Goal: Task Accomplishment & Management: Use online tool/utility

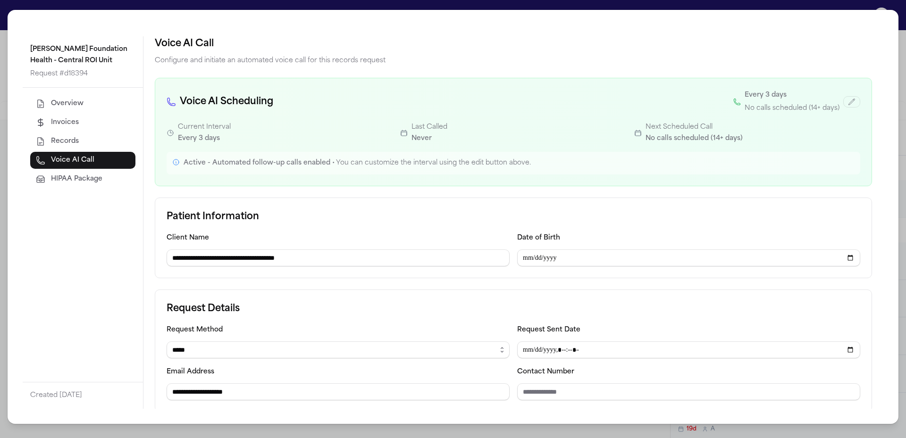
select select "*****"
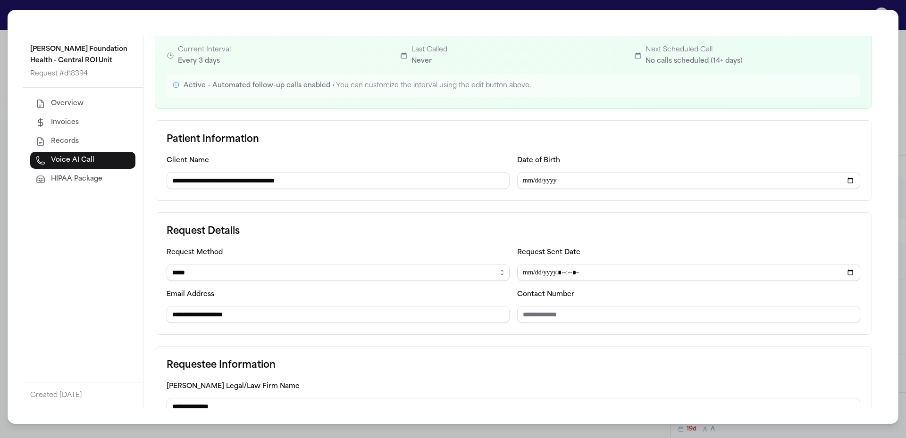
scroll to position [94, 0]
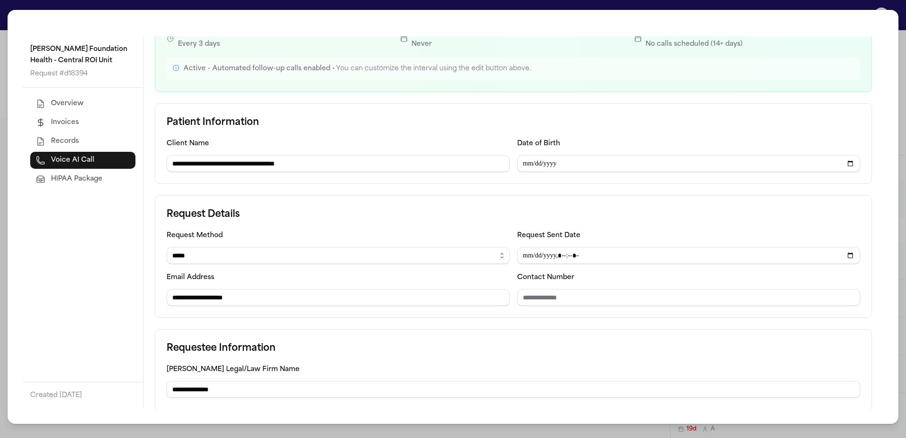
click at [281, 1] on div "**********" at bounding box center [453, 219] width 906 height 438
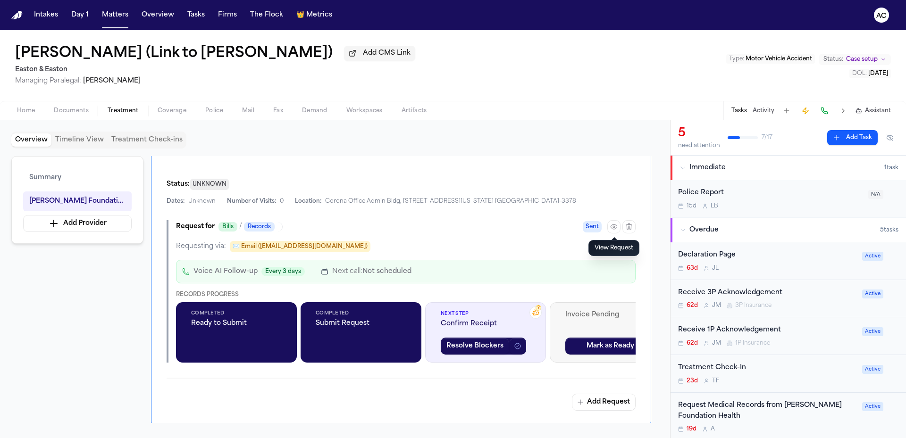
click at [81, 114] on span "Documents" at bounding box center [71, 111] width 35 height 8
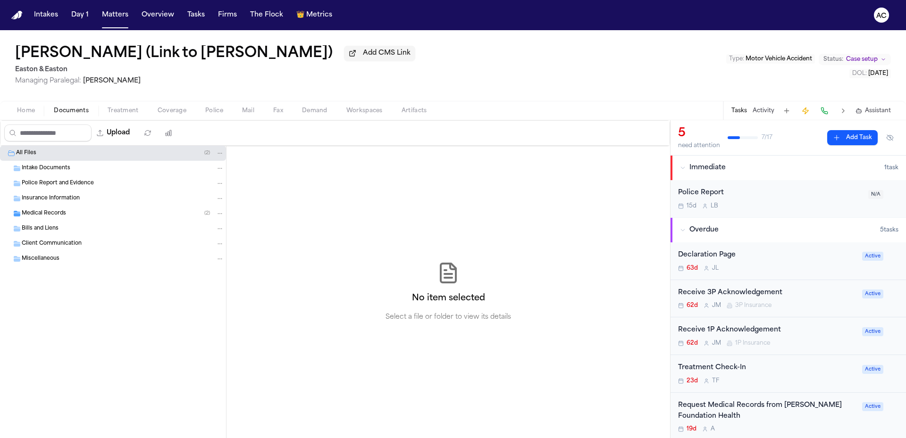
click at [64, 214] on span "Medical Records" at bounding box center [44, 214] width 44 height 8
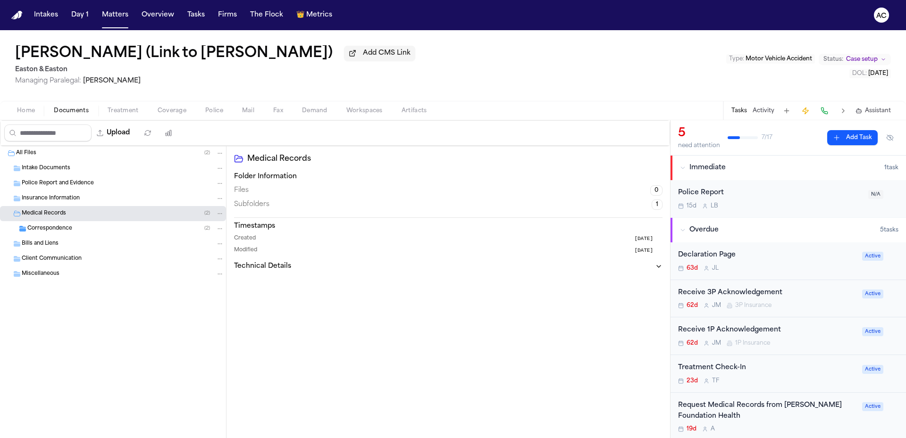
click at [73, 230] on div "Correspondence ( 2 )" at bounding box center [125, 229] width 197 height 8
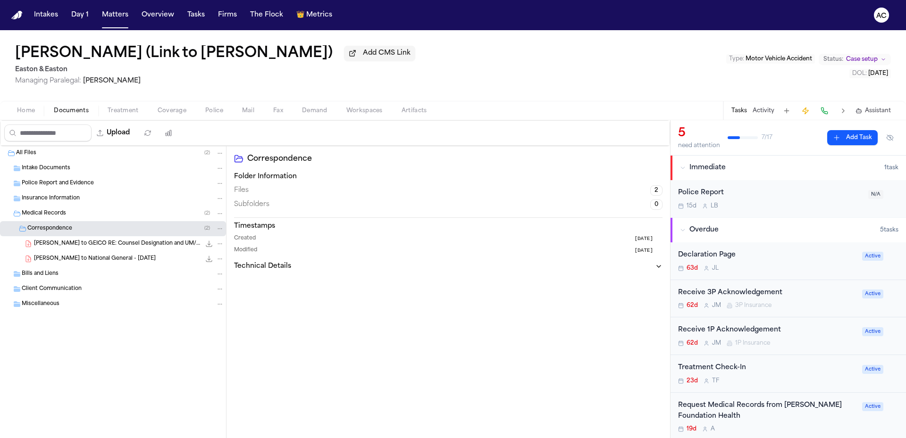
click at [126, 244] on span "V. Pasillas - LOR to GEICO RE: Counsel Designation and UM/UIM Claim - 7.23.25" at bounding box center [117, 244] width 167 height 8
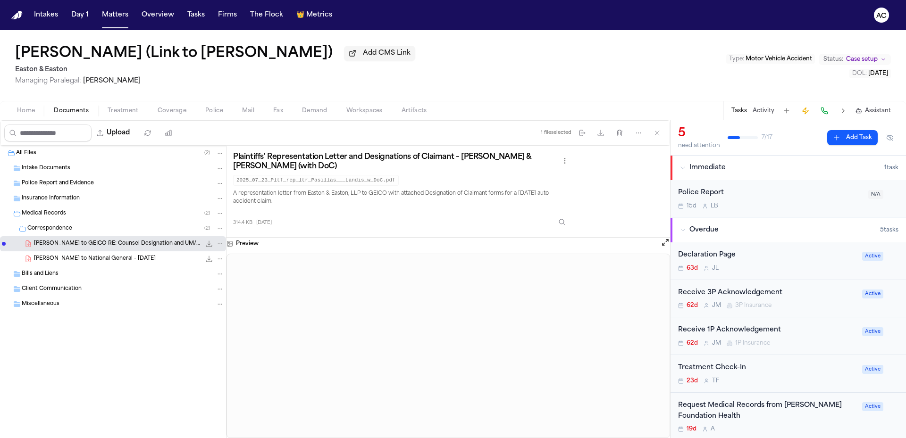
click at [37, 113] on button "Home" at bounding box center [26, 110] width 37 height 11
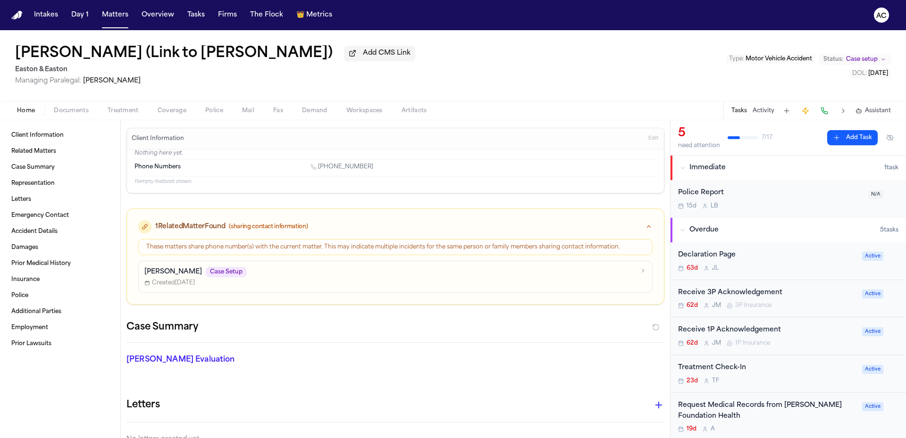
click at [179, 271] on p "Bianca Pasillas" at bounding box center [173, 272] width 58 height 9
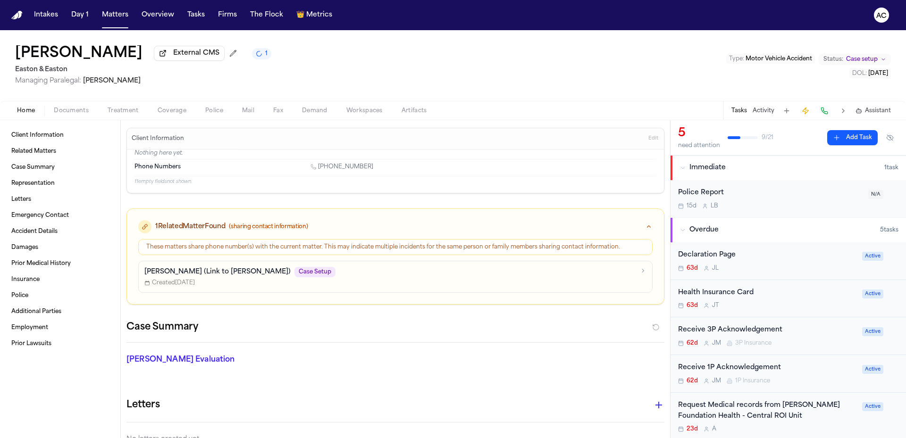
click at [66, 114] on span "Documents" at bounding box center [71, 111] width 35 height 8
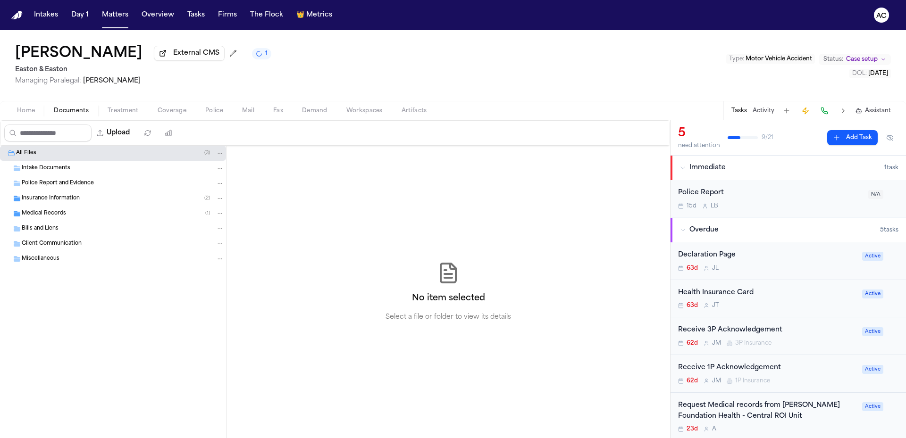
click at [101, 201] on div "Insurance Information ( 2 )" at bounding box center [123, 198] width 202 height 8
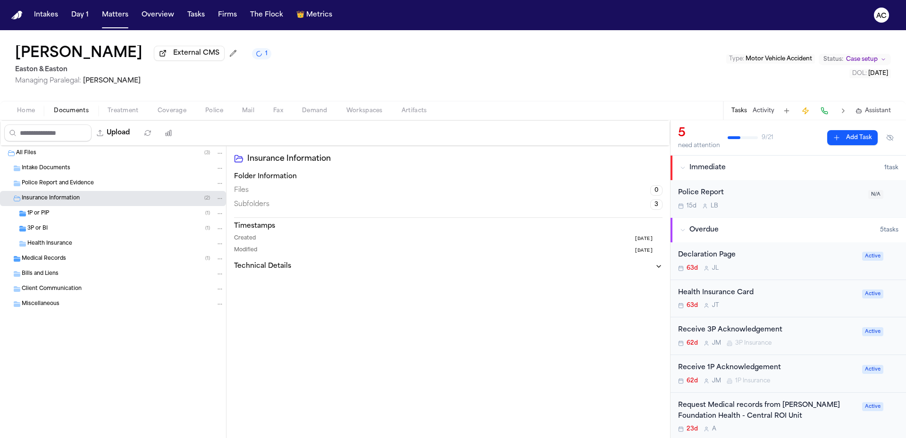
click at [79, 254] on div "Medical Records ( 1 )" at bounding box center [113, 259] width 226 height 15
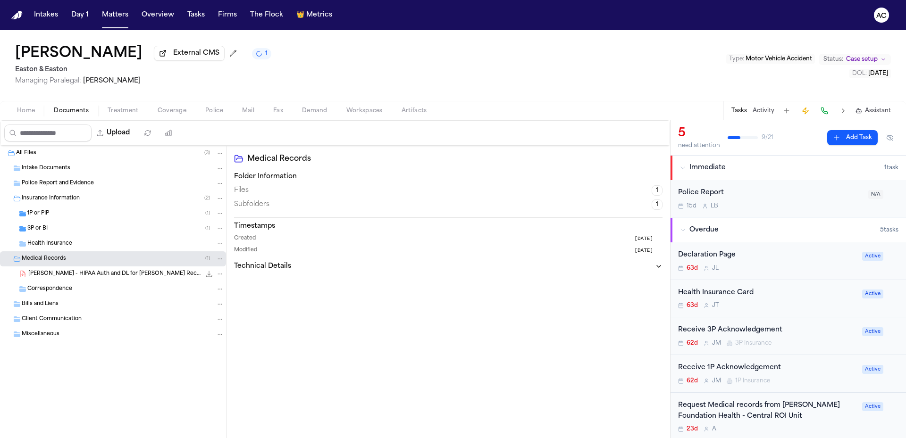
click at [100, 274] on span "B. Pasillas - HIPAA Auth and DL for Kaiser Records - 7.1.25" at bounding box center [114, 274] width 172 height 8
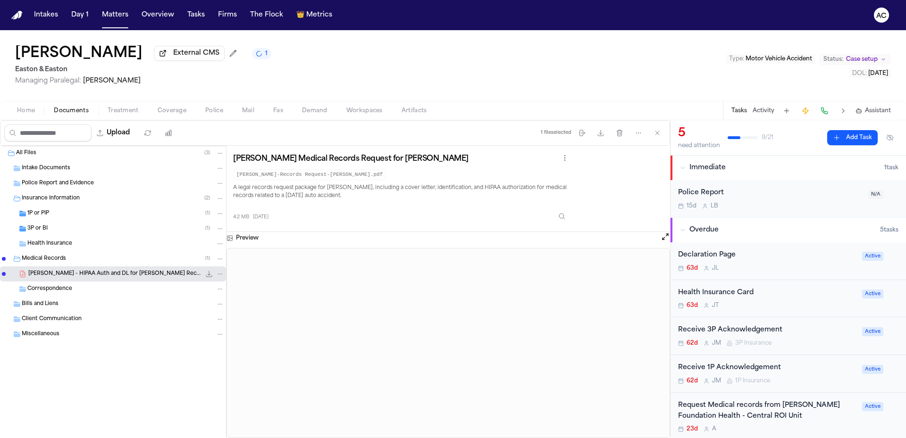
click at [77, 211] on div "1P or PIP ( 1 )" at bounding box center [125, 214] width 197 height 8
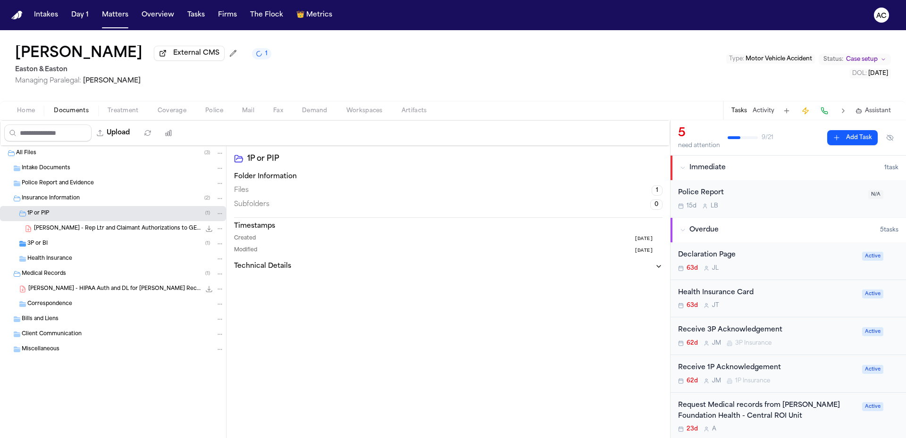
click at [65, 245] on div "3P or BI ( 1 )" at bounding box center [125, 244] width 197 height 8
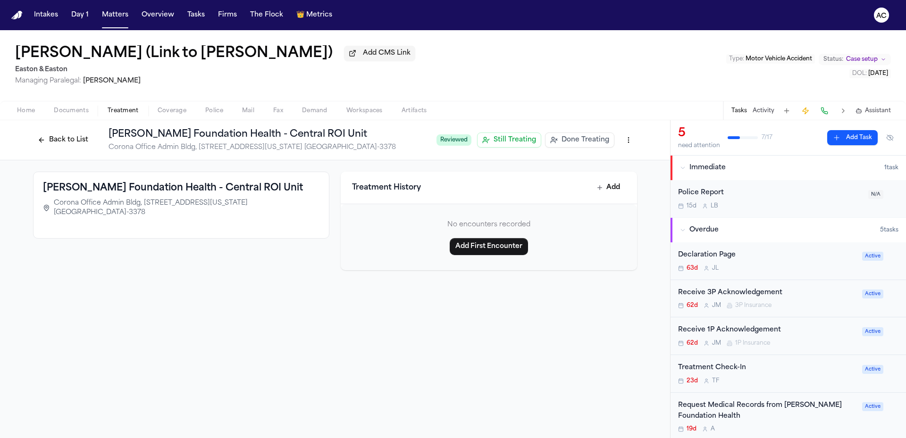
click at [78, 109] on span "Documents" at bounding box center [71, 111] width 35 height 8
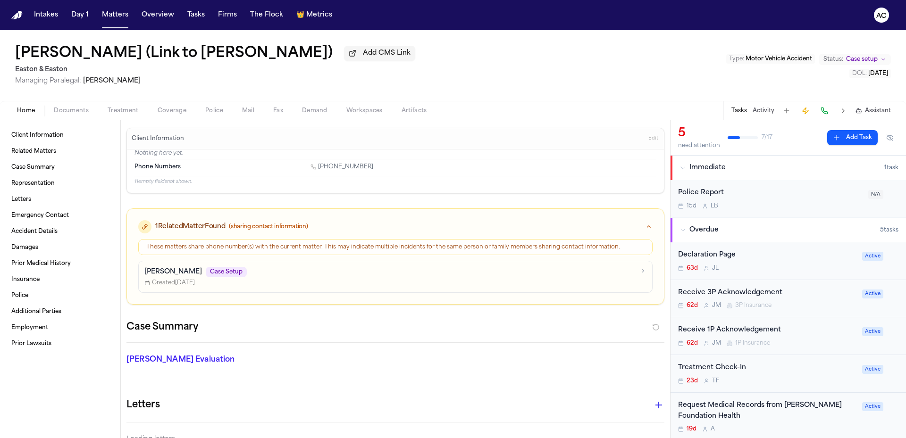
click at [33, 114] on span "Home" at bounding box center [26, 111] width 18 height 8
click at [179, 269] on p "Bianca Pasillas" at bounding box center [173, 272] width 58 height 9
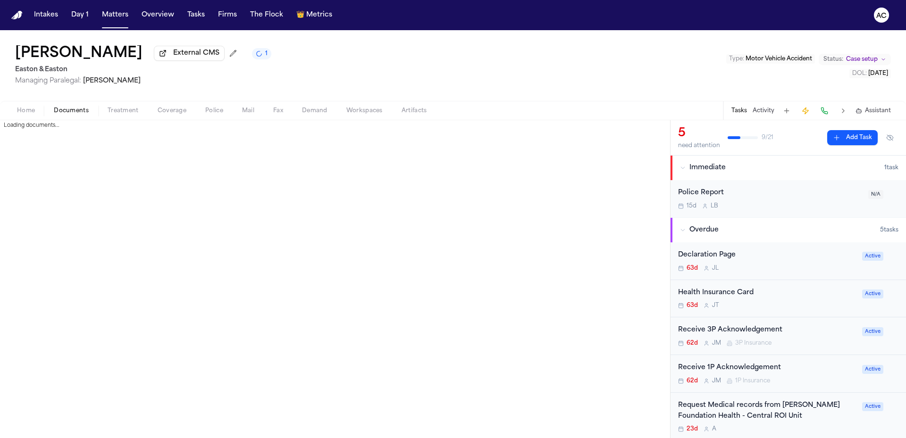
click at [69, 110] on span "Documents" at bounding box center [71, 111] width 35 height 8
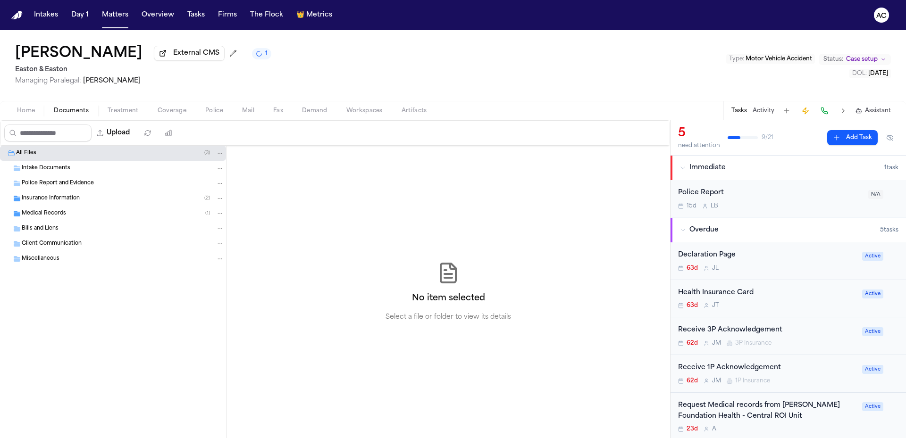
click at [109, 201] on div "Insurance Information ( 2 )" at bounding box center [123, 198] width 202 height 8
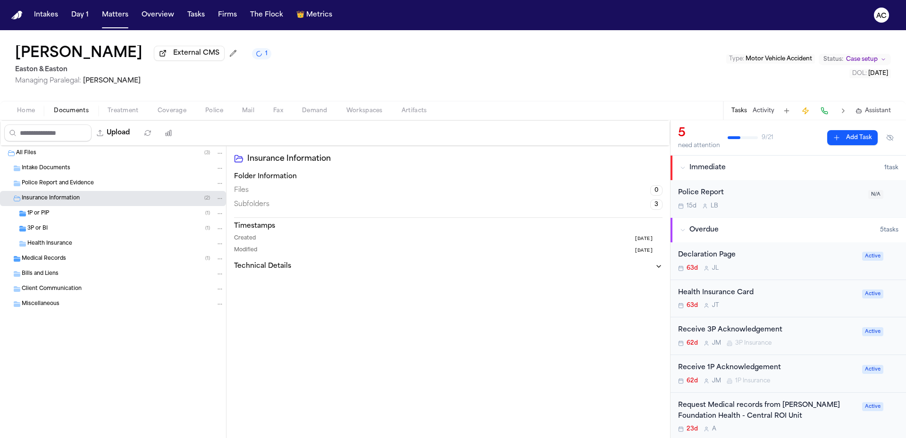
click at [78, 224] on div "3P or BI ( 1 )" at bounding box center [113, 228] width 226 height 15
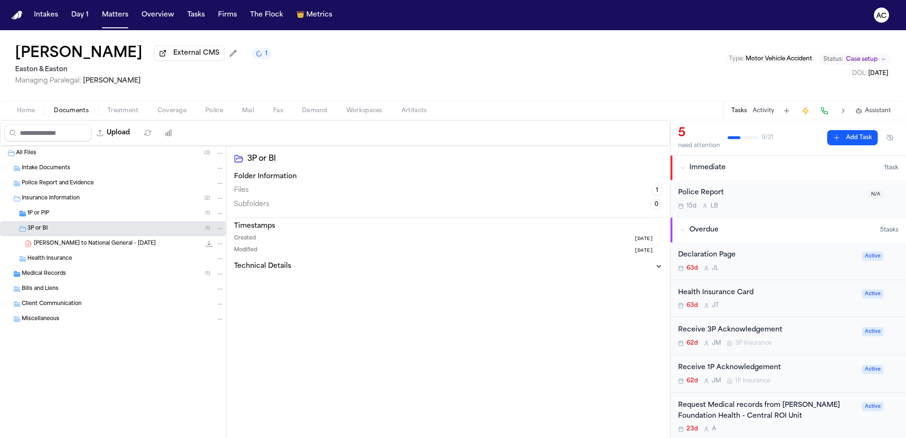
click at [84, 248] on div "B. Pasillas - LOR to National General - 7.23.25 407.2 KB • PDF" at bounding box center [129, 243] width 190 height 9
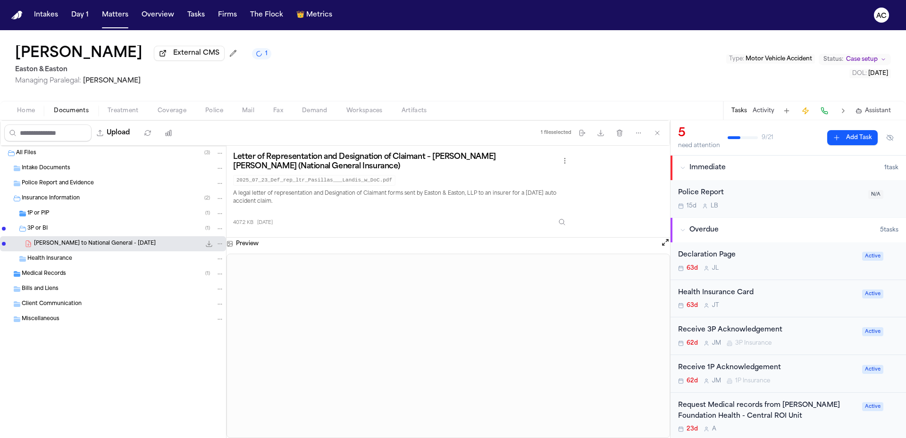
click at [104, 269] on div "Medical Records ( 1 )" at bounding box center [113, 274] width 226 height 15
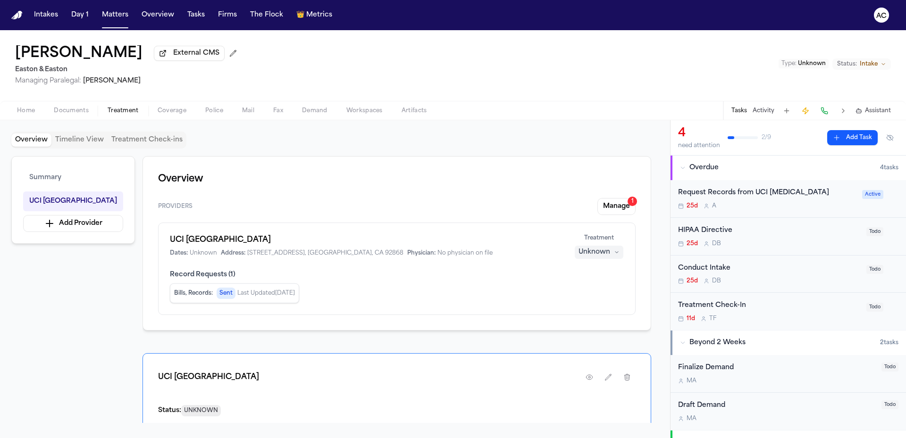
scroll to position [189, 0]
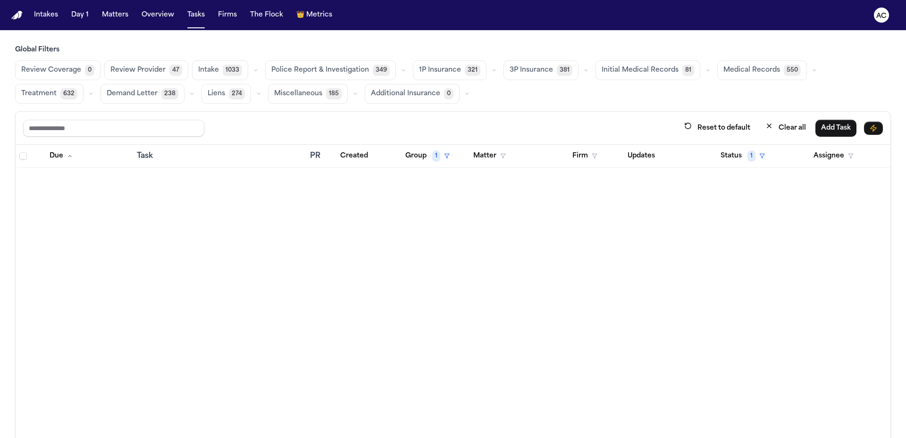
scroll to position [3209, 0]
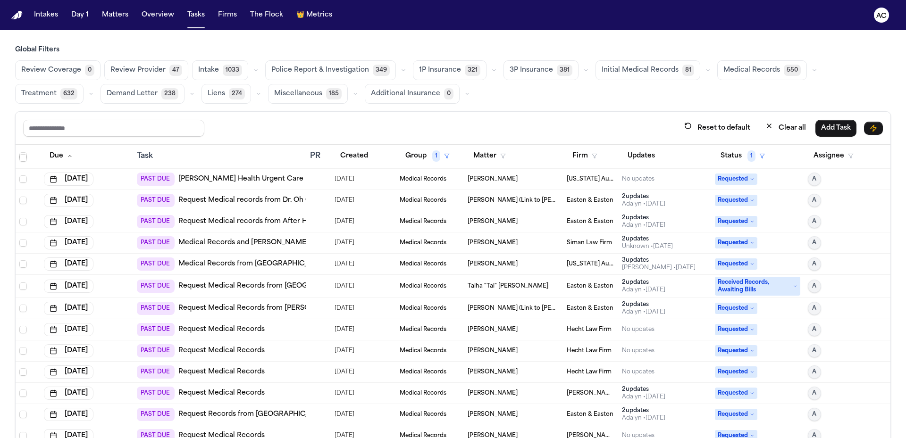
click at [247, 328] on link "Request Medical Records" at bounding box center [221, 329] width 86 height 9
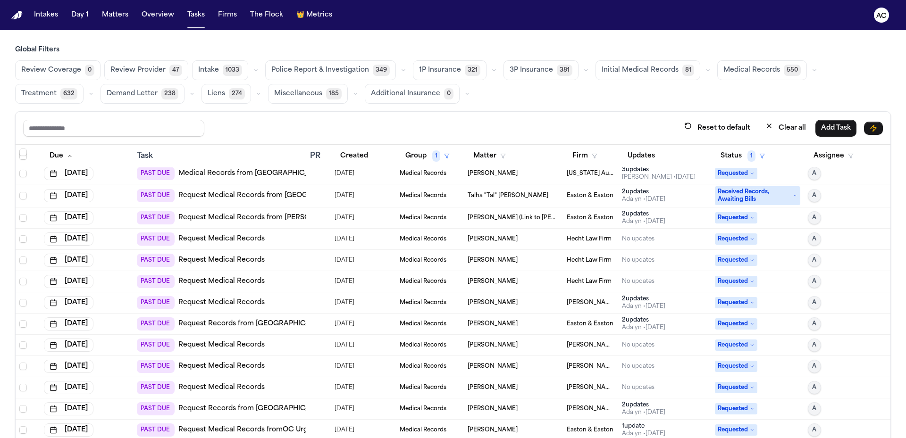
scroll to position [3304, 0]
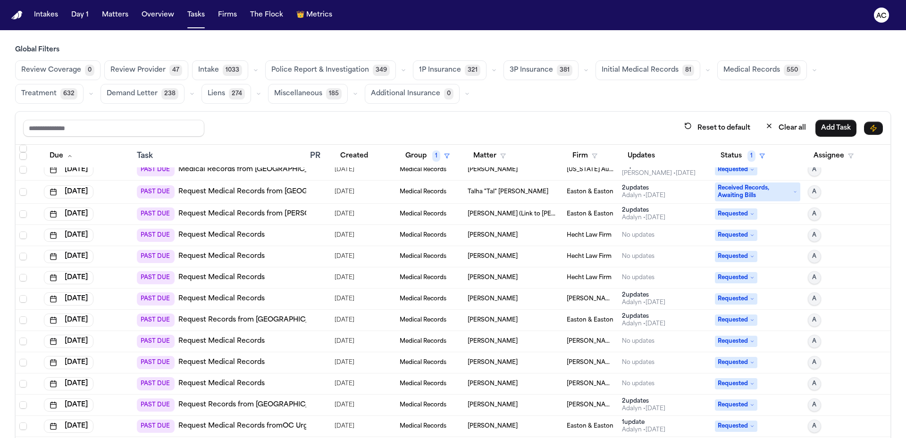
click at [215, 299] on link "Request Medical Records" at bounding box center [221, 298] width 86 height 9
click at [285, 320] on link "Request Records from Sharp Coronado Hospital" at bounding box center [253, 320] width 151 height 9
click at [223, 341] on link "Request Medical Records" at bounding box center [221, 341] width 86 height 9
click at [239, 387] on link "Request Medical Records" at bounding box center [221, 383] width 86 height 9
click at [244, 403] on link "Request Records from Medical City Dallas Hospital" at bounding box center [291, 405] width 227 height 9
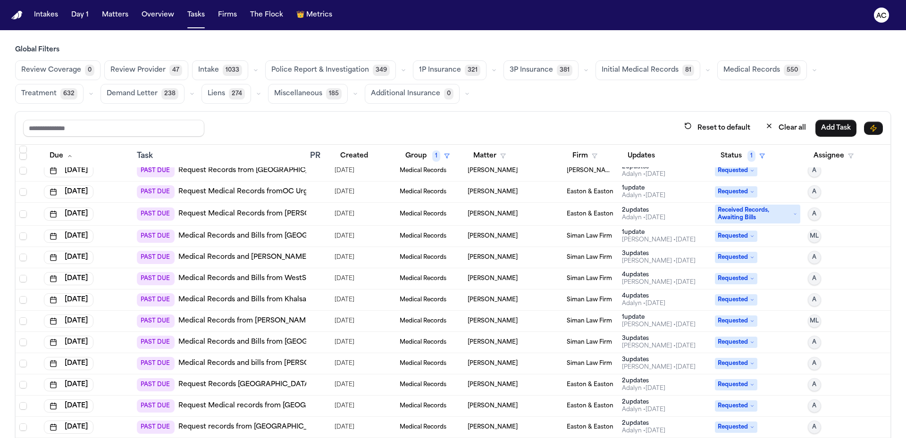
scroll to position [3540, 0]
click at [279, 189] on link "Request Medical Records fromOC Urgent Care" at bounding box center [257, 190] width 159 height 9
click at [264, 188] on link "Request Medical Records fromOC Urgent Care" at bounding box center [257, 190] width 159 height 9
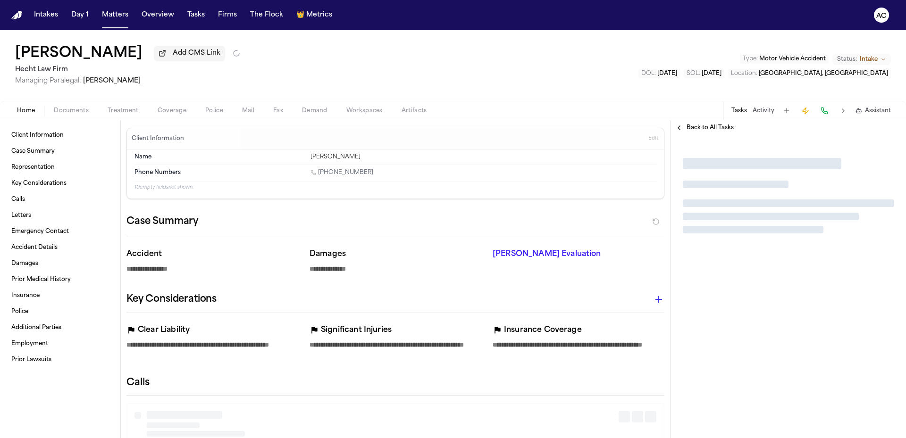
type textarea "*"
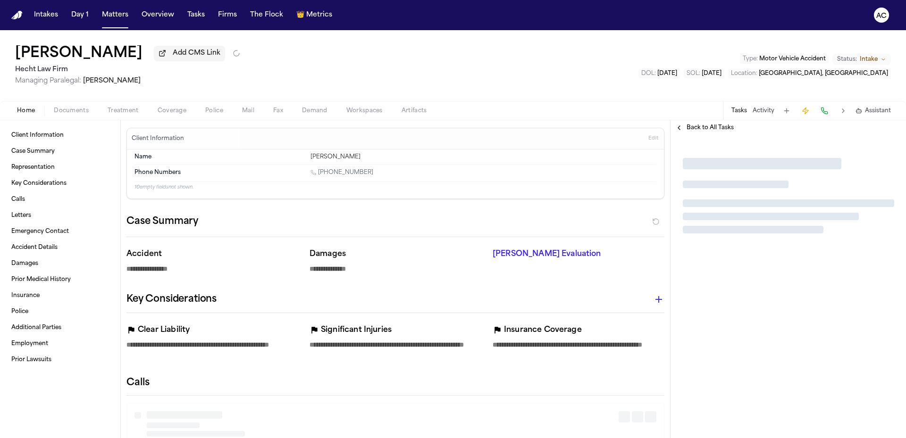
type textarea "*"
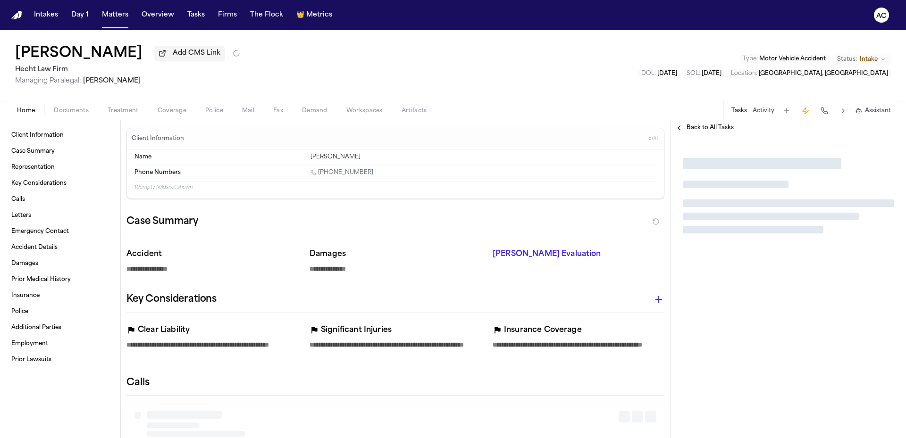
type textarea "*"
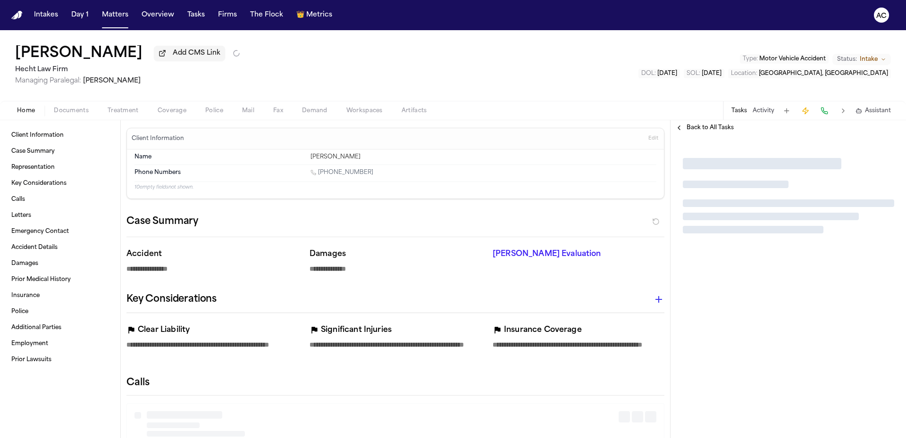
type textarea "*"
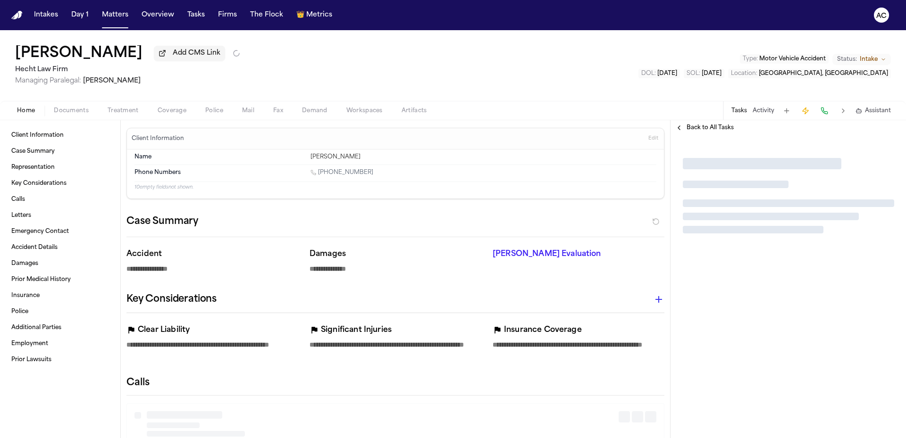
type textarea "*"
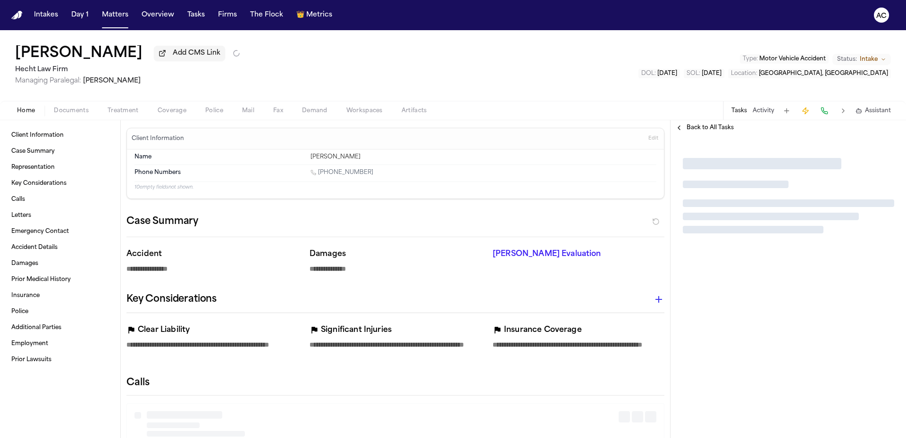
type textarea "*"
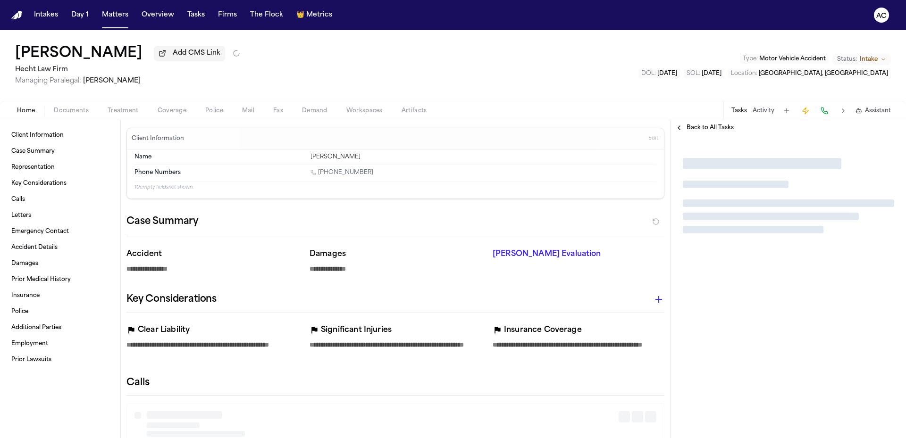
type textarea "*"
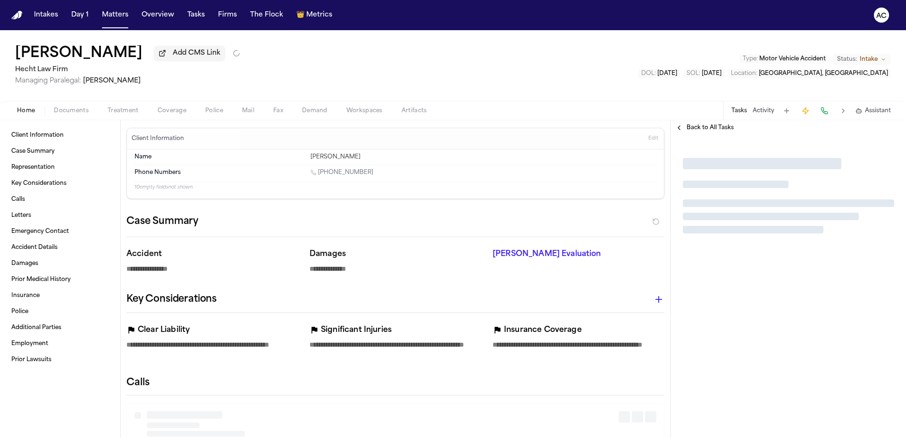
type textarea "*"
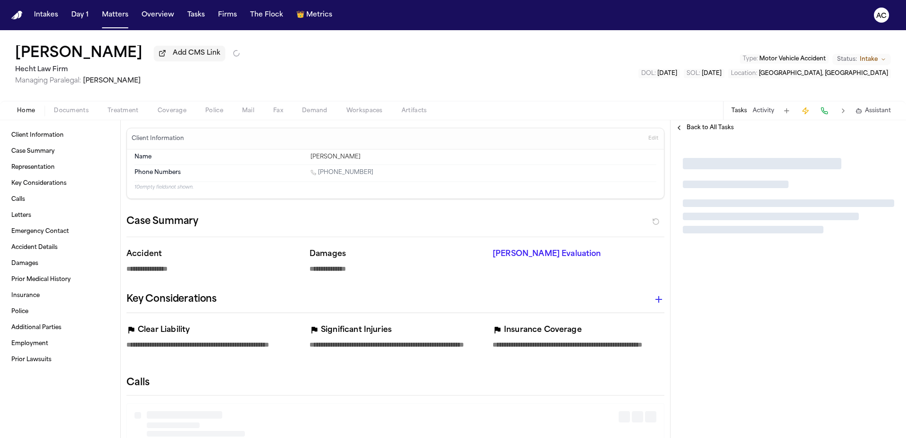
type textarea "*"
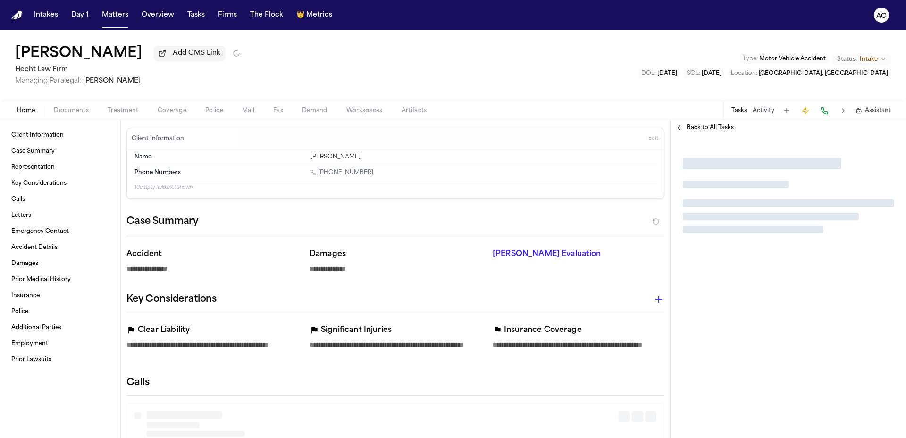
type textarea "*"
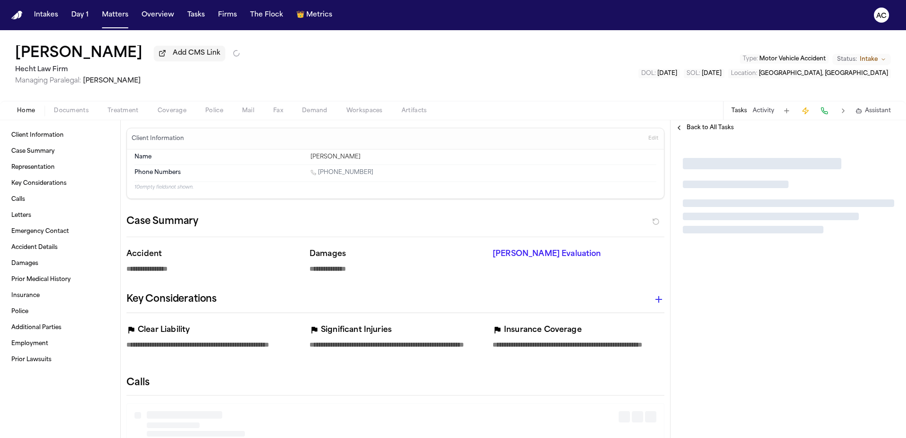
type textarea "*"
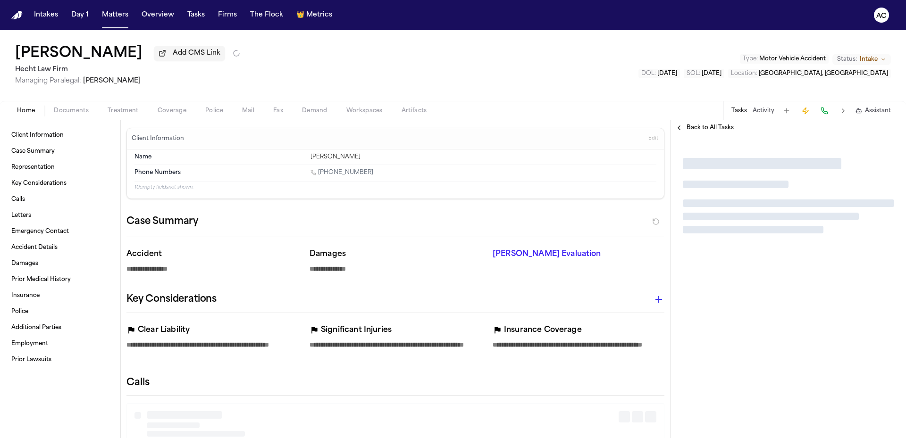
type textarea "*"
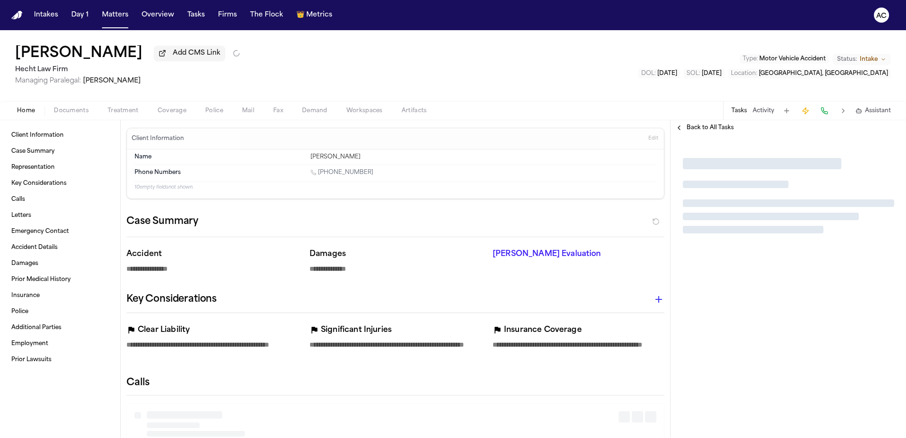
type textarea "*"
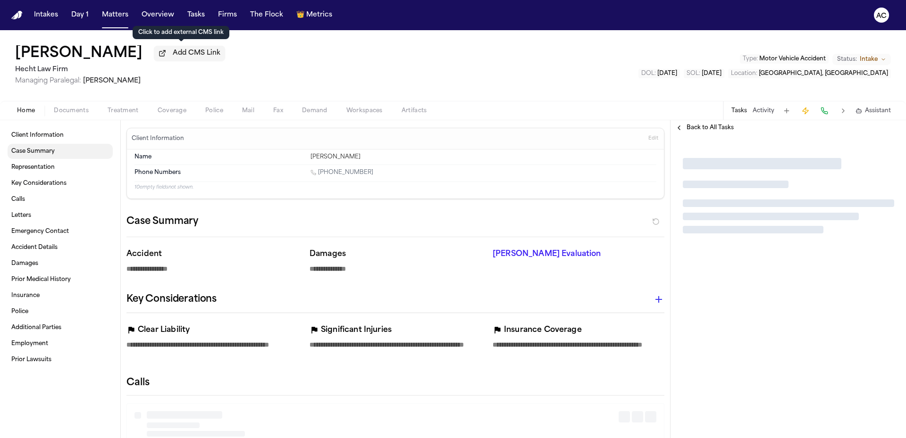
type textarea "*"
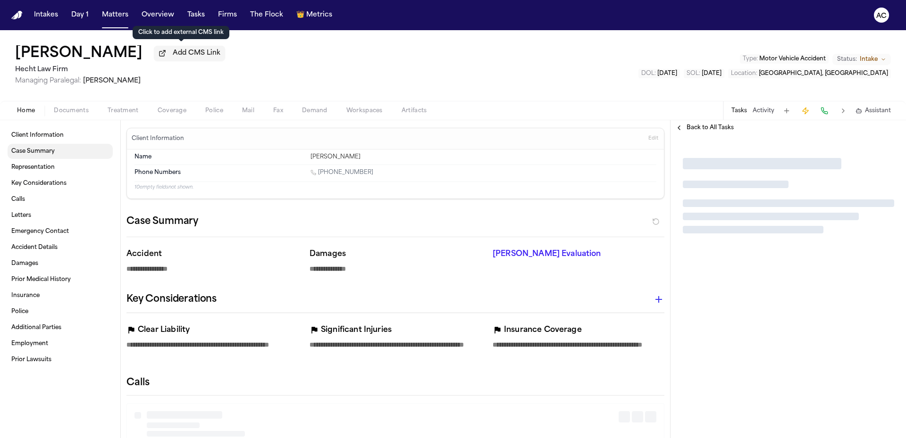
type textarea "*"
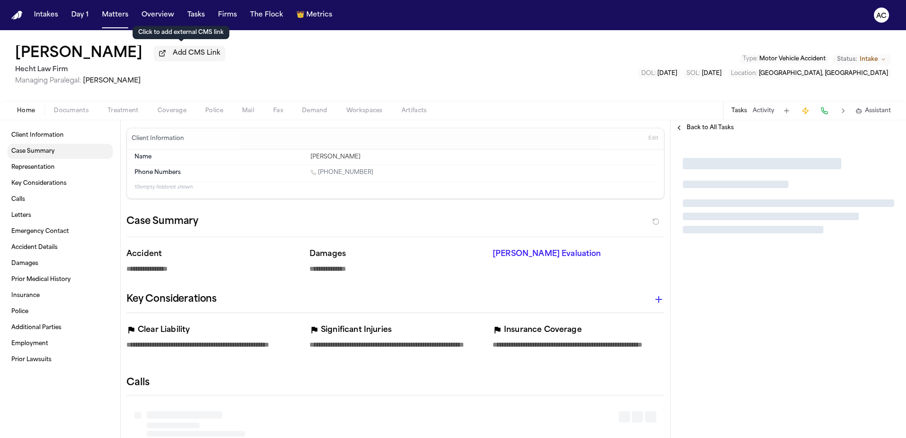
type textarea "*"
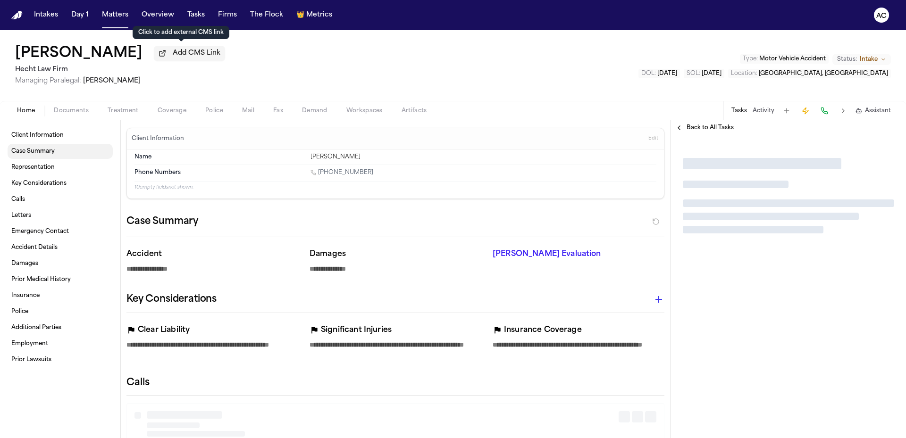
type textarea "*"
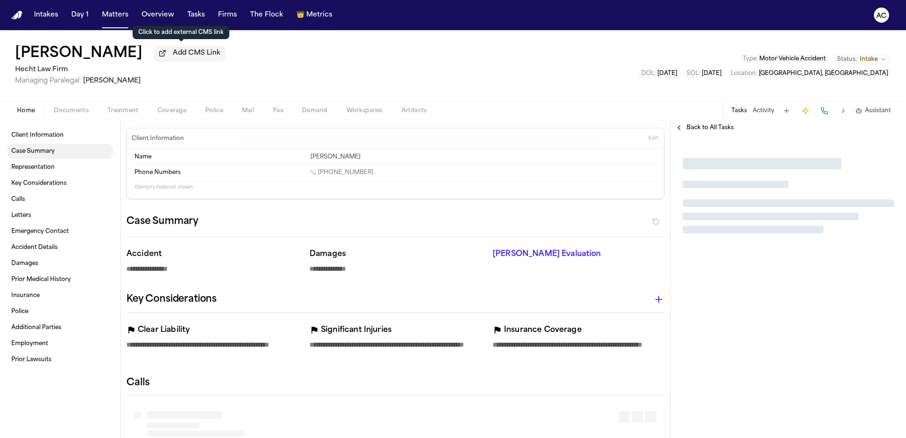
type textarea "*"
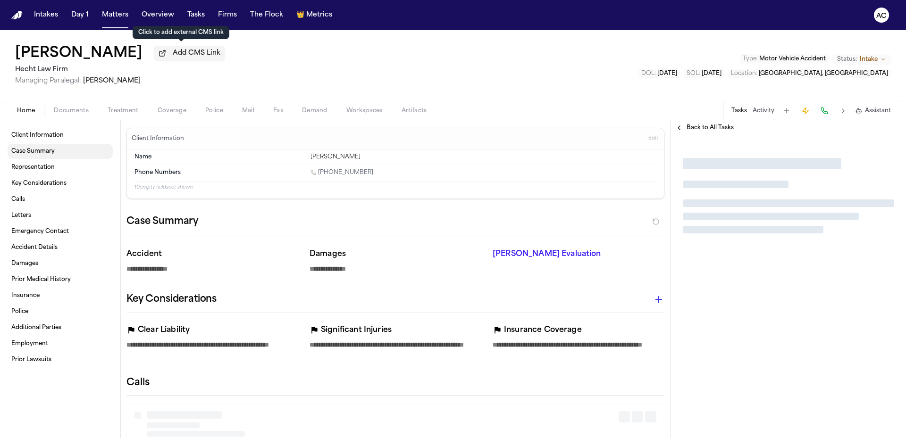
type textarea "*"
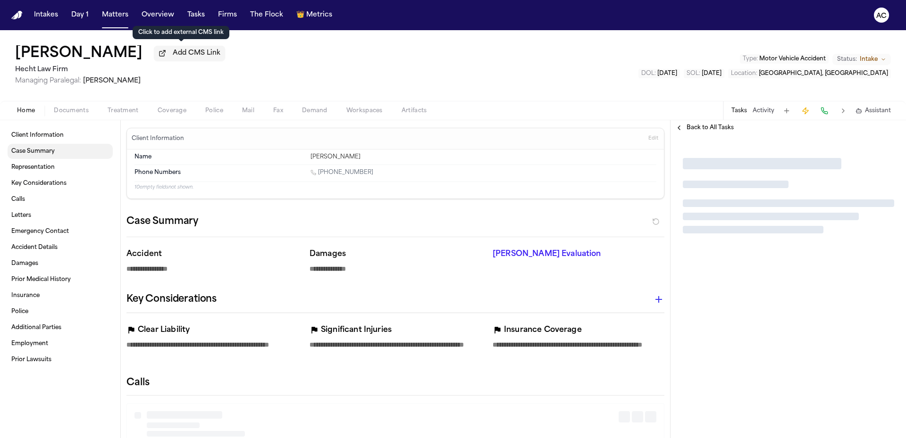
type textarea "*"
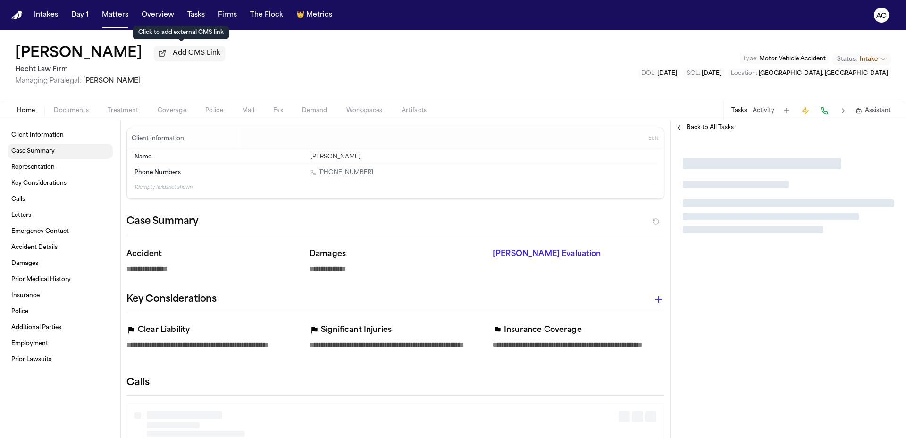
type textarea "*"
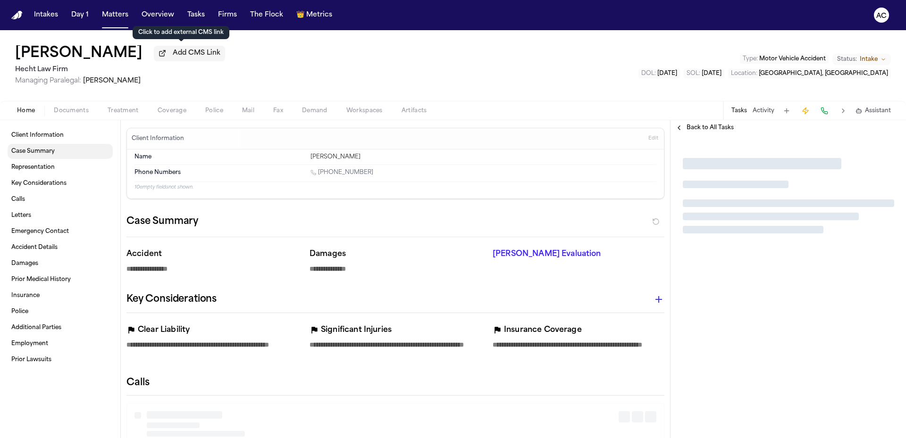
type textarea "*"
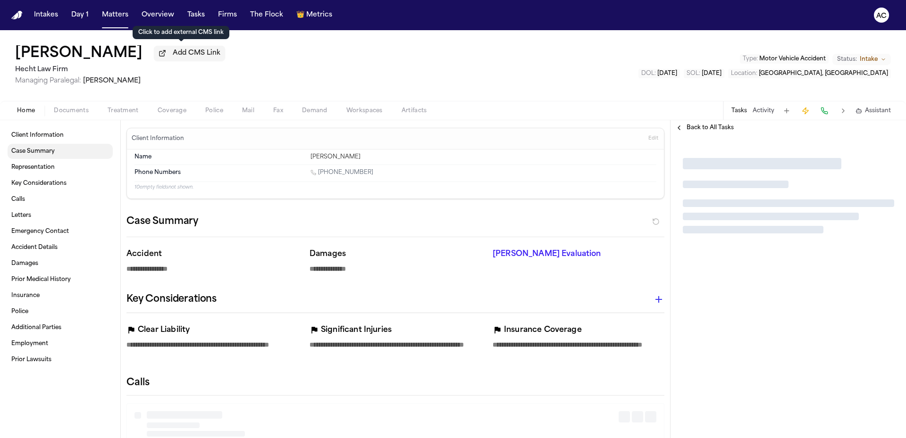
type textarea "*"
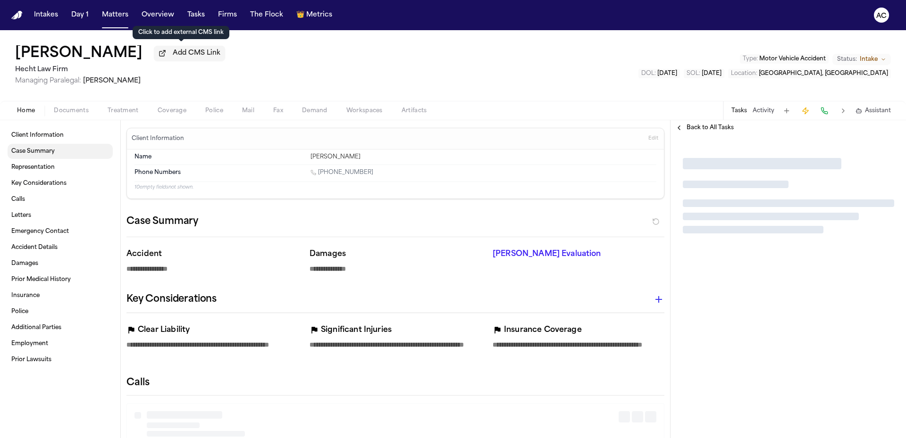
type textarea "*"
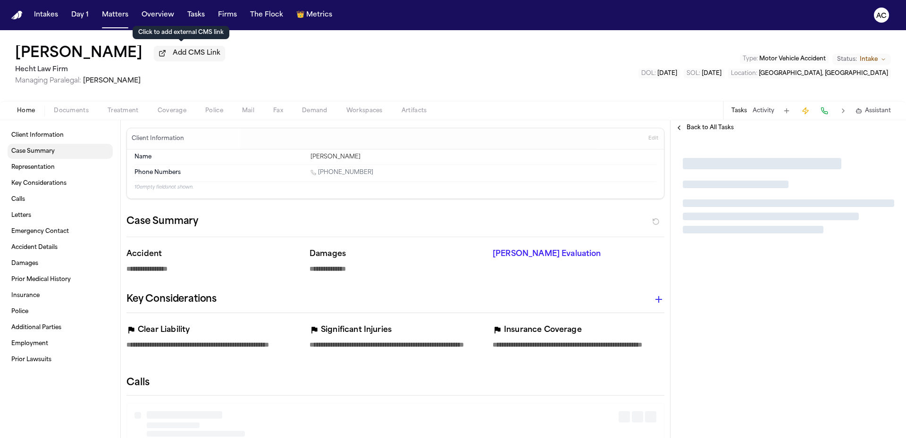
type textarea "*"
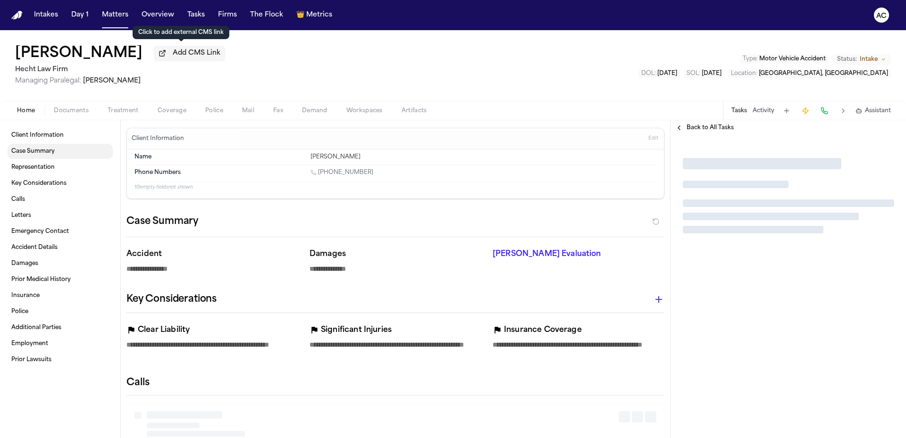
type textarea "*"
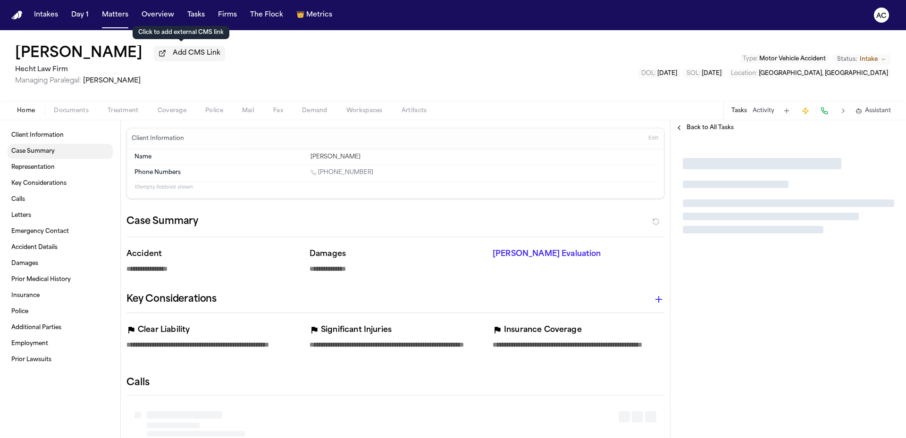
type textarea "*"
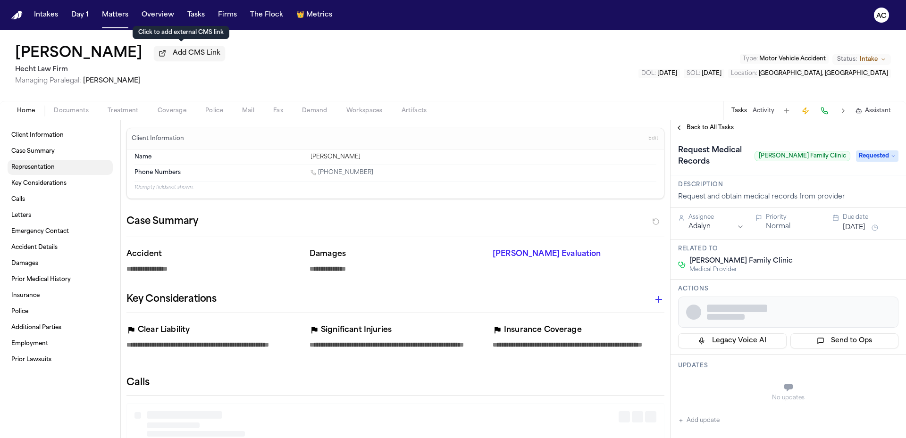
type textarea "*"
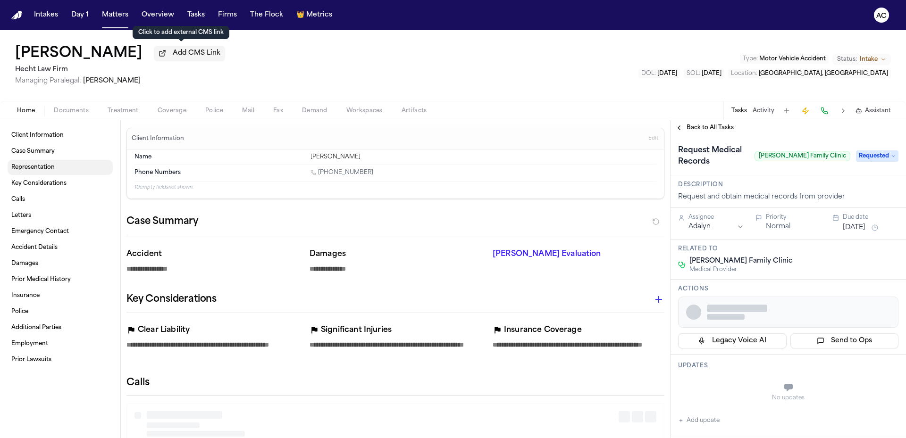
type textarea "*"
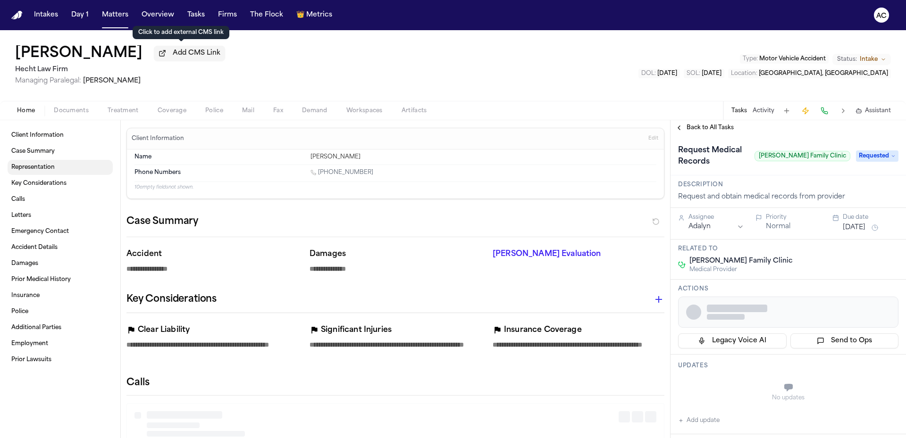
type textarea "*"
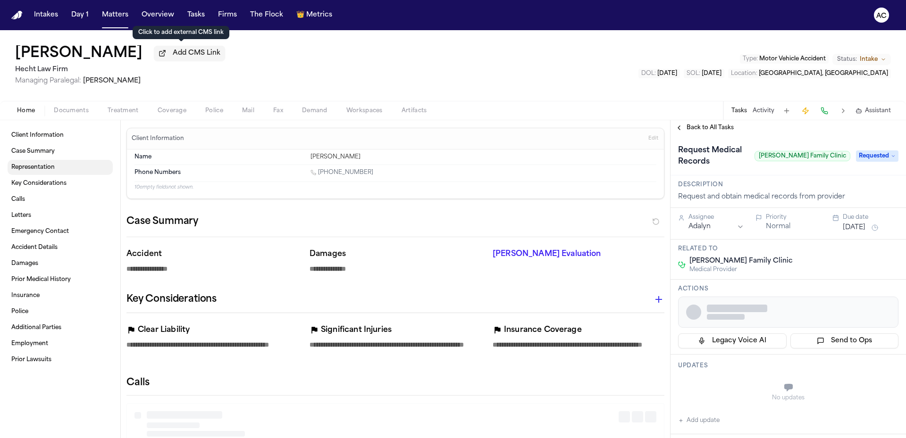
type textarea "*"
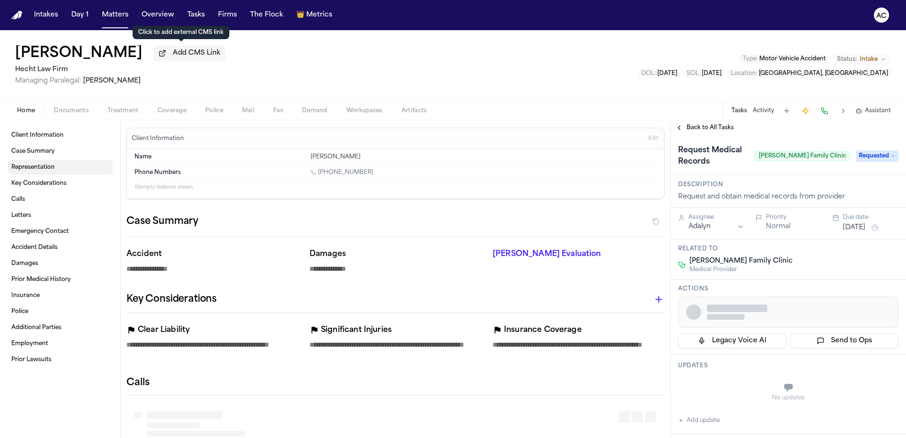
type textarea "*"
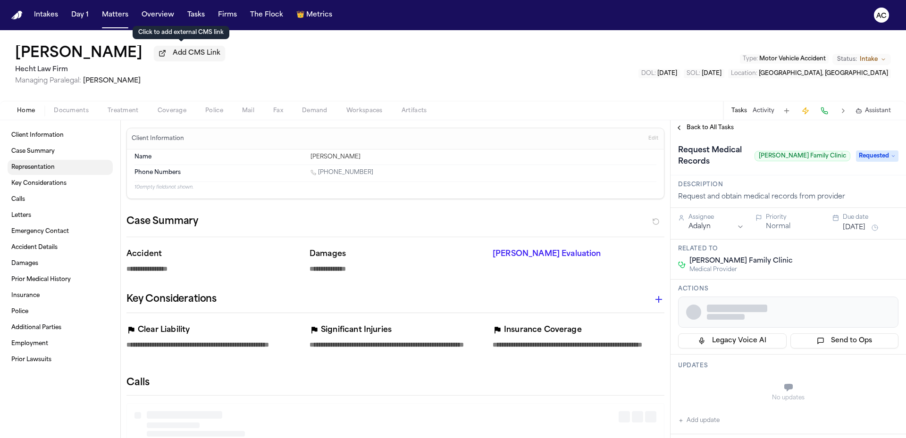
type textarea "*"
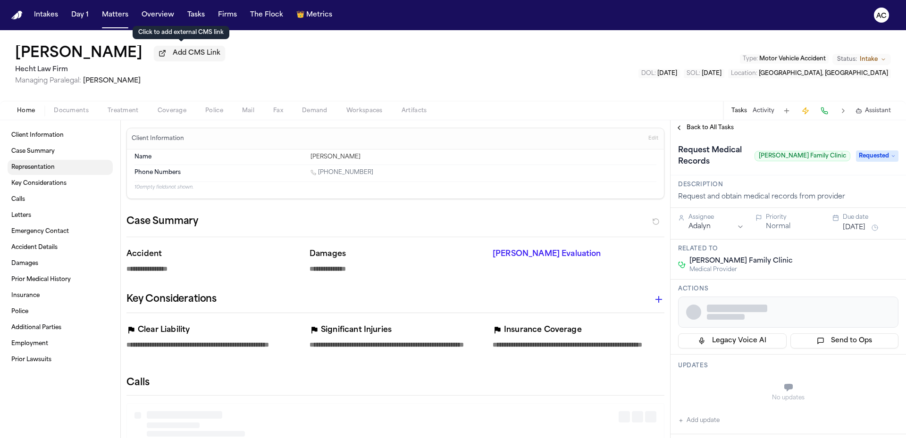
type textarea "*"
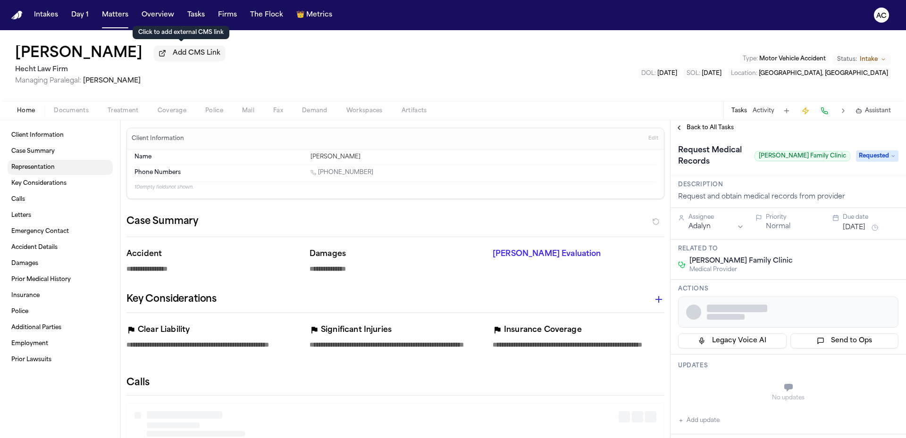
type textarea "*"
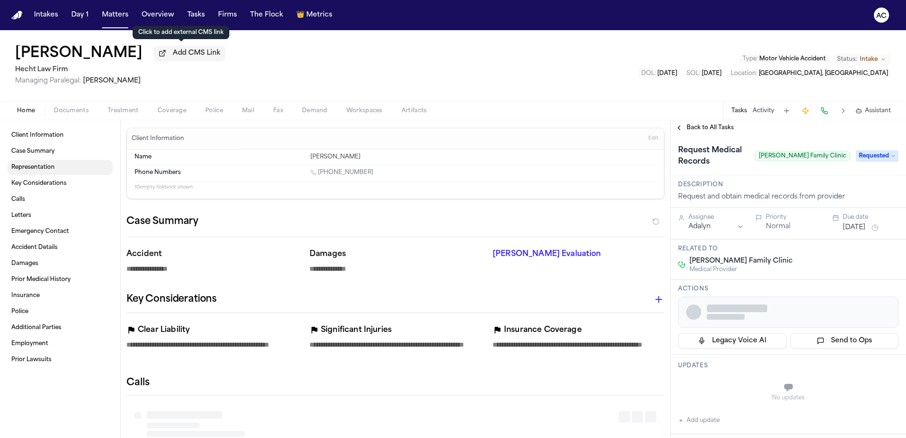
type textarea "*"
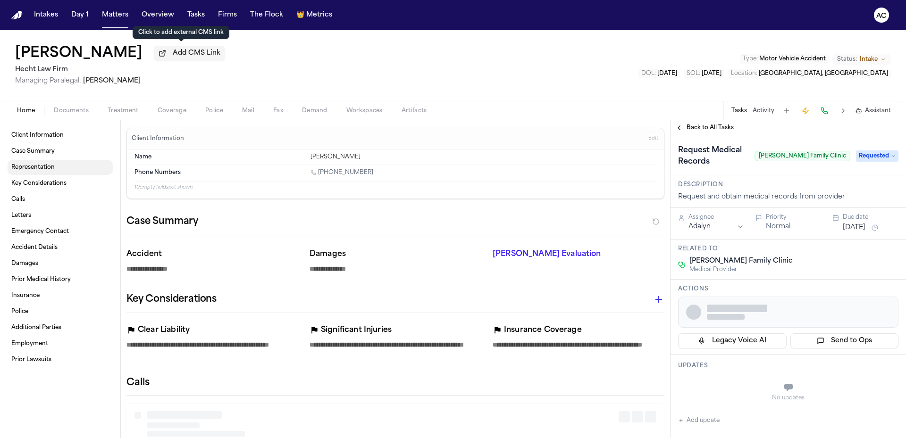
type textarea "*"
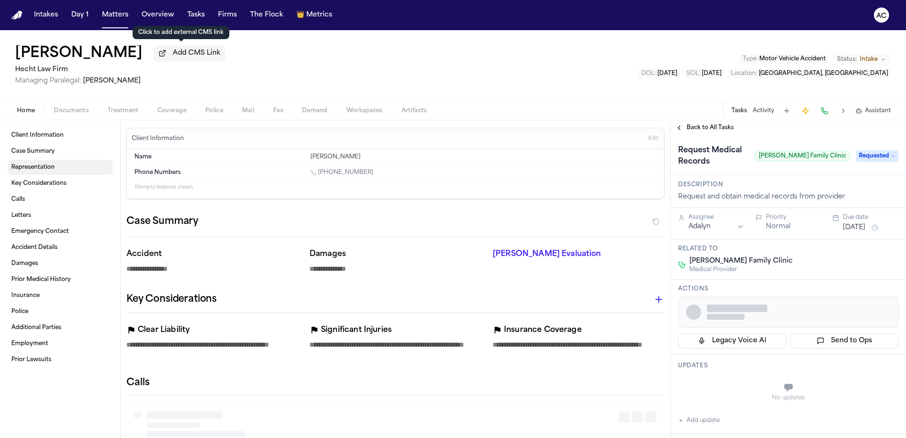
type textarea "*"
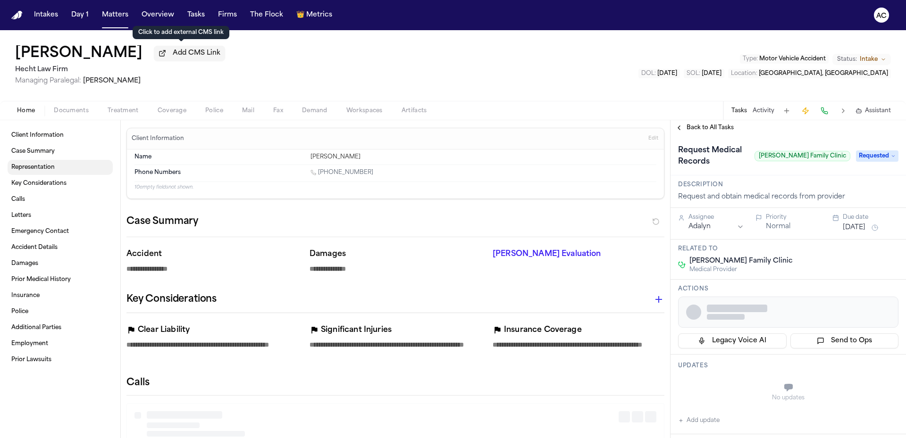
type textarea "*"
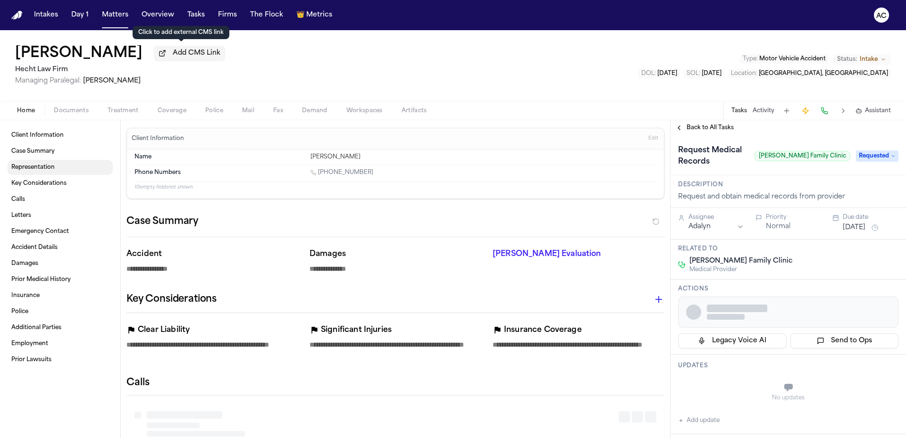
type textarea "*"
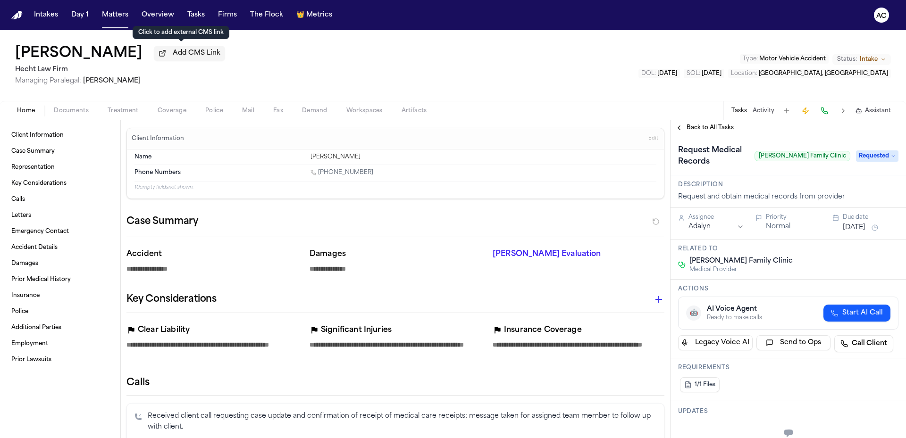
click at [77, 108] on span "Documents" at bounding box center [71, 111] width 35 height 8
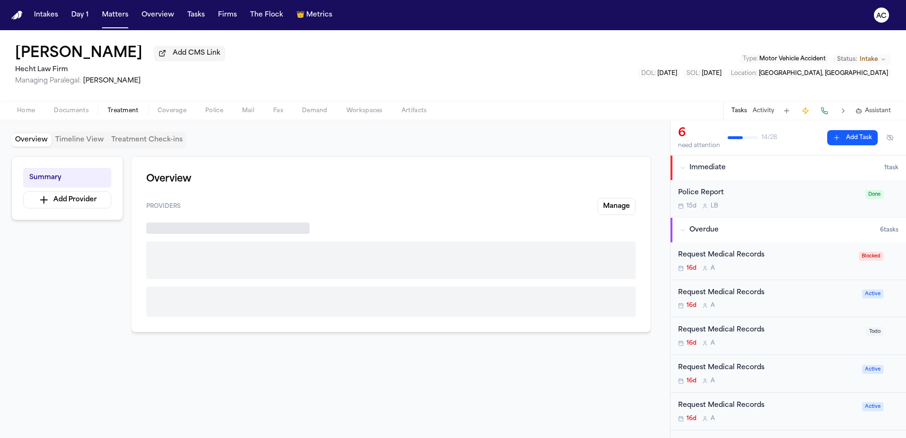
click at [119, 111] on span "Treatment" at bounding box center [123, 111] width 31 height 8
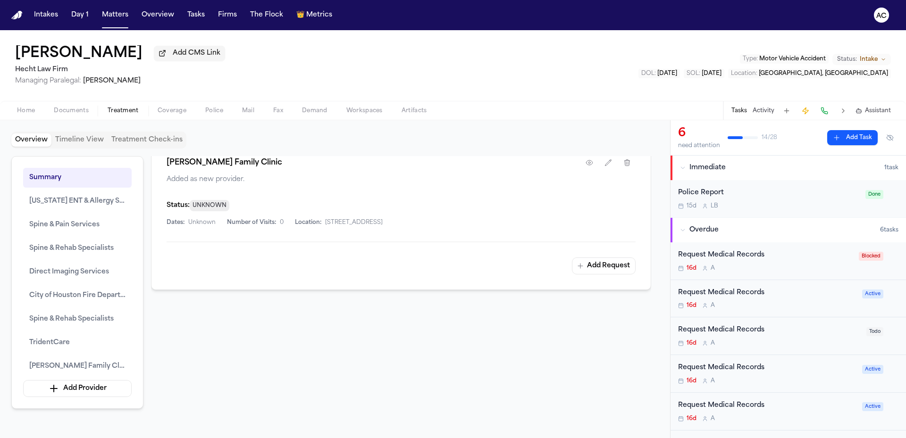
scroll to position [1990, 0]
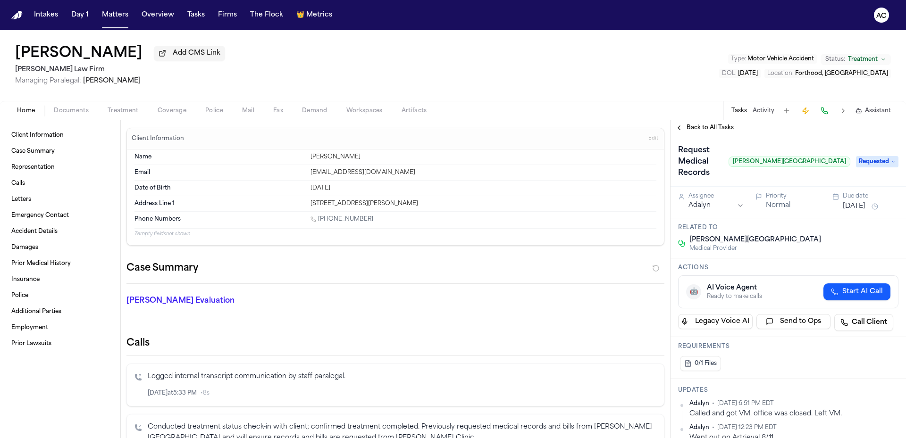
click at [126, 112] on span "Treatment" at bounding box center [123, 111] width 31 height 8
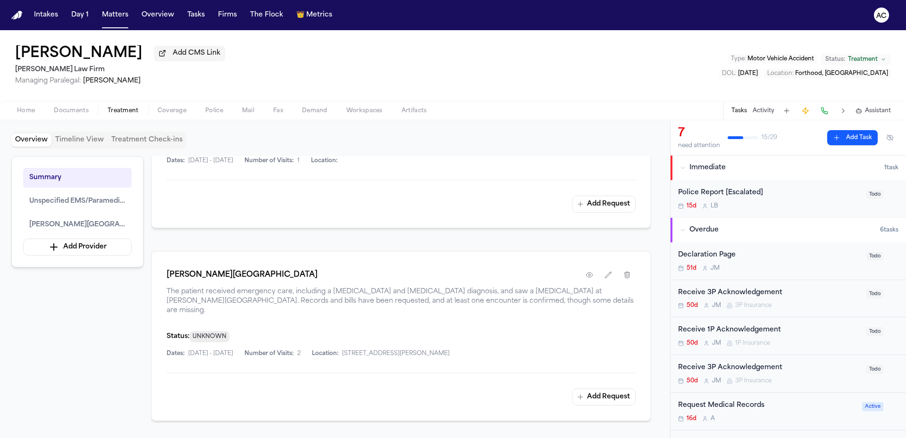
scroll to position [378, 0]
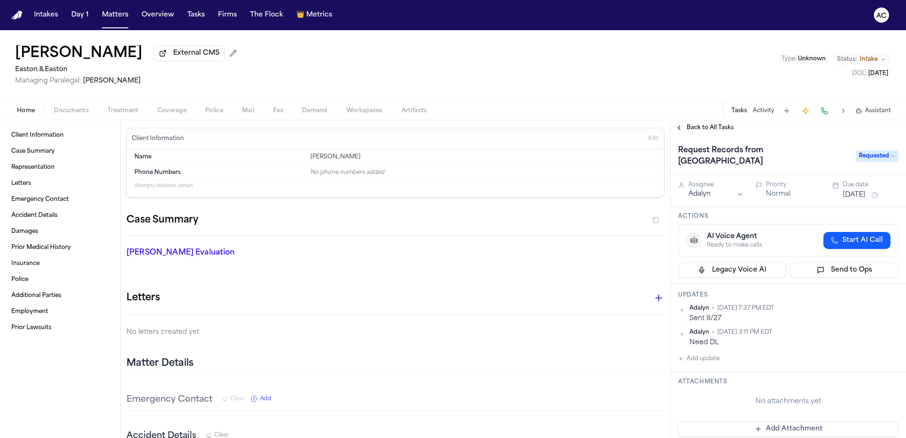
click at [122, 109] on span "Treatment" at bounding box center [123, 111] width 31 height 8
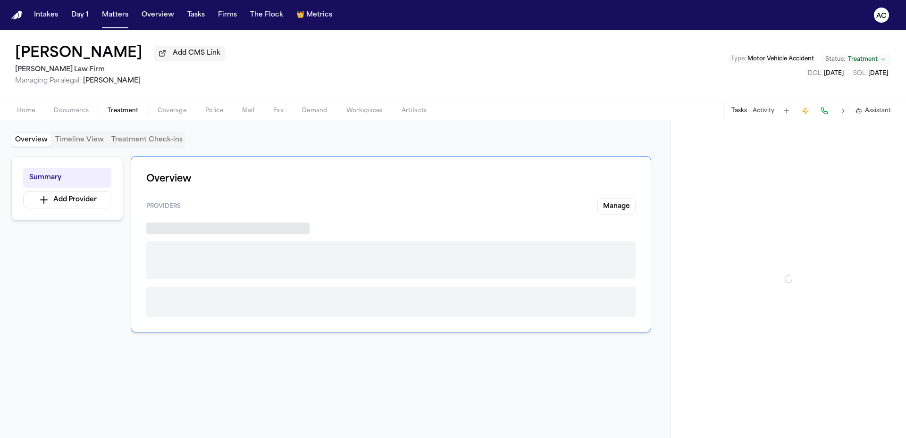
click at [123, 109] on span "Treatment" at bounding box center [123, 111] width 31 height 8
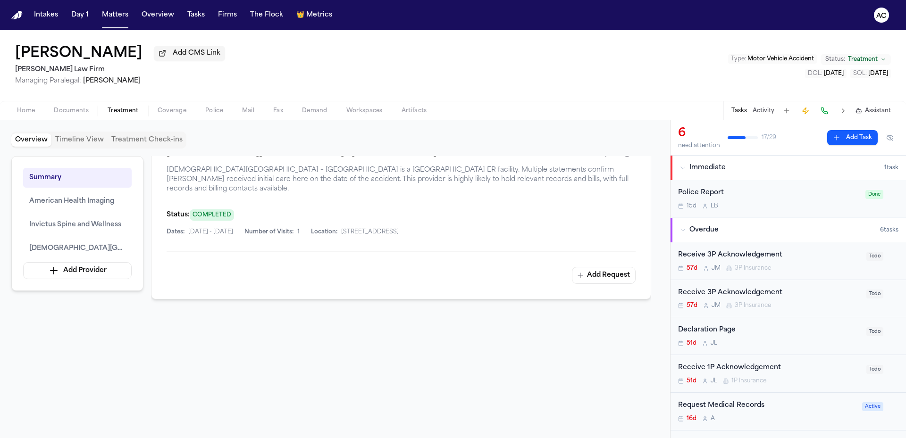
scroll to position [756, 0]
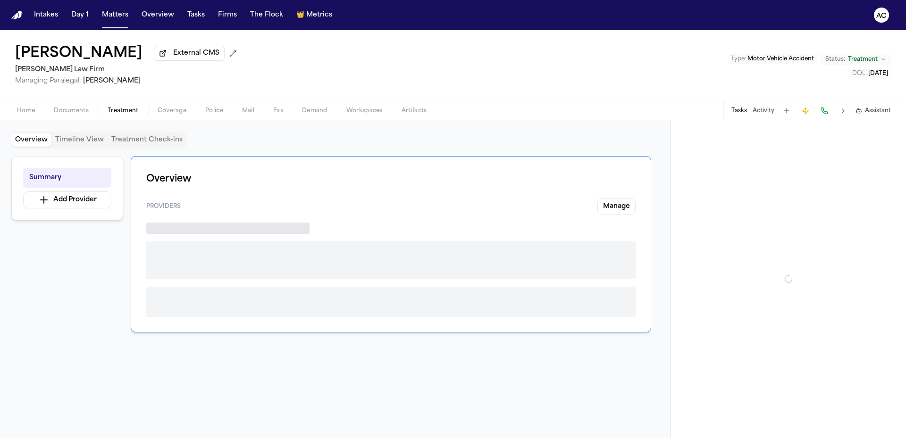
click at [120, 109] on span "Treatment" at bounding box center [123, 111] width 31 height 8
click at [136, 111] on span "Treatment" at bounding box center [123, 111] width 31 height 8
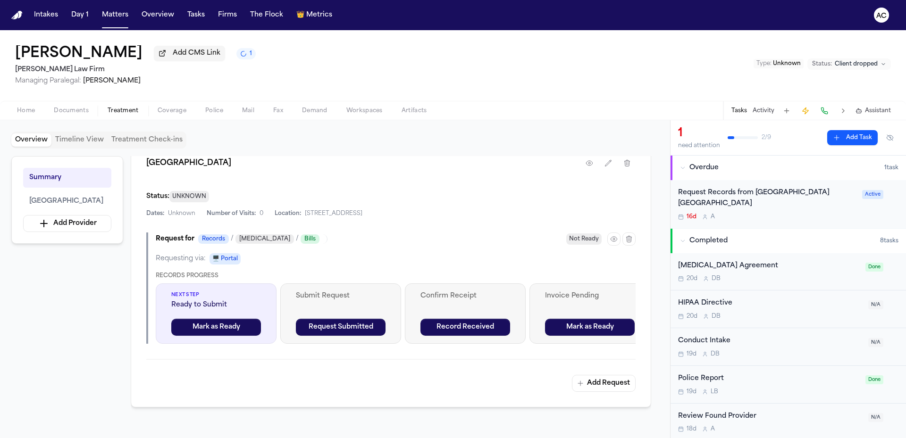
scroll to position [236, 0]
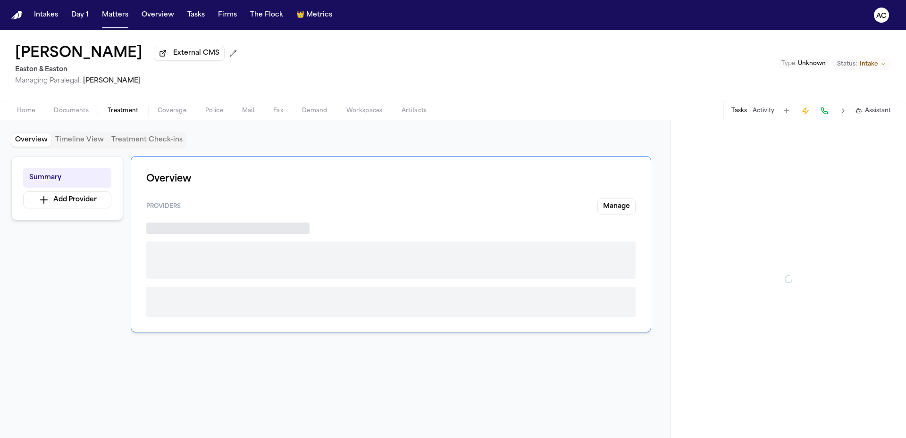
click at [131, 111] on span "Treatment" at bounding box center [123, 111] width 31 height 8
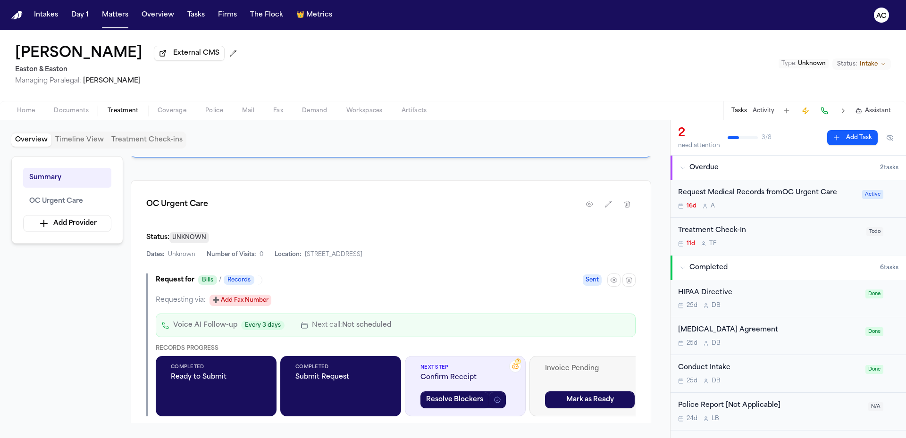
scroll to position [189, 0]
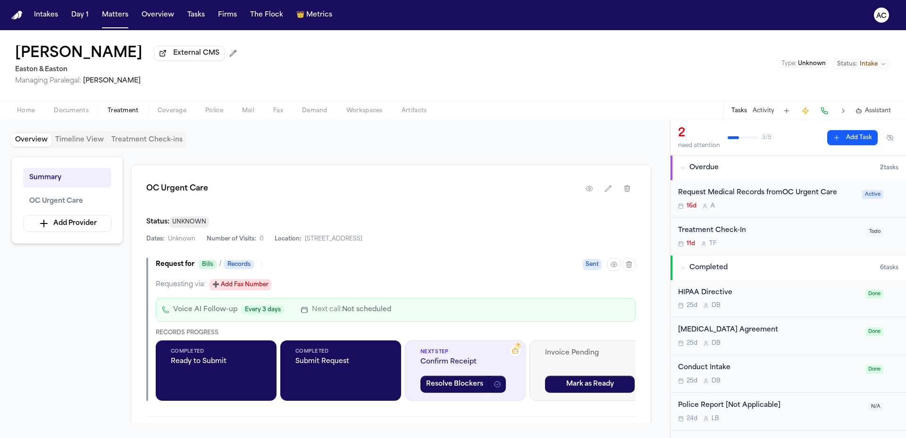
drag, startPoint x: 81, startPoint y: 110, endPoint x: 218, endPoint y: 80, distance: 141.2
click at [218, 80] on span "Managing Paralegal: Thea Feeney" at bounding box center [128, 80] width 226 height 9
click at [610, 264] on icon "button" at bounding box center [614, 265] width 8 height 8
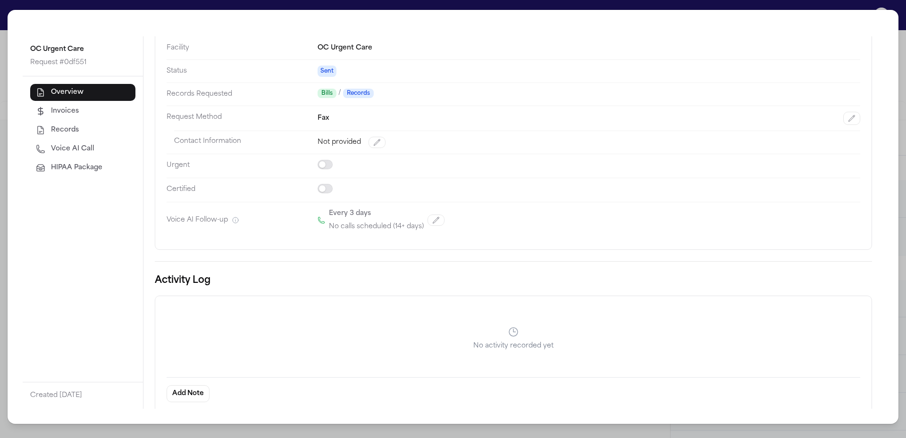
scroll to position [58, 0]
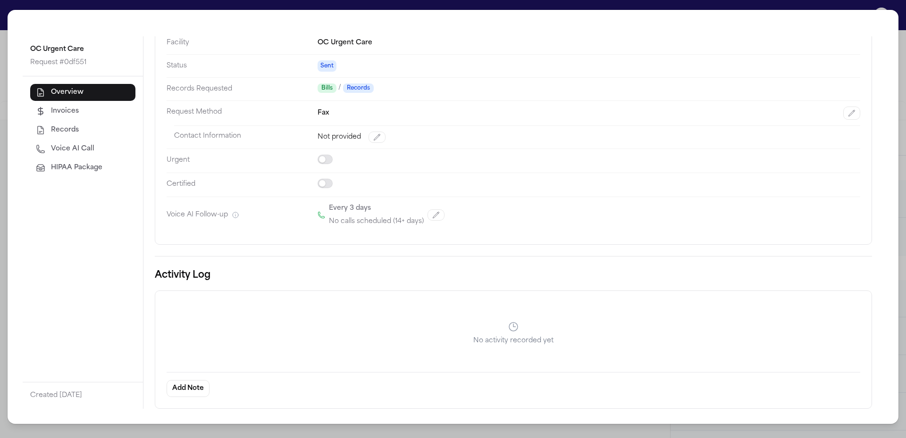
click at [902, 15] on div "OC Urgent Care Request # 0df551 Overview Invoices Records Voice AI Call HIPAA P…" at bounding box center [453, 219] width 906 height 438
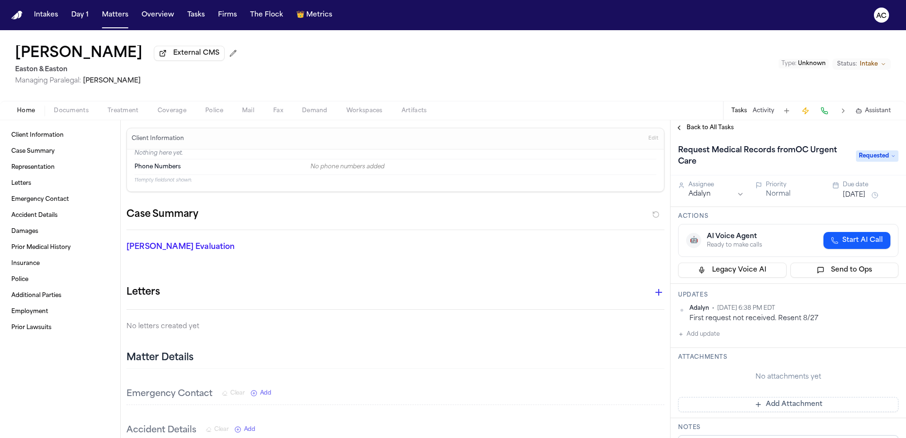
click at [88, 110] on button "Documents" at bounding box center [71, 110] width 54 height 11
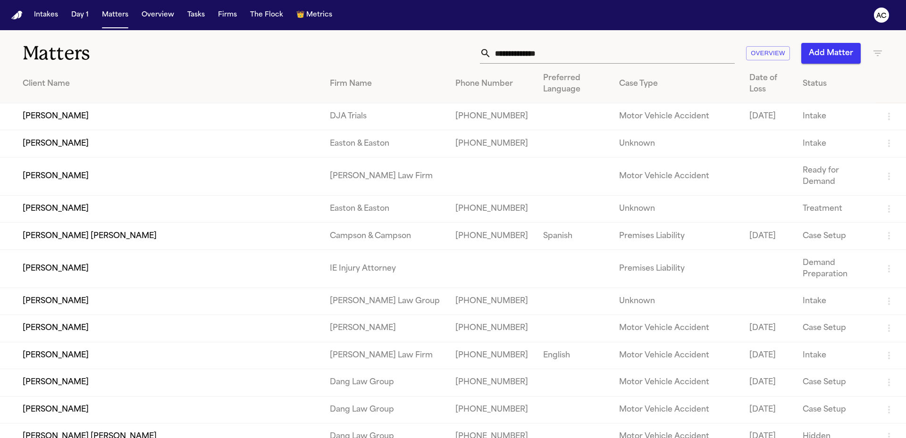
click at [546, 53] on input "text" at bounding box center [613, 53] width 244 height 21
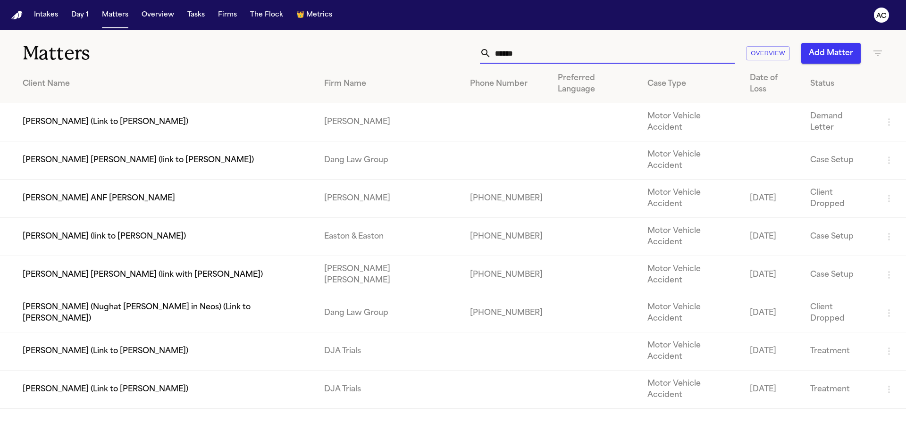
type input "******"
click at [118, 333] on td "[PERSON_NAME] (Link to [PERSON_NAME])" at bounding box center [158, 352] width 317 height 38
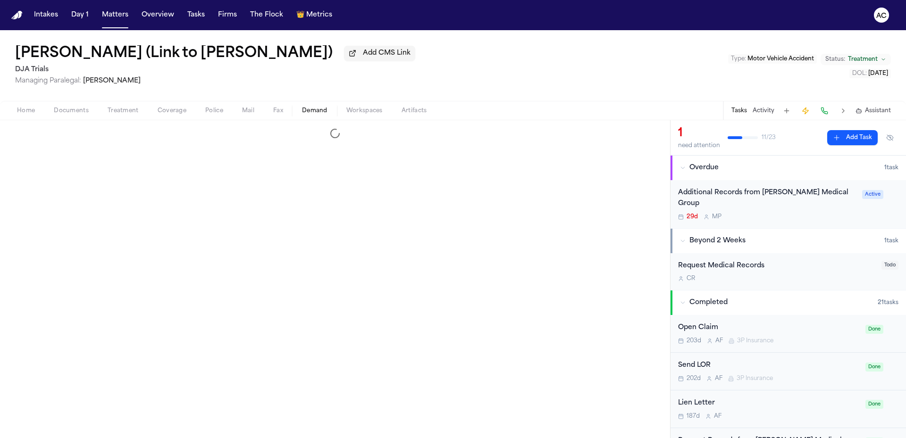
click at [311, 113] on span "Demand" at bounding box center [314, 111] width 25 height 8
select select "**********"
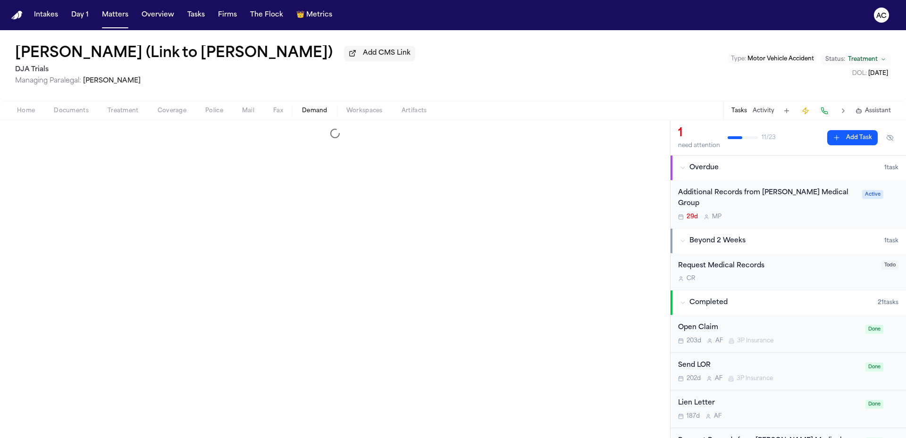
select select "**********"
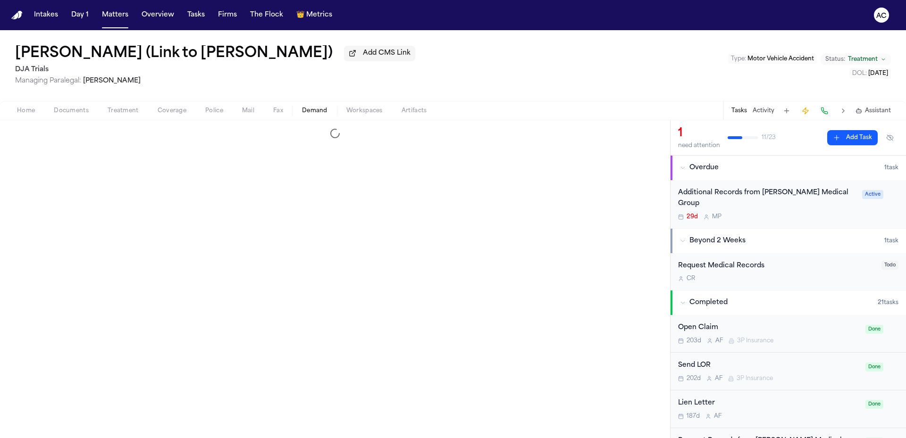
select select "**********"
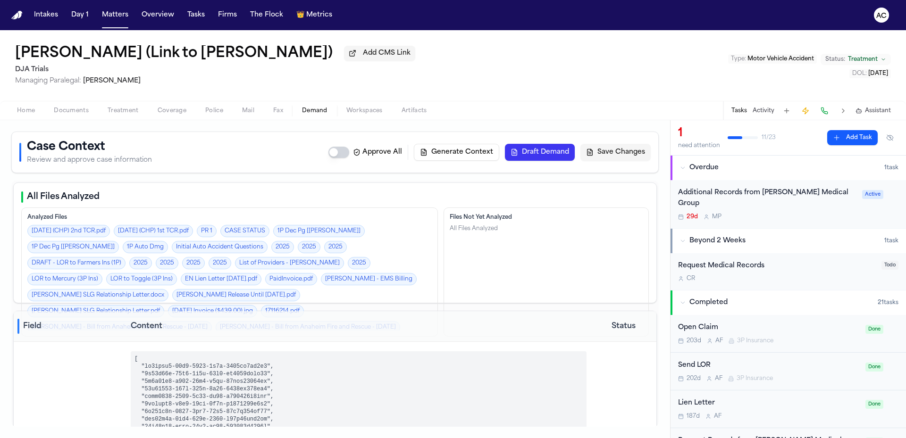
click at [370, 118] on div "Home Documents Treatment Coverage Police Mail Fax Demand Workspaces Artifacts T…" at bounding box center [453, 110] width 906 height 19
click at [366, 113] on span "Workspaces" at bounding box center [364, 111] width 36 height 8
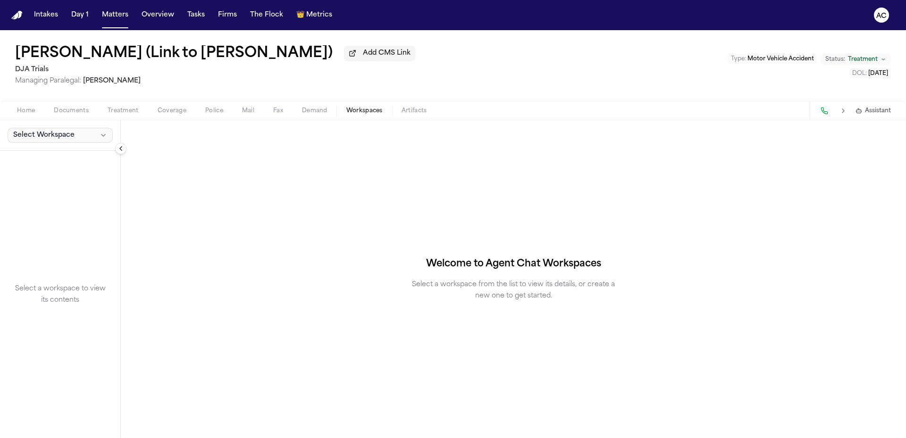
click at [72, 139] on span "Select Workspace" at bounding box center [43, 135] width 61 height 9
click at [42, 158] on span "[PERSON_NAME] Agent Demand" at bounding box center [66, 155] width 110 height 9
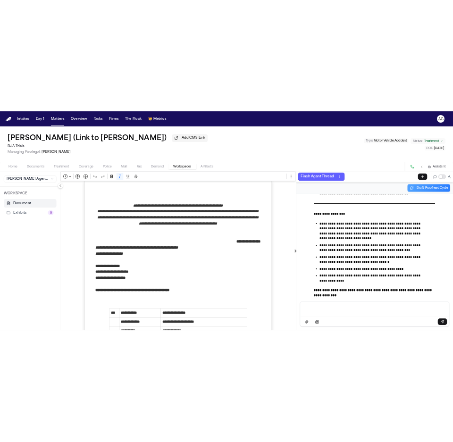
scroll to position [144215, 0]
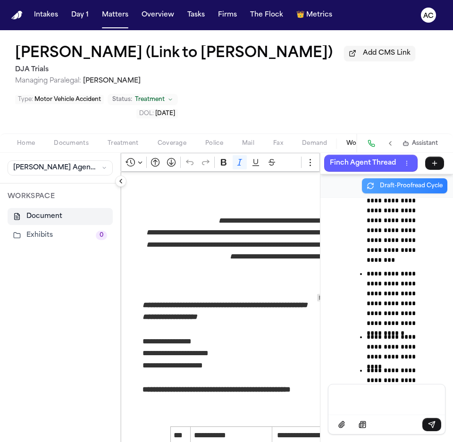
click at [57, 235] on button "Exhibits 0" at bounding box center [60, 235] width 105 height 17
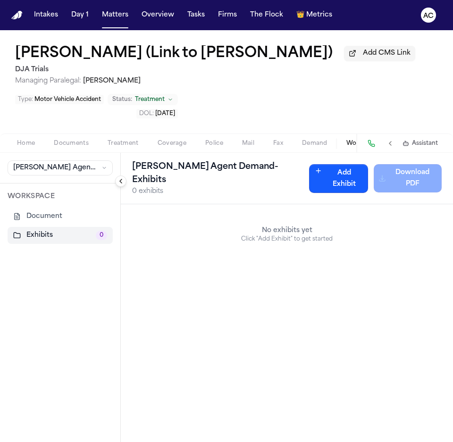
drag, startPoint x: 50, startPoint y: 218, endPoint x: 42, endPoint y: 217, distance: 9.1
click at [50, 218] on button "Document" at bounding box center [60, 216] width 105 height 17
click at [42, 217] on button "Document" at bounding box center [60, 216] width 105 height 17
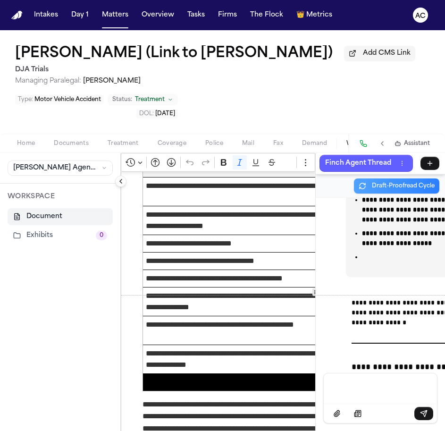
scroll to position [145453, 0]
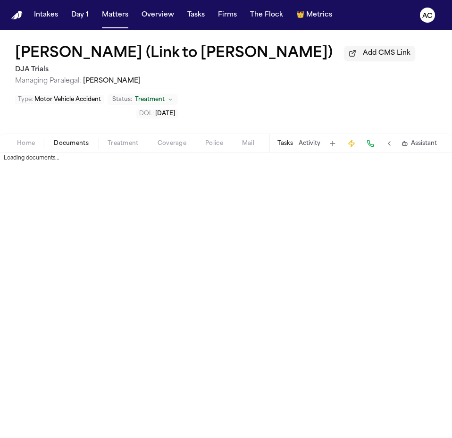
click at [82, 144] on span "Documents" at bounding box center [71, 144] width 35 height 8
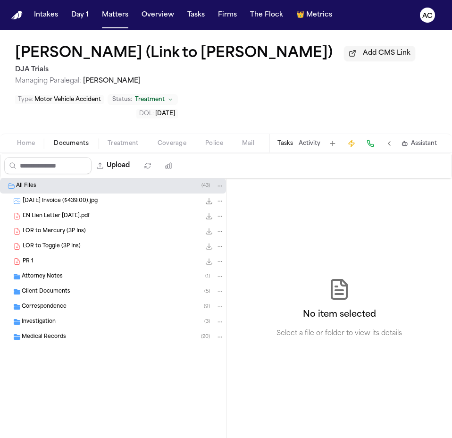
click at [103, 336] on div "Medical Records ( 20 )" at bounding box center [123, 337] width 202 height 8
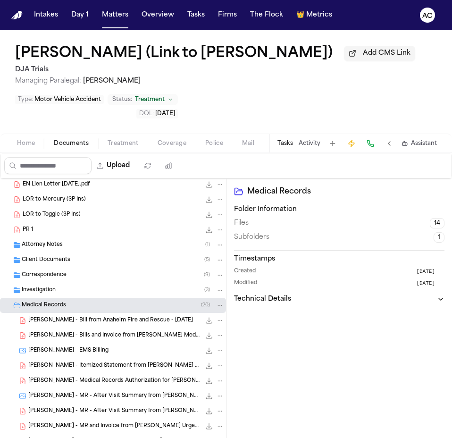
scroll to position [13, 0]
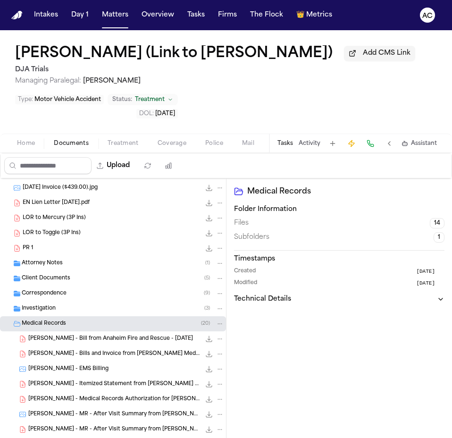
click at [53, 281] on span "Client Documents" at bounding box center [46, 279] width 49 height 8
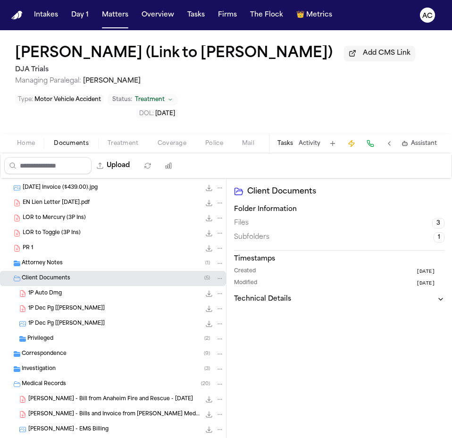
click at [53, 281] on span "Client Documents" at bounding box center [46, 279] width 49 height 8
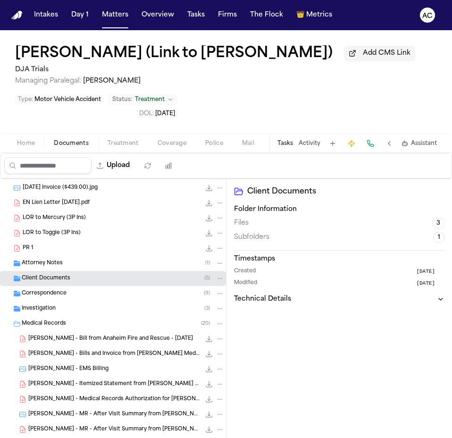
click at [38, 262] on span "Attorney Notes" at bounding box center [42, 264] width 41 height 8
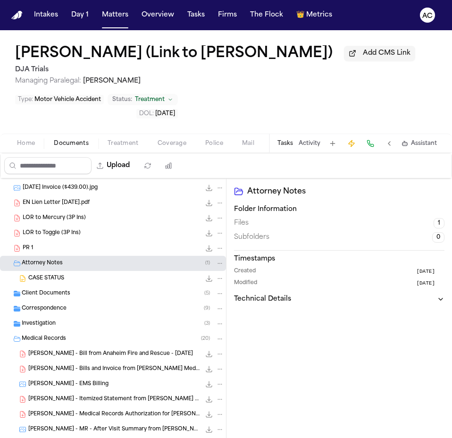
click at [38, 262] on span "Attorney Notes" at bounding box center [42, 264] width 41 height 8
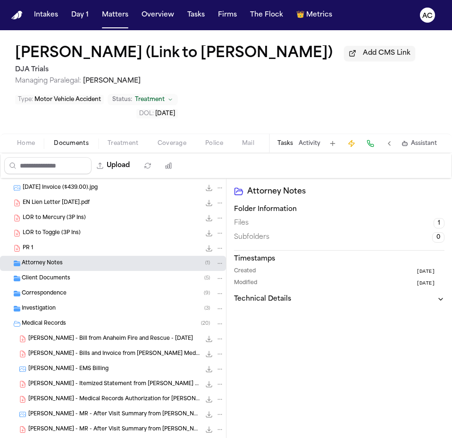
click at [45, 289] on div "Correspondence ( 9 )" at bounding box center [113, 293] width 226 height 15
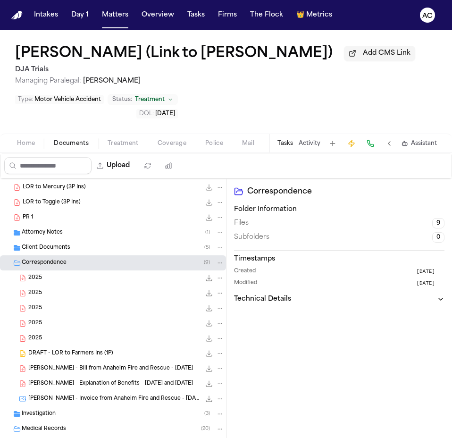
scroll to position [60, 0]
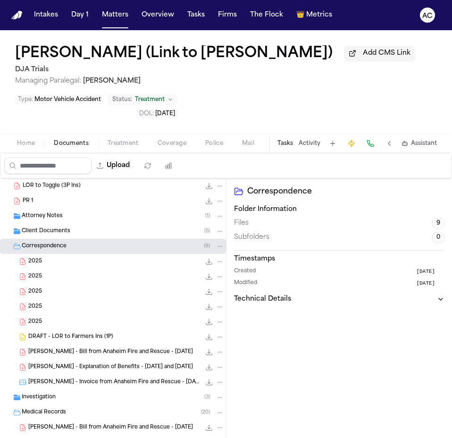
click at [43, 259] on div "2025 6.0 MB • PDF" at bounding box center [126, 261] width 196 height 9
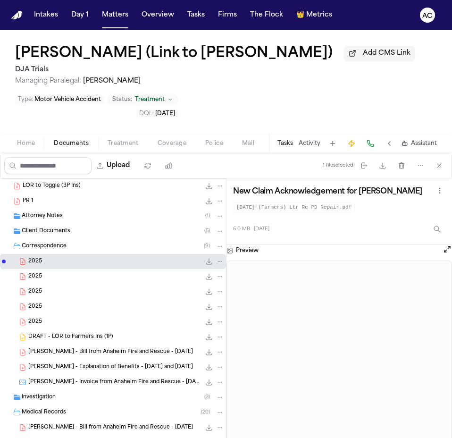
click at [110, 353] on span "[PERSON_NAME] - Bill from Anaheim Fire and Rescue - [DATE]" at bounding box center [110, 352] width 165 height 8
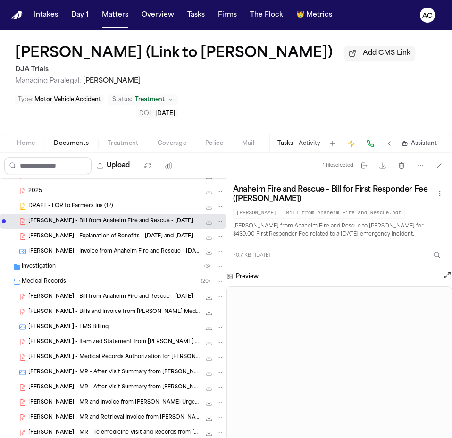
scroll to position [202, 0]
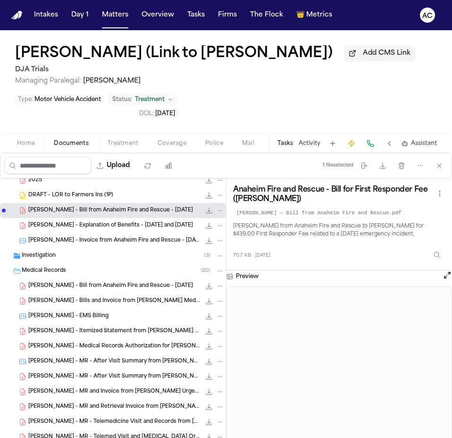
click at [89, 286] on span "[PERSON_NAME] - Bill from Anaheim Fire and Rescue - [DATE]" at bounding box center [110, 286] width 165 height 8
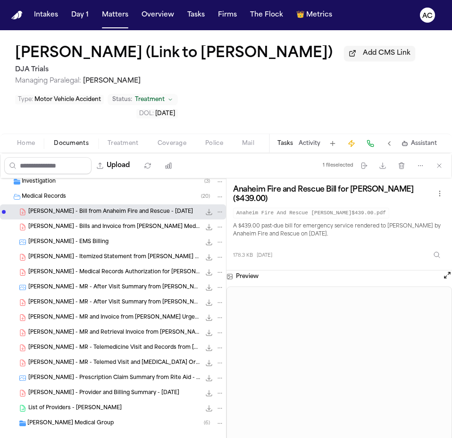
scroll to position [291, 0]
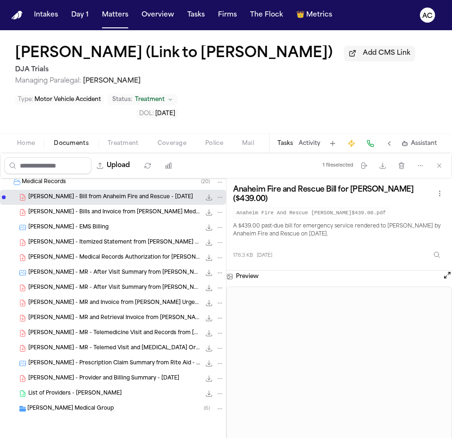
click at [70, 229] on span "[PERSON_NAME] - EMS Billing" at bounding box center [68, 228] width 80 height 8
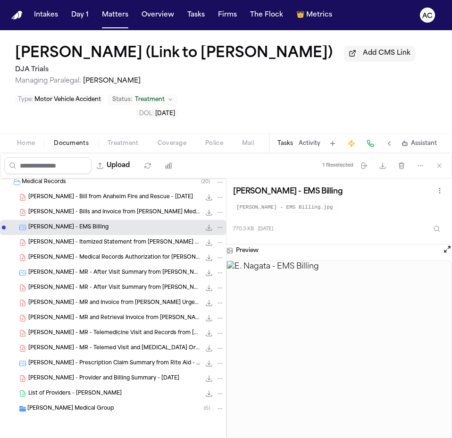
click at [118, 377] on span "E. Nagata - Provider and Billing Summary - 1.11.25" at bounding box center [103, 379] width 151 height 8
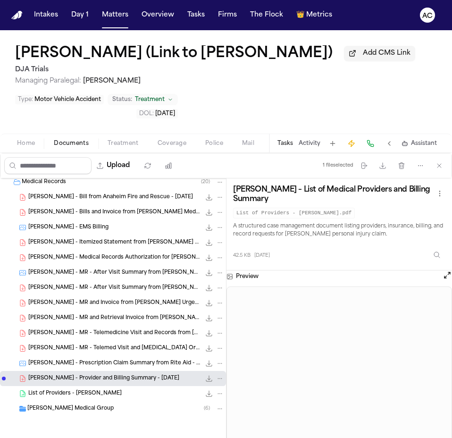
click at [148, 363] on span "E. Nagata - Prescription Claim Summary from Rite Aid - 1.2025" at bounding box center [114, 364] width 172 height 8
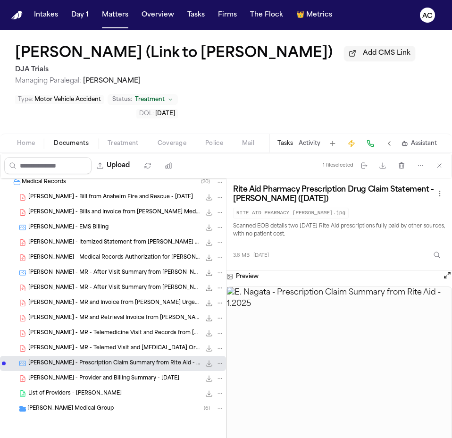
click at [140, 352] on span "E. Nagata - MR - Telemed Visit and Radiology Orders from Hoag Medical Group - 1…" at bounding box center [114, 348] width 172 height 8
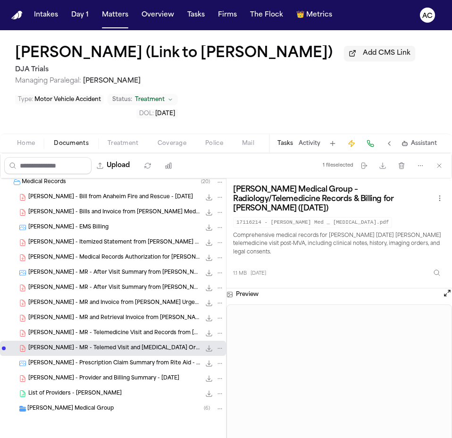
click at [133, 331] on span "E. Nagata - MR - Telemedicine Visit and Records from Hoag Medical Group - 1.31.…" at bounding box center [114, 333] width 172 height 8
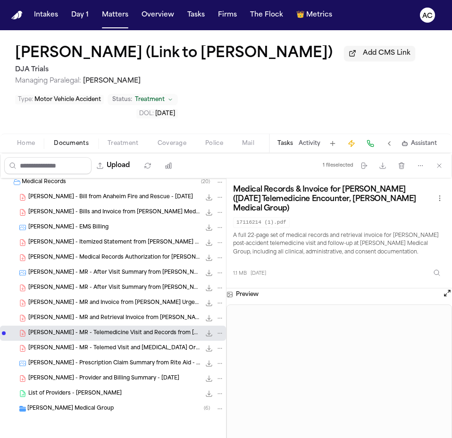
click at [112, 316] on span "E. Nagata - MR and Retrieval Invoice from Hoag Medical Group - 1.31.25" at bounding box center [114, 318] width 172 height 8
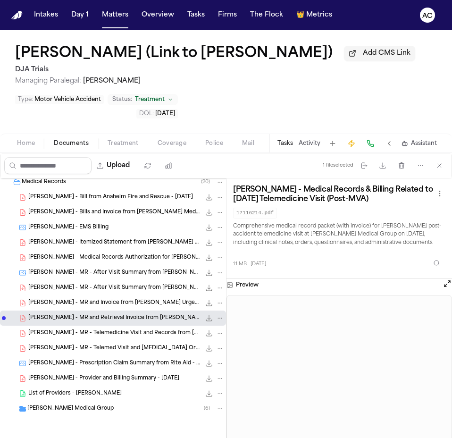
click at [125, 300] on span "E. Nagata - MR and Invoice from Hoag Urgent Care Huntington Harbour - 1.12.25" at bounding box center [114, 303] width 172 height 8
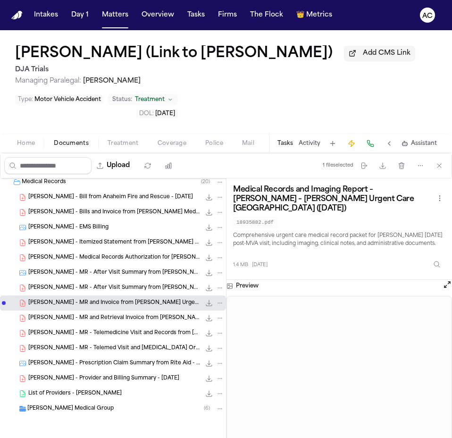
click at [121, 284] on span "E. Nagata - MR - After Visit Summary from Hoag Urgent Care - 1.12.25" at bounding box center [114, 288] width 172 height 8
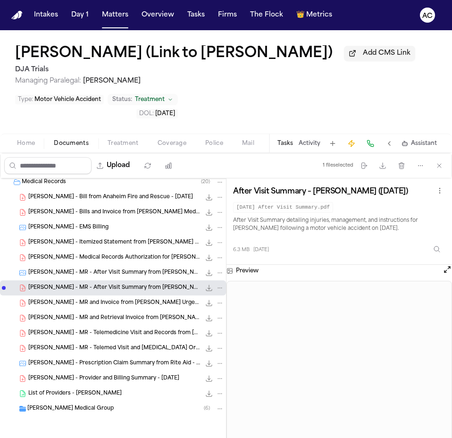
click at [117, 269] on span "E. Nagata - MR - After Visit Summary from Hoag Urgent Care - 1.12.25" at bounding box center [114, 273] width 172 height 8
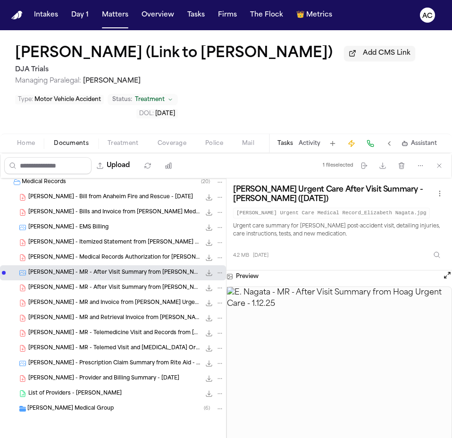
click at [115, 259] on span "E. Nagata - Medical Records Authorization for HOAG Medical Group - 5.22.25" at bounding box center [114, 258] width 172 height 8
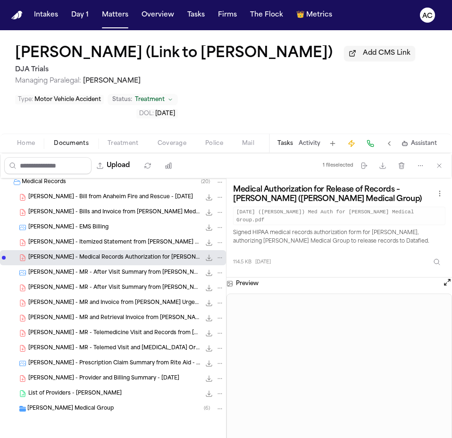
click at [70, 406] on span "HOAG Medical Group" at bounding box center [70, 409] width 86 height 8
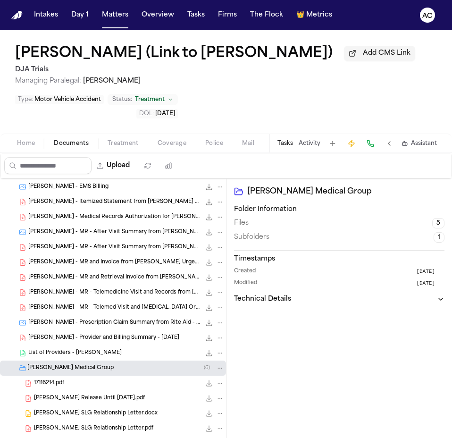
scroll to position [381, 0]
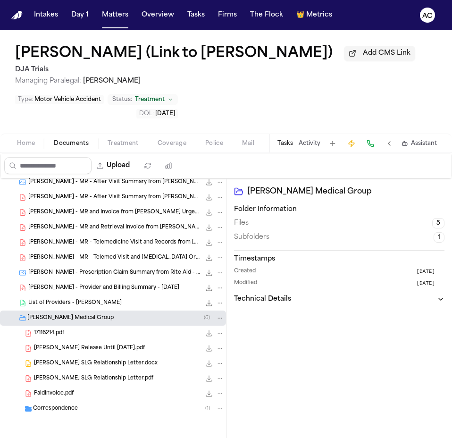
click at [97, 380] on span "Finch SLG Relationship Letter.pdf" at bounding box center [93, 379] width 119 height 8
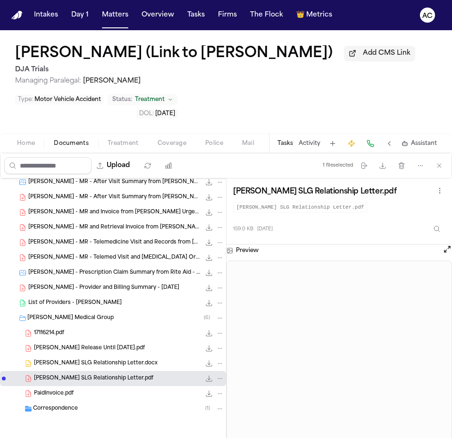
click at [82, 336] on div "17116214.pdf 1.1 MB • PDF" at bounding box center [129, 332] width 190 height 9
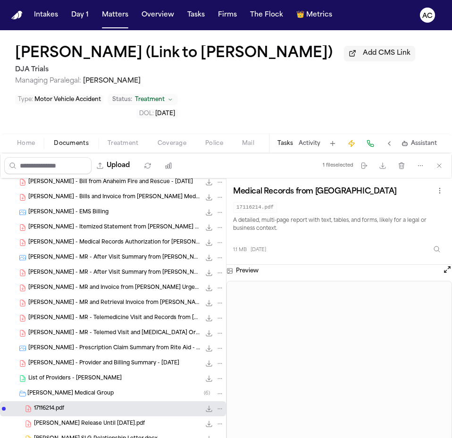
scroll to position [287, 0]
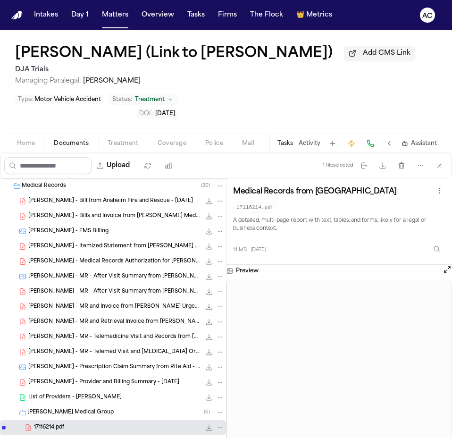
click at [110, 260] on span "E. Nagata - Medical Records Authorization for HOAG Medical Group - 5.22.25" at bounding box center [114, 262] width 172 height 8
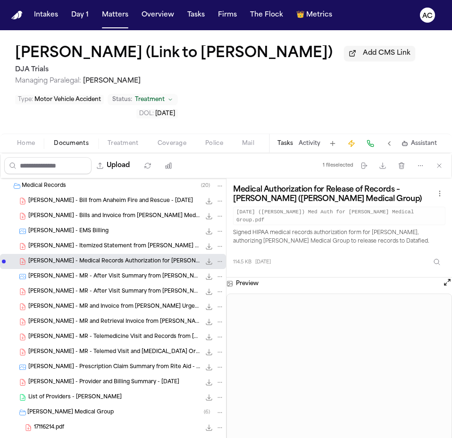
click at [150, 244] on span "E. Nagata - Itemized Statement from Hoag - 1.31.25 to 2.6.25" at bounding box center [114, 247] width 172 height 8
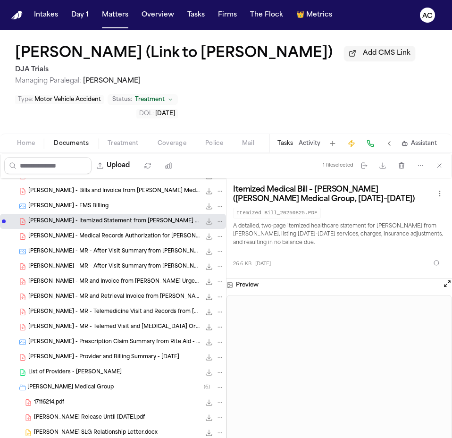
scroll to position [334, 0]
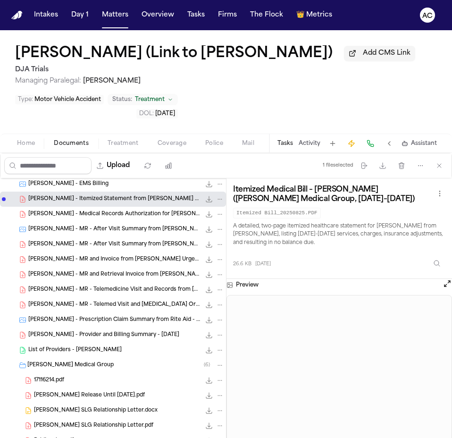
click at [124, 304] on span "E. Nagata - MR - Telemed Visit and Radiology Orders from Hoag Medical Group - 1…" at bounding box center [114, 305] width 172 height 8
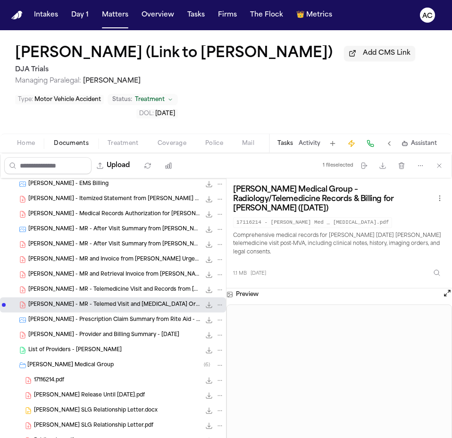
click at [118, 321] on span "E. Nagata - Prescription Claim Summary from Rite Aid - 1.2025" at bounding box center [114, 320] width 172 height 8
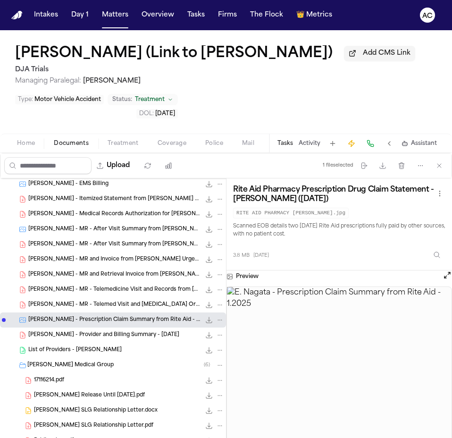
click at [205, 317] on icon "File: E. Nagata - Prescription Claim Summary from Rite Aid - 1.2025" at bounding box center [209, 320] width 8 height 8
click at [114, 291] on span "E. Nagata - MR - Telemedicine Visit and Records from Hoag Medical Group - 1.31.…" at bounding box center [114, 290] width 172 height 8
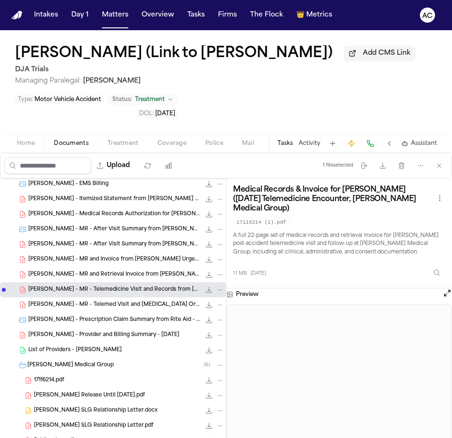
click at [131, 247] on span "E. Nagata - MR - After Visit Summary from Hoag Urgent Care - 1.12.25" at bounding box center [114, 245] width 172 height 8
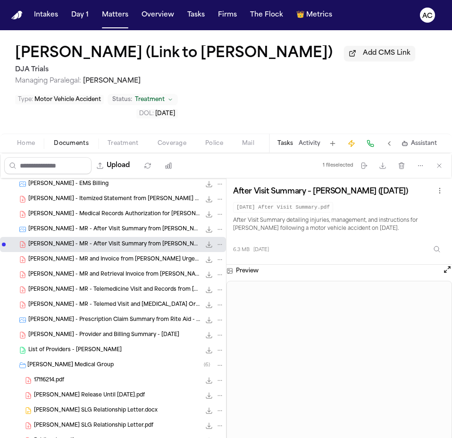
click at [118, 278] on span "[PERSON_NAME] - MR and Retrieval Invoice from [PERSON_NAME] Medical Group - [DA…" at bounding box center [114, 275] width 172 height 8
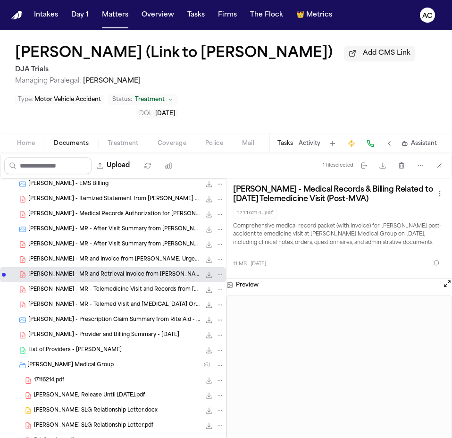
click at [150, 256] on span "[PERSON_NAME] - MR and Invoice from [PERSON_NAME] Urgent Care [GEOGRAPHIC_DATA]…" at bounding box center [114, 260] width 172 height 8
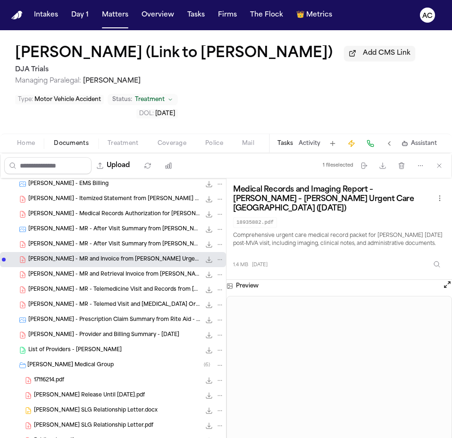
click at [357, 10] on nav "Intakes Day 1 Matters Overview Tasks Firms The Flock 👑 Metrics AC" at bounding box center [226, 15] width 452 height 30
click at [154, 241] on span "[PERSON_NAME] - MR - After Visit Summary from [PERSON_NAME] Urgent Care - [DATE]" at bounding box center [114, 245] width 172 height 8
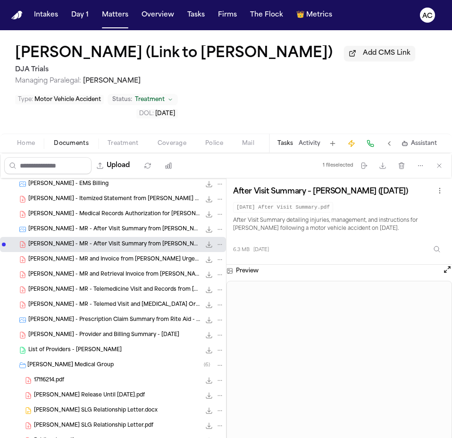
click at [86, 232] on span "[PERSON_NAME] - MR - After Visit Summary from [PERSON_NAME] Urgent Care - [DATE]" at bounding box center [114, 230] width 172 height 8
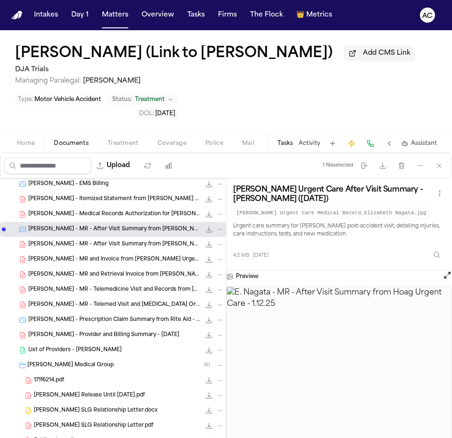
click at [86, 217] on span "[PERSON_NAME] - Medical Records Authorization for [PERSON_NAME] Medical Group -…" at bounding box center [114, 214] width 172 height 8
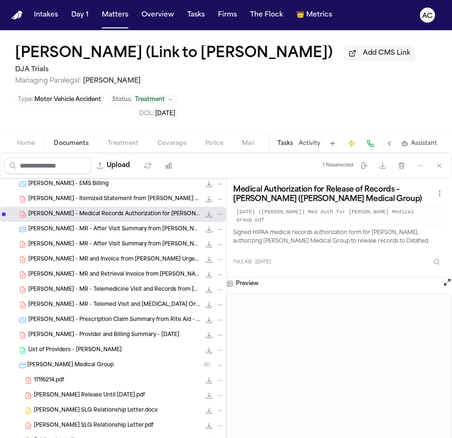
click at [125, 201] on span "[PERSON_NAME] - Itemized Statement from [PERSON_NAME] - [DATE] to [DATE]" at bounding box center [114, 199] width 172 height 8
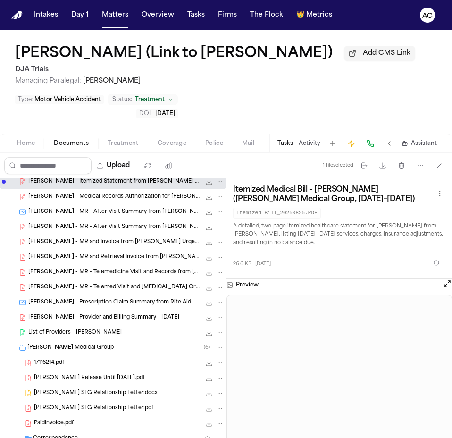
scroll to position [381, 0]
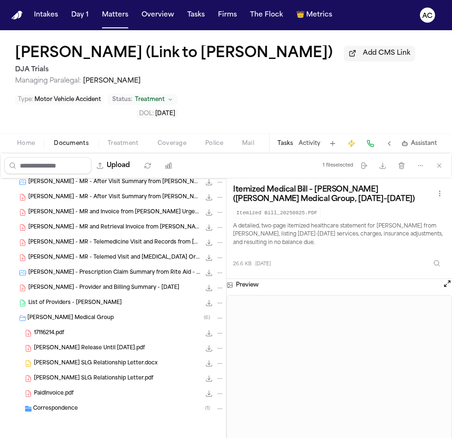
click at [78, 330] on div "17116214.pdf 1.1 MB • PDF" at bounding box center [129, 332] width 190 height 9
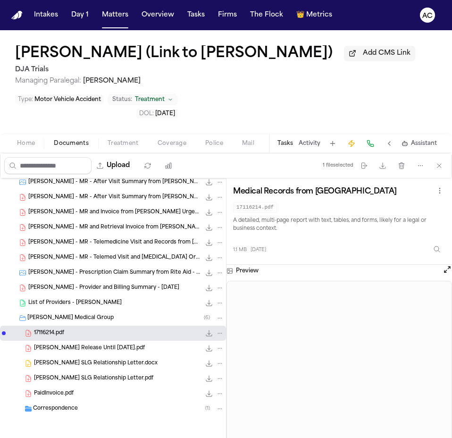
click at [79, 352] on span "[PERSON_NAME] Release Until [DATE].pdf" at bounding box center [89, 348] width 111 height 8
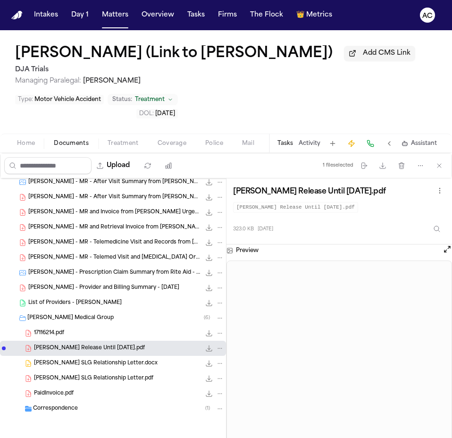
click at [106, 382] on span "[PERSON_NAME] SLG Relationship Letter.pdf" at bounding box center [93, 379] width 119 height 8
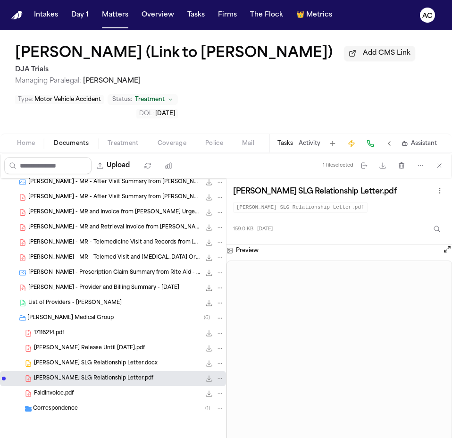
click at [121, 366] on span "[PERSON_NAME] SLG Relationship Letter.docx" at bounding box center [96, 364] width 124 height 8
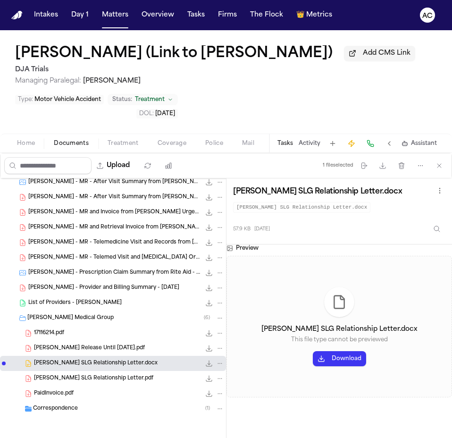
click at [78, 389] on div "PaidInvoice.pdf 2.3 KB • PDF" at bounding box center [129, 393] width 190 height 9
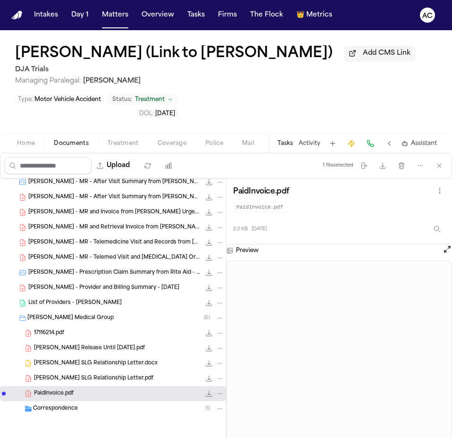
click at [124, 304] on div "List of Providers - Elizabeth 14.4 KB • XLSX" at bounding box center [126, 302] width 196 height 9
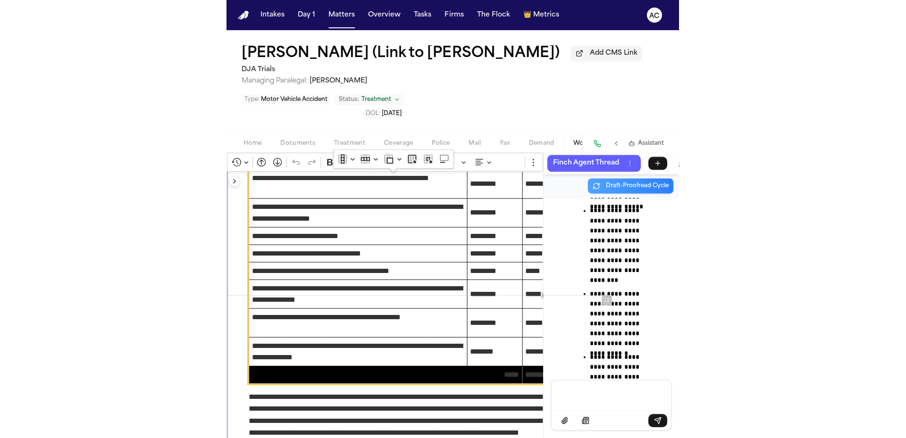
scroll to position [142818, 0]
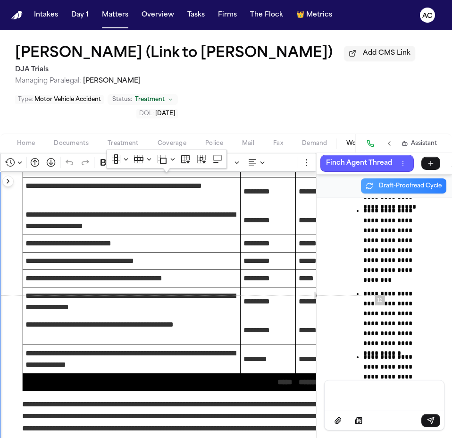
click at [238, 87] on div "Elizabeth Nagata (Link to Larry Nagata) Add CMS Link DJA Trials Managing Parale…" at bounding box center [226, 81] width 452 height 103
click at [244, 101] on div "Elizabeth Nagata (Link to Larry Nagata) Add CMS Link DJA Trials Managing Parale…" at bounding box center [226, 81] width 452 height 103
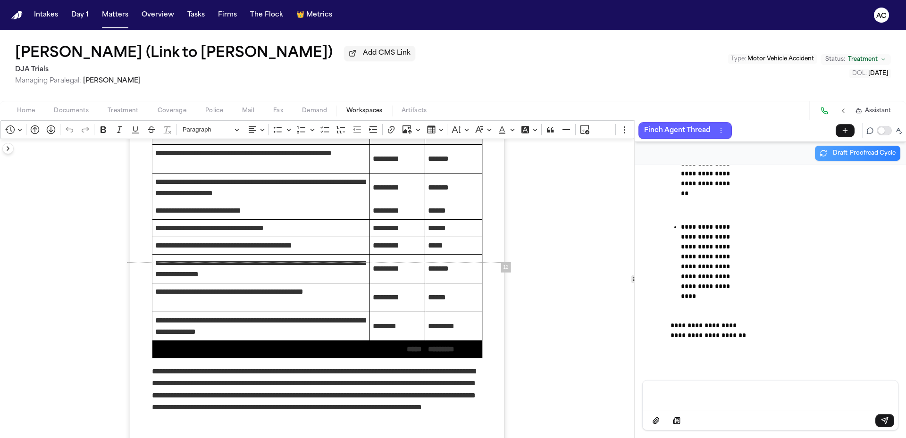
scroll to position [73078, 0]
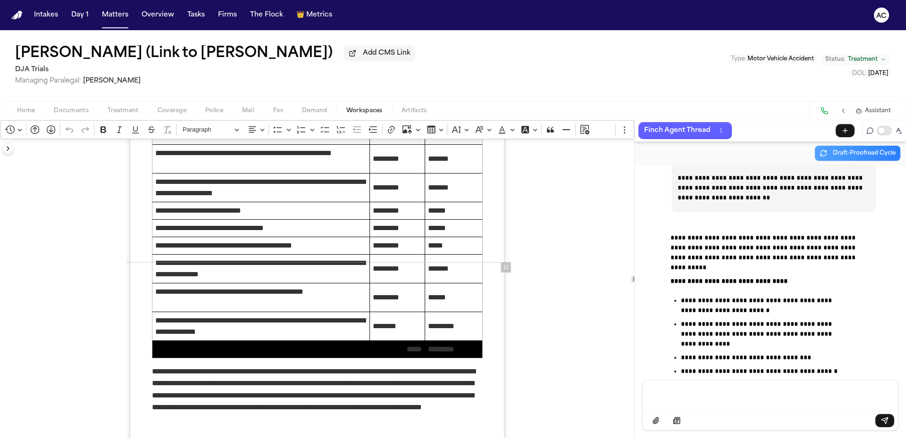
click at [297, 109] on button "Demand" at bounding box center [315, 110] width 44 height 11
select select "**********"
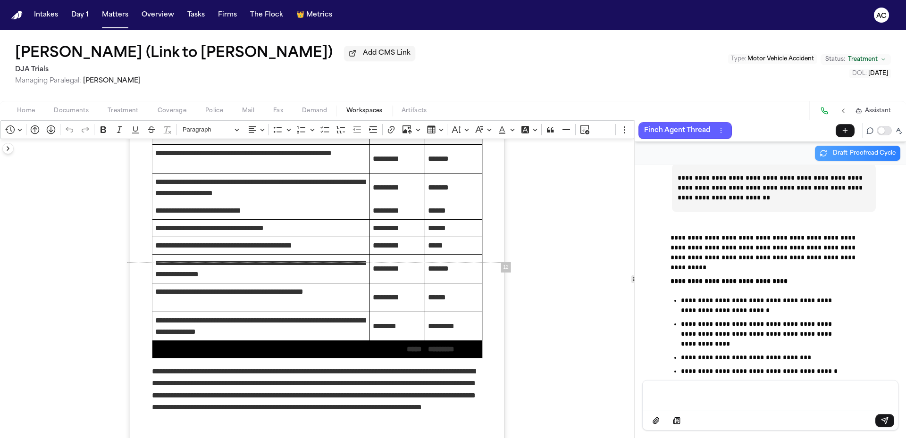
select select "**********"
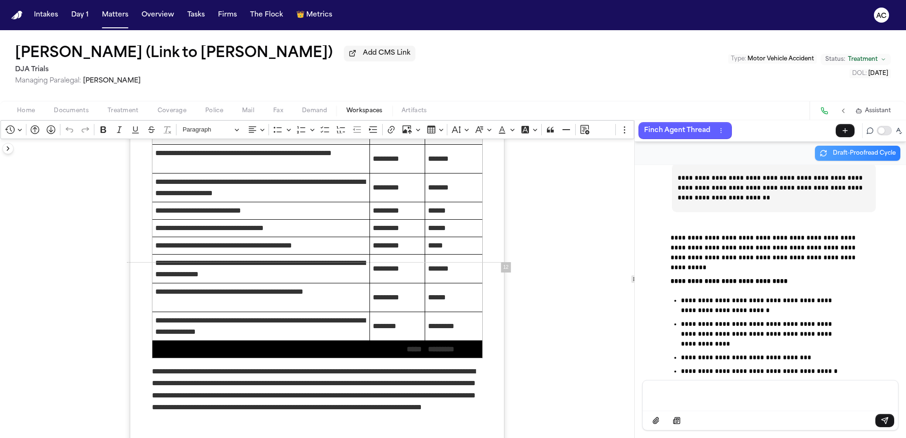
select select "**********"
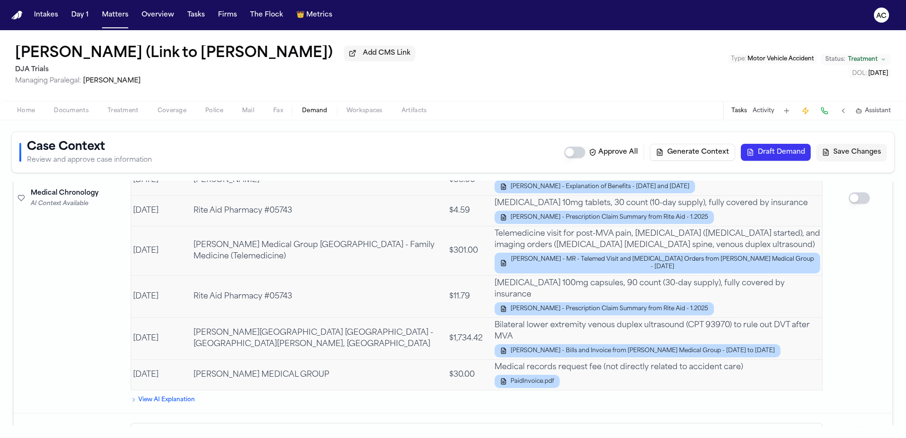
scroll to position [2441, 0]
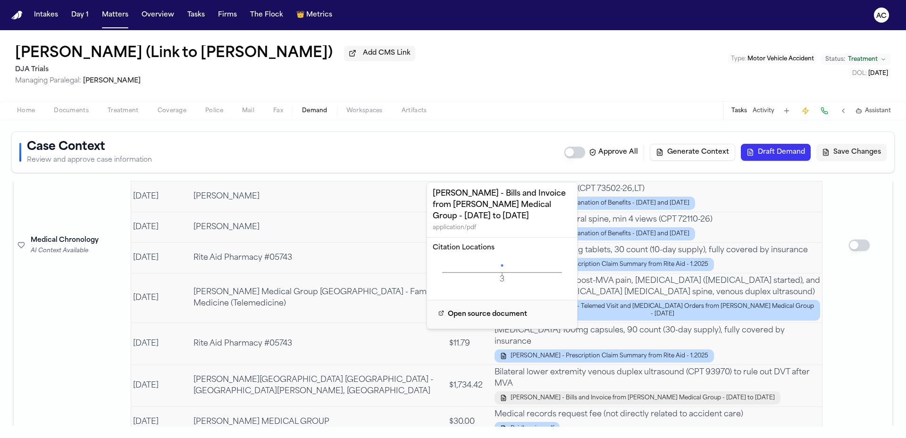
click at [452, 395] on span "E. Nagata - Bills and Invoice from Hoag Medical Group - 1.12.25 to 2.6.25" at bounding box center [643, 399] width 264 height 8
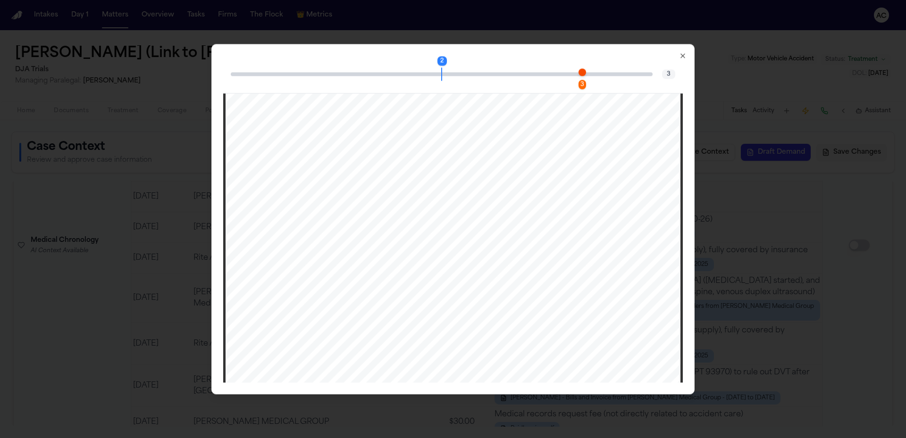
scroll to position [831, 0]
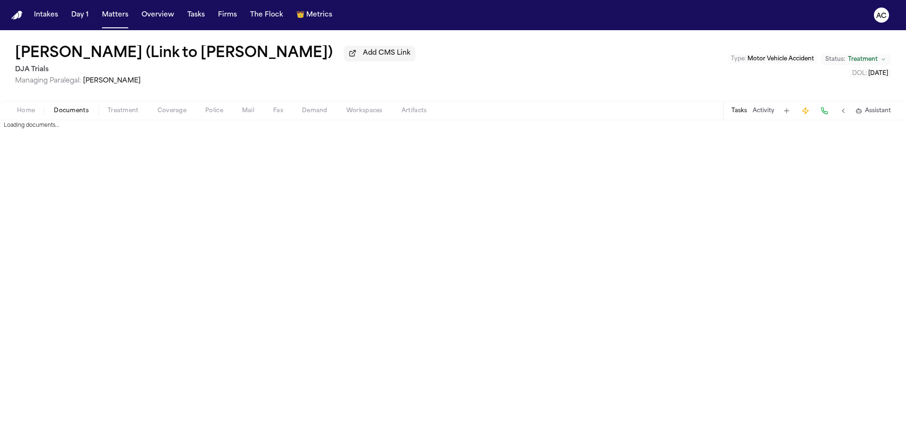
click at [78, 114] on span "Documents" at bounding box center [71, 111] width 35 height 8
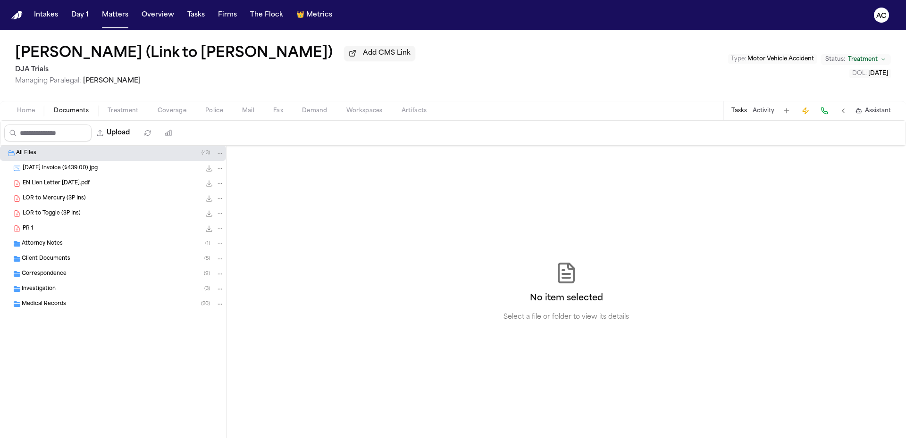
click at [65, 299] on div "Medical Records ( 20 )" at bounding box center [113, 304] width 226 height 15
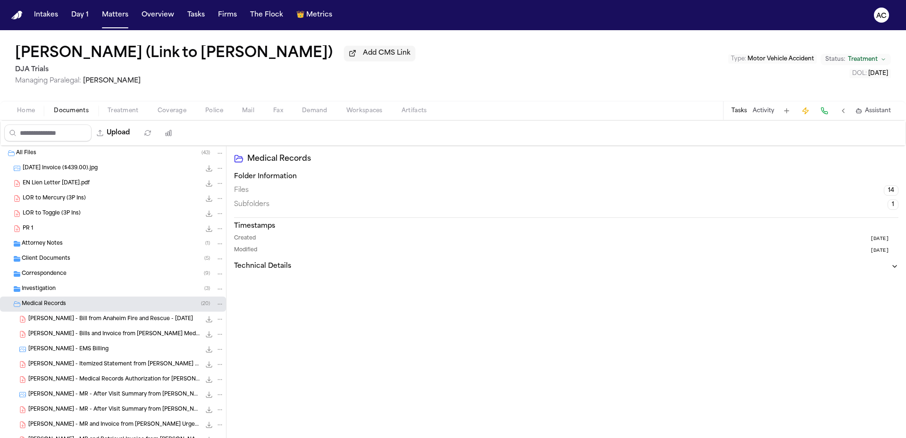
click at [130, 335] on span "E. Nagata - Bills and Invoice from Hoag Medical Group - 1.12.25 to 2.6.25" at bounding box center [114, 335] width 172 height 8
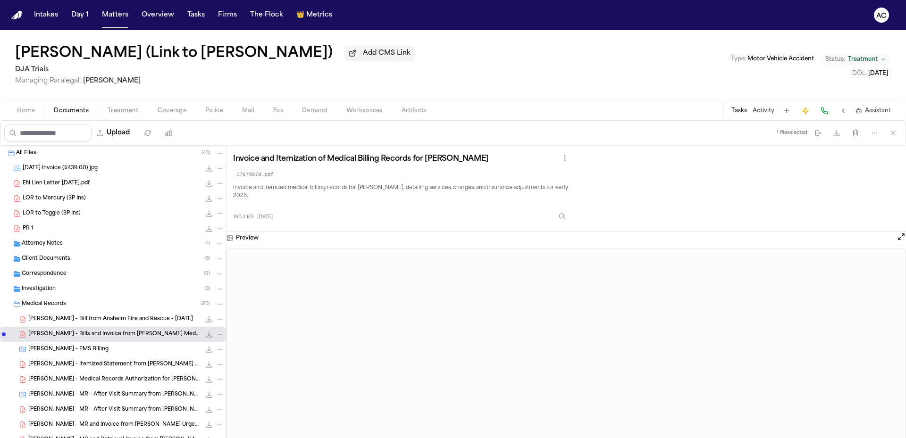
click at [105, 257] on div "Client Documents ( 5 )" at bounding box center [123, 259] width 202 height 8
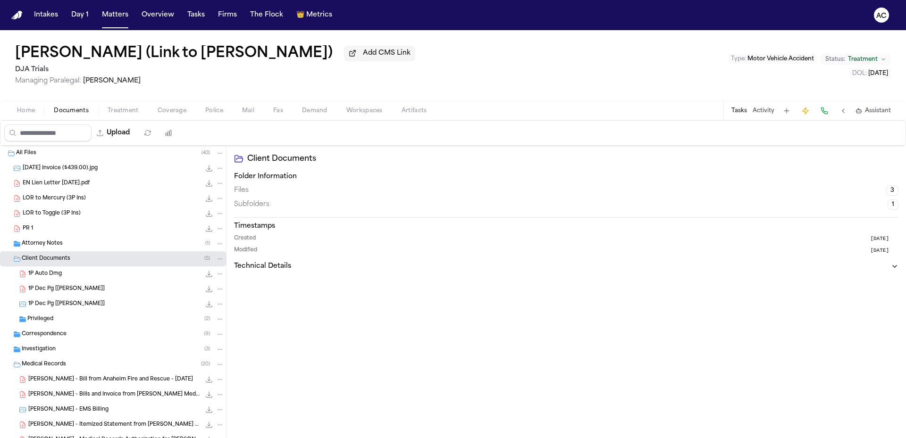
click at [105, 257] on div "Client Documents ( 5 )" at bounding box center [123, 259] width 202 height 8
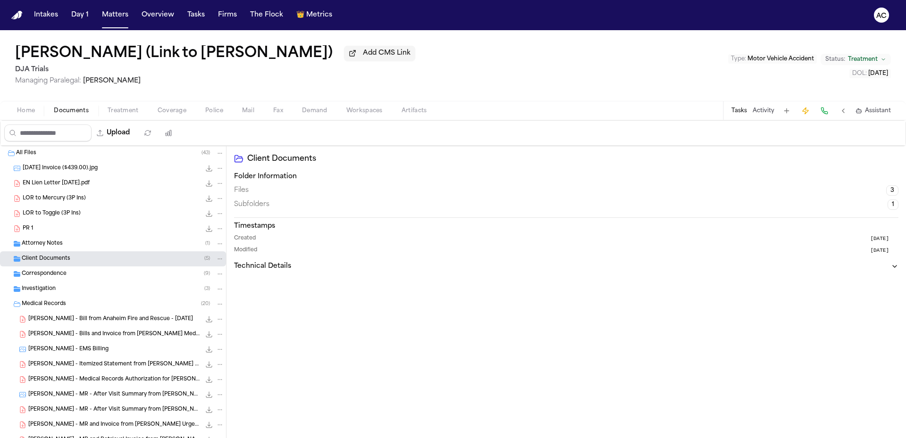
click at [107, 278] on div "Correspondence ( 9 )" at bounding box center [113, 274] width 226 height 15
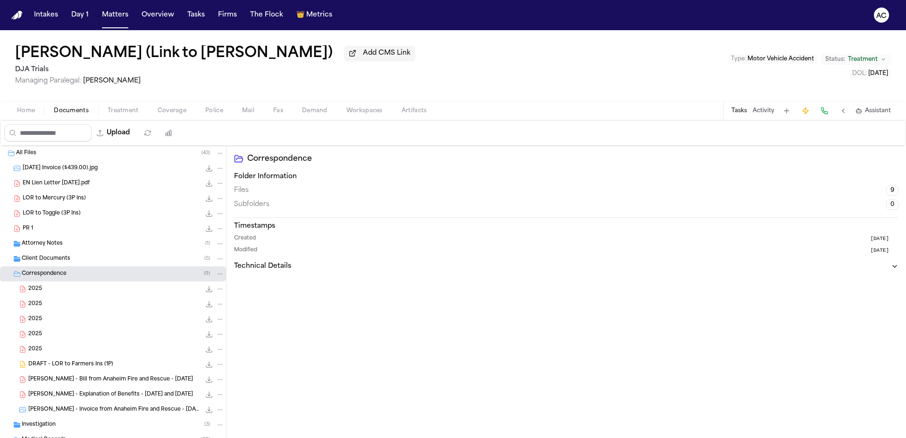
click at [106, 276] on div "Correspondence ( 9 )" at bounding box center [123, 274] width 202 height 8
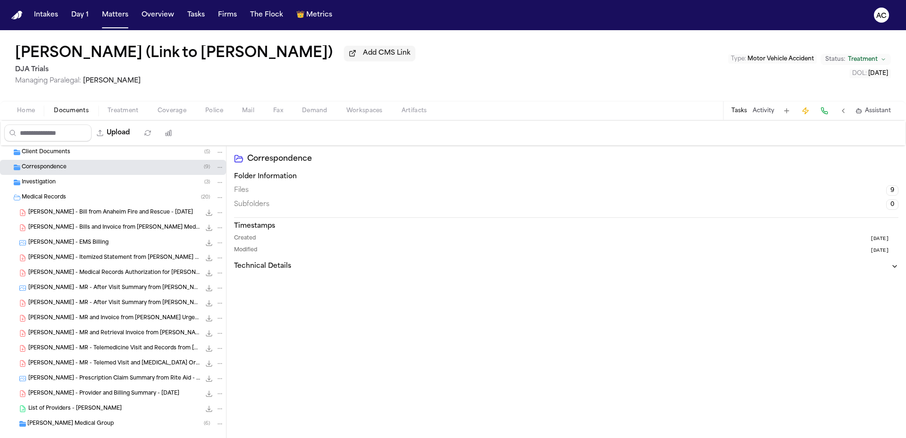
scroll to position [122, 0]
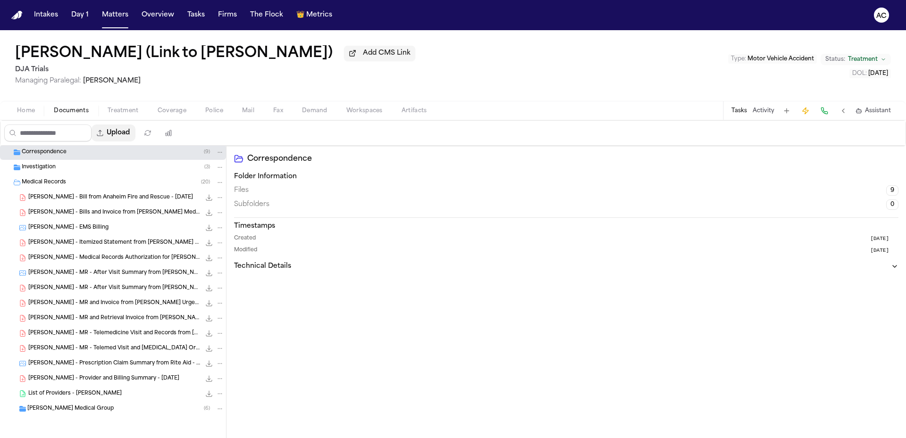
click at [132, 132] on button "Upload" at bounding box center [114, 133] width 44 height 17
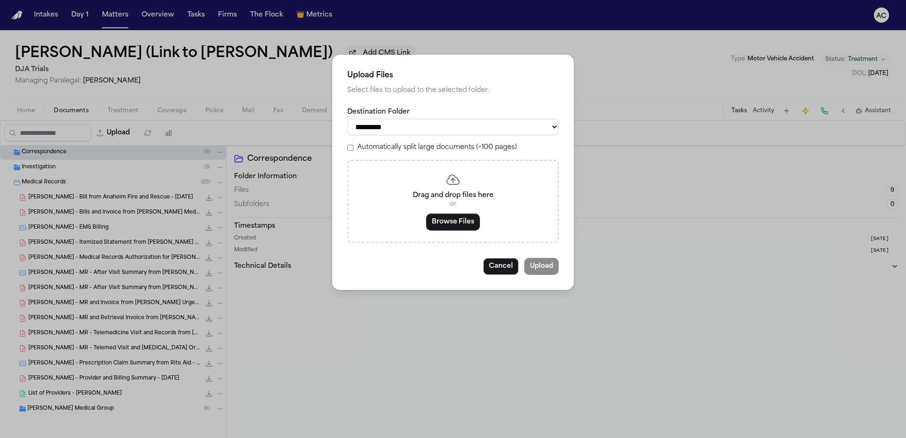
drag, startPoint x: 435, startPoint y: 127, endPoint x: 435, endPoint y: 135, distance: 7.6
click at [435, 127] on select "**********" at bounding box center [452, 127] width 211 height 17
select select "**********"
click at [347, 119] on select "**********" at bounding box center [452, 127] width 211 height 17
click at [76, 414] on div "**********" at bounding box center [453, 219] width 906 height 438
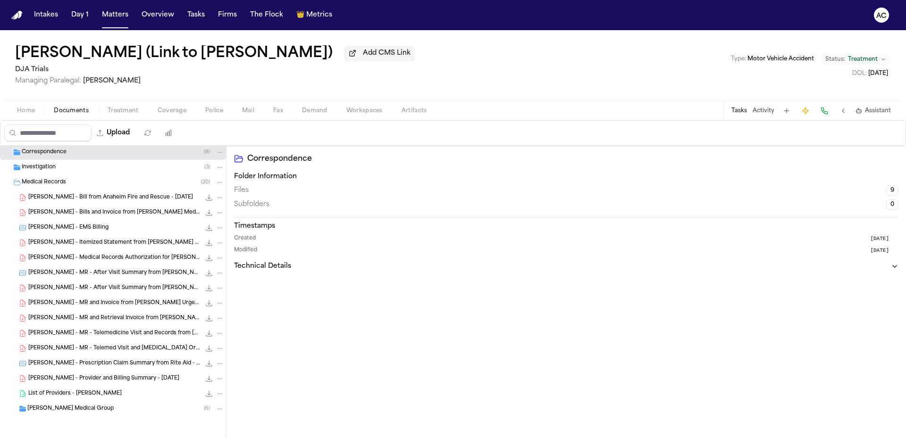
click at [66, 410] on span "HOAG Medical Group" at bounding box center [70, 409] width 86 height 8
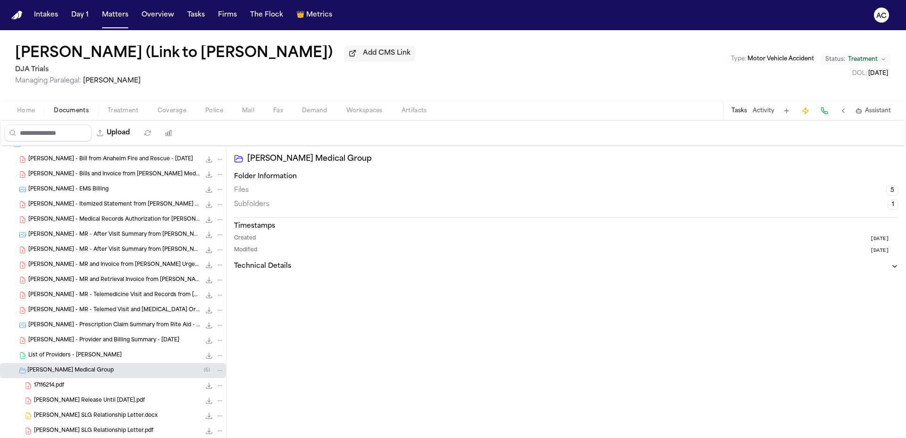
scroll to position [212, 0]
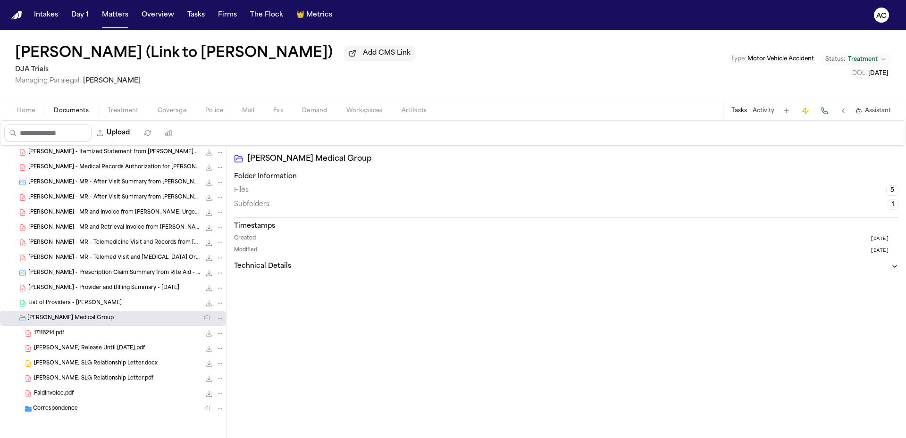
click at [76, 333] on div "17116214.pdf 1.1 MB • PDF" at bounding box center [129, 333] width 190 height 9
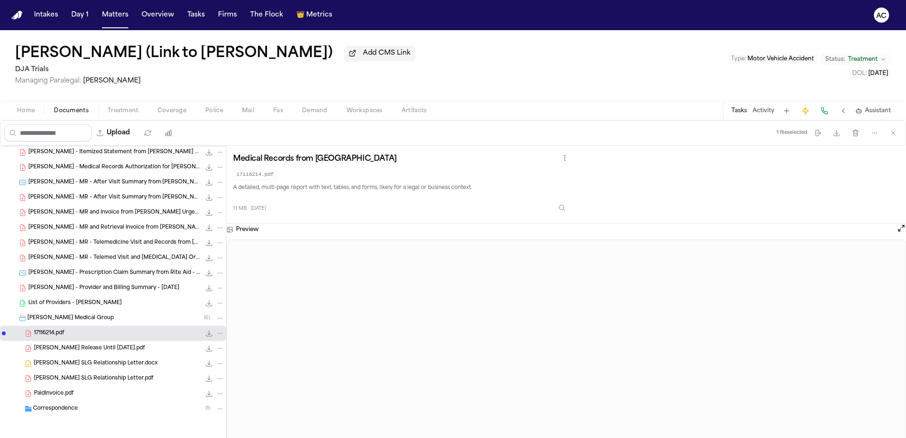
click at [93, 349] on span "Elizabeth Nagata Release Until 2-5-26.pdf" at bounding box center [89, 349] width 111 height 8
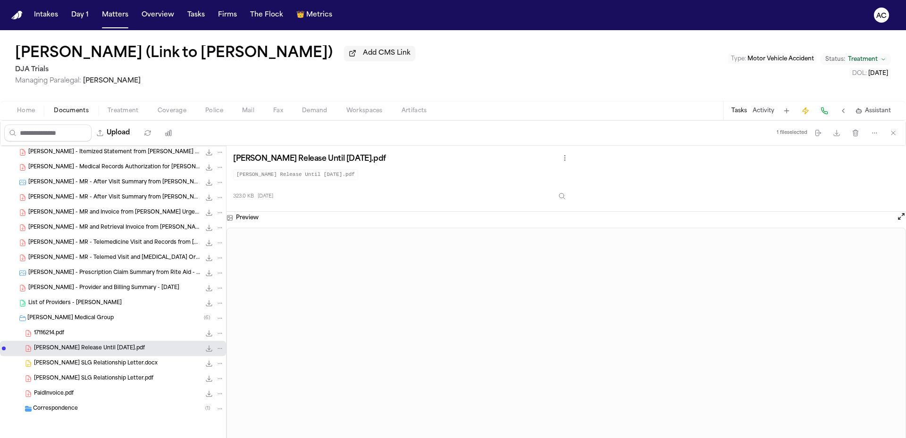
click at [99, 380] on span "Finch SLG Relationship Letter.pdf" at bounding box center [93, 379] width 119 height 8
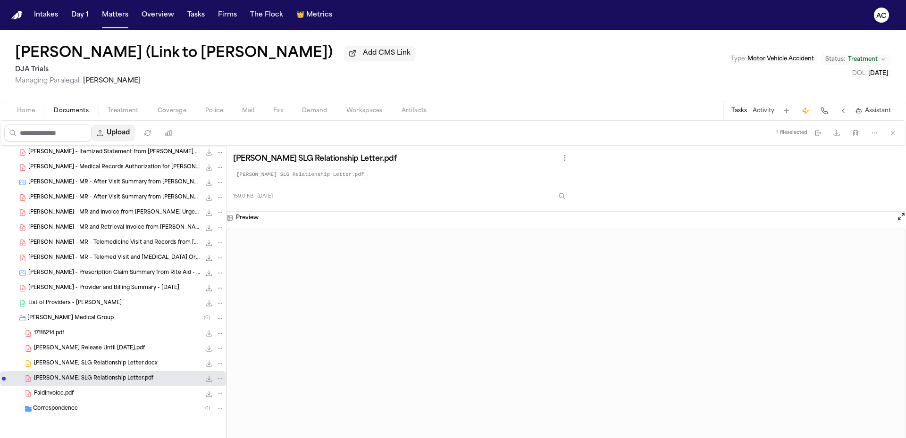
click at [124, 135] on button "Upload" at bounding box center [114, 133] width 44 height 17
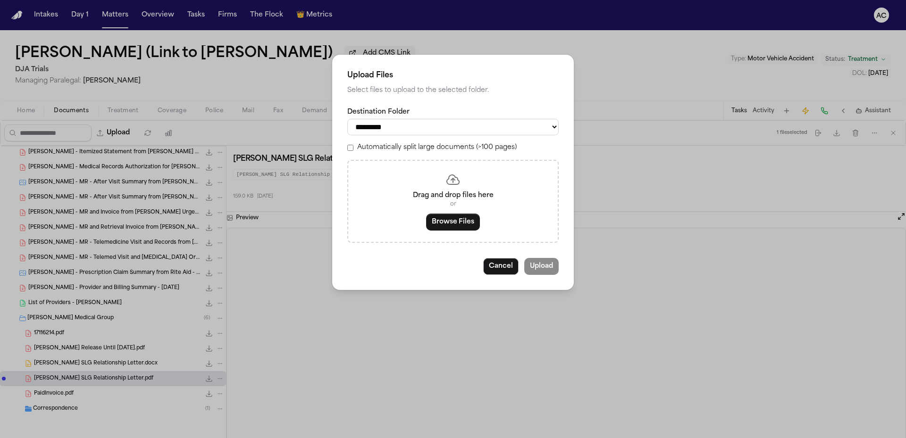
click at [425, 123] on select "**********" at bounding box center [452, 127] width 211 height 17
select select "**********"
click at [347, 119] on select "**********" at bounding box center [452, 127] width 211 height 17
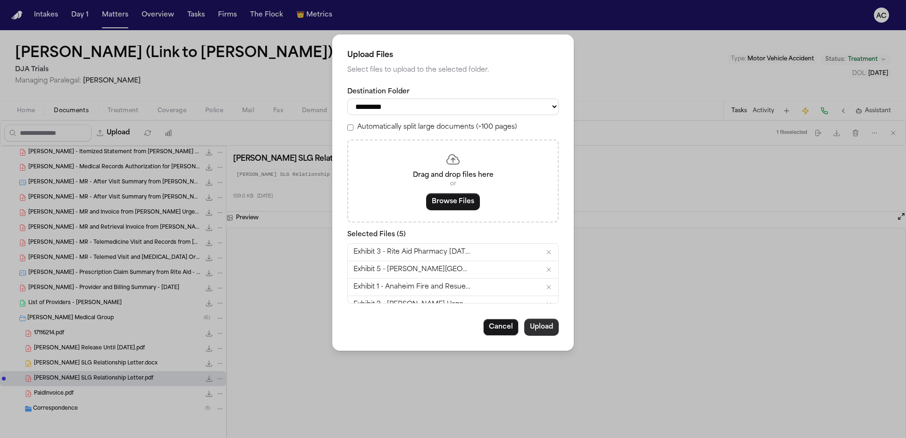
click at [452, 329] on button "Upload" at bounding box center [541, 327] width 34 height 17
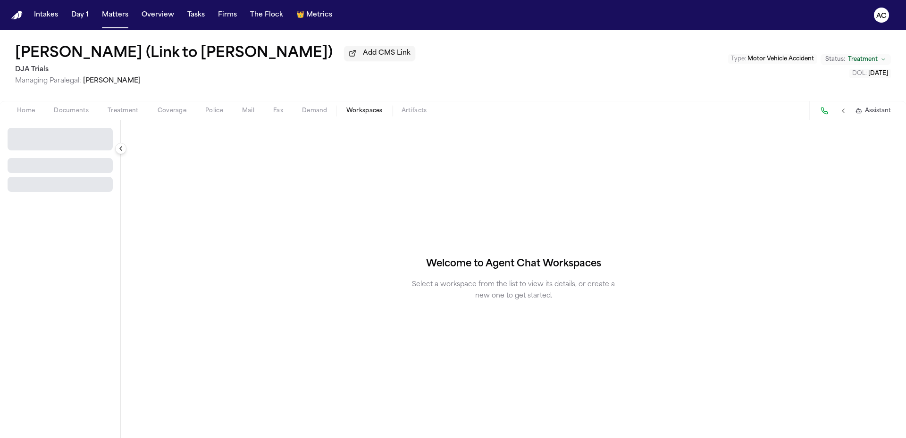
drag, startPoint x: 353, startPoint y: 116, endPoint x: 271, endPoint y: 131, distance: 83.5
click at [354, 116] on span "button" at bounding box center [365, 116] width 48 height 1
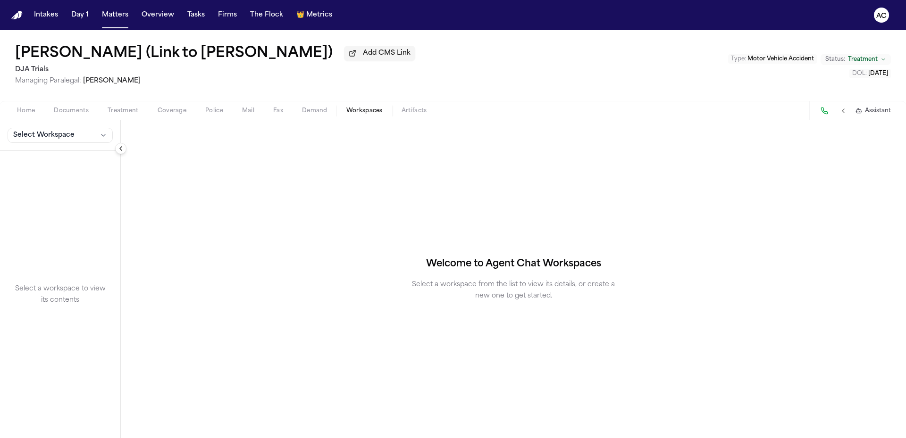
click at [82, 130] on button "Select Workspace" at bounding box center [60, 135] width 105 height 15
click at [62, 158] on span "Finch Agent Demand" at bounding box center [66, 155] width 110 height 9
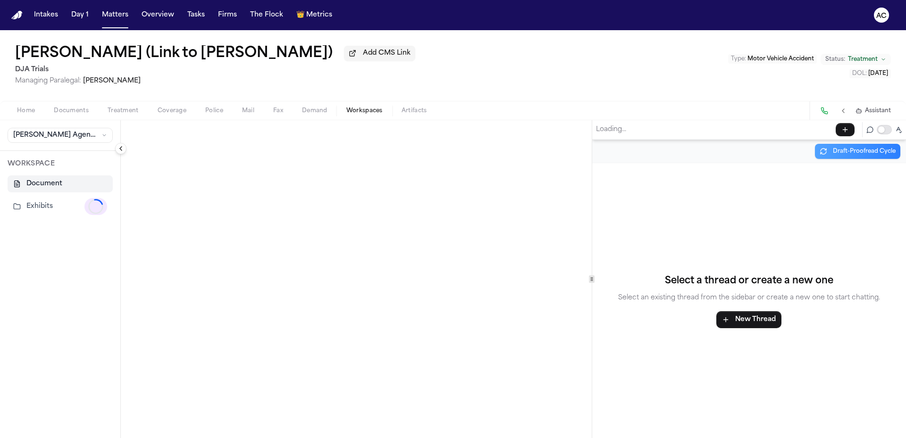
click at [51, 203] on button "Exhibits Loading..." at bounding box center [60, 206] width 105 height 25
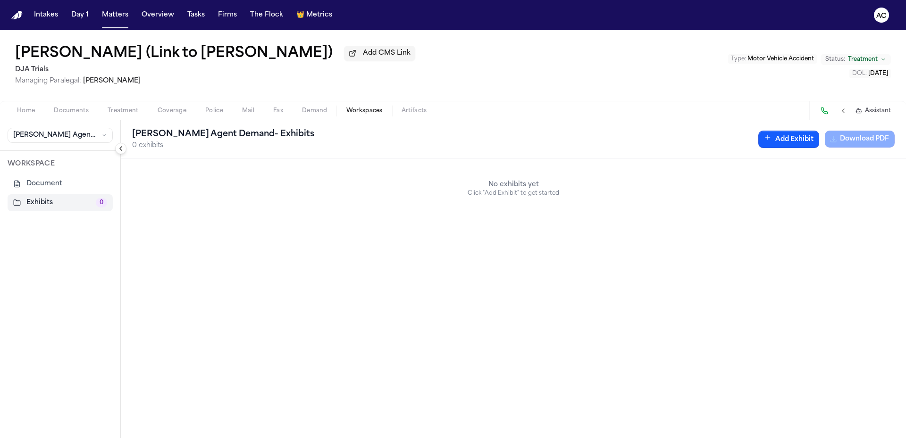
click at [33, 204] on button "Exhibits 0" at bounding box center [60, 202] width 105 height 17
click at [452, 143] on button "Add Exhibit" at bounding box center [788, 139] width 61 height 17
click at [452, 185] on input "Document" at bounding box center [593, 185] width 89 height 17
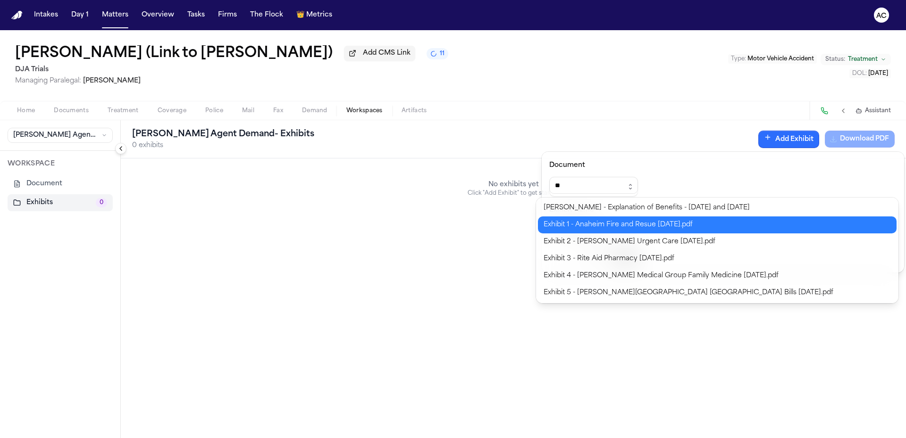
type input "**********"
drag, startPoint x: 613, startPoint y: 227, endPoint x: 621, endPoint y: 228, distance: 7.1
click at [452, 437] on div "**********" at bounding box center [453, 438] width 906 height 0
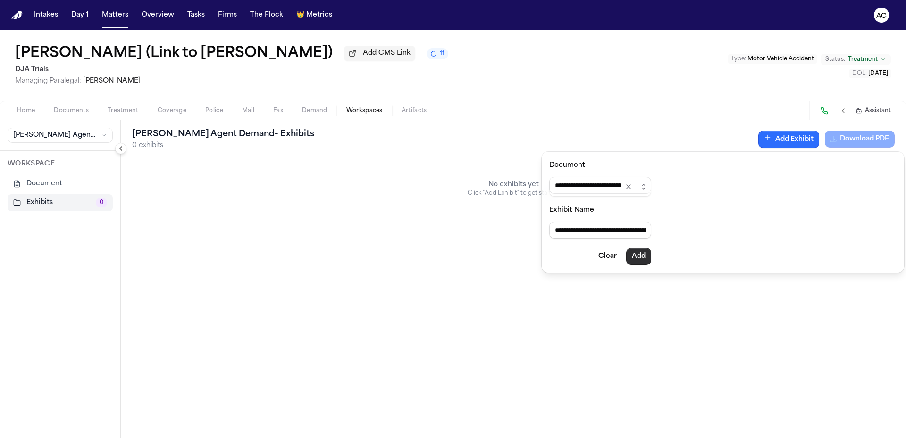
type input "**********"
click at [452, 257] on button "Add" at bounding box center [638, 256] width 25 height 17
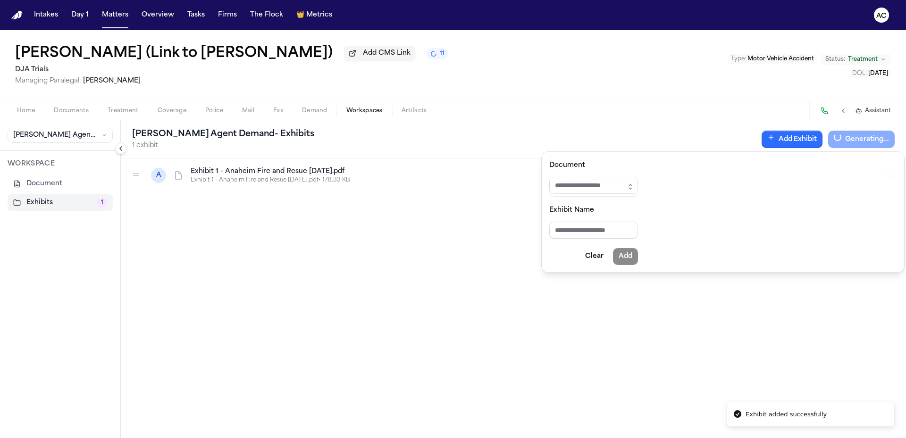
click at [452, 190] on input "Document" at bounding box center [593, 185] width 89 height 17
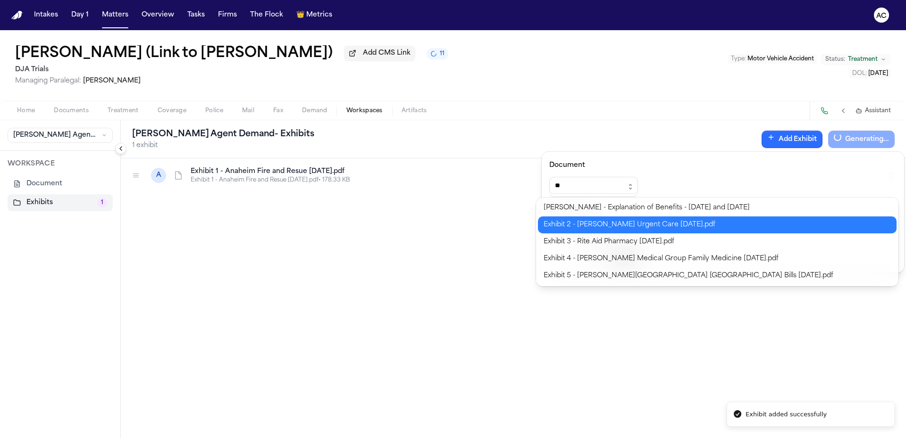
type input "**********"
click at [452, 437] on div "**********" at bounding box center [453, 438] width 906 height 0
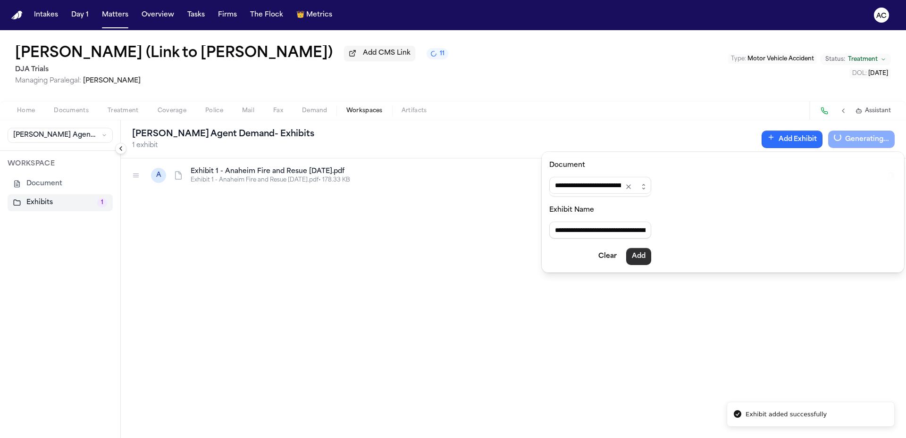
type input "**********"
click at [452, 259] on button "Add" at bounding box center [638, 256] width 25 height 17
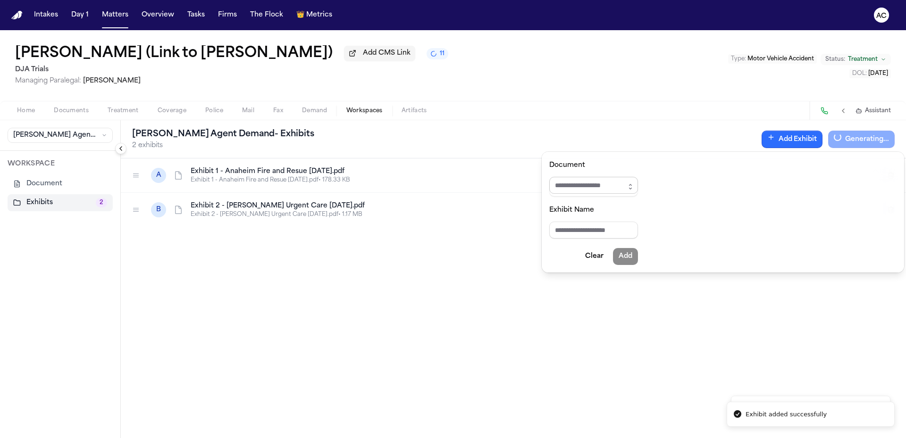
click at [452, 187] on input "Document" at bounding box center [593, 185] width 89 height 17
type input "*"
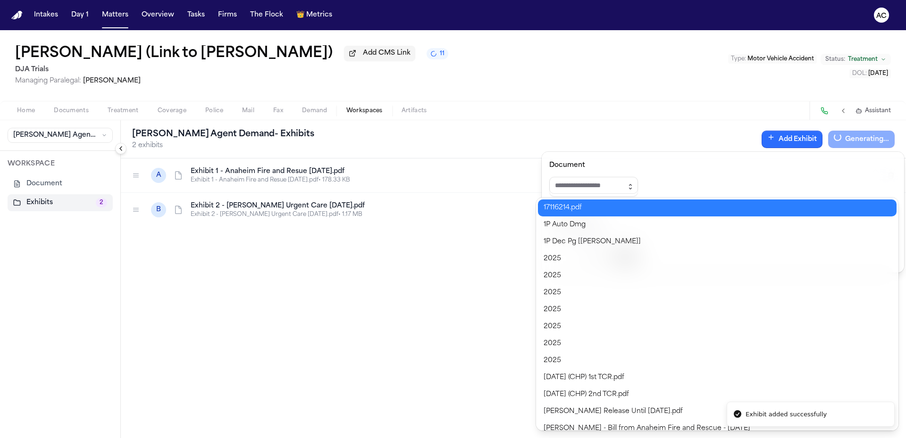
type input "*"
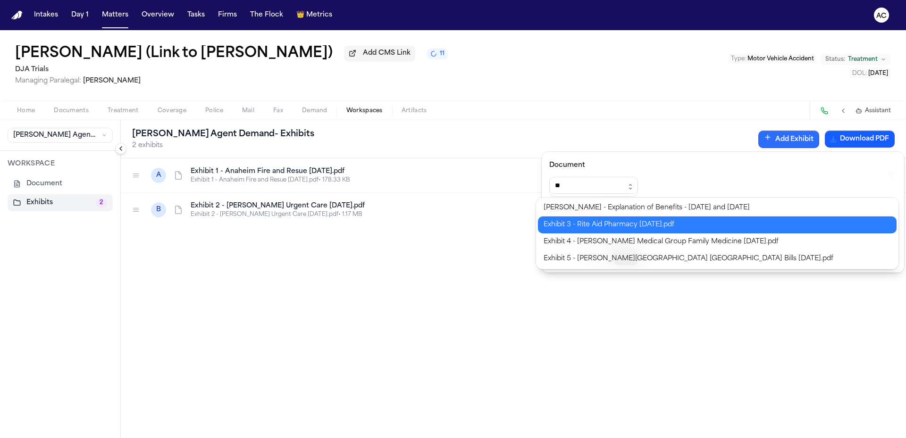
type input "**********"
click at [452, 437] on div "**********" at bounding box center [453, 438] width 906 height 0
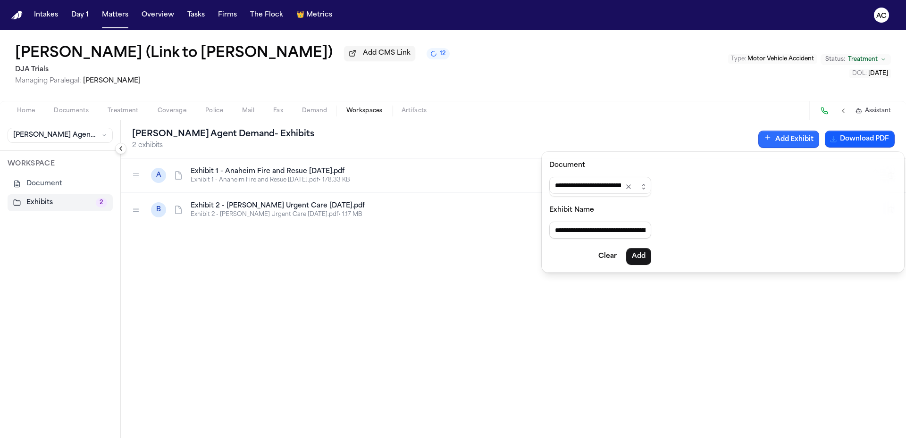
type input "**********"
click at [452, 251] on button "Add" at bounding box center [638, 256] width 25 height 17
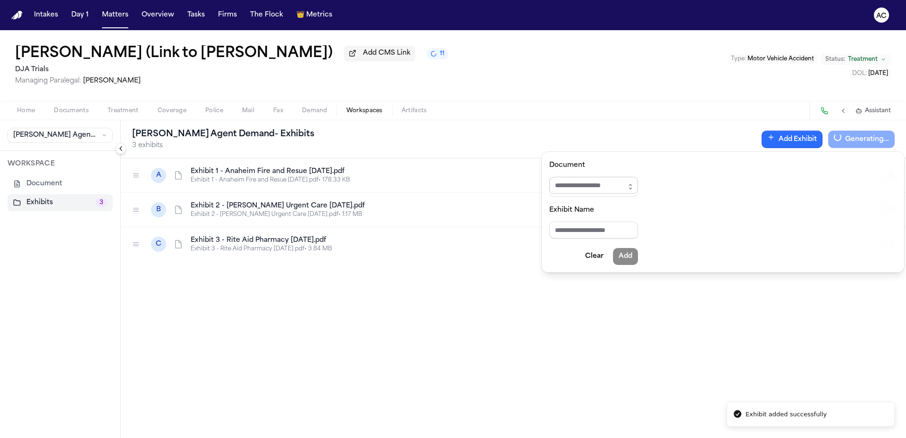
click at [452, 183] on input "Document" at bounding box center [593, 185] width 89 height 17
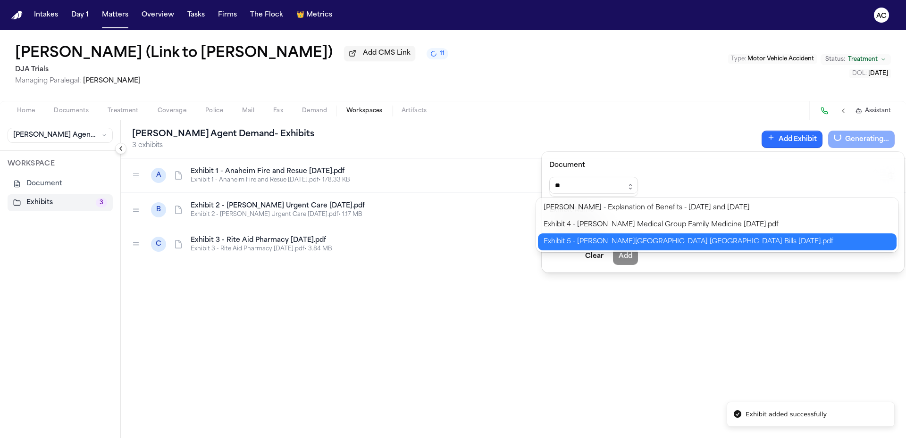
type input "**********"
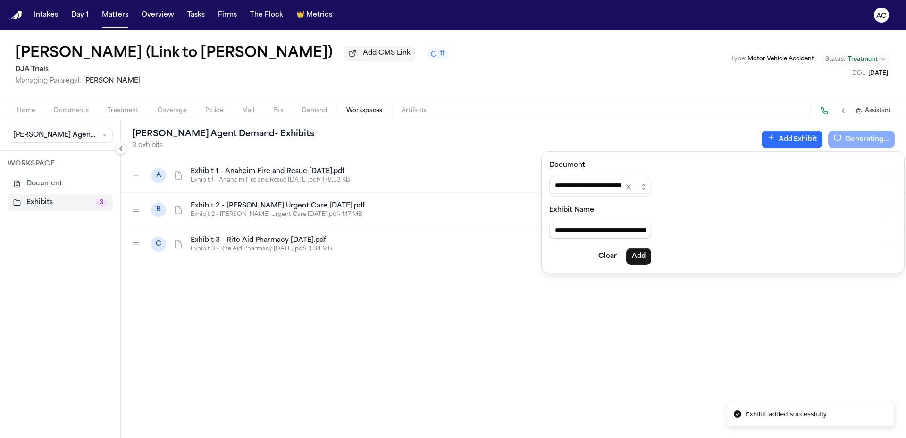
click at [452, 437] on div "**********" at bounding box center [453, 438] width 906 height 0
type input "**********"
click at [452, 252] on button "Add" at bounding box center [638, 256] width 25 height 17
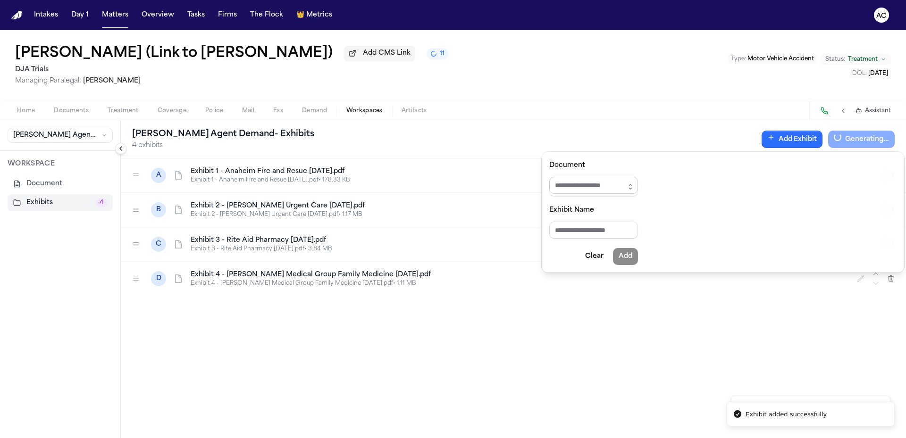
click at [452, 182] on input "Document" at bounding box center [593, 185] width 89 height 17
type input "*"
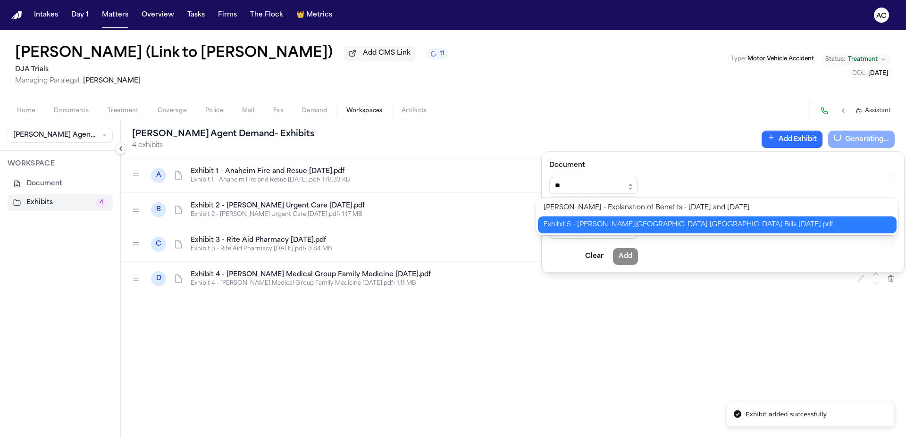
type input "**********"
click at [452, 437] on div "**********" at bounding box center [453, 438] width 906 height 0
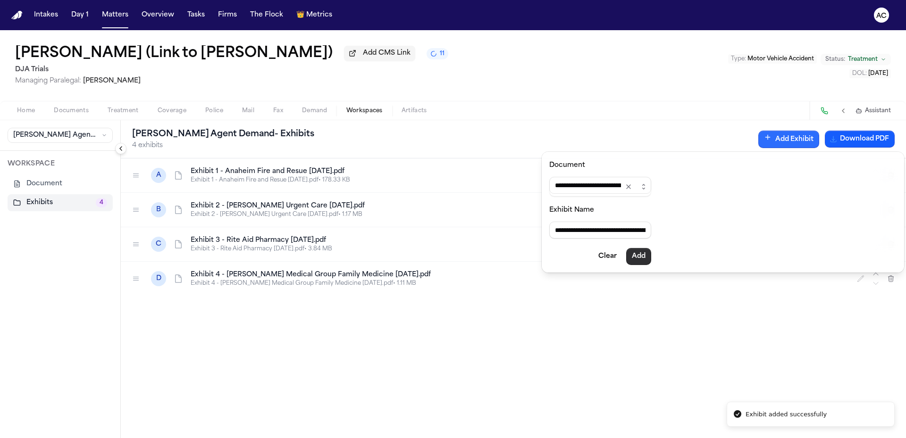
type input "**********"
click at [452, 259] on button "Add" at bounding box center [638, 256] width 25 height 17
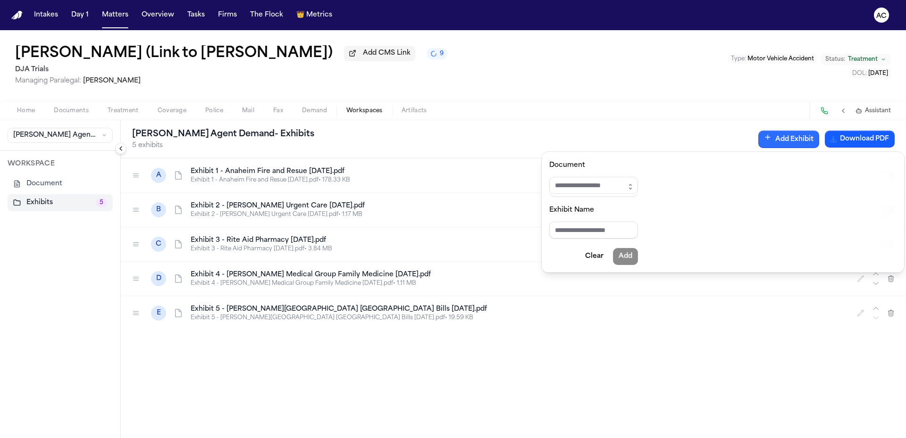
click at [452, 65] on div "**********" at bounding box center [453, 234] width 906 height 408
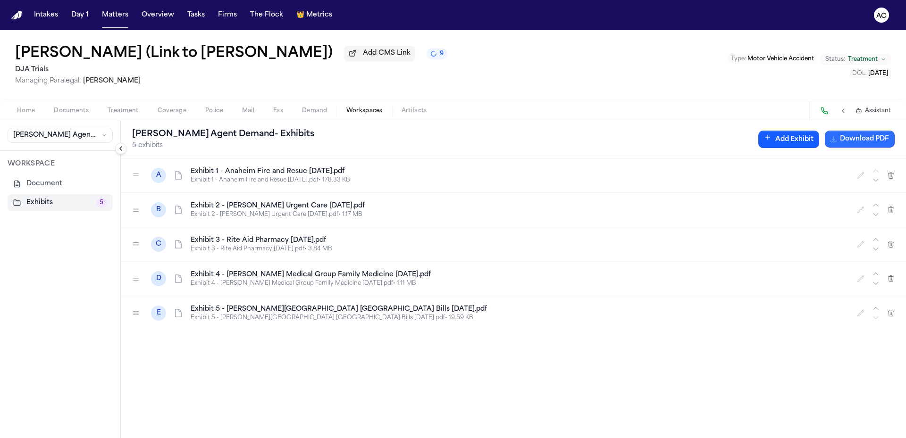
click at [452, 144] on button "Download PDF" at bounding box center [860, 139] width 70 height 17
drag, startPoint x: 66, startPoint y: 111, endPoint x: 23, endPoint y: 108, distance: 42.6
click at [66, 111] on span "Documents" at bounding box center [71, 111] width 35 height 8
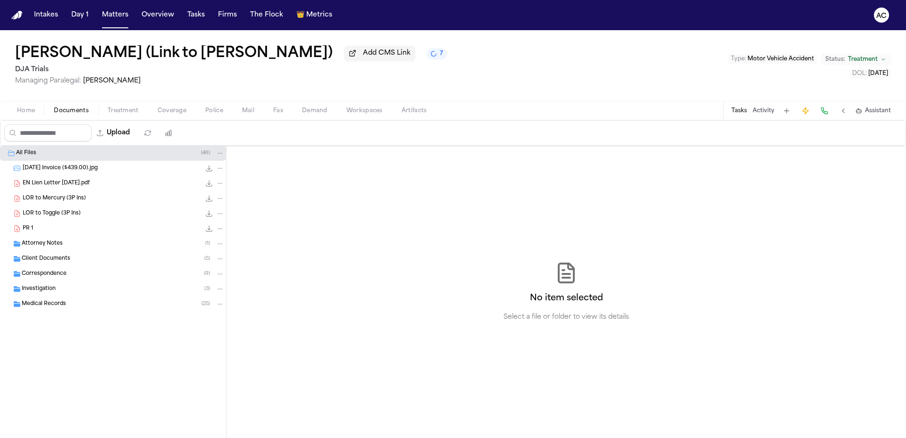
click at [24, 108] on span "Home" at bounding box center [26, 111] width 18 height 8
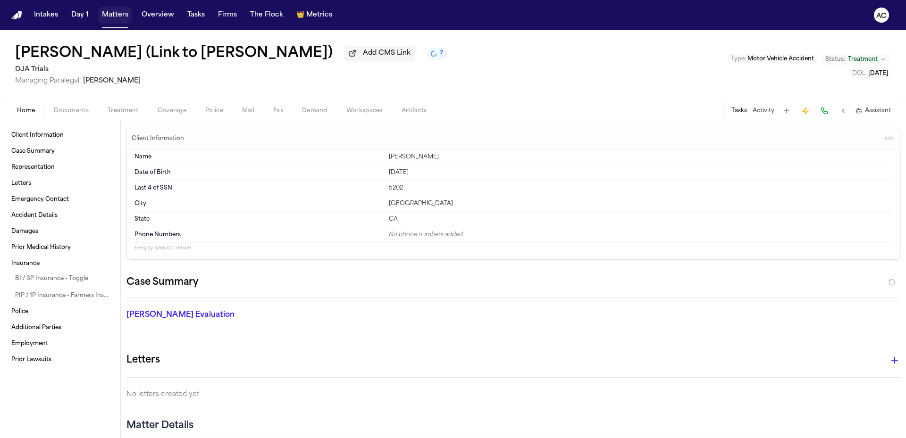
click at [118, 17] on button "Matters" at bounding box center [115, 15] width 34 height 17
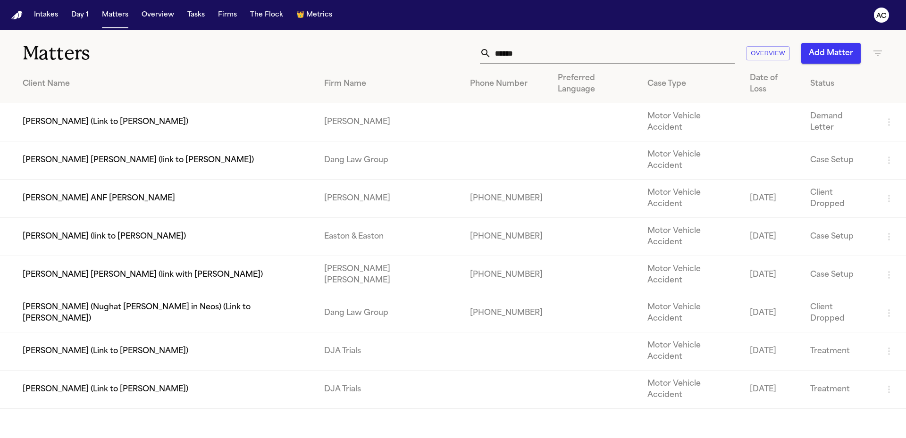
click at [110, 371] on td "Larry Nagata (Link to Elizabeth Nagata)" at bounding box center [158, 390] width 317 height 38
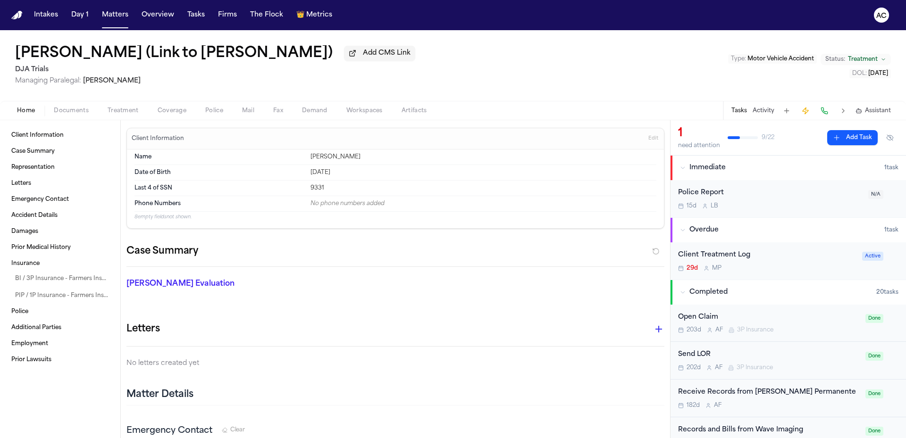
click at [74, 113] on span "Documents" at bounding box center [71, 111] width 35 height 8
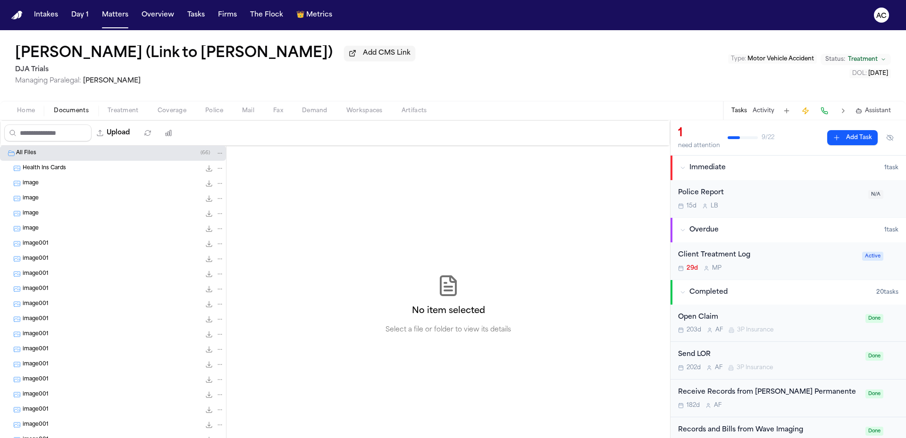
click at [56, 183] on div "image 5.6 KB • PNG" at bounding box center [124, 183] width 202 height 9
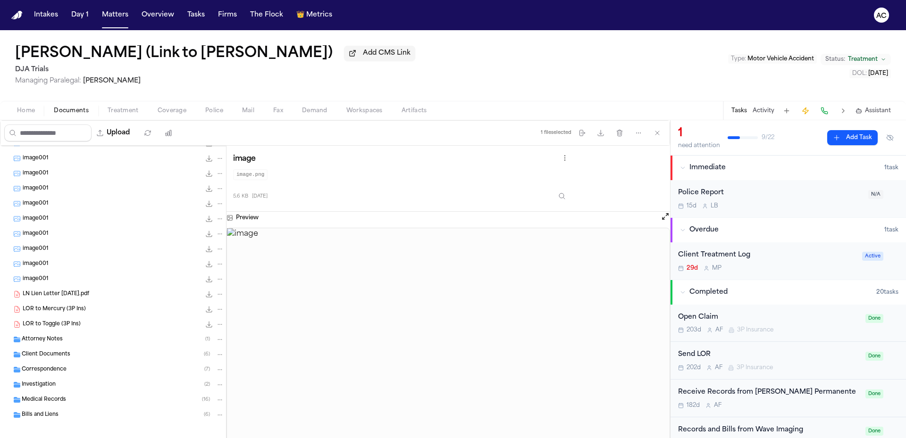
scroll to position [258, 0]
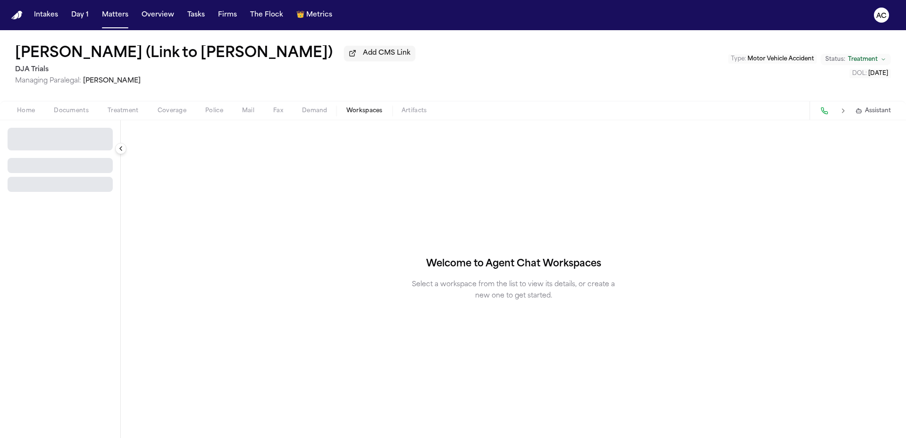
click at [365, 110] on span "Workspaces" at bounding box center [364, 111] width 36 height 8
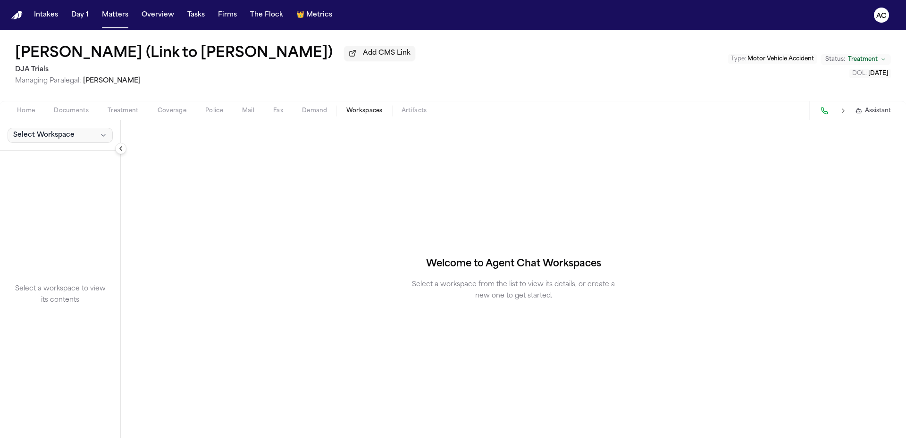
click at [68, 136] on span "Select Workspace" at bounding box center [43, 135] width 61 height 9
click at [59, 154] on span "Finch Agent Demand" at bounding box center [66, 155] width 110 height 9
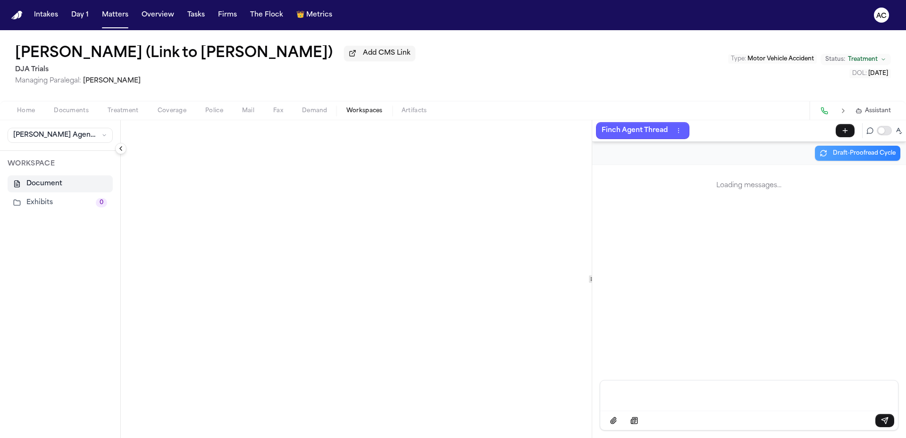
click at [48, 204] on button "Exhibits 0" at bounding box center [60, 202] width 105 height 17
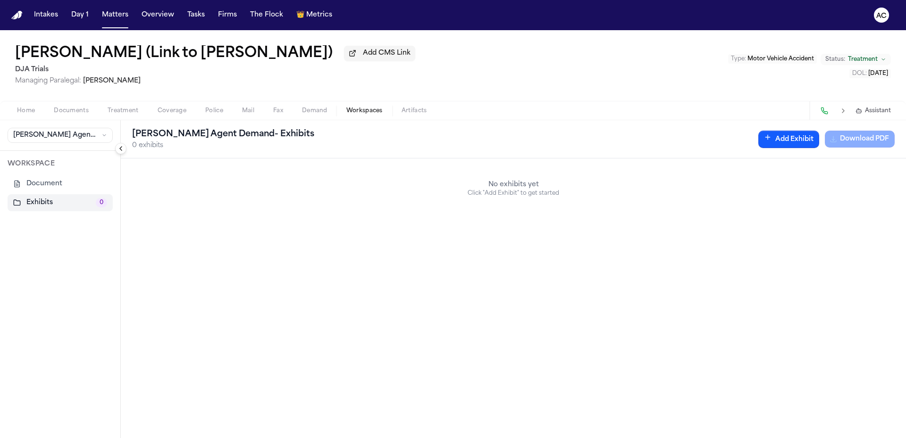
click at [49, 201] on button "Exhibits 0" at bounding box center [60, 202] width 105 height 17
click at [48, 183] on button "Document" at bounding box center [60, 184] width 105 height 17
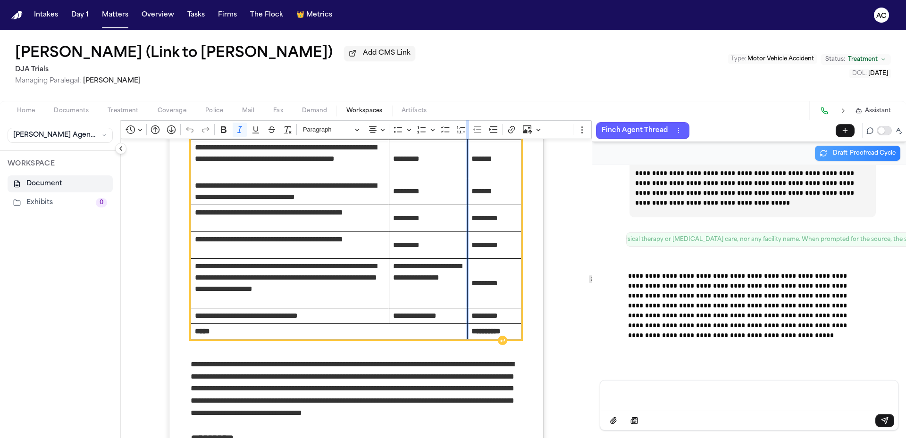
scroll to position [4625, 0]
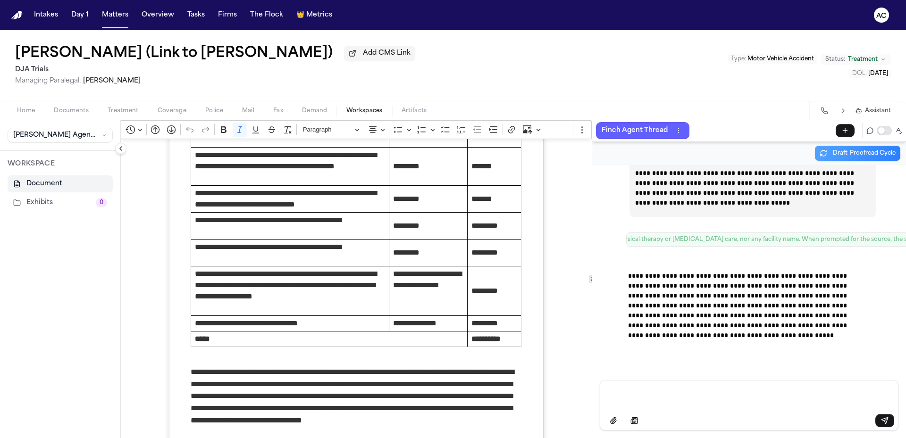
click at [59, 109] on span "Documents" at bounding box center [71, 111] width 35 height 8
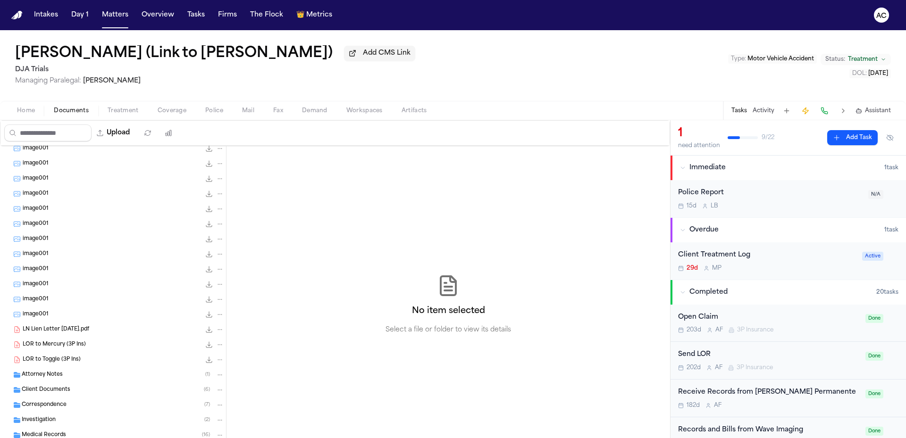
scroll to position [258, 0]
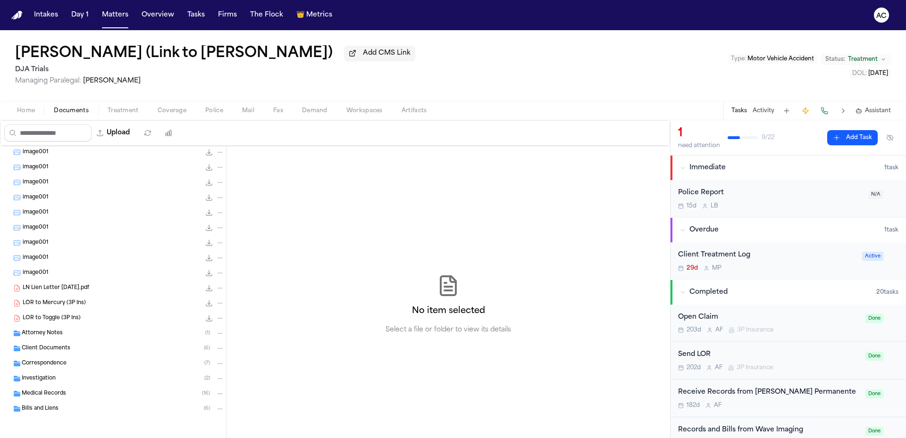
click at [76, 409] on div "Bills and Liens ( 6 )" at bounding box center [123, 409] width 202 height 8
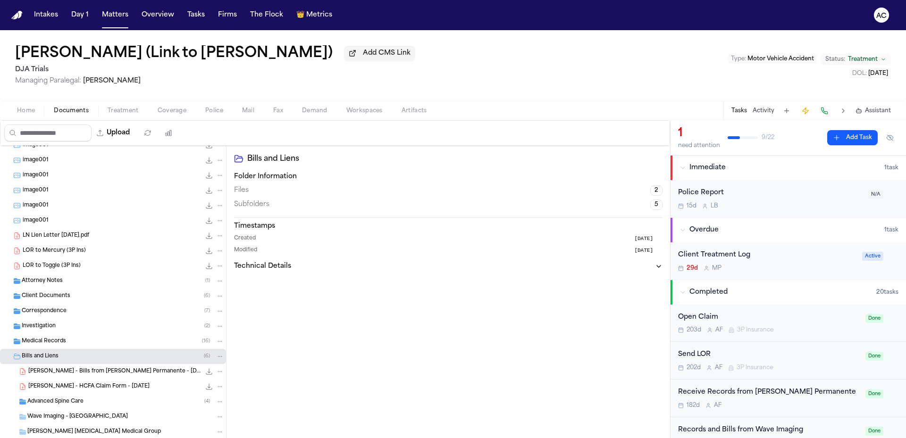
scroll to position [352, 0]
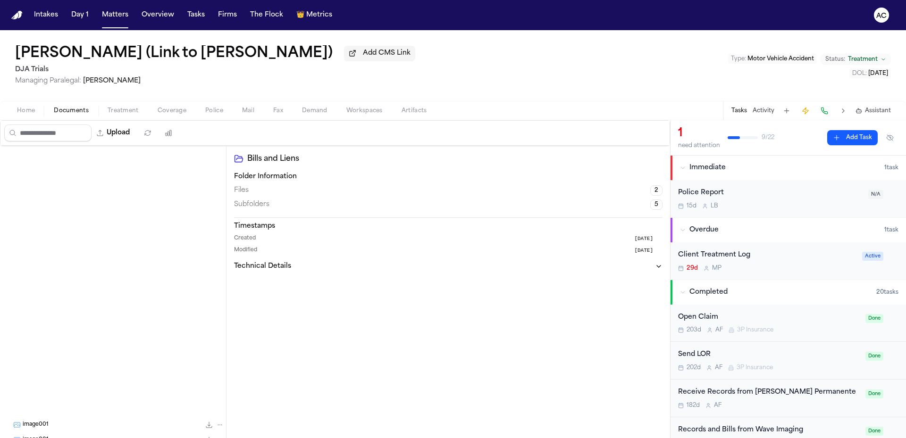
scroll to position [352, 0]
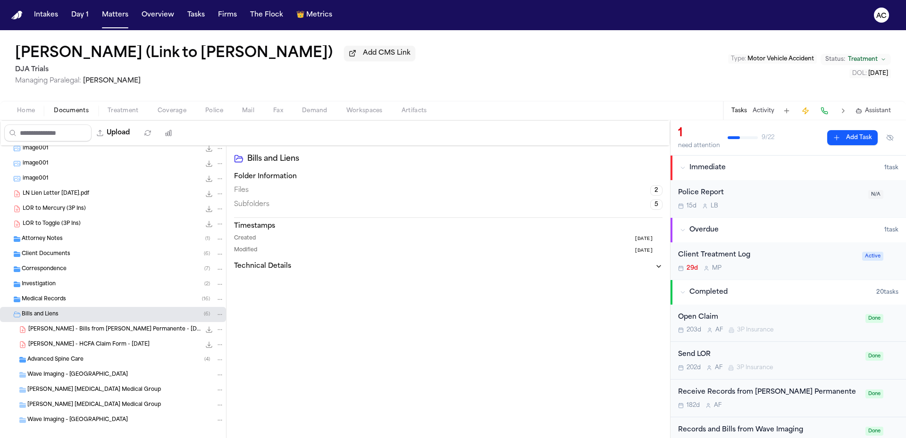
click at [117, 334] on div "[PERSON_NAME] - Bills from [PERSON_NAME] Permanente - [DATE] to [DATE] 115.9 KB…" at bounding box center [126, 329] width 196 height 9
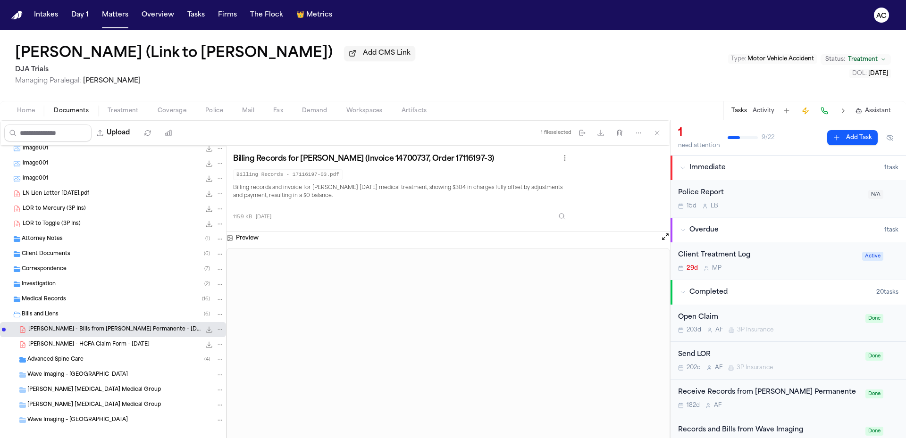
click at [134, 348] on div "[PERSON_NAME] - HCFA Claim Form - [DATE] 903.0 KB • PDF" at bounding box center [126, 344] width 196 height 9
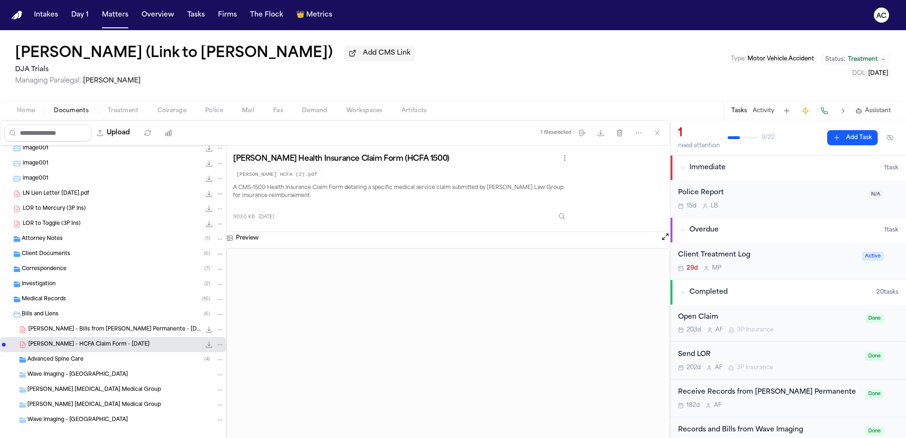
click at [94, 359] on div "Advanced Spine Care ( 4 )" at bounding box center [125, 360] width 197 height 8
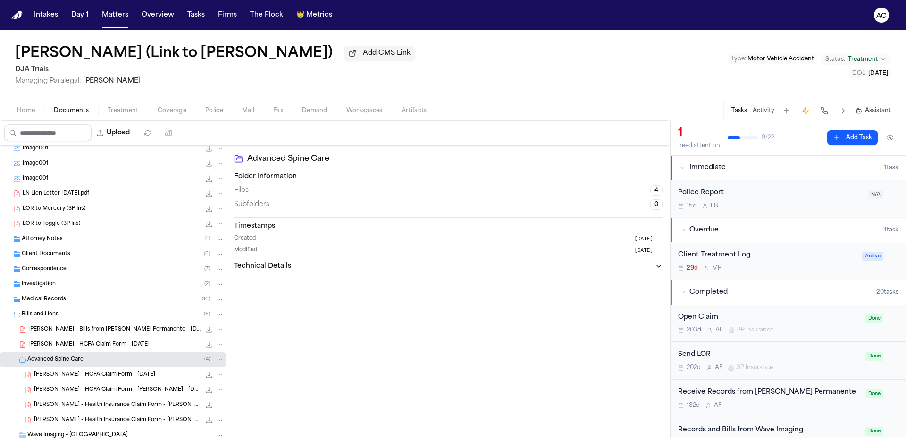
click at [112, 388] on span "[PERSON_NAME] - HCFA Claim Form - [PERSON_NAME] - [DATE]" at bounding box center [117, 390] width 167 height 8
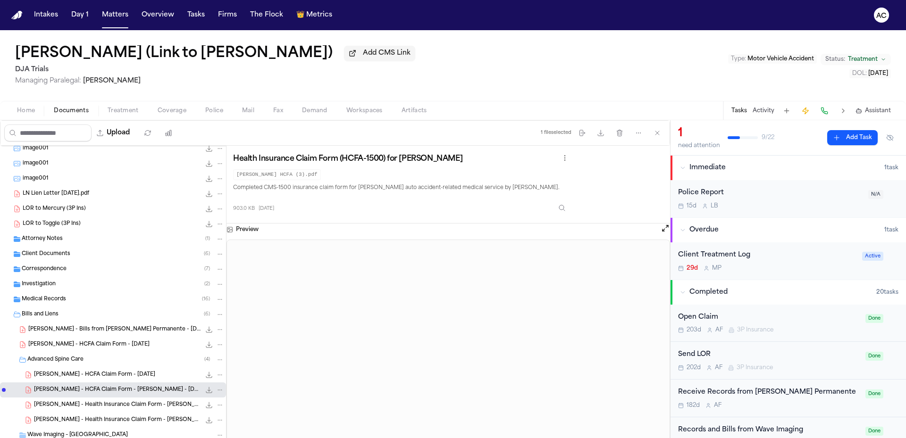
click at [122, 409] on span "[PERSON_NAME] - Health Insurance Claim Form - [PERSON_NAME] - [DATE]" at bounding box center [117, 406] width 167 height 8
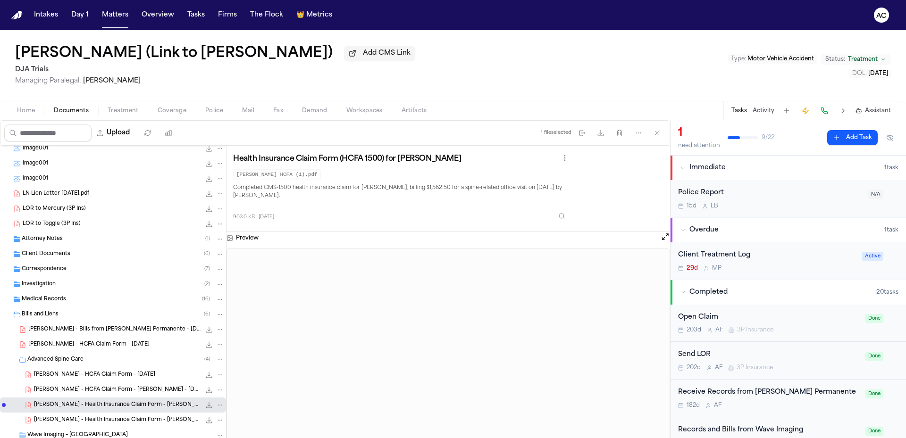
click at [0, 0] on span "903.0 KB • PDF" at bounding box center [0, 0] width 0 height 0
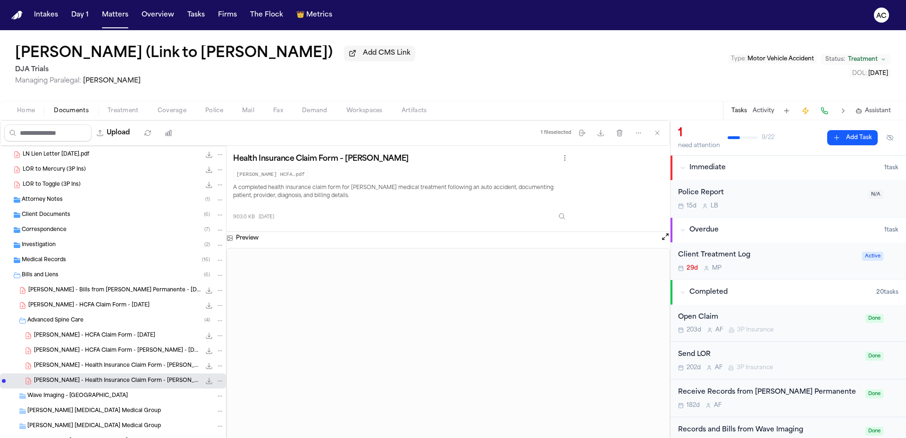
scroll to position [377, 0]
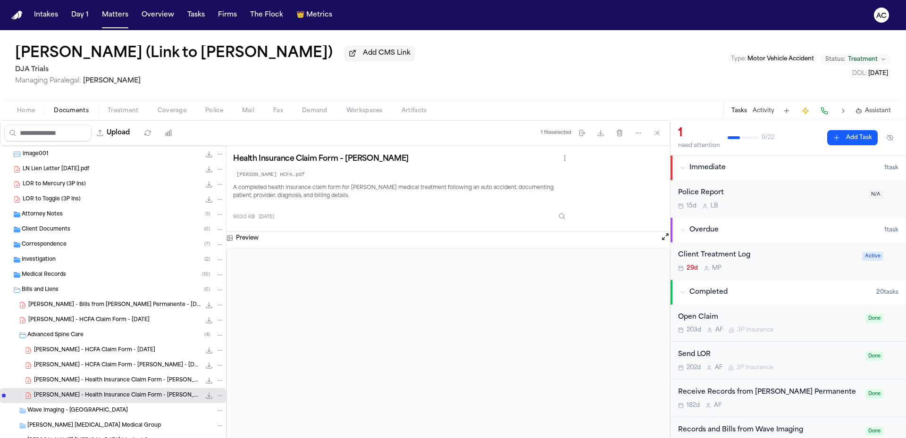
click at [56, 274] on span "Medical Records" at bounding box center [44, 275] width 44 height 8
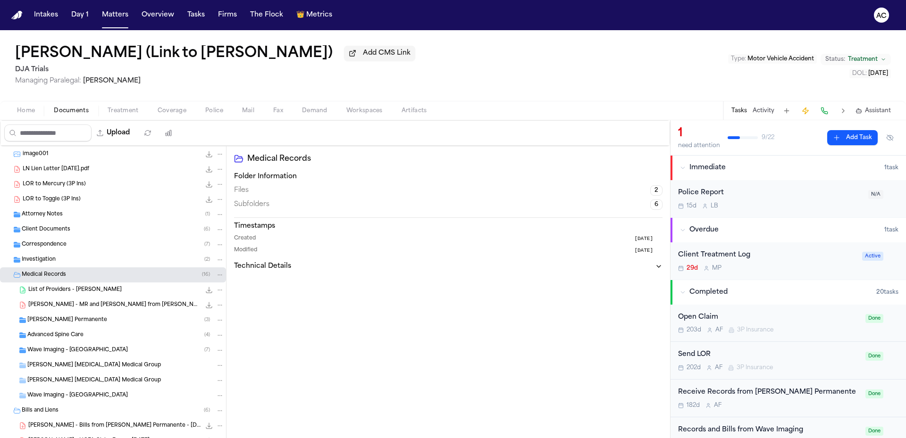
click at [89, 300] on div "L. Nagata - MR and Bill from Kaiser Permanente - 1.11.25 to 2.11.25 988.8 KB • …" at bounding box center [113, 305] width 226 height 15
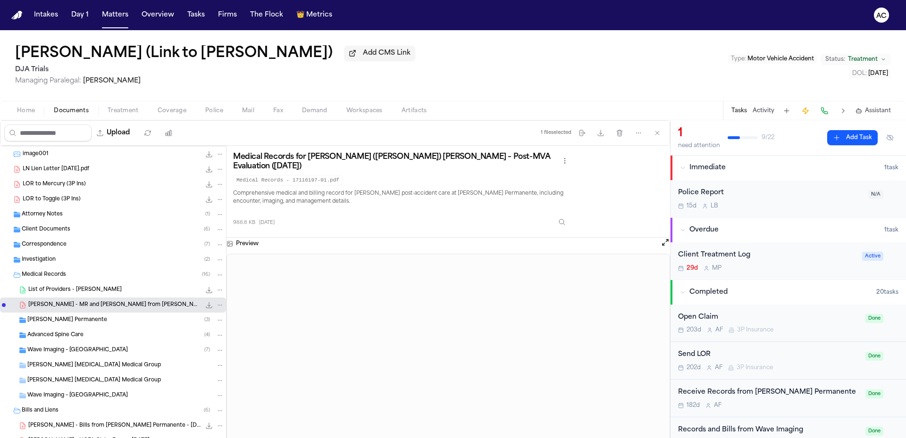
click at [96, 319] on div "Kaiser Permanente ( 3 )" at bounding box center [125, 320] width 197 height 8
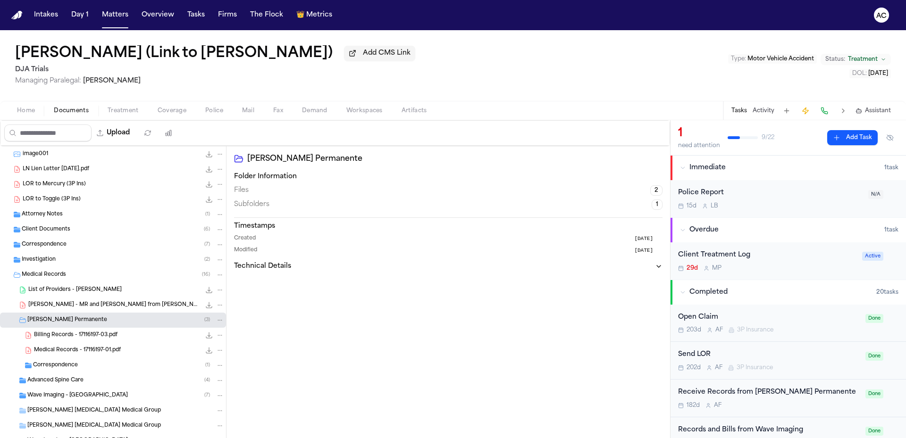
click at [109, 333] on span "Billing Records - 17116197-03.pdf" at bounding box center [76, 336] width 84 height 8
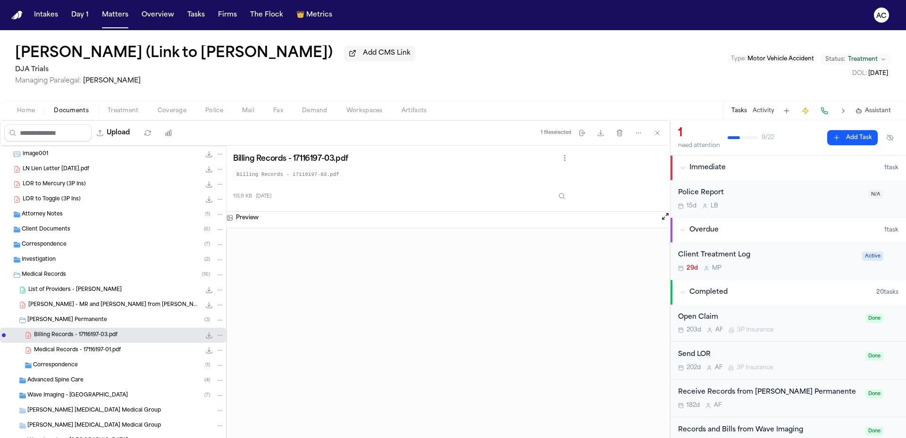
click at [96, 350] on span "Medical Records - 17116197-01.pdf" at bounding box center [77, 351] width 87 height 8
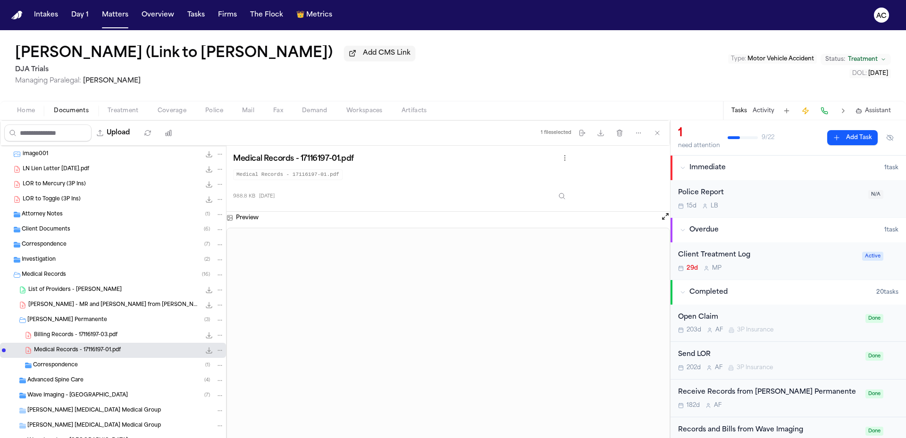
click at [96, 304] on span "L. Nagata - MR and Bill from Kaiser Permanente - 1.11.25 to 2.11.25" at bounding box center [114, 306] width 172 height 8
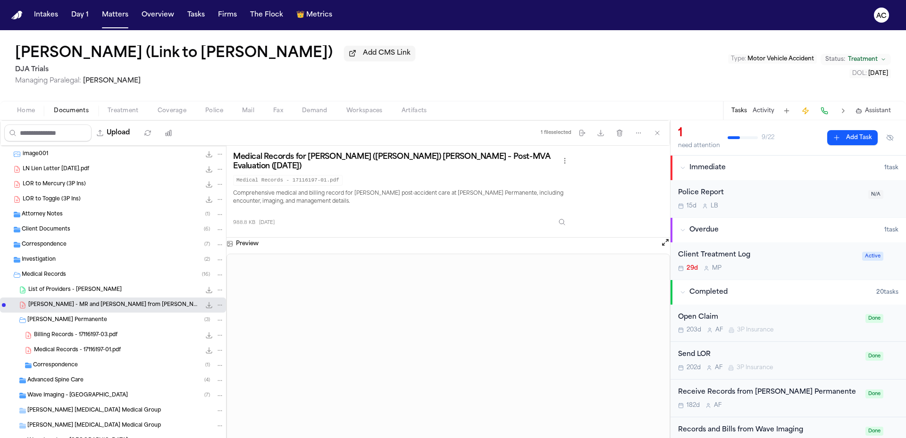
click at [69, 380] on span "Advanced Spine Care" at bounding box center [55, 381] width 56 height 8
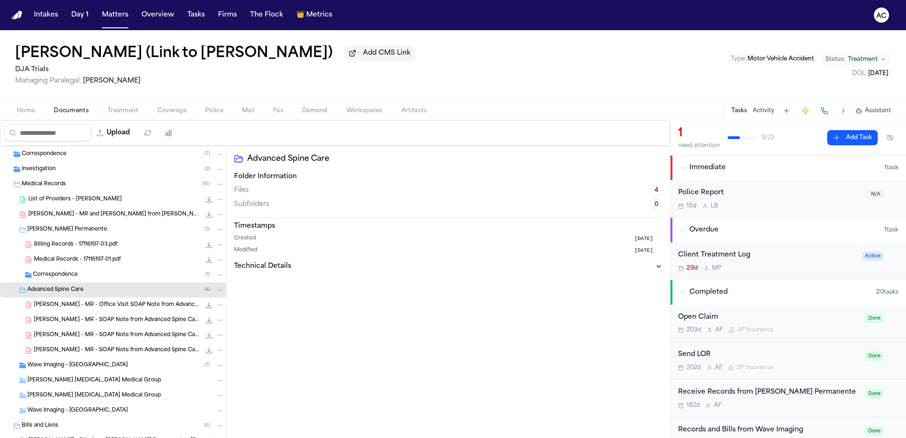
scroll to position [471, 0]
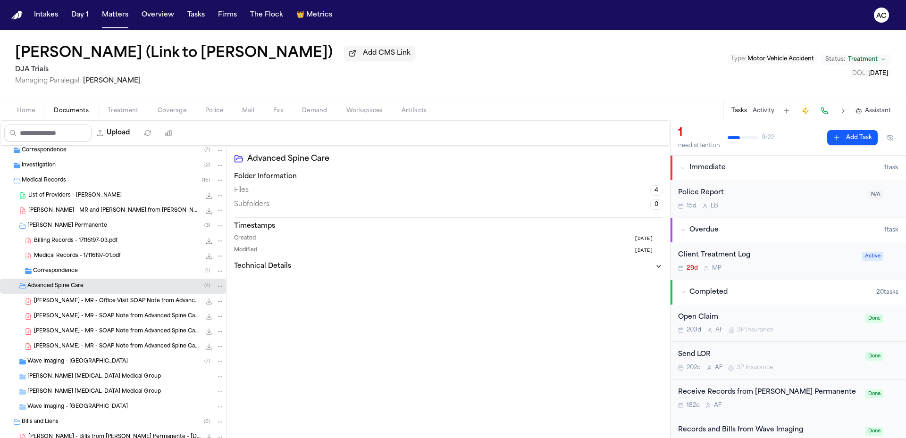
click at [130, 298] on span "L. Nagata - MR - Office Visit SOAP Note from Advanced Spine Care - 8.13.25" at bounding box center [117, 302] width 167 height 8
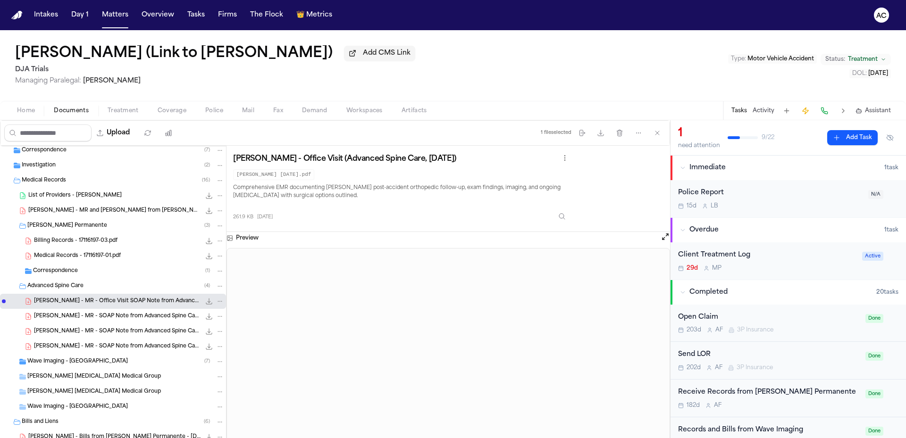
click at [108, 321] on div "L. Nagata - MR - SOAP Note from Advanced Spine Care - 7.2.25 280.6 KB • PDF" at bounding box center [113, 316] width 226 height 15
click at [151, 335] on span "L. Nagata - MR - SOAP Note from Advanced Spine Care - 7.2.25" at bounding box center [117, 332] width 167 height 8
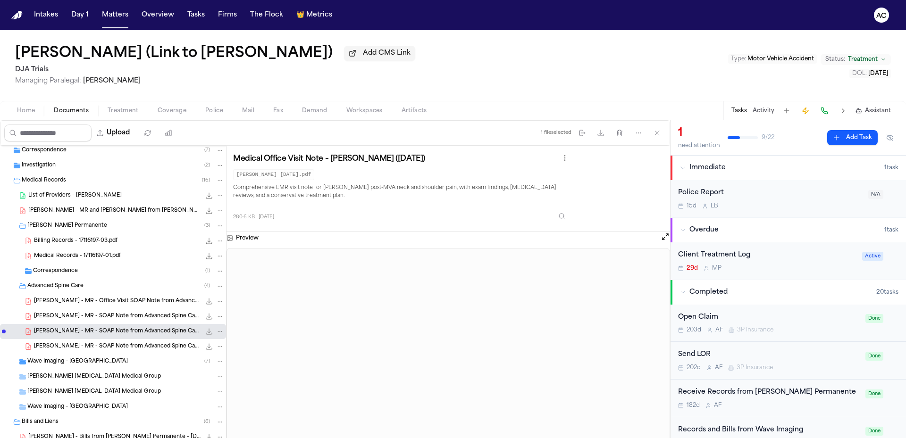
click at [123, 320] on span "L. Nagata - MR - SOAP Note from Advanced Spine Care - 7.2.25" at bounding box center [117, 317] width 167 height 8
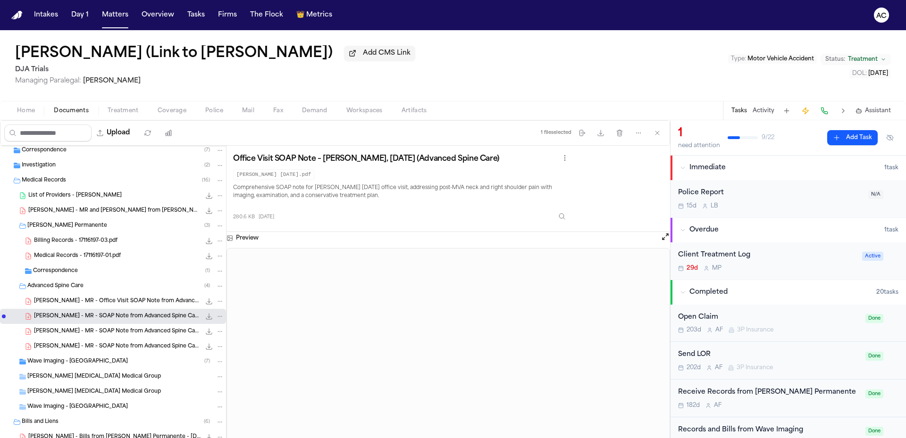
click at [120, 328] on span "L. Nagata - MR - SOAP Note from Advanced Spine Care - 7.2.25" at bounding box center [117, 332] width 167 height 8
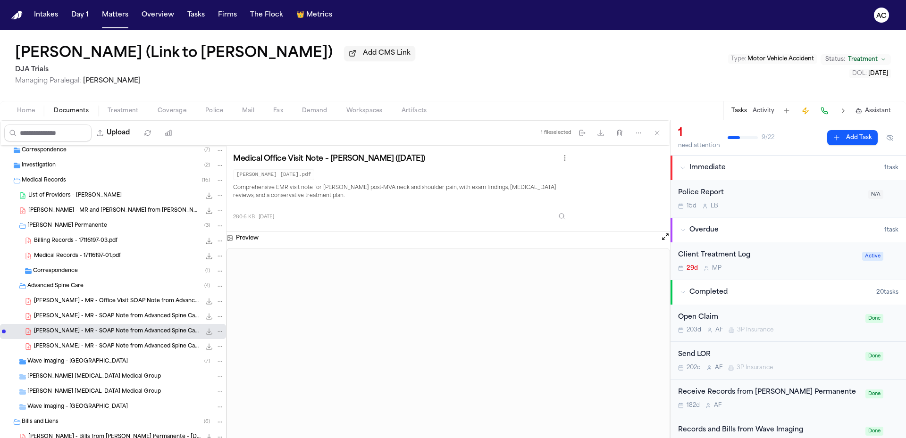
click at [122, 315] on span "L. Nagata - MR - SOAP Note from Advanced Spine Care - 7.2.25" at bounding box center [117, 317] width 167 height 8
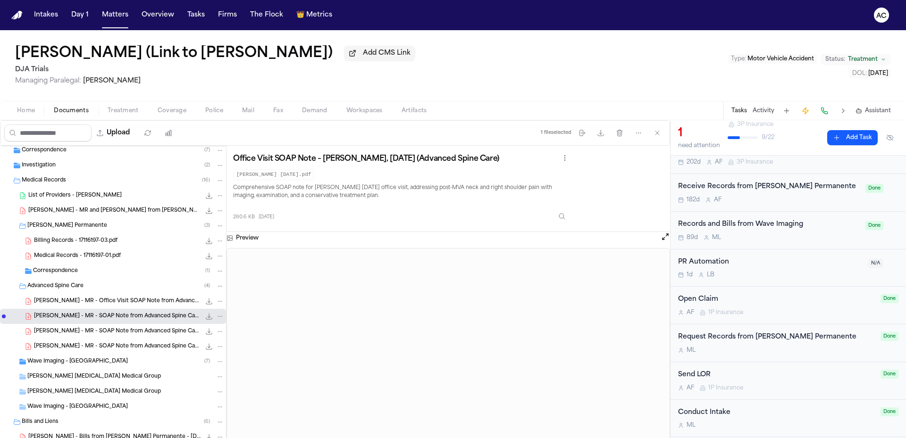
scroll to position [236, 0]
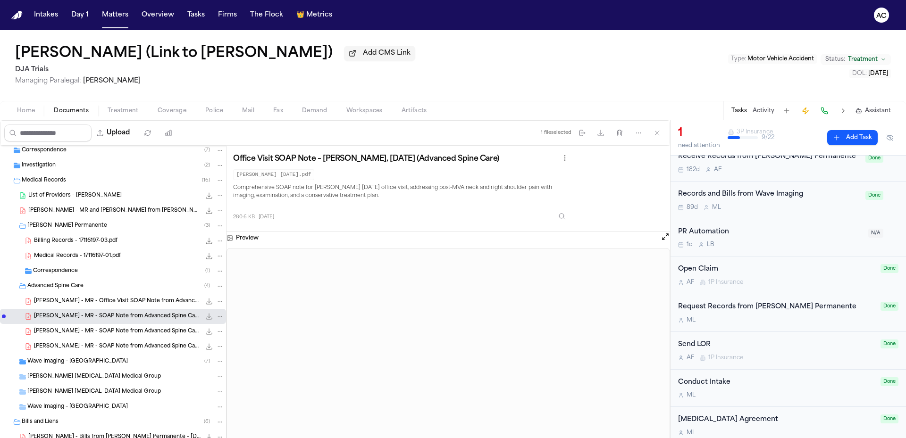
click at [144, 328] on span "L. Nagata - MR - SOAP Note from Advanced Spine Care - 7.2.25" at bounding box center [117, 332] width 167 height 8
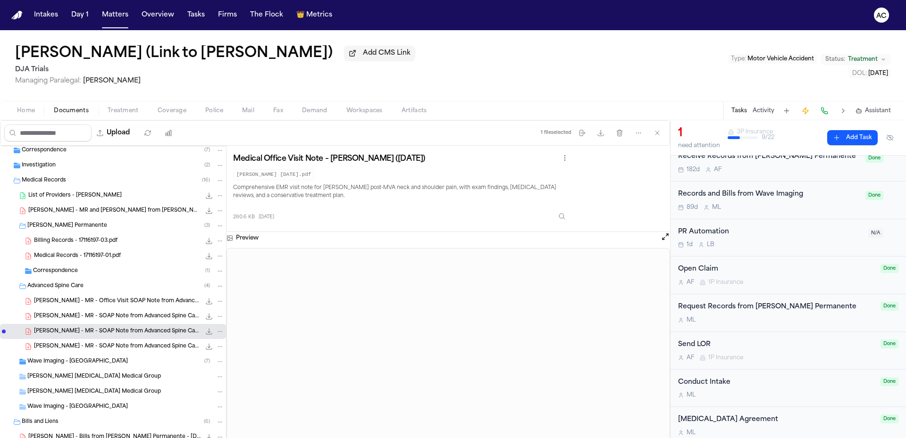
click at [101, 350] on span "L. Nagata - MR - SOAP Note from Advanced Spine Care - 7.2.25" at bounding box center [117, 347] width 167 height 8
click at [122, 333] on span "L. Nagata - MR - SOAP Note from Advanced Spine Care - 7.2.25" at bounding box center [117, 332] width 167 height 8
click at [88, 360] on span "Wave Imaging – Garden Grove" at bounding box center [77, 362] width 101 height 8
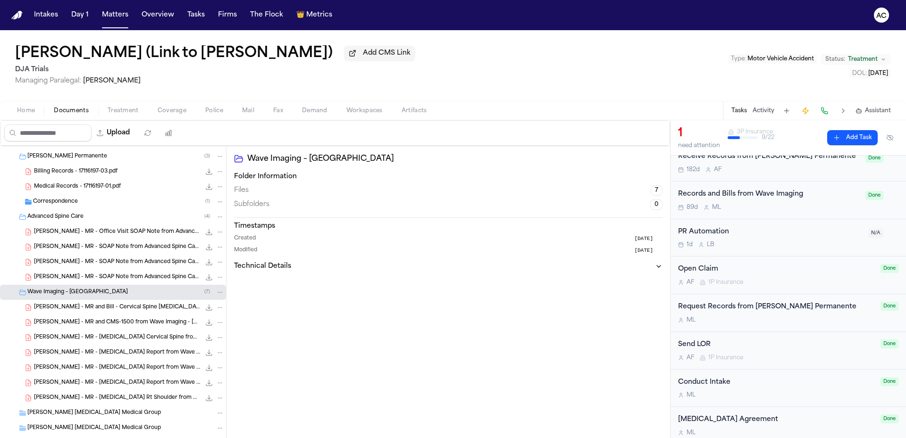
scroll to position [565, 0]
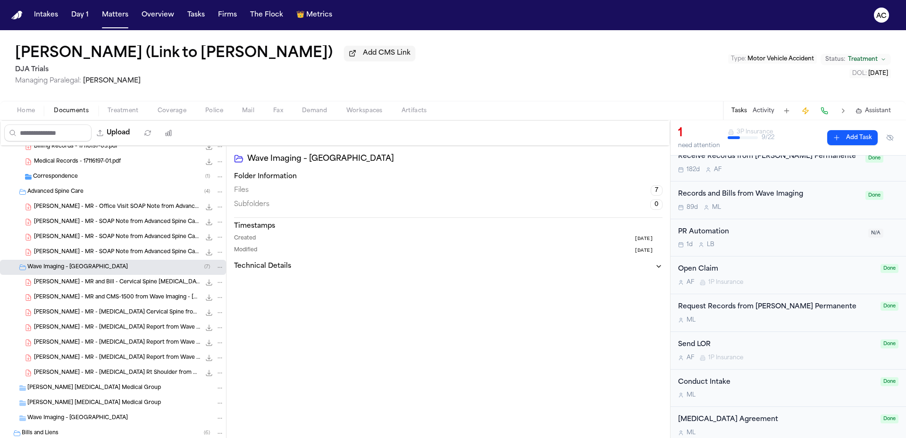
click at [135, 285] on span "L. Nagata - MR and Bill - Cervical Spine MRI from Wave Imaging - 5.29.25" at bounding box center [117, 283] width 167 height 8
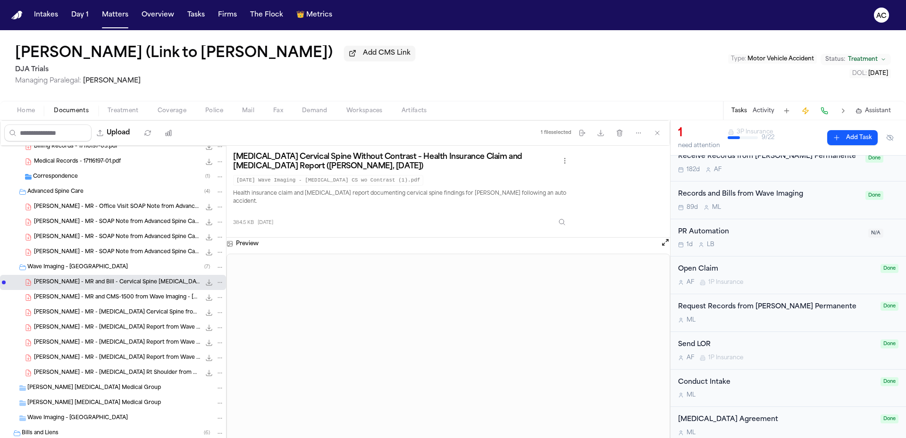
click at [140, 299] on span "L. Nagata - MR and CMS-1500 from Wave Imaging - 5.29.25" at bounding box center [117, 298] width 167 height 8
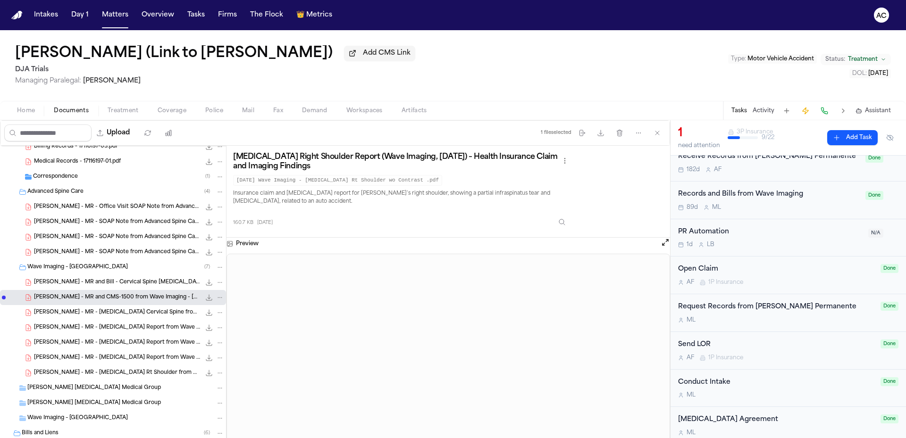
click at [118, 314] on span "L. Nagata - MR - MRI Cervical Spine from Wave Imaging - 5.29.25" at bounding box center [117, 313] width 167 height 8
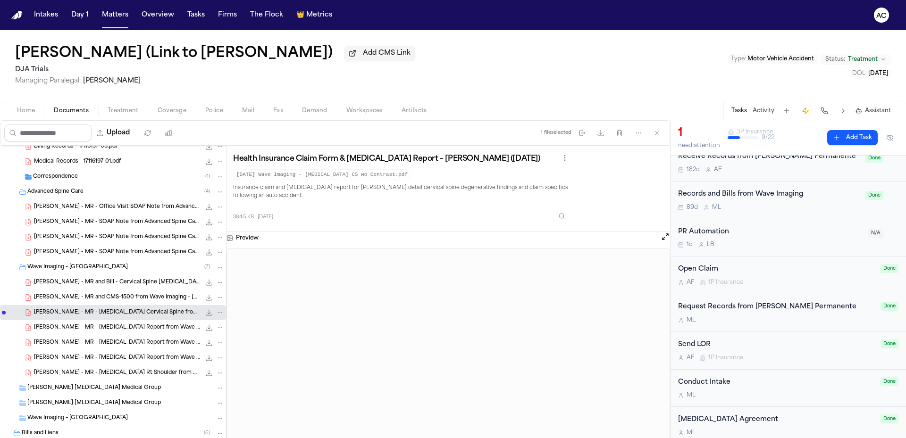
click at [152, 281] on span "L. Nagata - MR and Bill - Cervical Spine MRI from Wave Imaging - 5.29.25" at bounding box center [117, 283] width 167 height 8
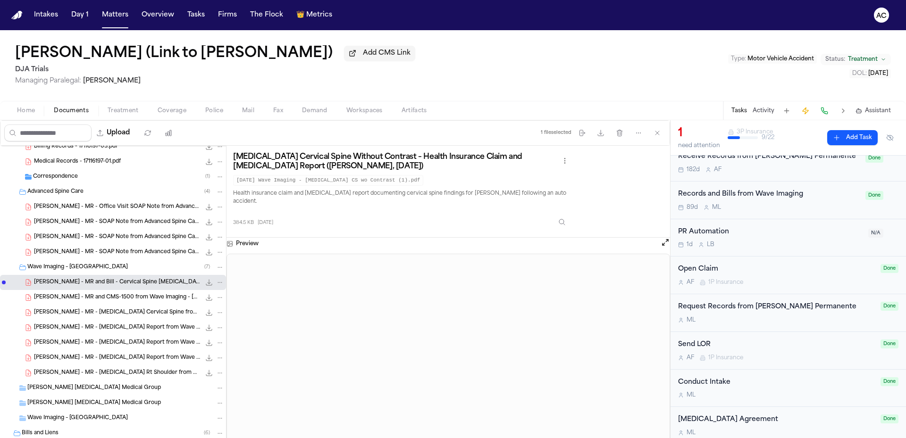
click at [148, 314] on span "L. Nagata - MR - MRI Cervical Spine from Wave Imaging - 5.29.25" at bounding box center [117, 313] width 167 height 8
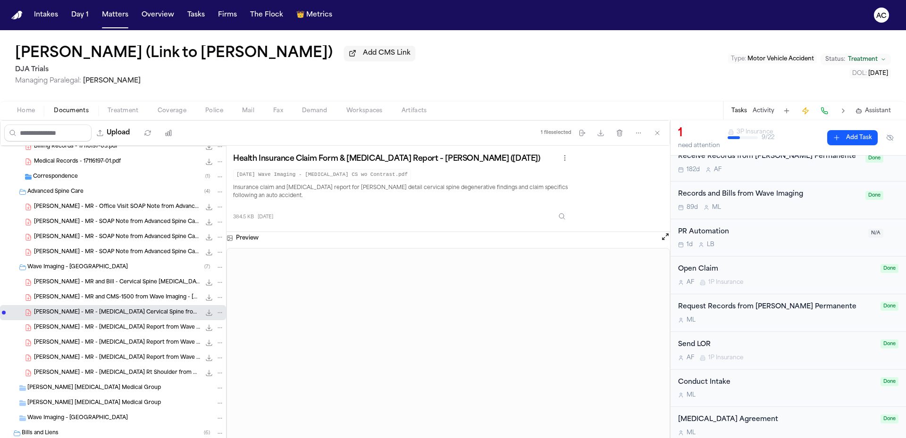
click at [145, 327] on span "L. Nagata - MR - MRI Report from Wave Imaging - 5.29.25" at bounding box center [117, 328] width 167 height 8
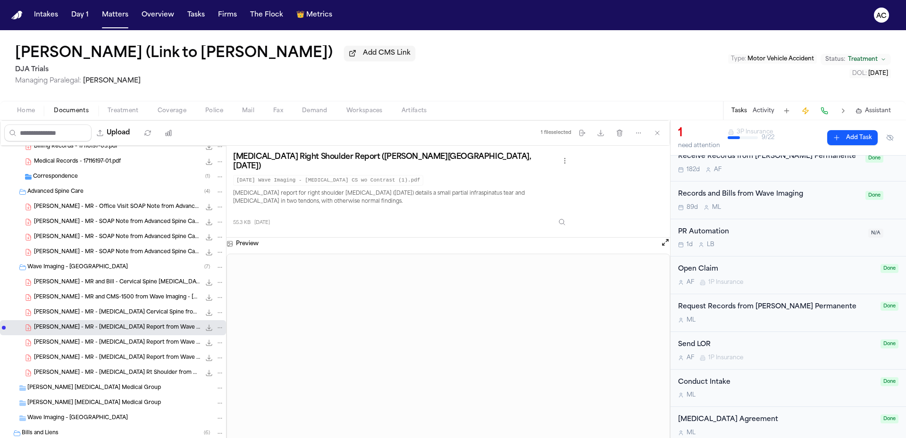
click at [157, 345] on span "L. Nagata - MR - MRI Report from Wave Imaging - 5.29.25" at bounding box center [117, 343] width 167 height 8
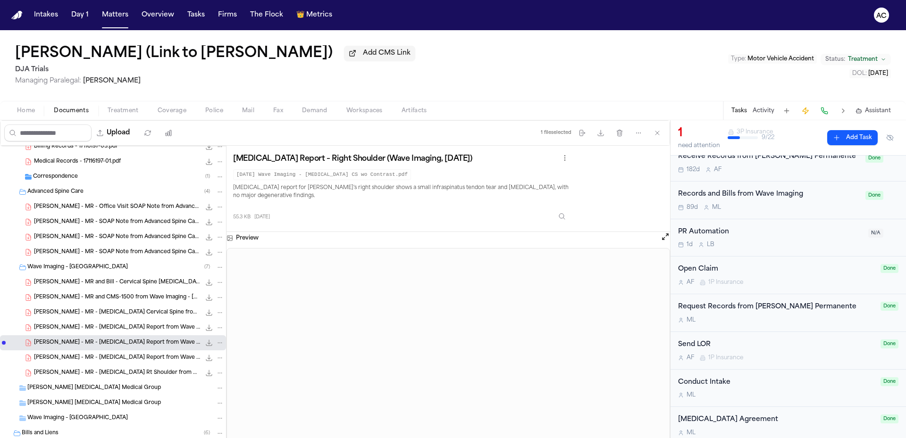
click at [151, 326] on span "L. Nagata - MR - MRI Report from Wave Imaging - 5.29.25" at bounding box center [117, 328] width 167 height 8
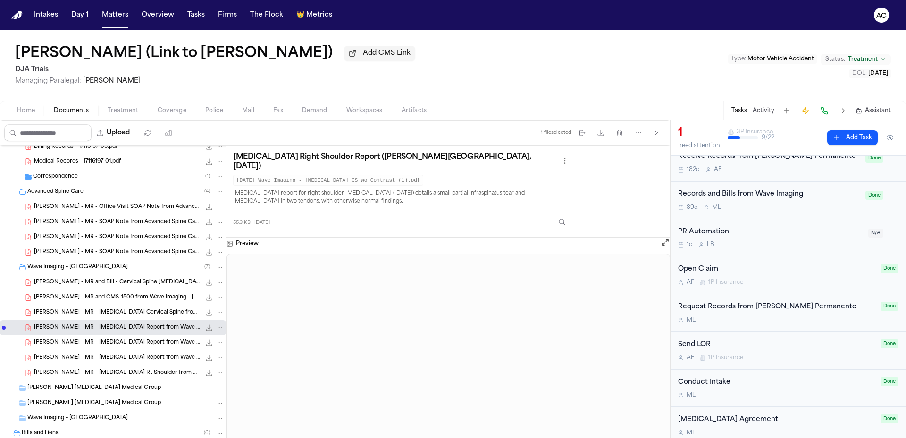
click at [156, 356] on span "L. Nagata - MR - MRI Report from Wave Imaging - 5.29.25" at bounding box center [117, 358] width 167 height 8
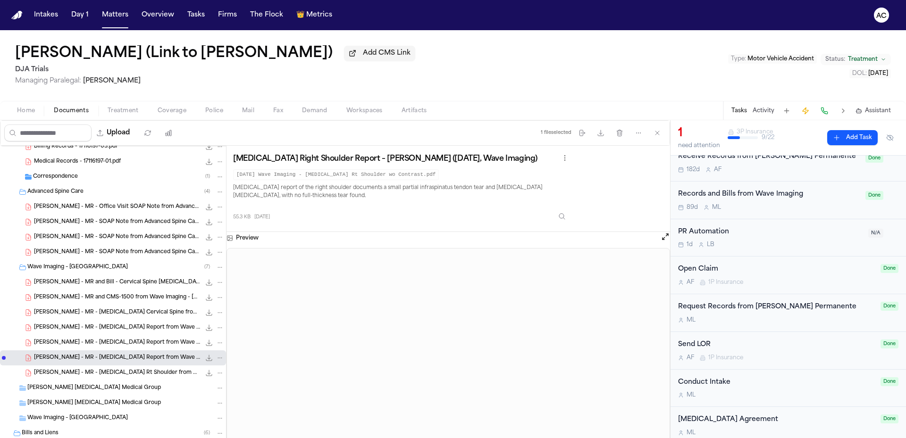
click at [93, 342] on span "L. Nagata - MR - MRI Report from Wave Imaging - 5.29.25" at bounding box center [117, 343] width 167 height 8
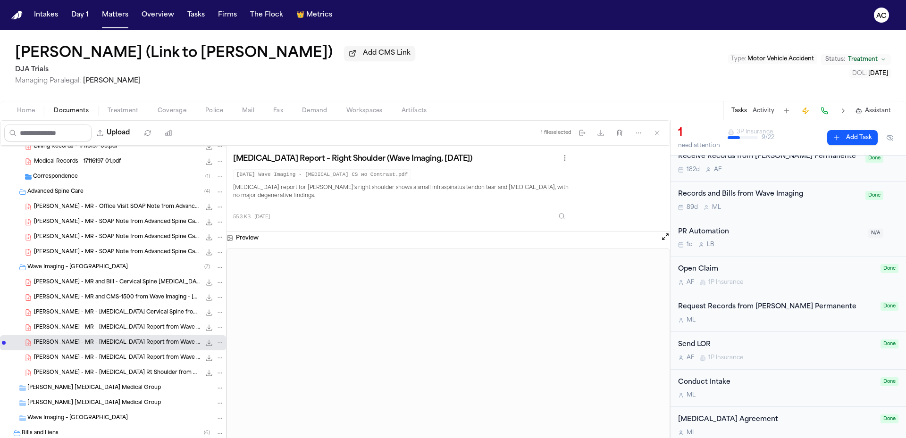
click at [133, 358] on span "L. Nagata - MR - MRI Report from Wave Imaging - 5.29.25" at bounding box center [117, 358] width 167 height 8
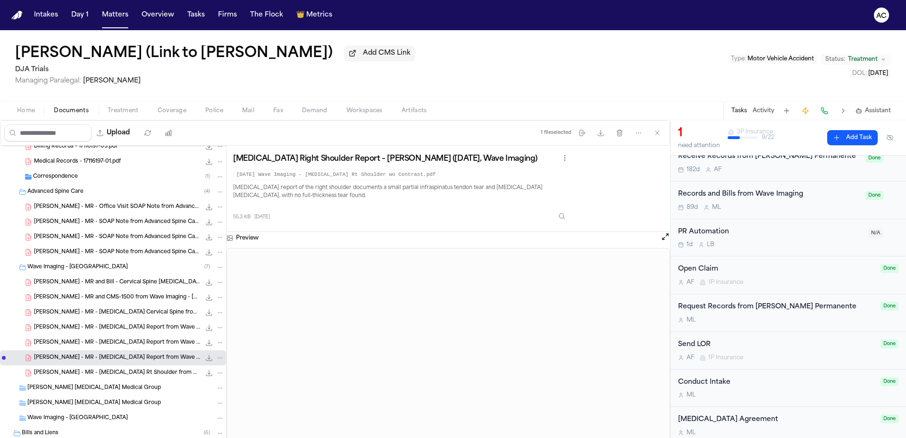
click at [134, 370] on span "L. Nagata - MR - MRI Rt Shoulder from Wave Imaging - 5.29.25" at bounding box center [117, 374] width 167 height 8
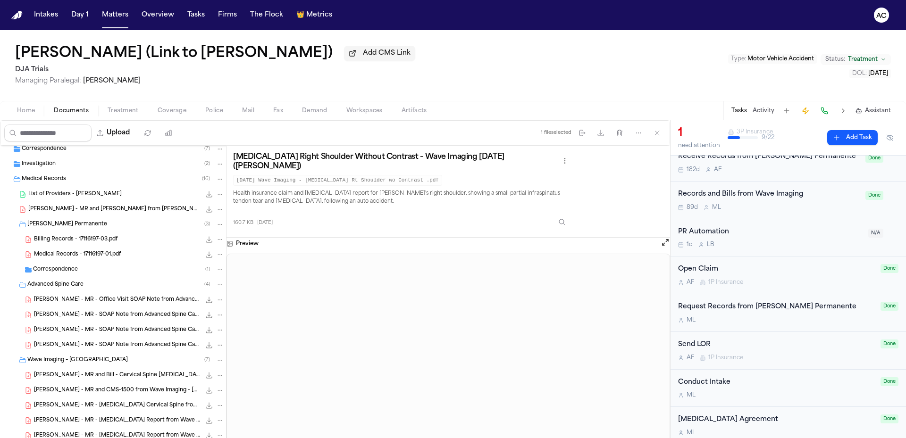
scroll to position [473, 0]
click at [70, 285] on span "Advanced Spine Care" at bounding box center [55, 285] width 56 height 8
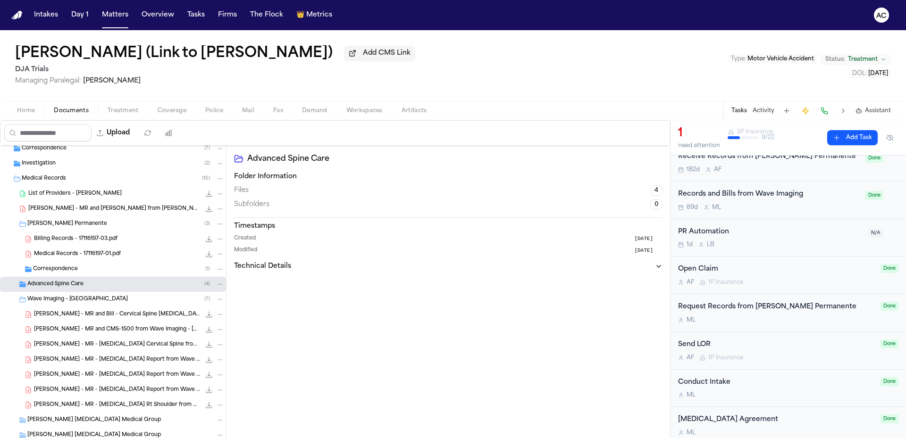
click at [64, 282] on span "Advanced Spine Care" at bounding box center [55, 285] width 56 height 8
click at [636, 40] on div "Larry Nagata (Link to Elizabeth Nagata) Add CMS Link DJA Trials Managing Parale…" at bounding box center [453, 65] width 906 height 71
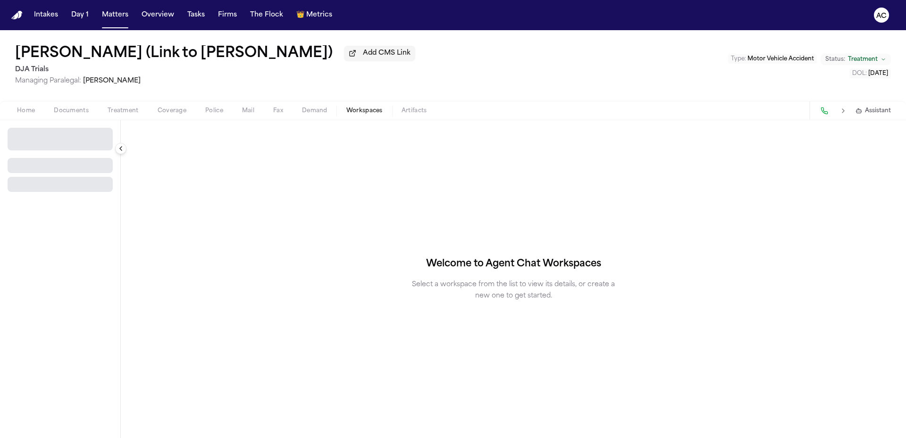
click at [357, 111] on span "Workspaces" at bounding box center [364, 111] width 36 height 8
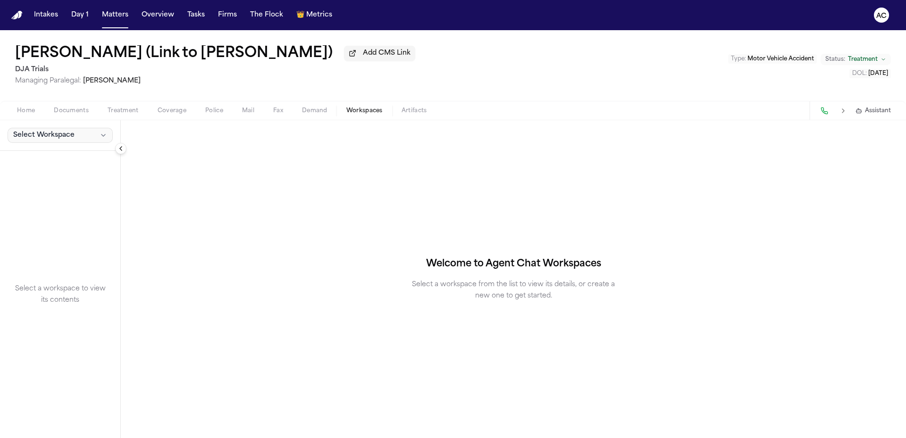
click at [39, 139] on span "Select Workspace" at bounding box center [43, 135] width 61 height 9
click at [47, 151] on button "[PERSON_NAME] Agent Demand" at bounding box center [73, 156] width 136 height 15
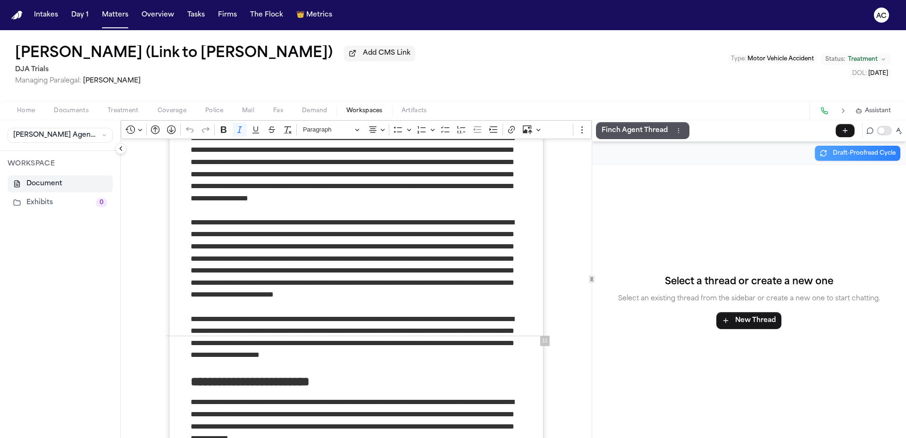
scroll to position [4589, 0]
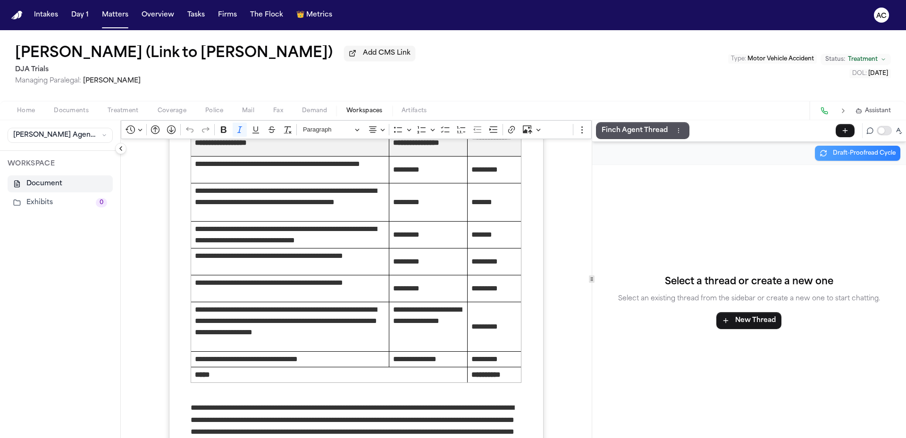
click at [306, 110] on span "Demand" at bounding box center [314, 111] width 25 height 8
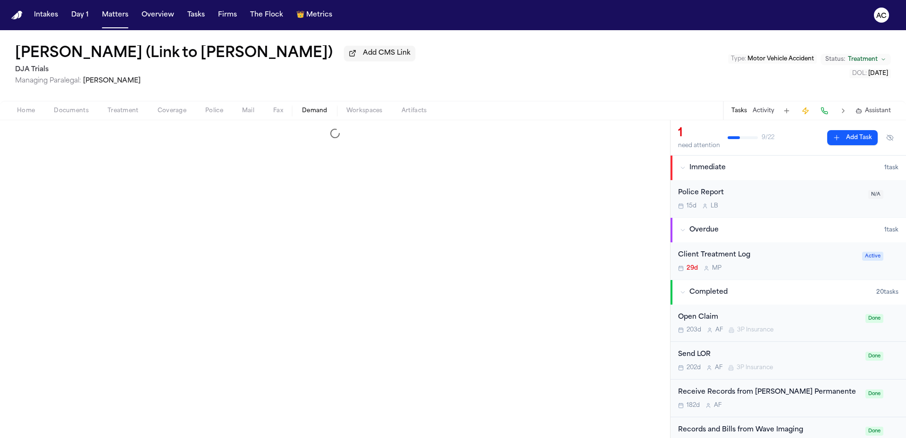
select select "**********"
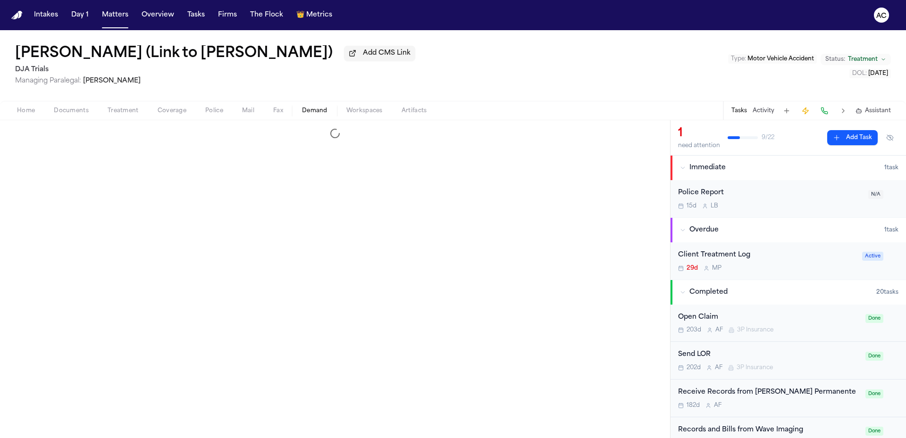
select select "**********"
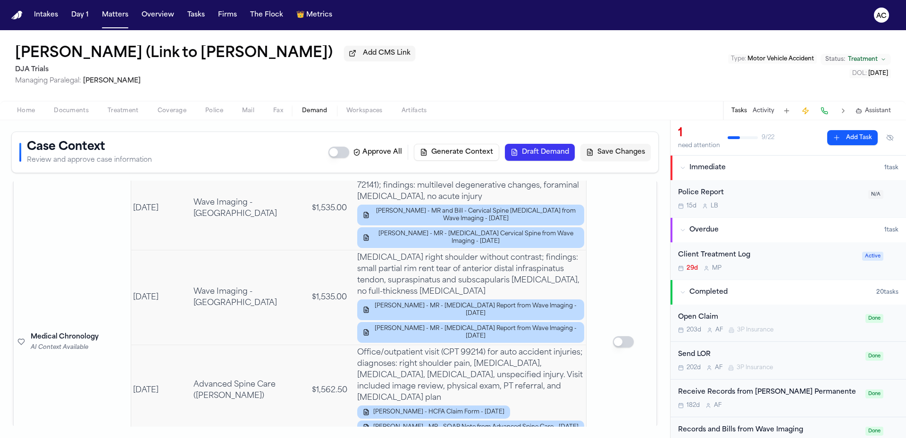
scroll to position [3139, 0]
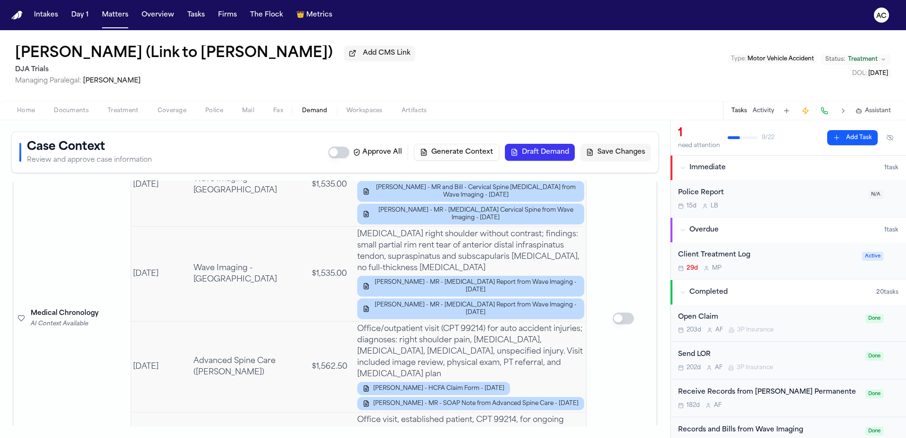
click at [184, 77] on span "Managing Paralegal: Michelle Landazabal" at bounding box center [215, 80] width 400 height 9
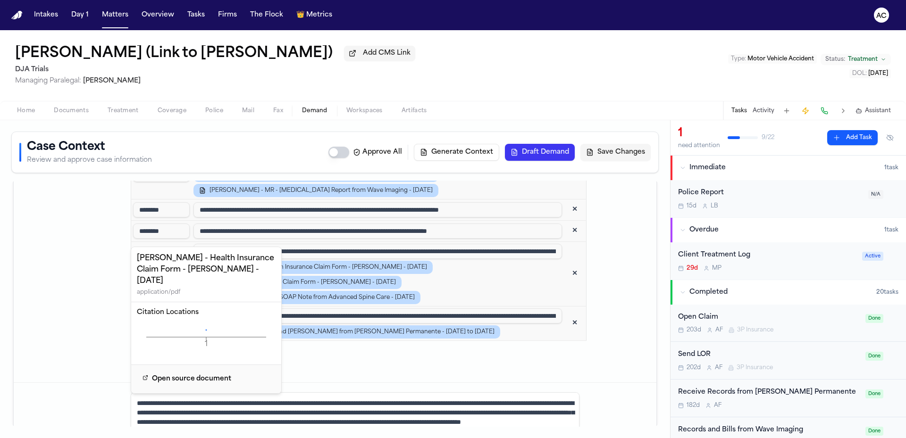
scroll to position [2100, 0]
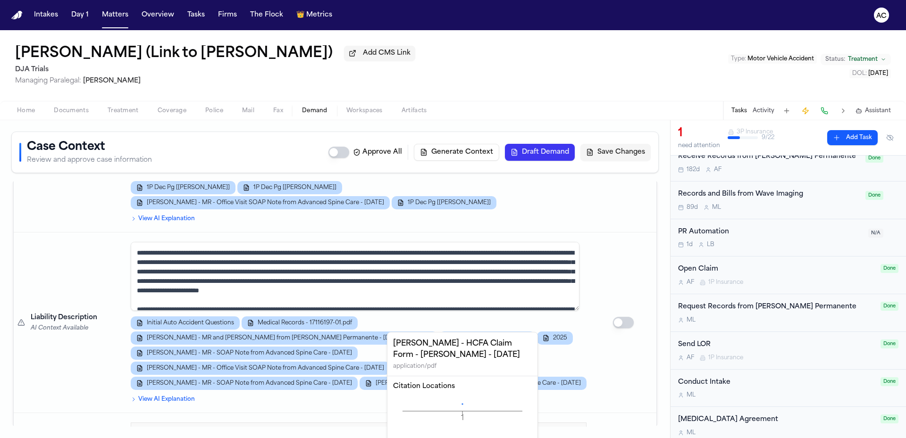
scroll to position [1345, 0]
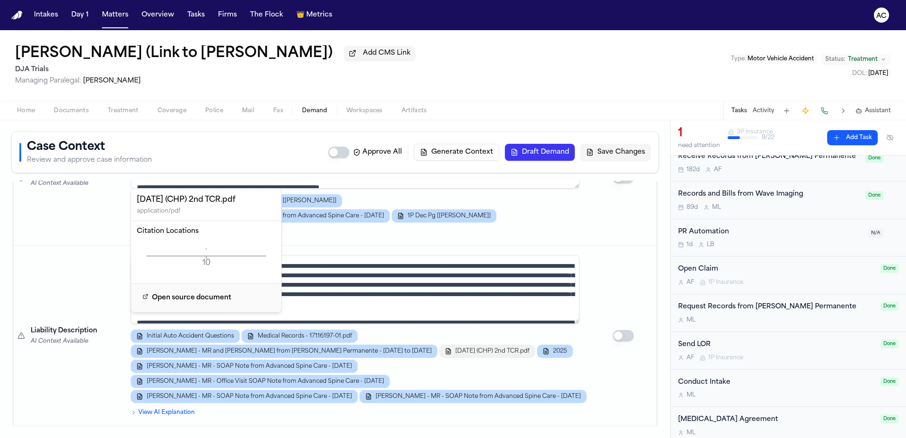
click at [455, 348] on span "2025.01.11 (CHP) 2nd TCR.pdf" at bounding box center [492, 352] width 74 height 8
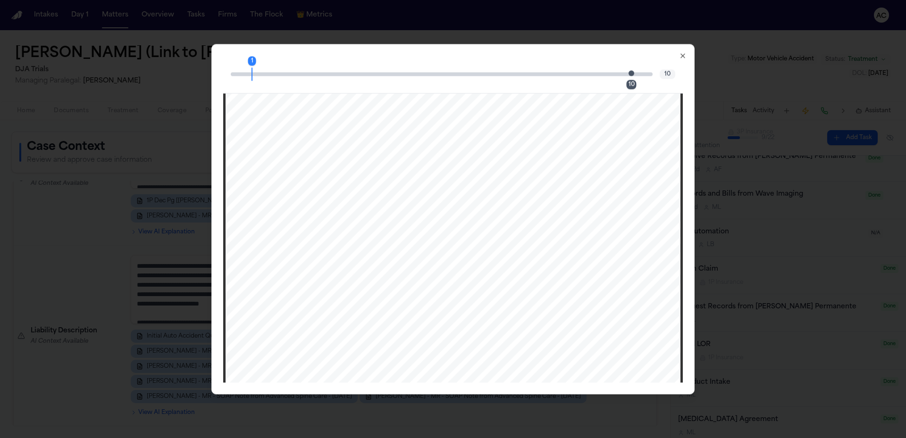
scroll to position [94, 0]
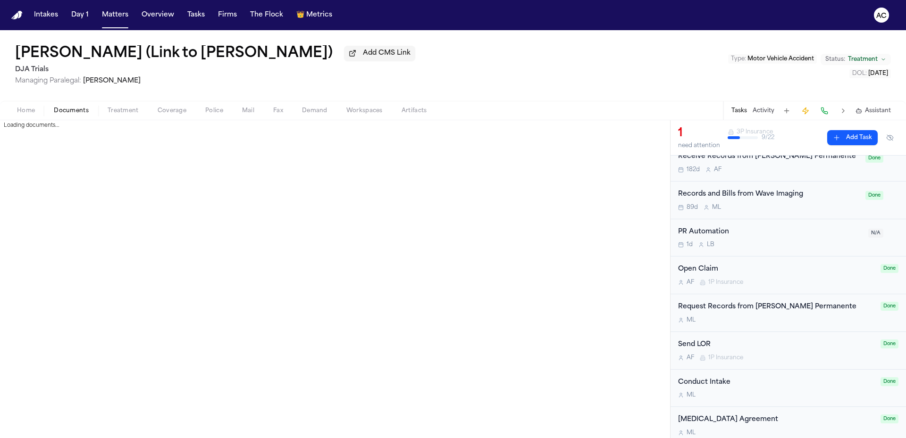
click at [70, 107] on span "Documents" at bounding box center [71, 111] width 35 height 8
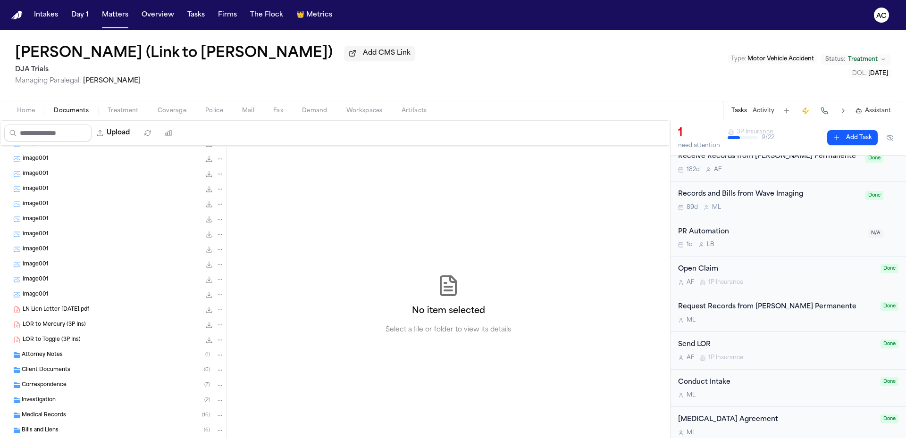
scroll to position [258, 0]
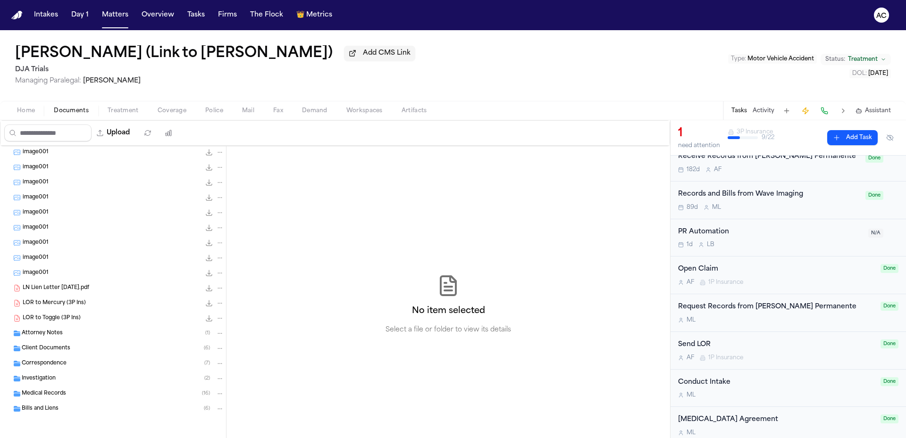
click at [115, 382] on div "Investigation ( 2 )" at bounding box center [123, 379] width 202 height 8
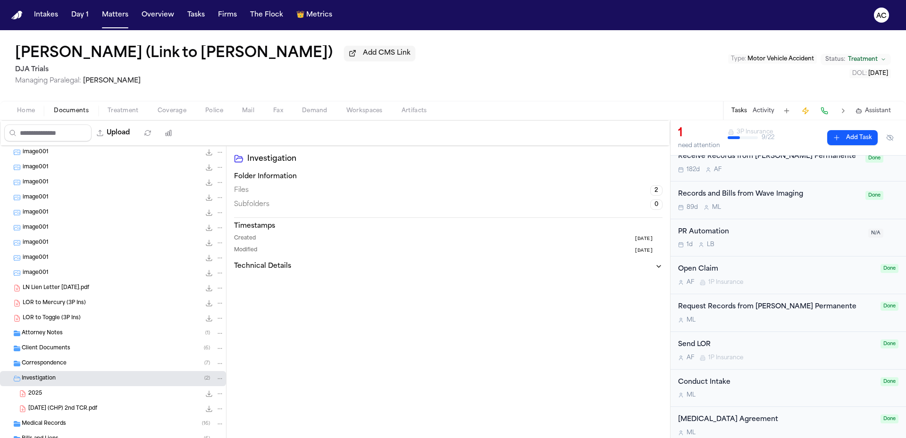
click at [91, 408] on span "2025.01.11 (CHP) 2nd TCR.pdf" at bounding box center [62, 409] width 69 height 8
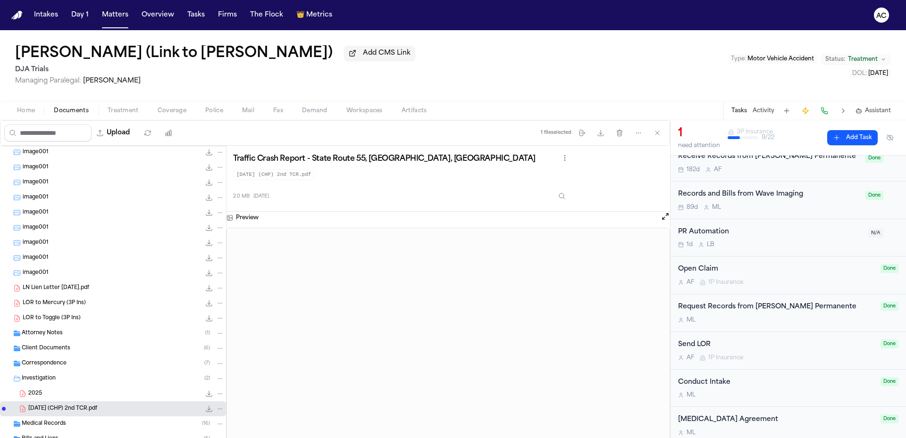
click at [54, 392] on div "2025 2.0 MB • PDF" at bounding box center [126, 393] width 196 height 9
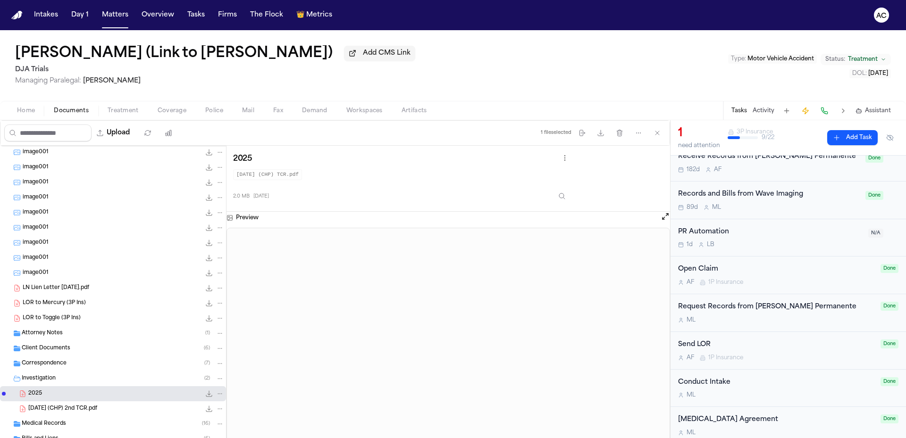
scroll to position [288, 0]
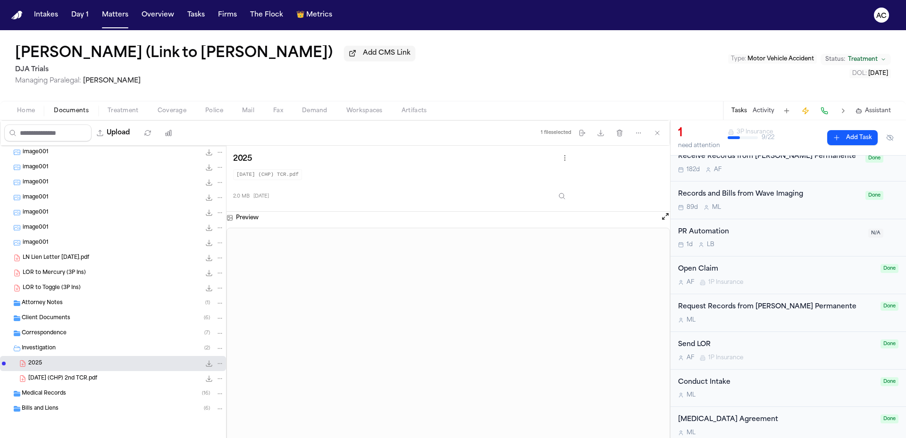
click at [120, 395] on div "Medical Records ( 16 )" at bounding box center [123, 394] width 202 height 8
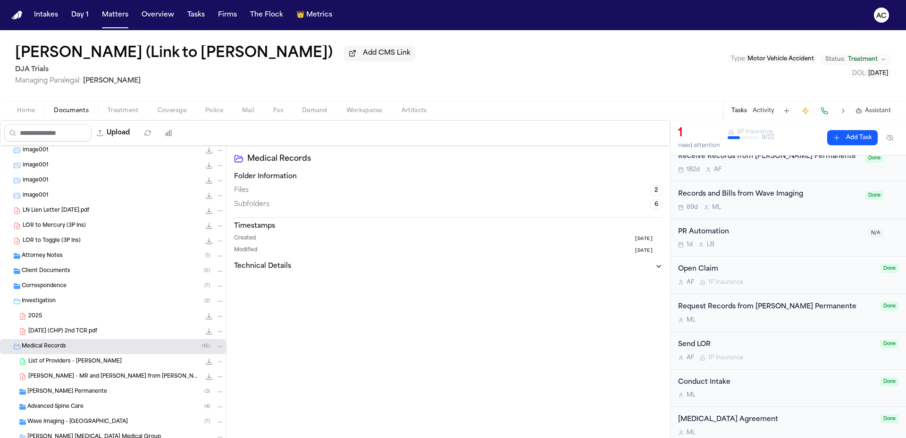
scroll to position [409, 0]
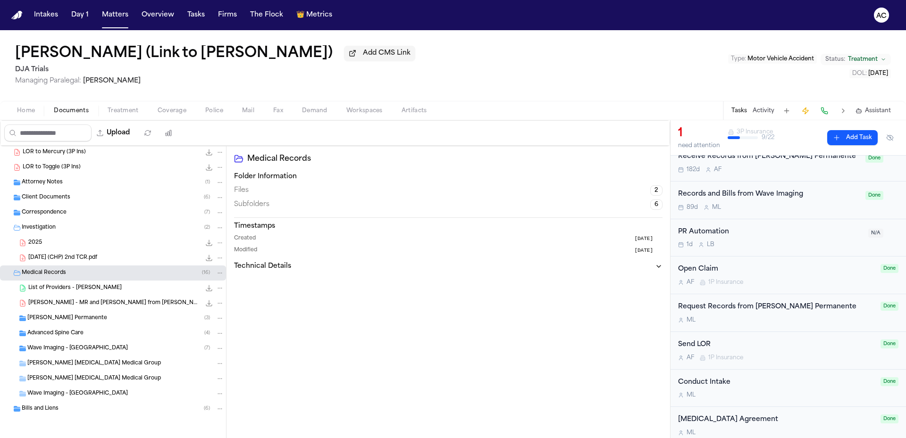
click at [59, 410] on div "Bills and Liens ( 6 )" at bounding box center [123, 409] width 202 height 8
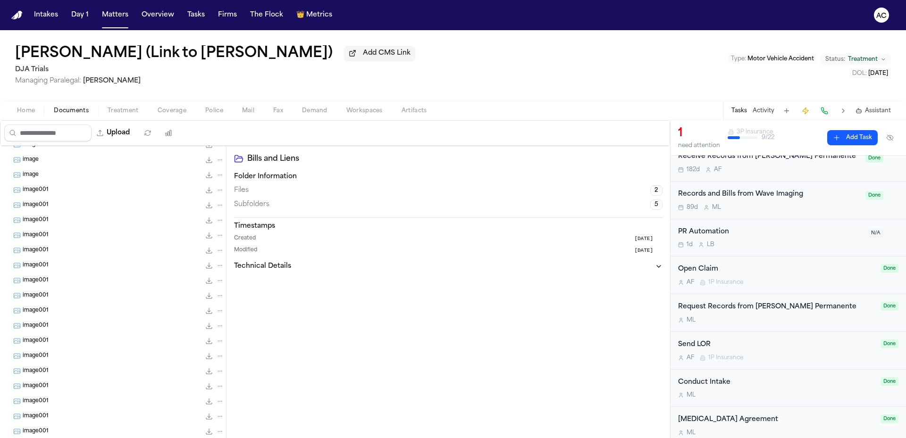
scroll to position [0, 0]
click at [76, 256] on div "image001 0.2 KB • PNG" at bounding box center [124, 258] width 202 height 9
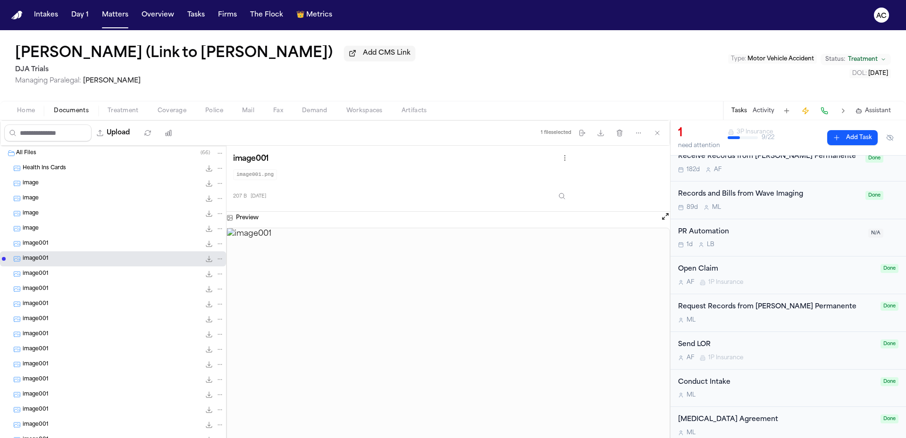
click at [81, 245] on div "image001 0.2 KB • PNG" at bounding box center [124, 243] width 202 height 9
click at [70, 230] on div "image 5.6 KB • PNG" at bounding box center [124, 228] width 202 height 9
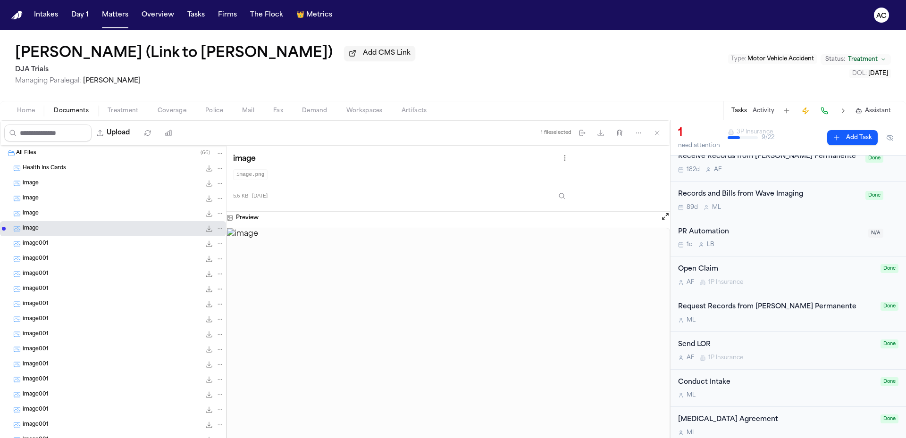
click at [62, 214] on div "image 5.6 KB • PNG" at bounding box center [124, 213] width 202 height 9
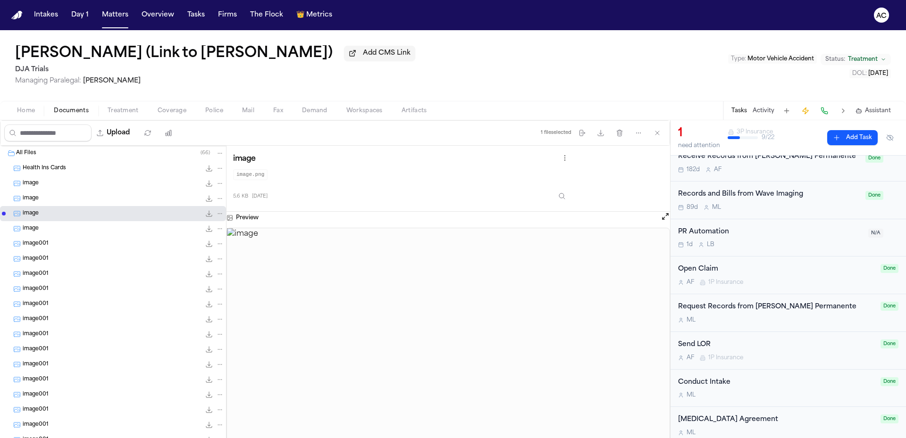
click at [62, 197] on div "image 5.6 KB • PNG" at bounding box center [124, 198] width 202 height 9
click at [59, 174] on div "Health Ins Cards 431.7 KB • JPG" at bounding box center [113, 168] width 226 height 15
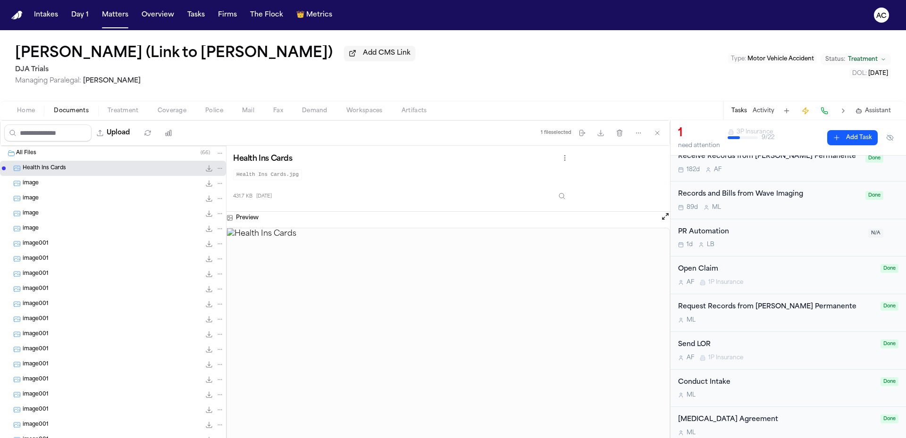
click at [65, 356] on div "image001 0.2 KB • PNG" at bounding box center [113, 349] width 226 height 15
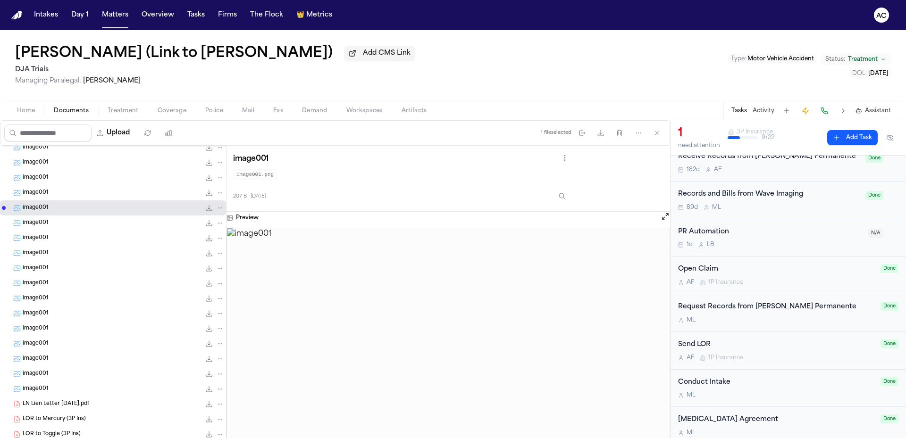
click at [74, 278] on div "image001 0.2 KB • PNG" at bounding box center [113, 283] width 226 height 15
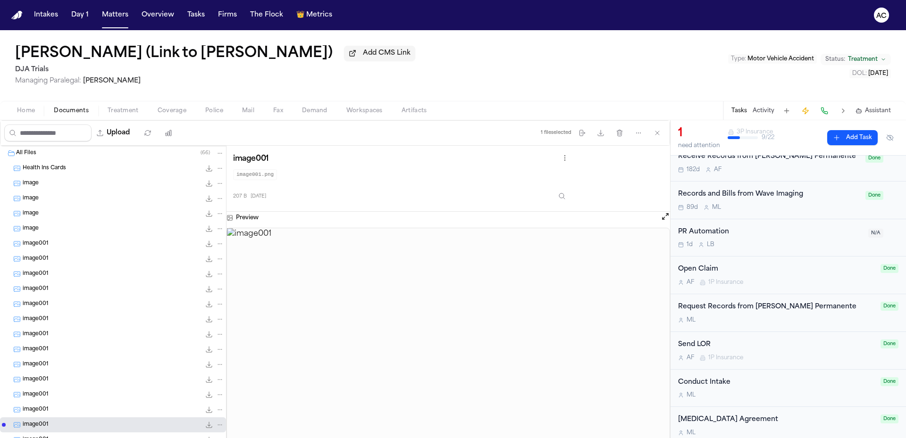
click at [54, 167] on span "Health Ins Cards" at bounding box center [44, 169] width 43 height 8
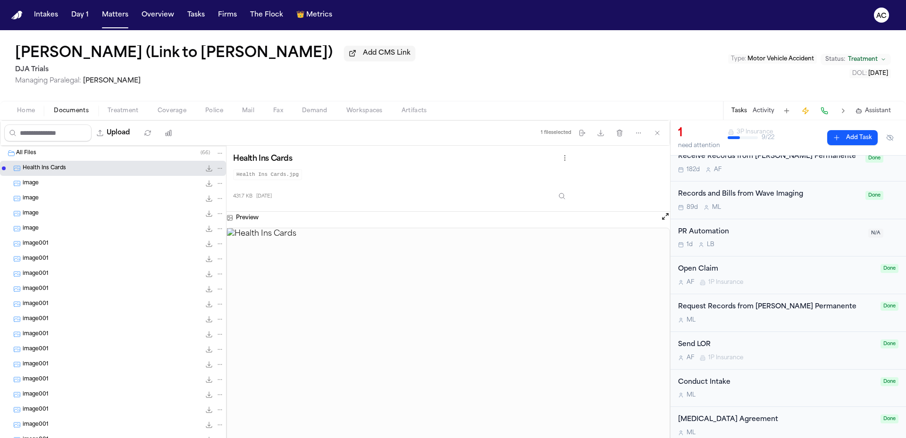
click at [57, 182] on div "image 5.6 KB • PNG" at bounding box center [124, 183] width 202 height 9
click at [54, 197] on div "image 5.6 KB • PNG" at bounding box center [124, 198] width 202 height 9
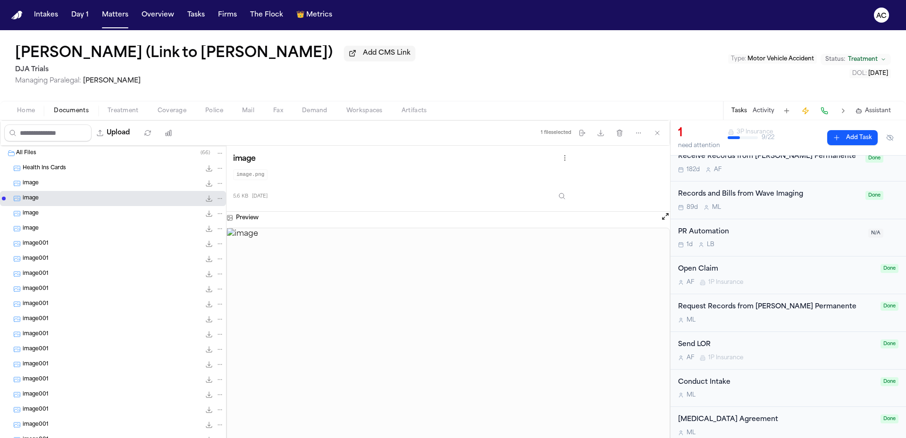
drag, startPoint x: 57, startPoint y: 218, endPoint x: 59, endPoint y: 223, distance: 5.8
click at [58, 219] on div "image 5.6 KB • PNG" at bounding box center [113, 213] width 226 height 15
click at [64, 237] on div "image001 0.2 KB • PNG" at bounding box center [113, 243] width 226 height 15
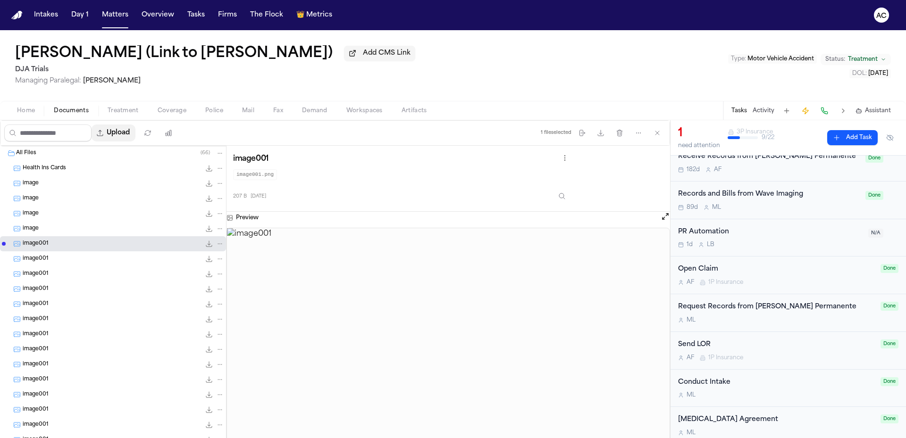
click at [126, 131] on button "Upload" at bounding box center [114, 133] width 44 height 17
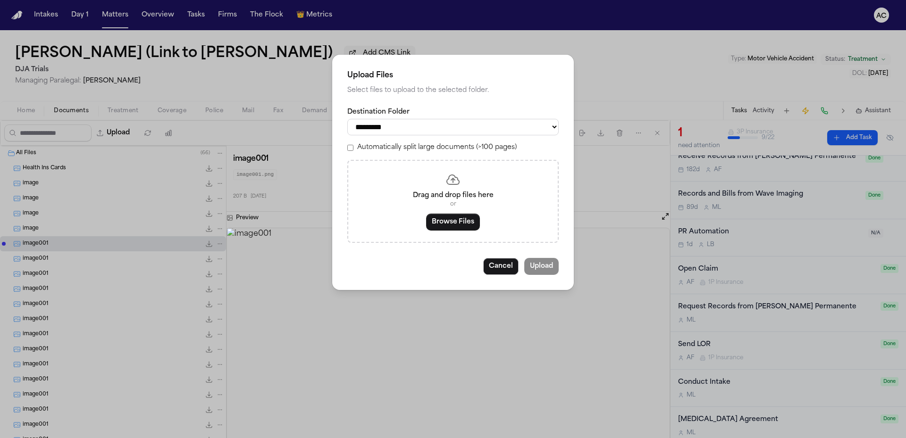
click at [405, 124] on select "**********" at bounding box center [452, 127] width 211 height 17
select select "**********"
click at [347, 119] on select "**********" at bounding box center [452, 127] width 211 height 17
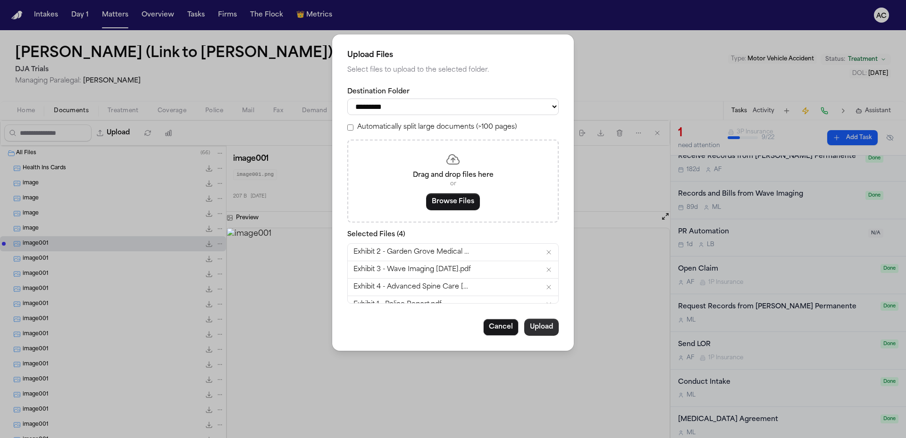
click at [545, 326] on button "Upload" at bounding box center [541, 327] width 34 height 17
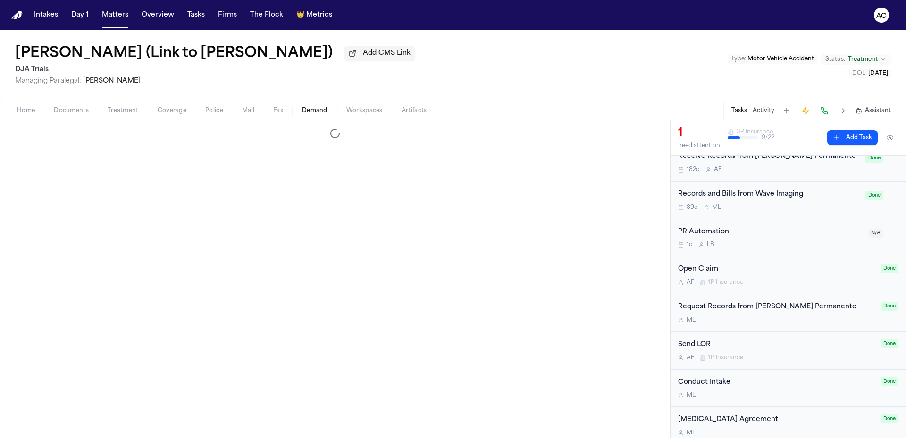
drag, startPoint x: 315, startPoint y: 109, endPoint x: 319, endPoint y: 112, distance: 5.5
click at [316, 110] on span "Demand" at bounding box center [314, 111] width 25 height 8
select select "**********"
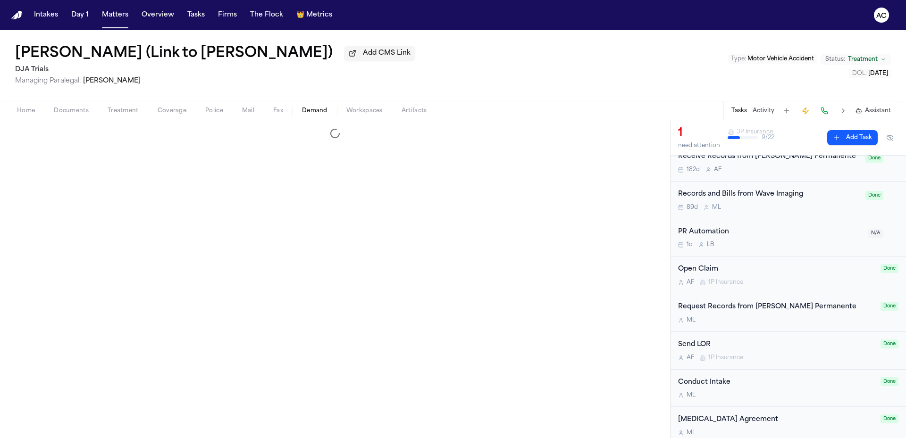
select select "**********"
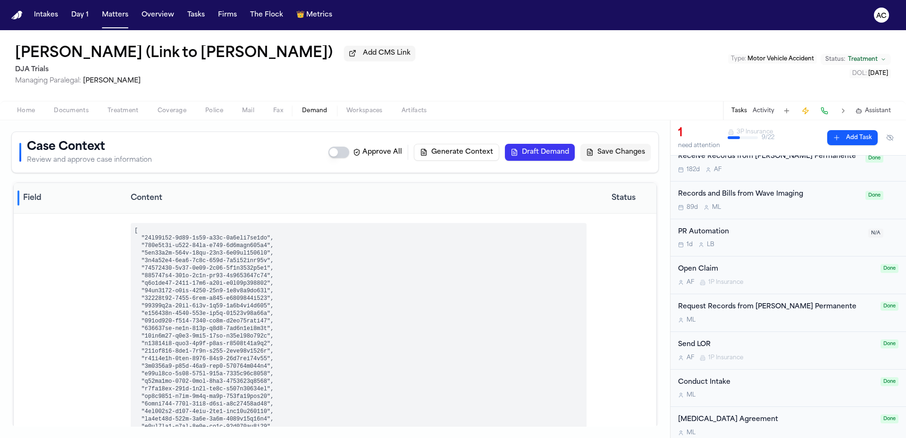
click at [367, 111] on span "Workspaces" at bounding box center [364, 111] width 36 height 8
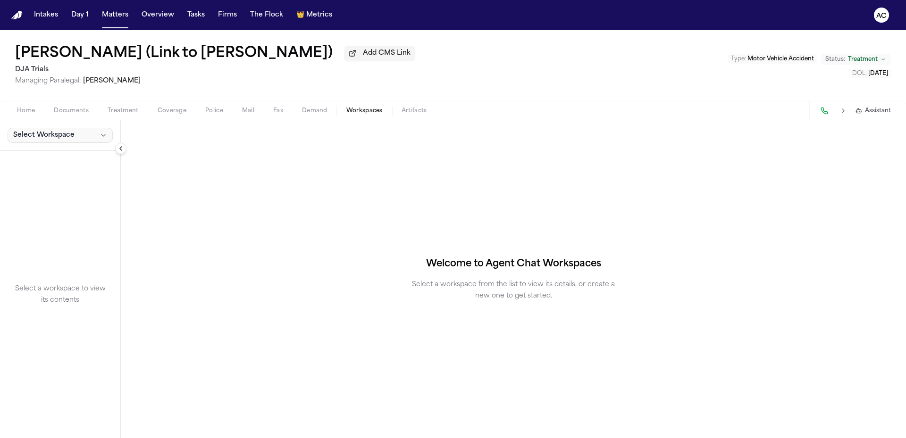
click at [43, 136] on span "Select Workspace" at bounding box center [43, 135] width 61 height 9
drag, startPoint x: 46, startPoint y: 158, endPoint x: 65, endPoint y: 163, distance: 19.3
click at [47, 158] on span "Finch Agent Demand" at bounding box center [66, 155] width 110 height 9
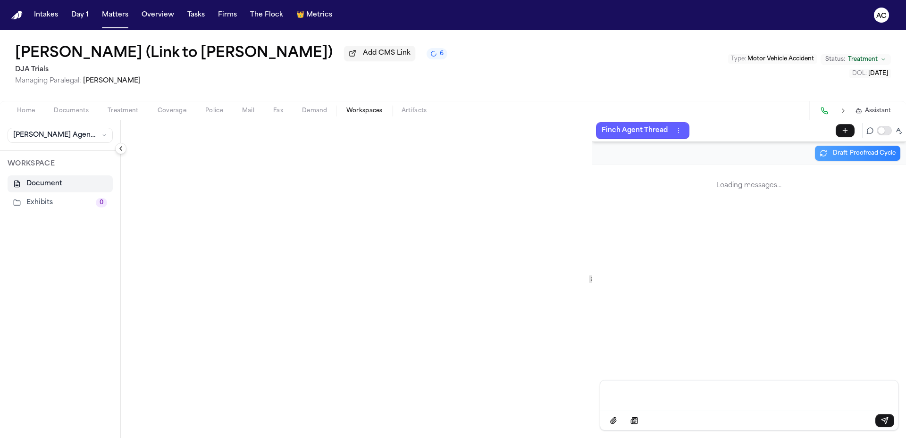
click at [50, 201] on button "Exhibits 0" at bounding box center [60, 202] width 105 height 17
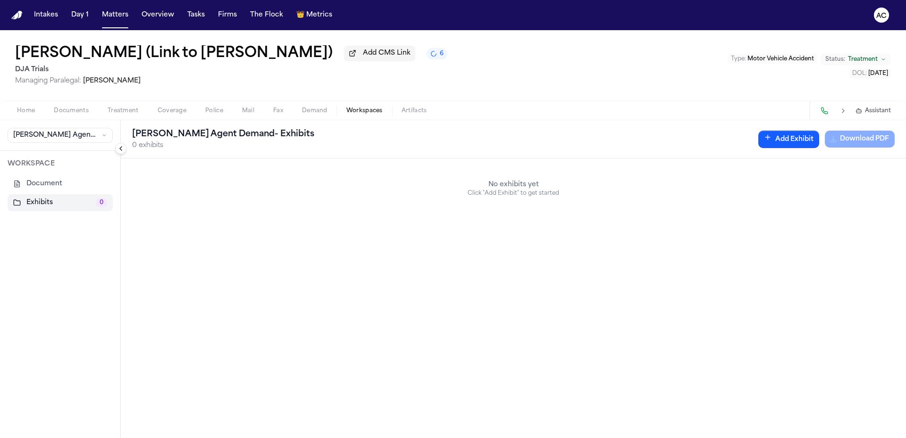
click at [795, 137] on button "Add Exhibit" at bounding box center [788, 139] width 61 height 17
click at [590, 185] on input "Document" at bounding box center [593, 185] width 89 height 17
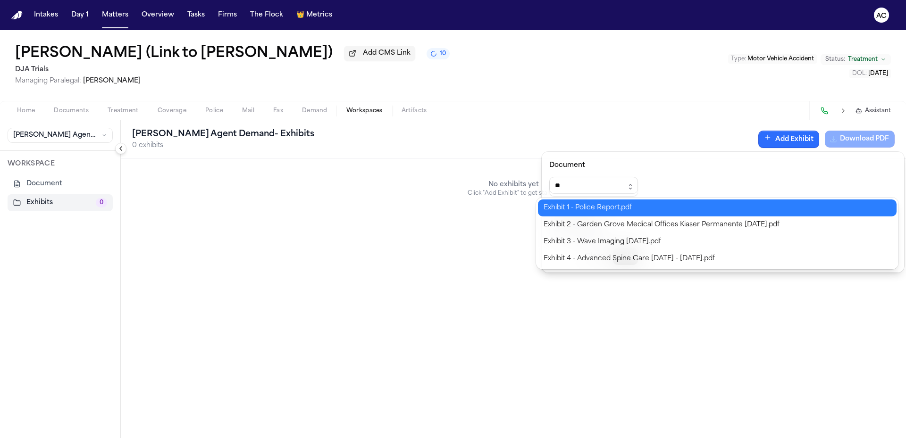
type input "**********"
click at [588, 438] on div "**********" at bounding box center [453, 438] width 906 height 0
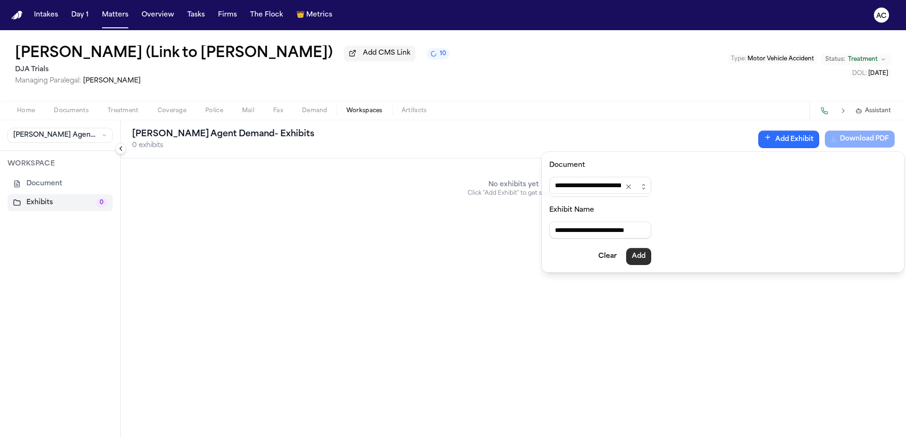
type input "**********"
click at [647, 256] on button "Add" at bounding box center [638, 256] width 25 height 17
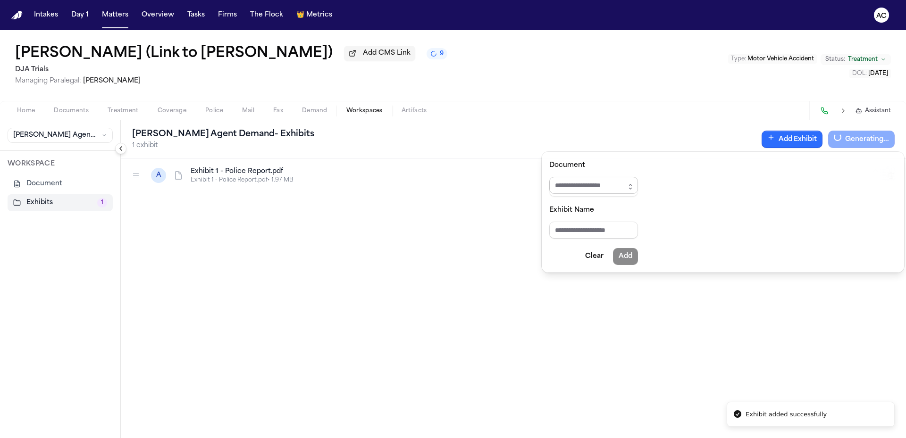
click at [600, 188] on input "Document" at bounding box center [593, 185] width 89 height 17
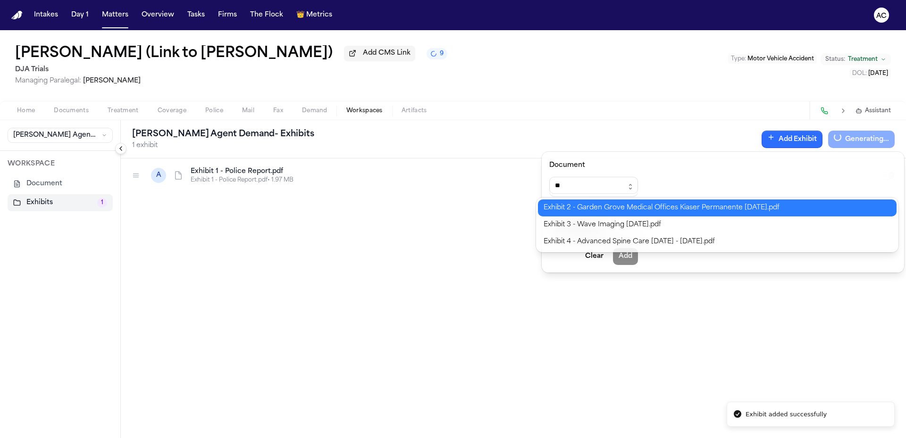
type input "**********"
click at [600, 438] on div "**********" at bounding box center [453, 438] width 906 height 0
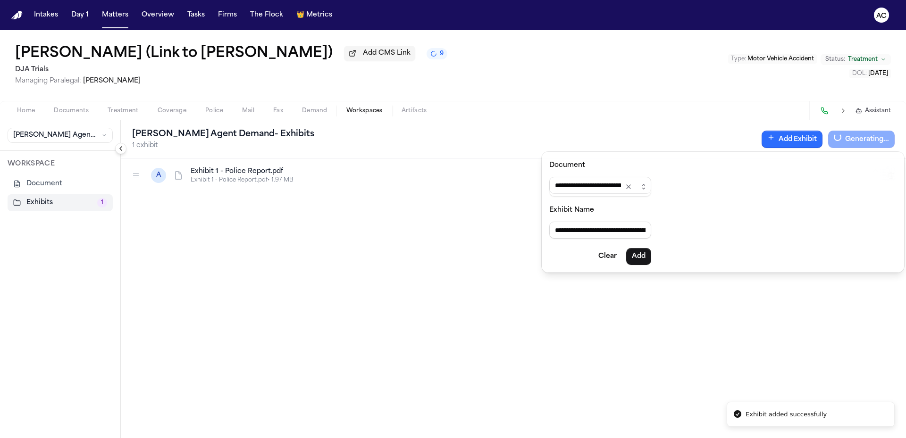
type input "**********"
drag, startPoint x: 653, startPoint y: 254, endPoint x: 638, endPoint y: 230, distance: 27.9
click at [651, 254] on button "Add" at bounding box center [638, 256] width 25 height 17
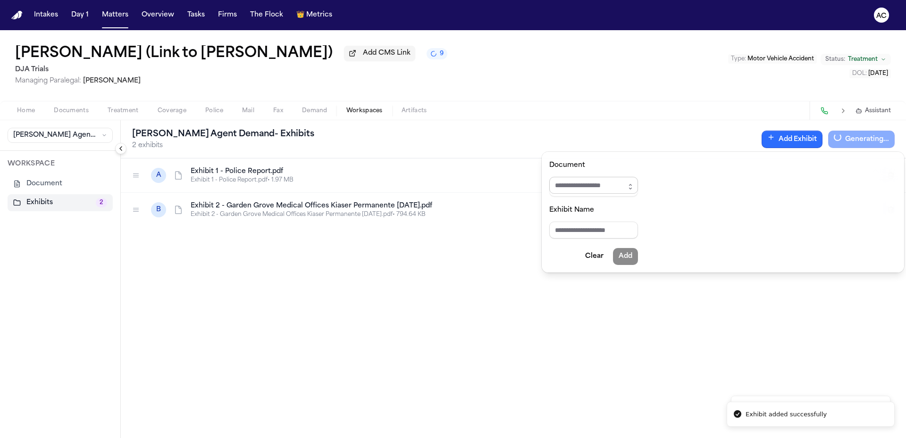
click at [581, 185] on input "Document" at bounding box center [593, 185] width 89 height 17
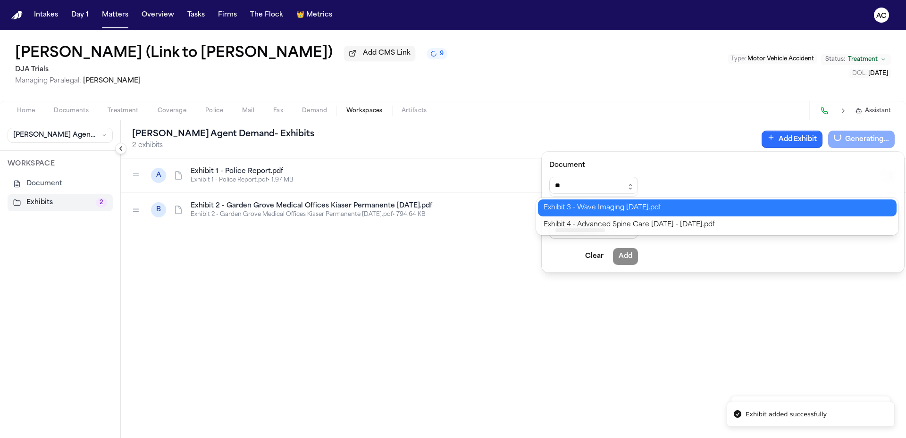
type input "**********"
click at [610, 438] on div "**********" at bounding box center [453, 438] width 906 height 0
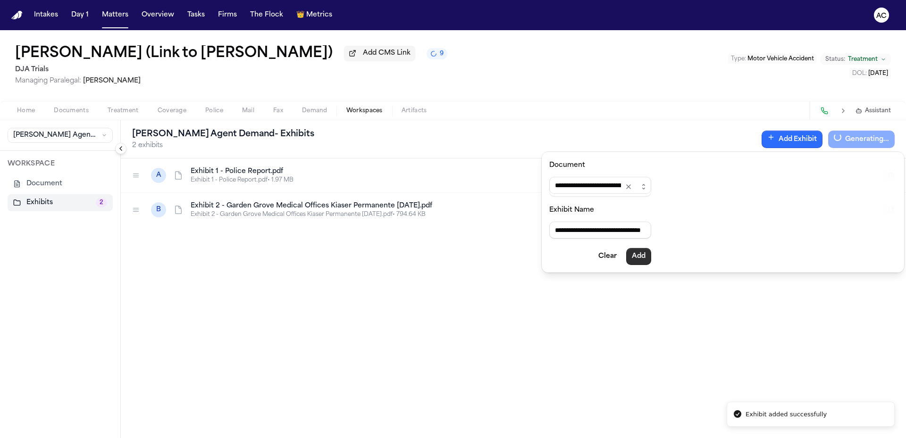
type input "**********"
click at [651, 261] on button "Add" at bounding box center [638, 256] width 25 height 17
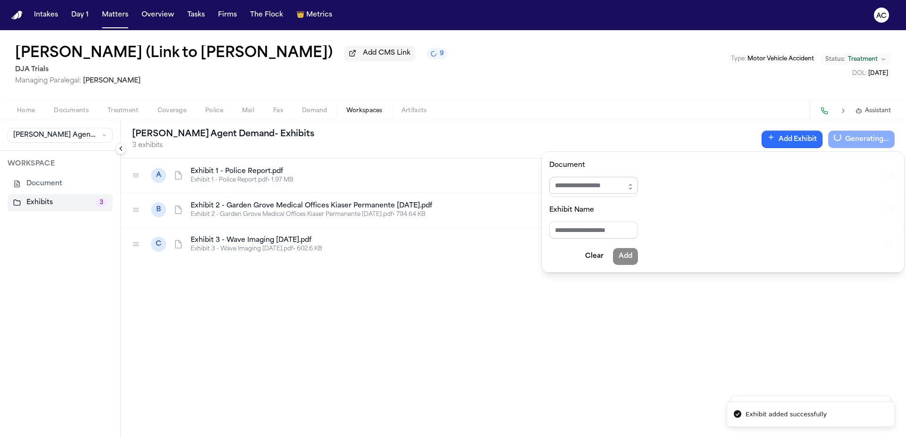
click at [588, 186] on input "Document" at bounding box center [593, 185] width 89 height 17
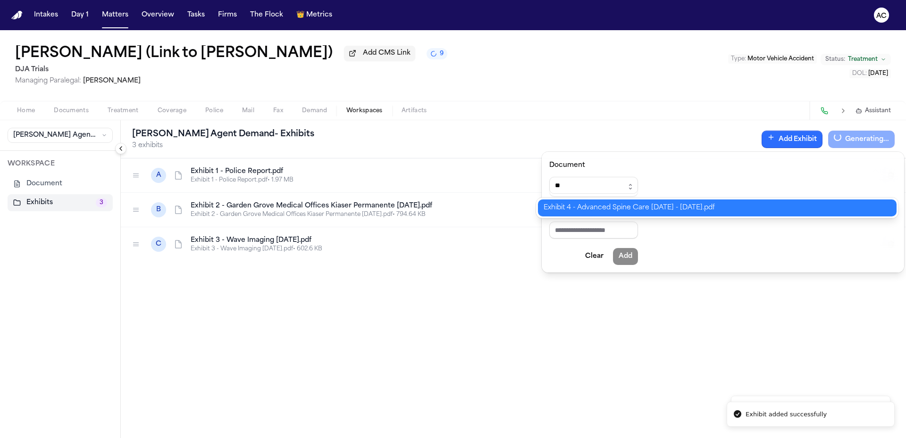
type input "**********"
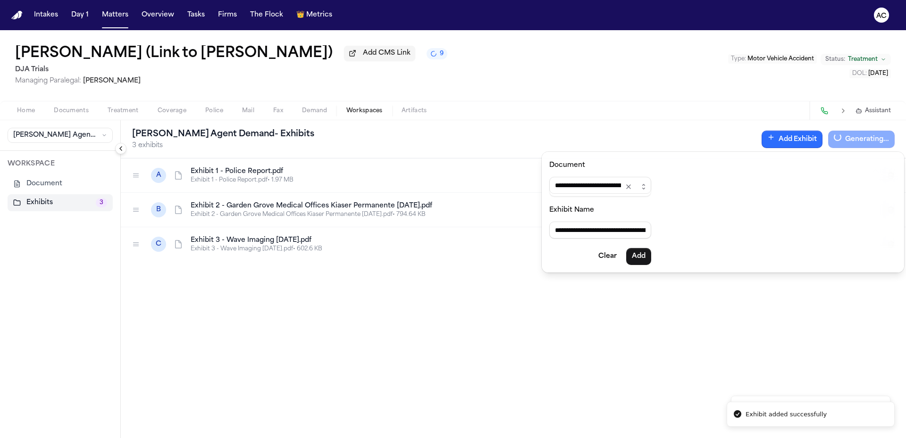
click at [625, 438] on div "**********" at bounding box center [453, 438] width 906 height 0
type input "**********"
click at [650, 260] on button "Add" at bounding box center [638, 256] width 25 height 17
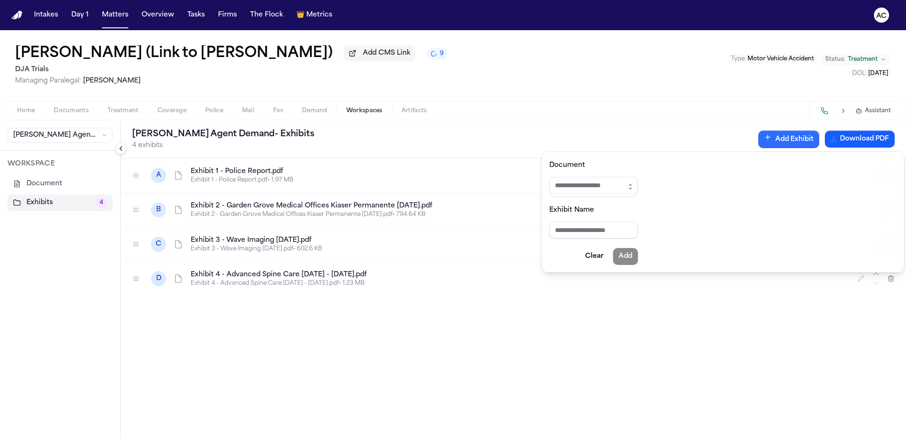
click at [667, 115] on div "**********" at bounding box center [453, 234] width 906 height 408
click at [868, 145] on button "Download PDF" at bounding box center [860, 139] width 70 height 17
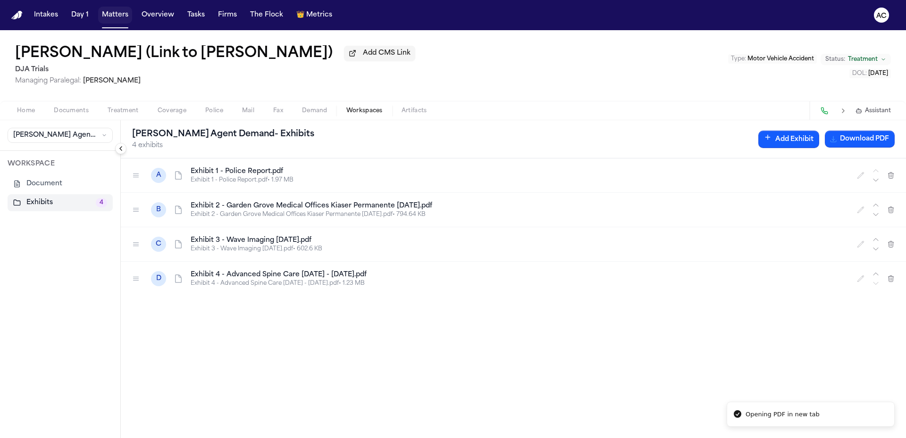
click at [111, 13] on button "Matters" at bounding box center [115, 15] width 34 height 17
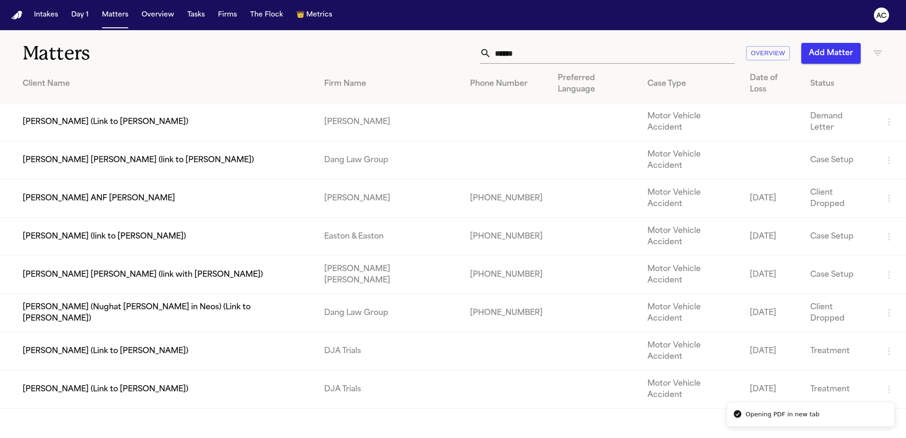
click at [554, 51] on input "******" at bounding box center [613, 53] width 244 height 21
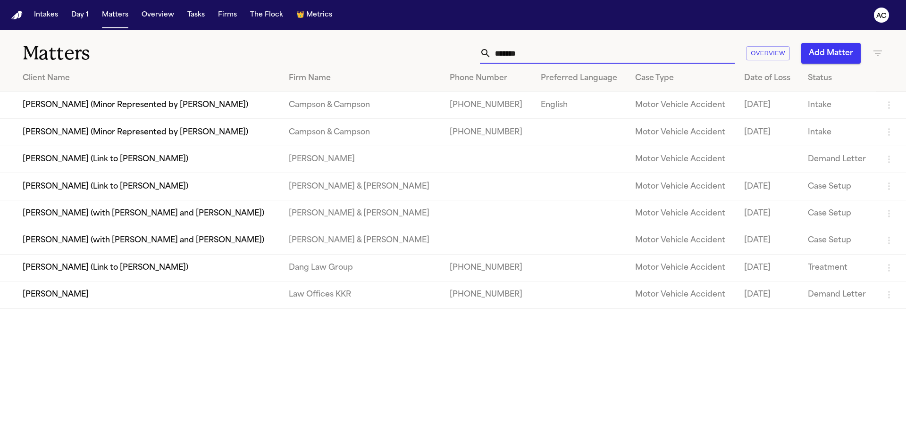
type input "*******"
click at [59, 296] on td "James Trotter" at bounding box center [140, 295] width 281 height 27
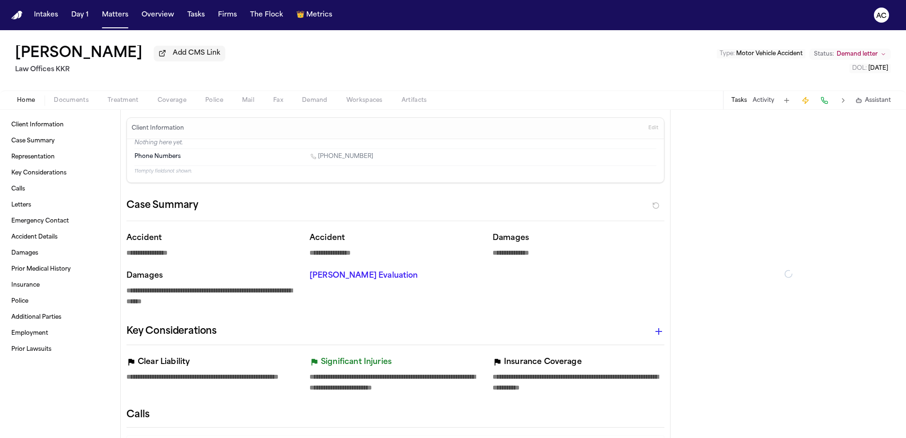
type textarea "*"
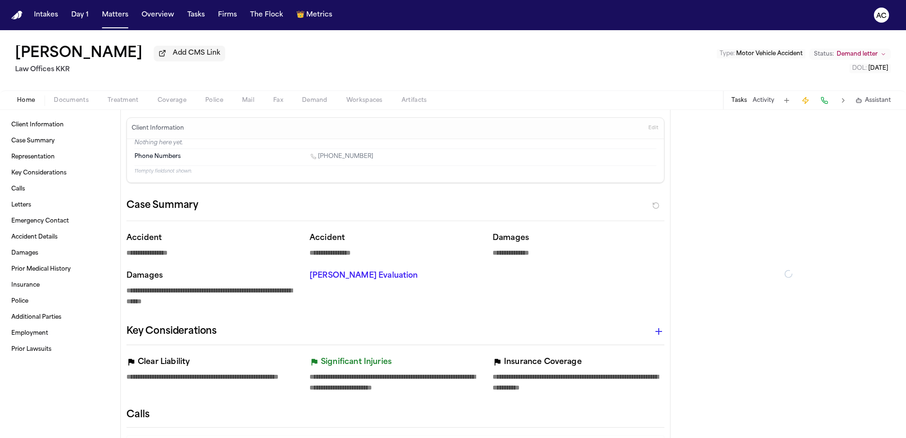
type textarea "*"
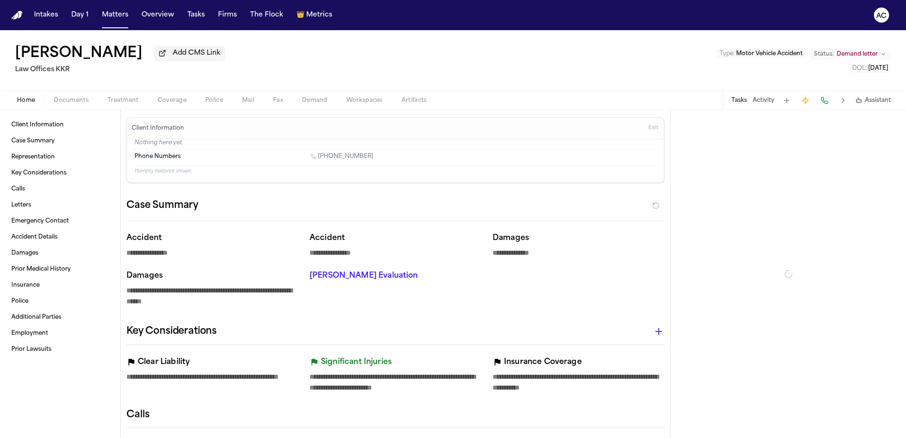
type textarea "*"
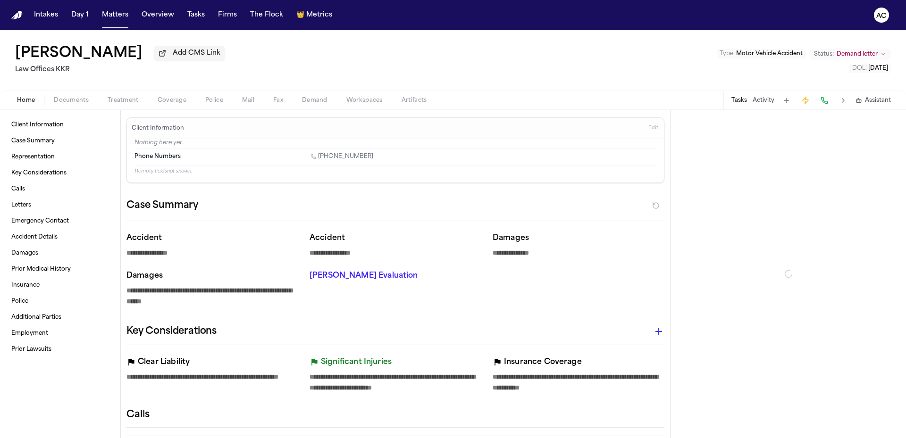
type textarea "*"
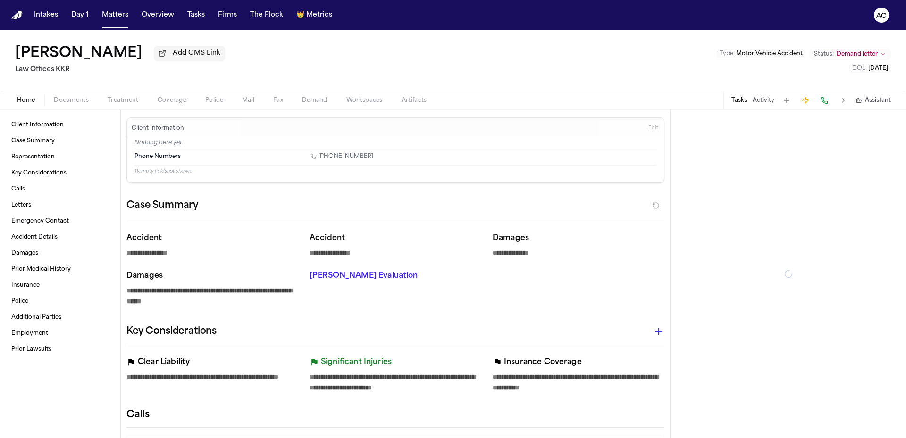
type textarea "*"
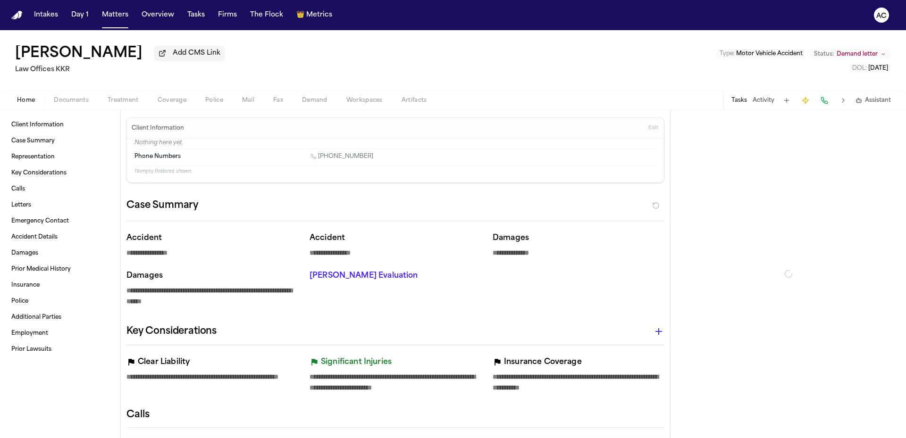
type textarea "*"
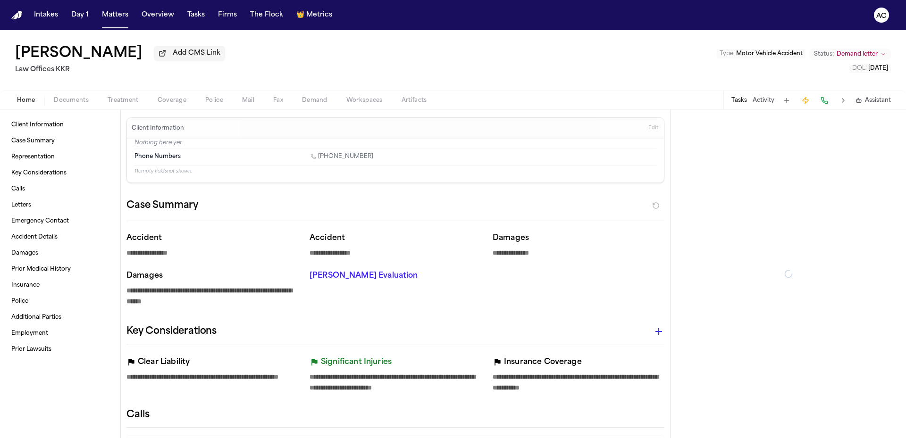
type textarea "*"
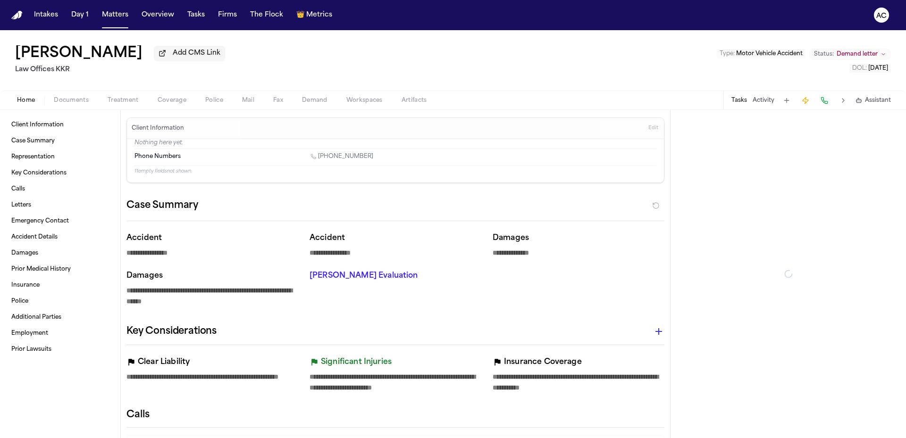
type textarea "*"
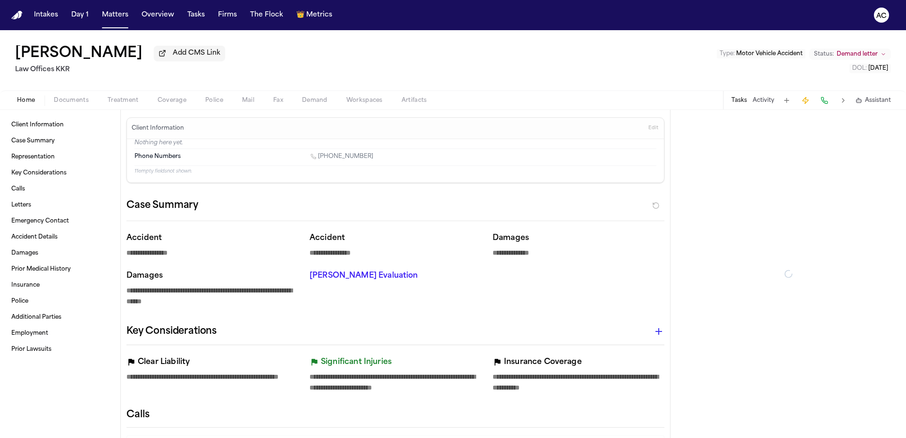
type textarea "*"
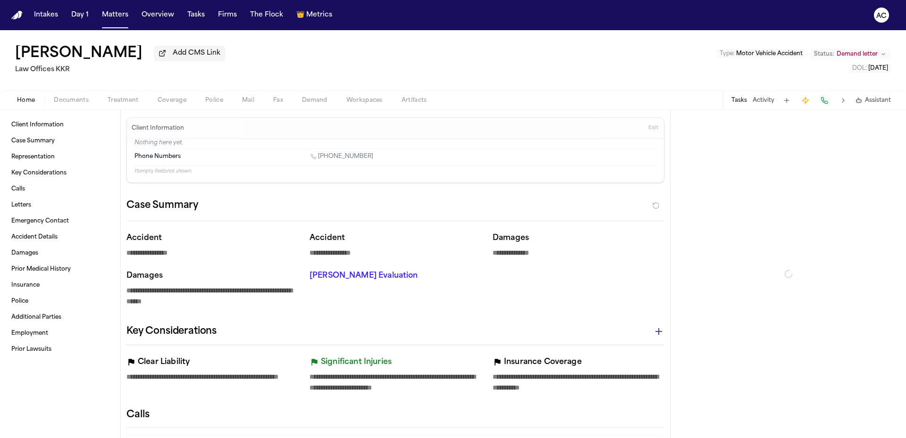
type textarea "*"
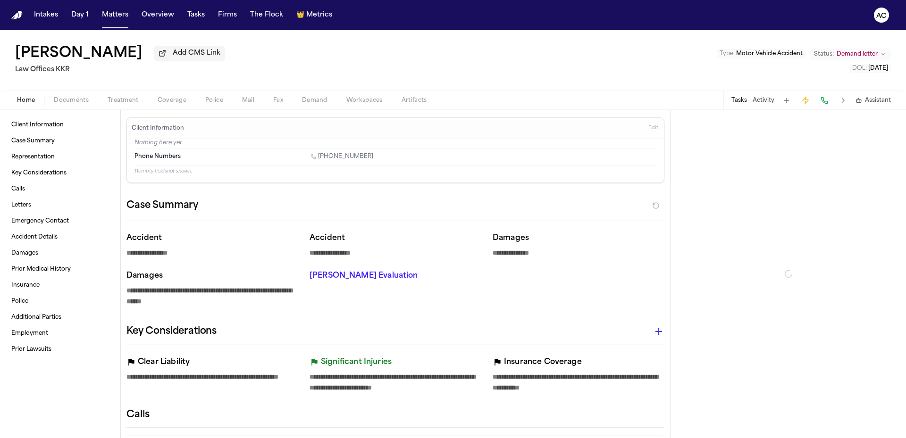
type textarea "*"
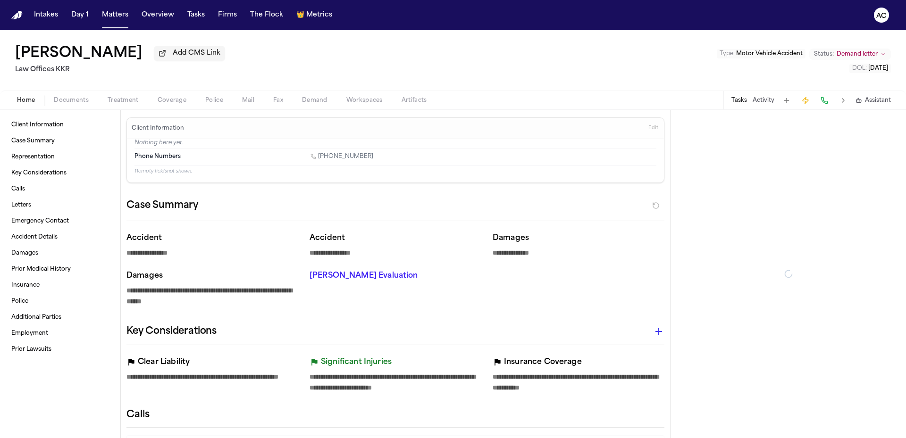
type textarea "*"
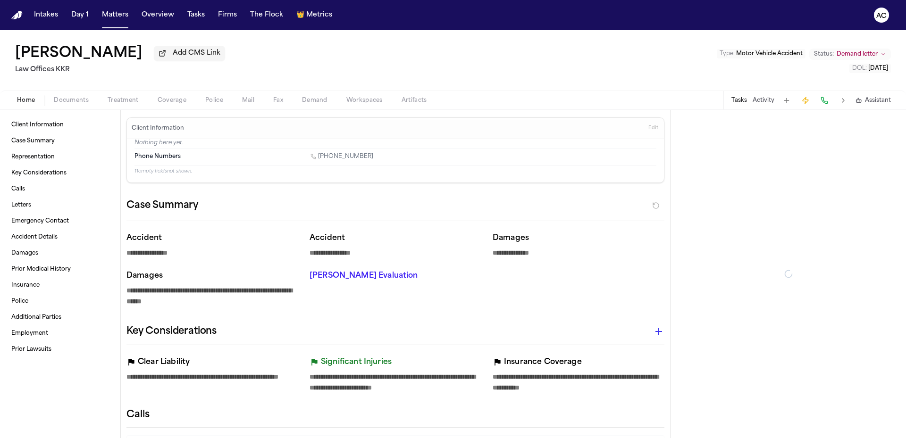
type textarea "*"
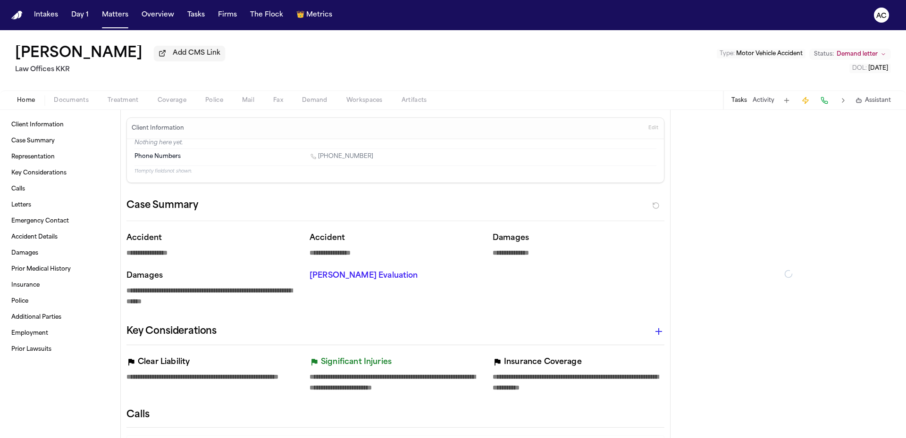
type textarea "*"
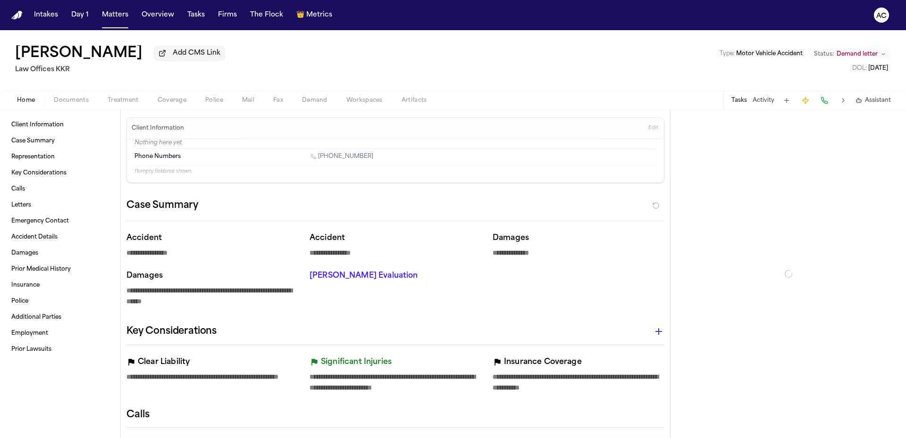
type textarea "*"
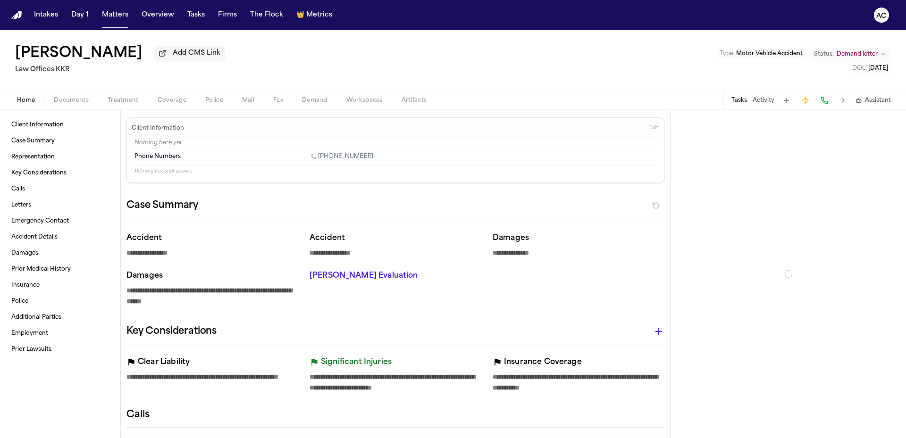
type textarea "*"
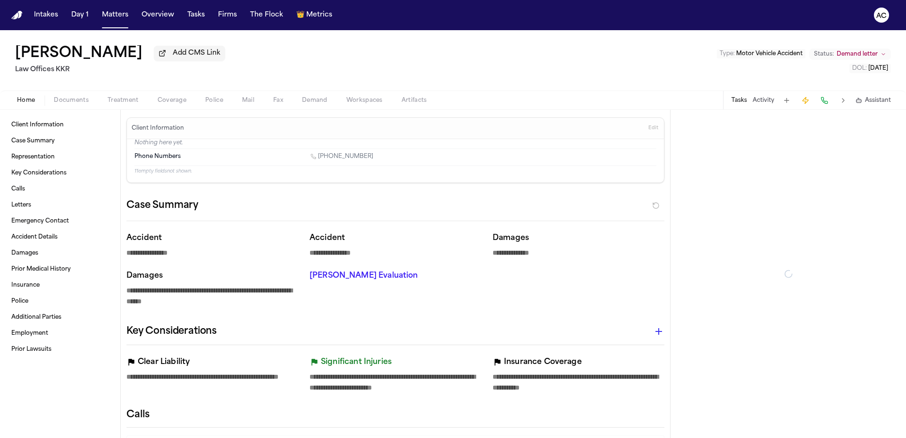
type textarea "*"
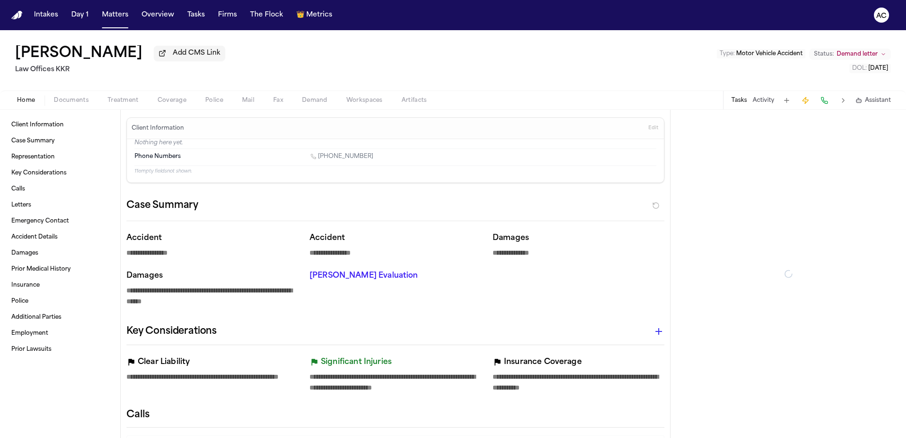
type textarea "*"
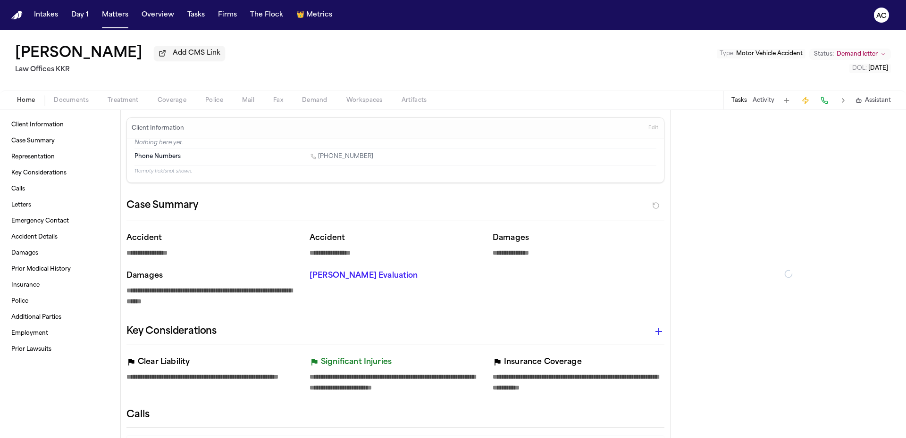
type textarea "*"
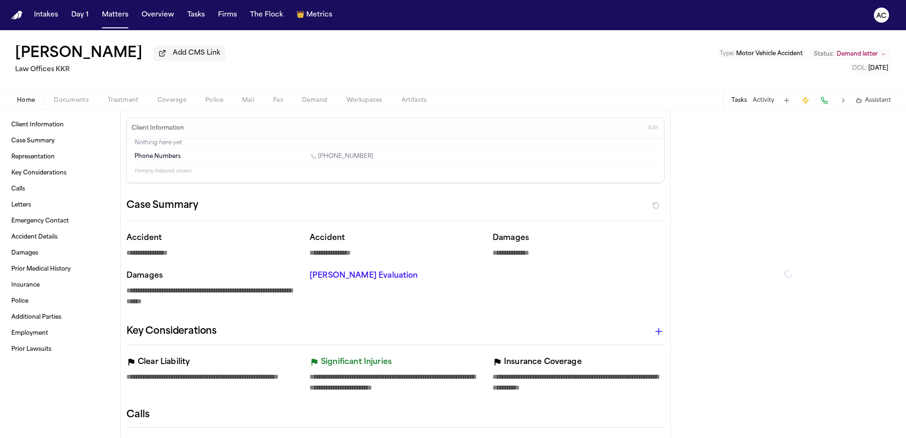
type textarea "*"
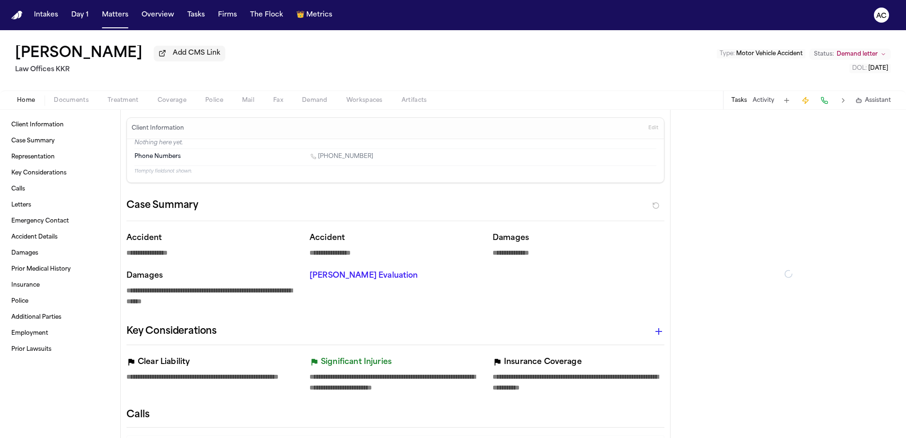
type textarea "*"
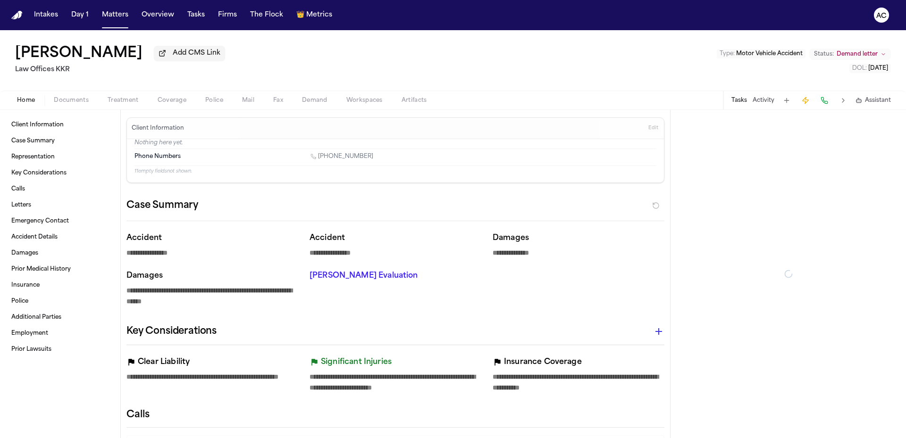
type textarea "*"
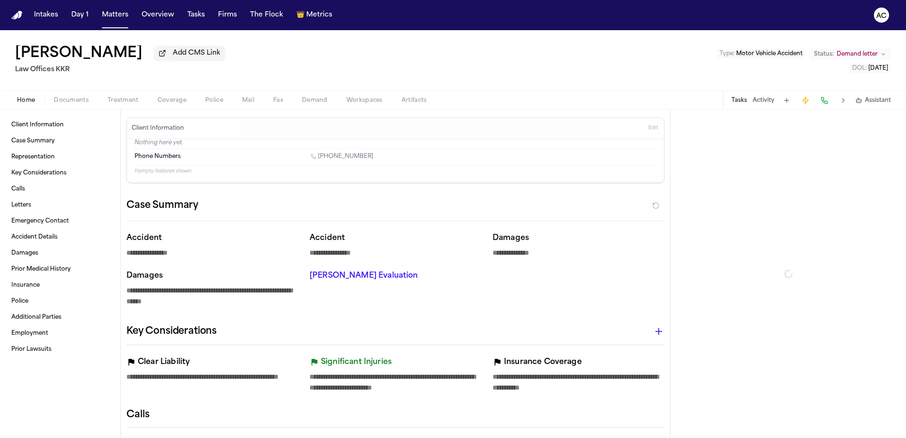
type textarea "*"
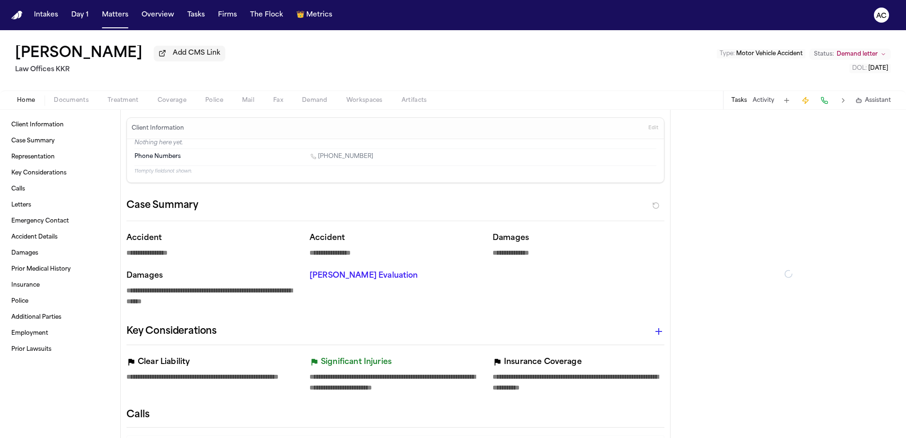
type textarea "*"
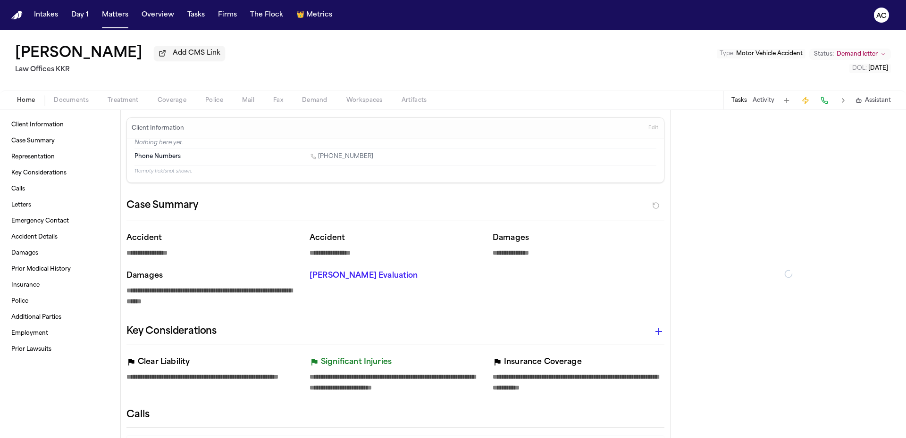
type textarea "*"
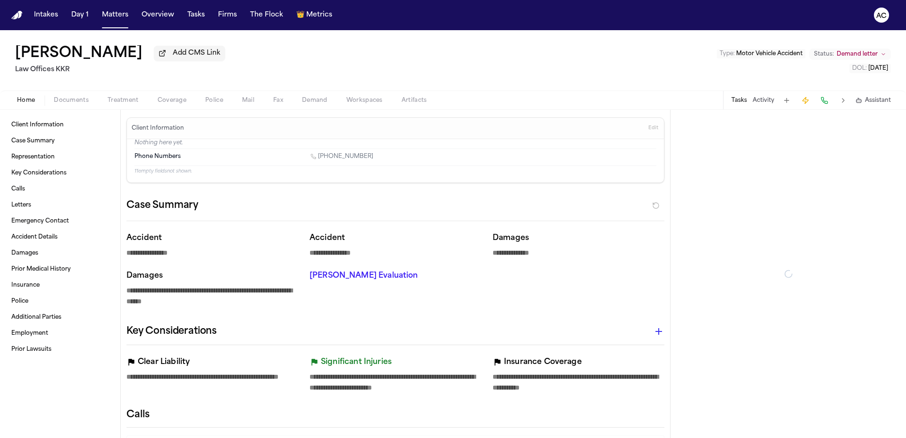
type textarea "*"
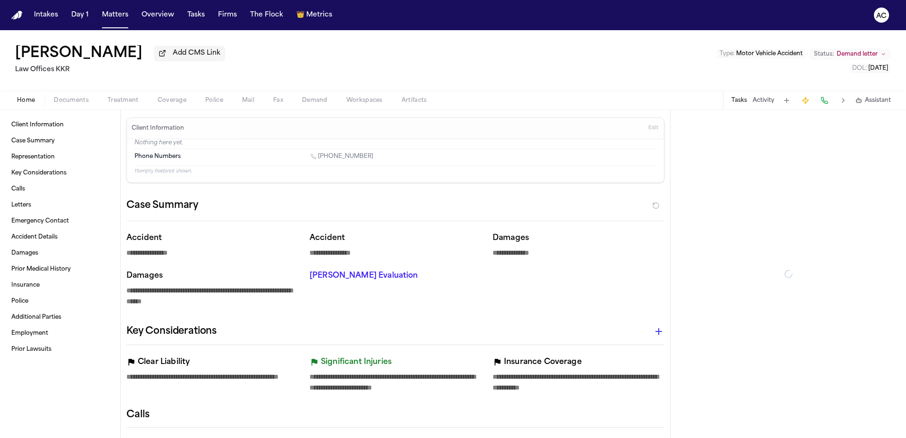
type textarea "*"
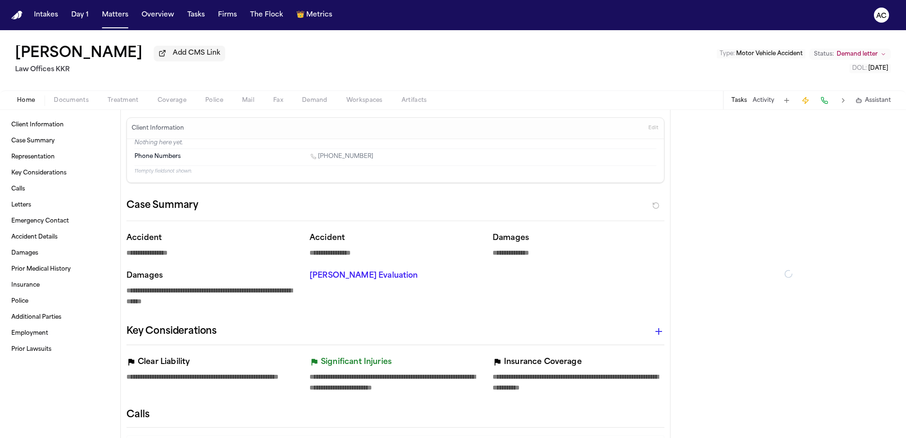
type textarea "*"
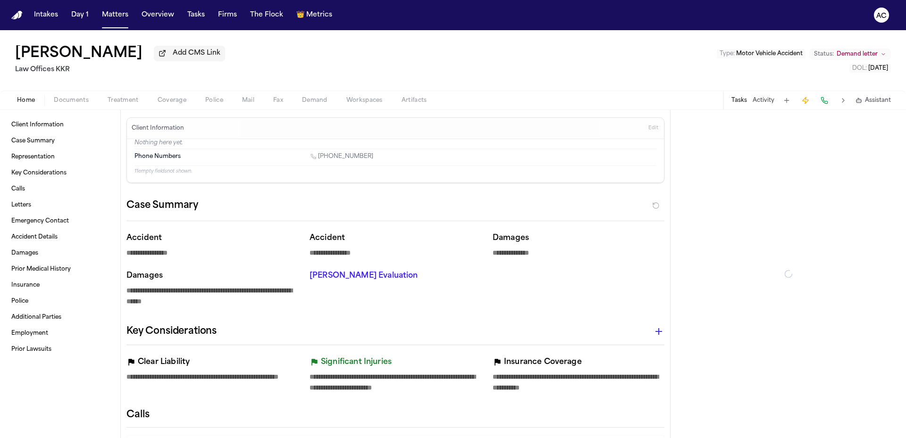
type textarea "*"
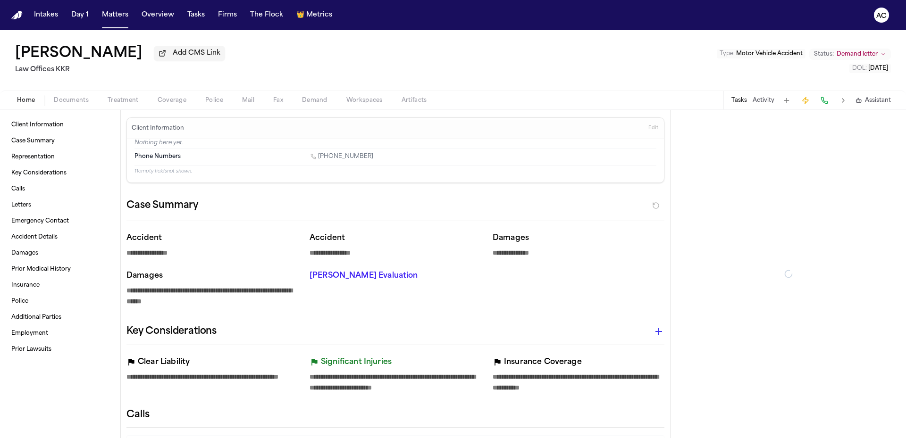
type textarea "*"
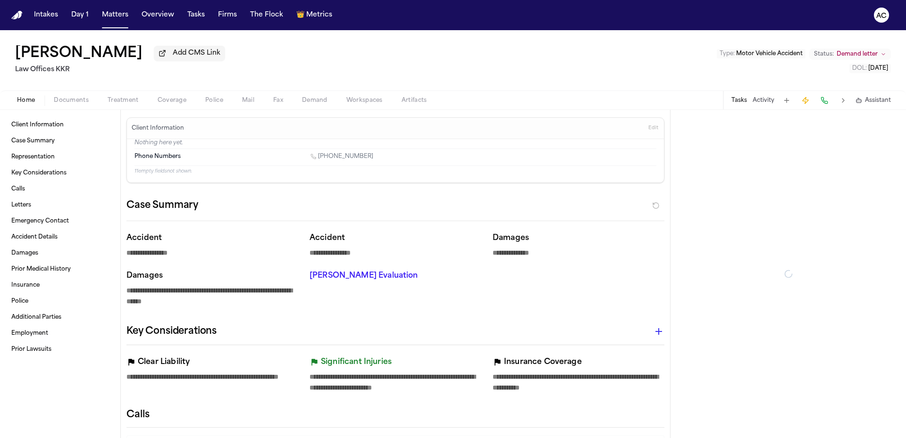
type textarea "*"
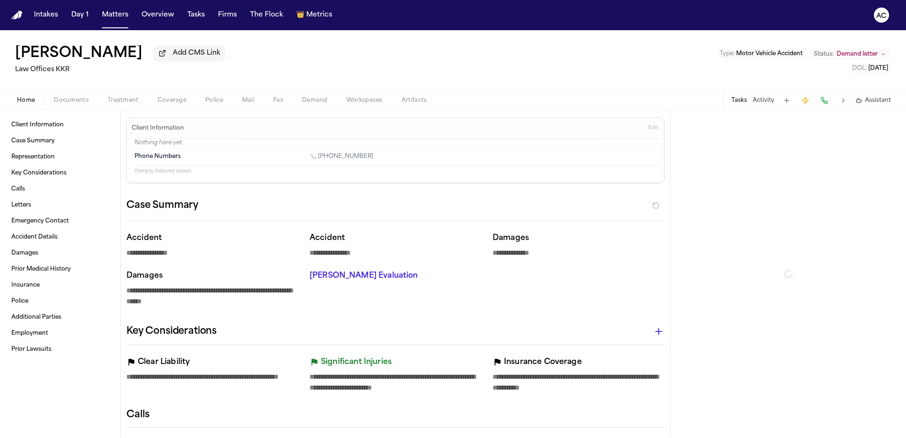
type textarea "*"
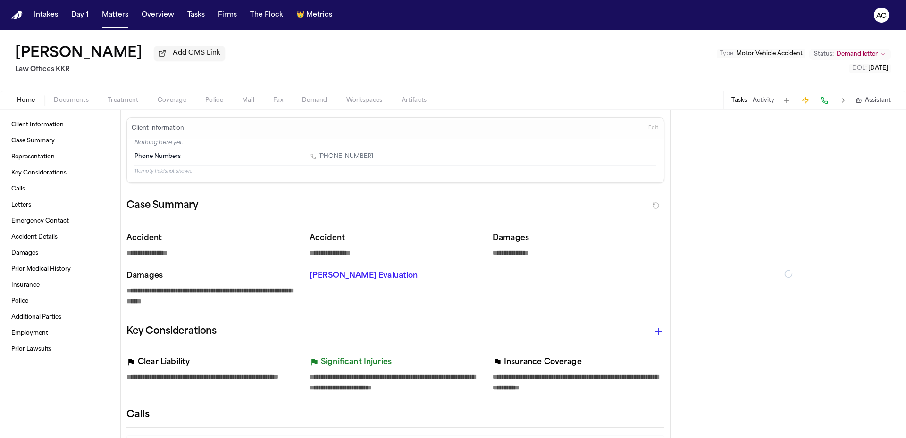
type textarea "*"
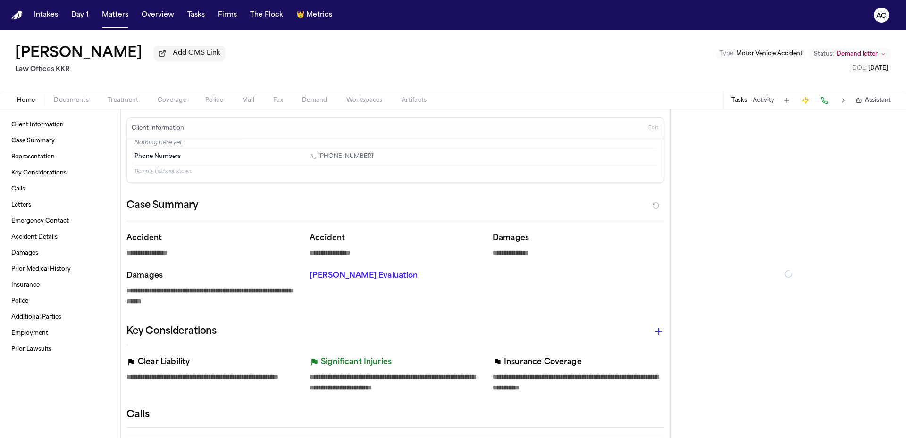
type textarea "*"
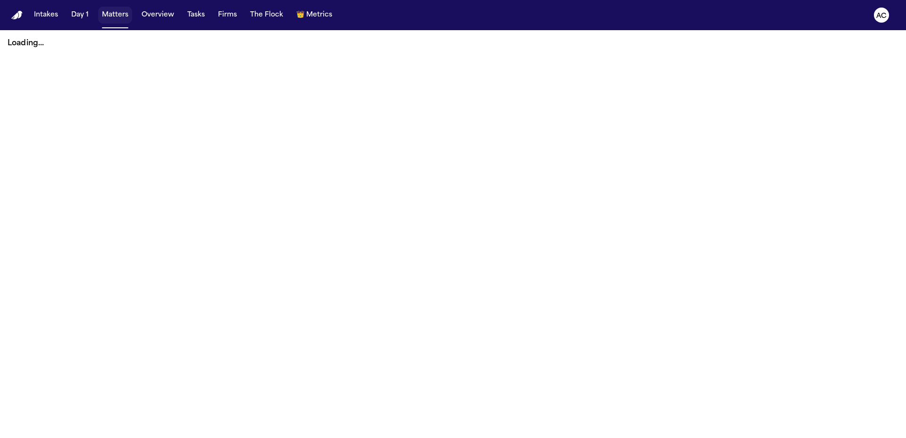
click at [116, 16] on button "Matters" at bounding box center [115, 15] width 34 height 17
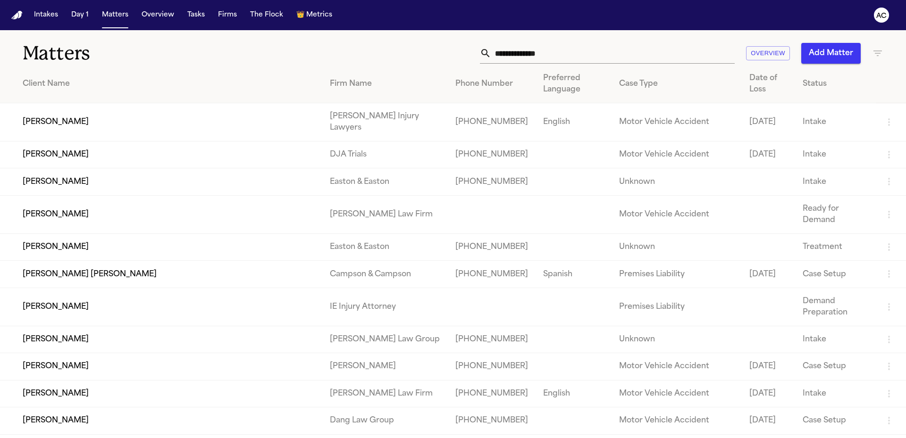
click at [540, 51] on input "text" at bounding box center [613, 53] width 244 height 21
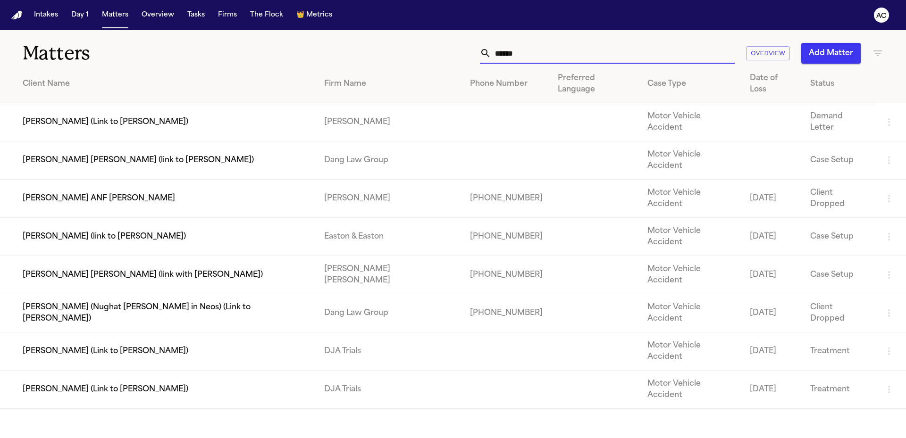
type input "******"
click at [111, 333] on td "[PERSON_NAME] (Link to [PERSON_NAME])" at bounding box center [158, 352] width 317 height 38
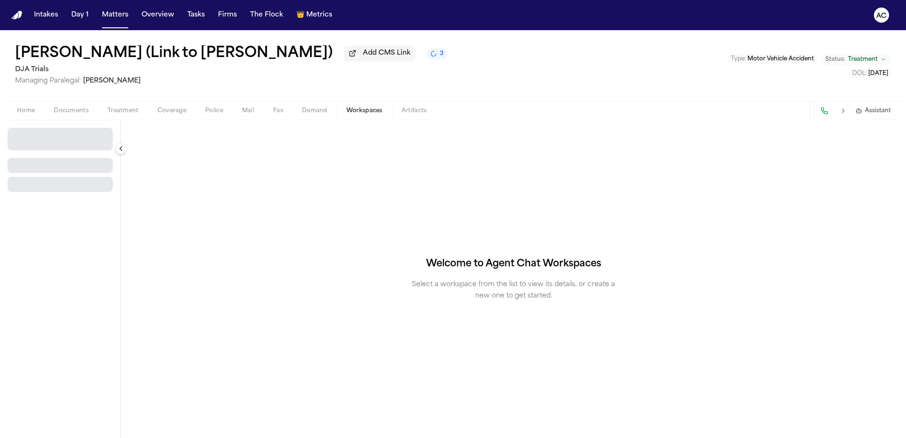
click at [375, 107] on span "Workspaces" at bounding box center [364, 111] width 36 height 8
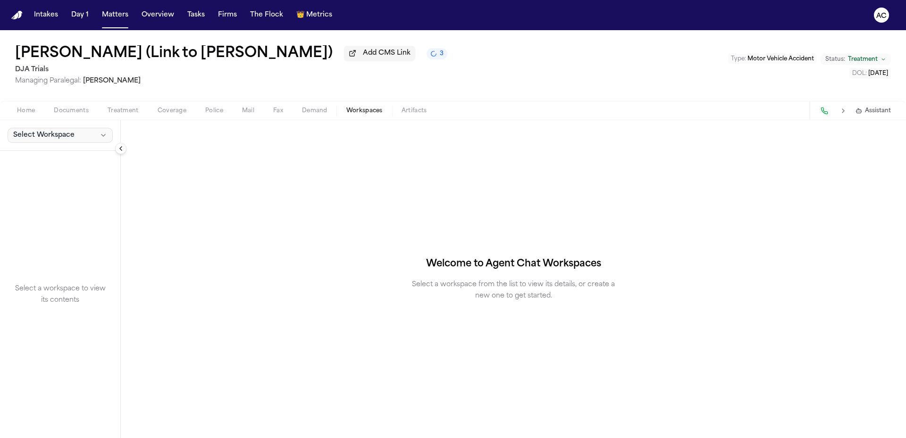
click at [53, 134] on span "Select Workspace" at bounding box center [43, 135] width 61 height 9
click at [85, 113] on div "[PERSON_NAME] (Link to [PERSON_NAME]) Add CMS Link 3 DJA Trials Managing Parale…" at bounding box center [453, 234] width 906 height 408
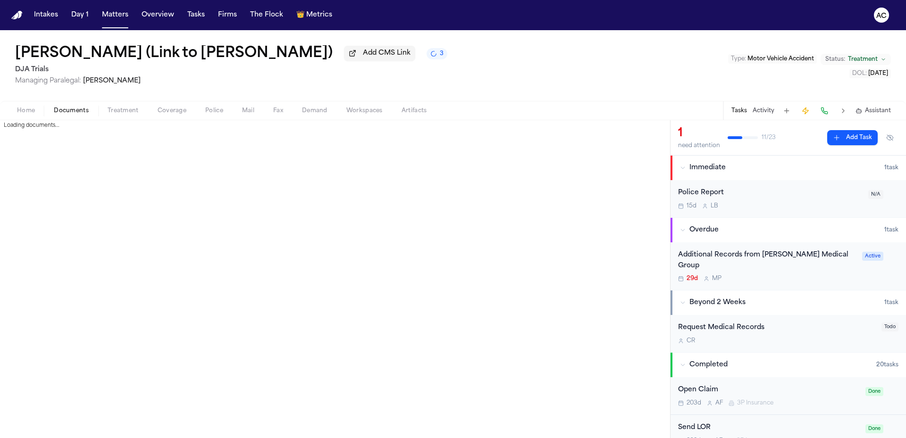
click at [82, 111] on span "Documents" at bounding box center [71, 111] width 35 height 8
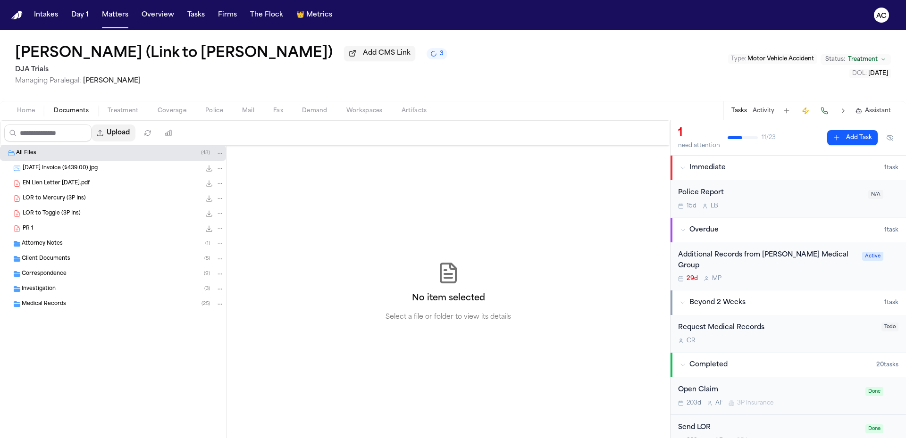
click at [126, 133] on button "Upload" at bounding box center [114, 133] width 44 height 17
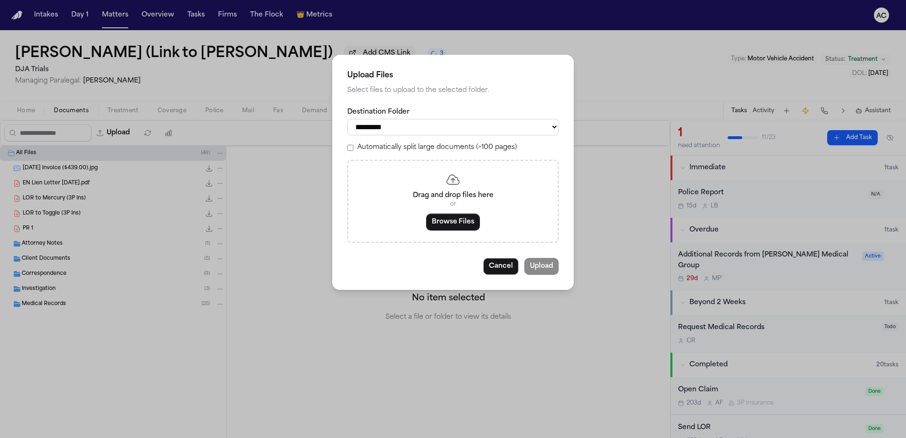
click at [407, 127] on select "**********" at bounding box center [452, 127] width 211 height 17
select select "**********"
click at [347, 119] on select "**********" at bounding box center [452, 127] width 211 height 17
click at [460, 221] on button "Browse Files" at bounding box center [453, 222] width 54 height 17
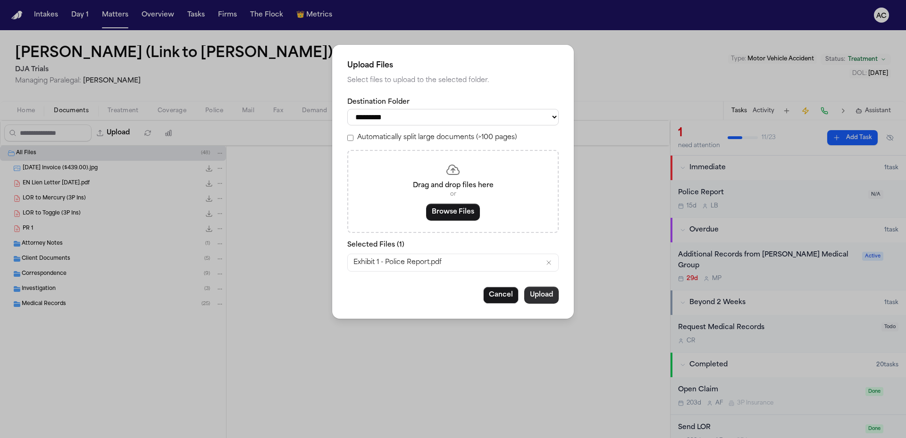
click at [552, 296] on button "Upload" at bounding box center [541, 295] width 34 height 17
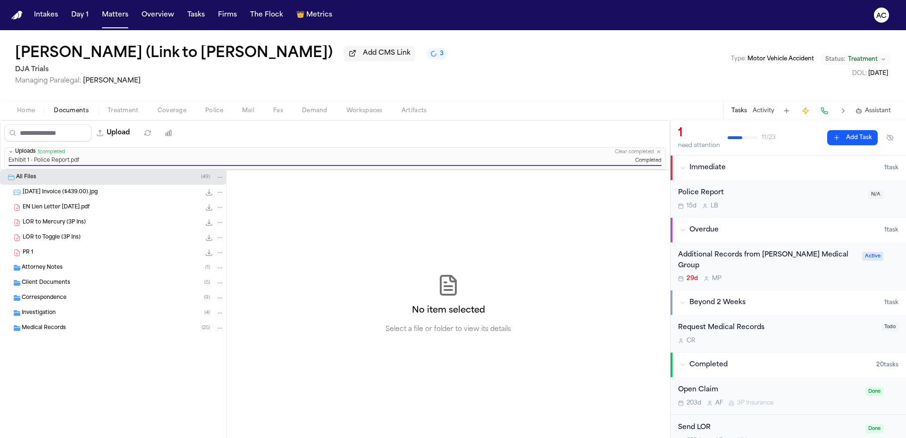
click at [329, 113] on button "Demand" at bounding box center [315, 110] width 44 height 11
select select "**********"
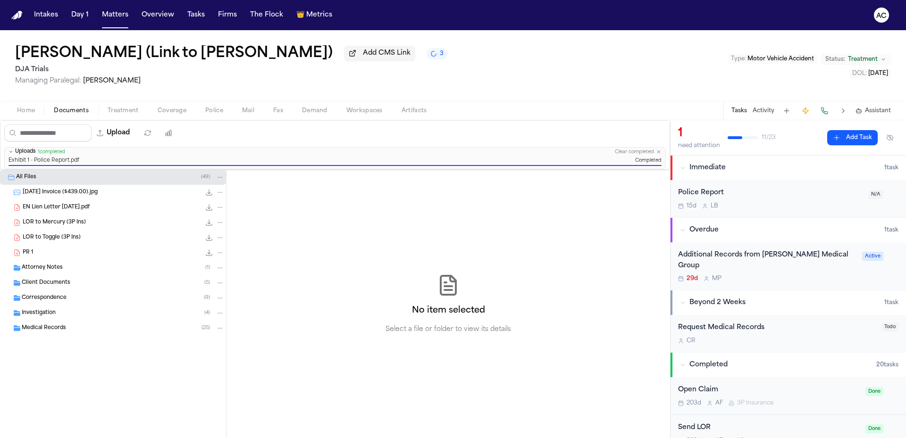
select select "**********"
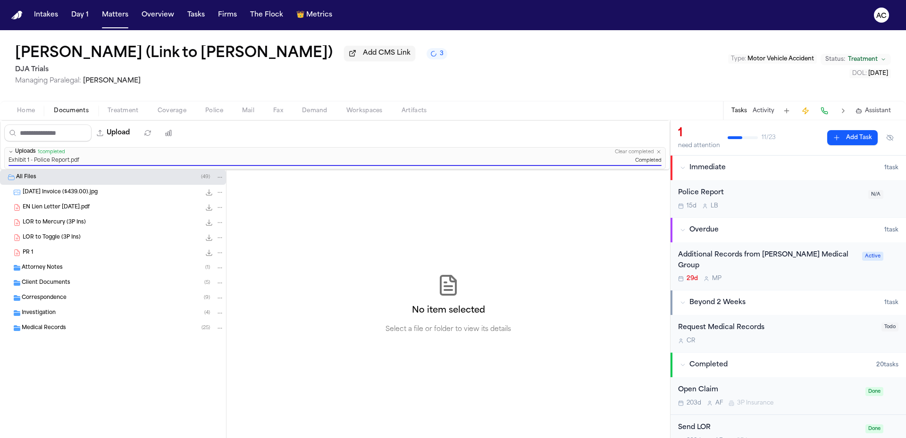
select select "**********"
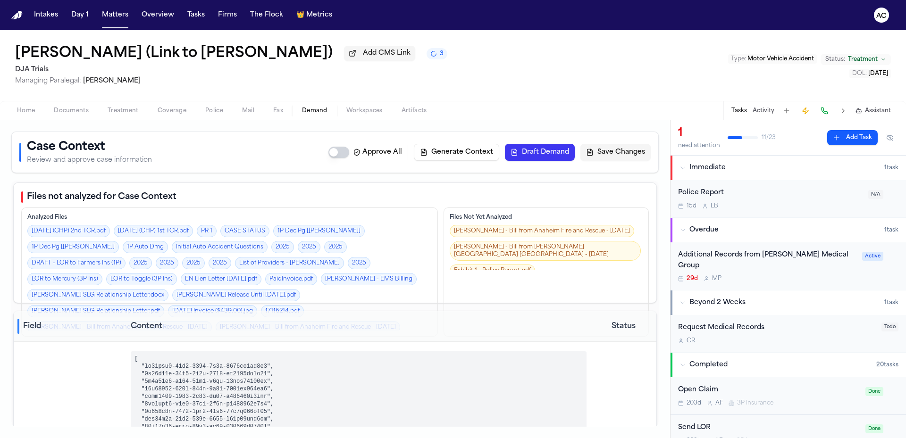
click at [360, 110] on span "Workspaces" at bounding box center [364, 111] width 36 height 8
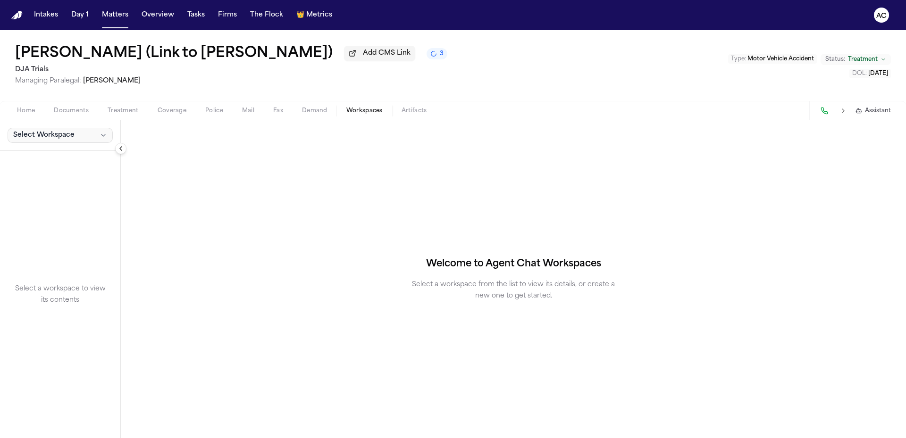
click at [77, 134] on button "Select Workspace" at bounding box center [60, 135] width 105 height 15
click at [55, 156] on span "[PERSON_NAME] Agent Demand" at bounding box center [66, 155] width 110 height 9
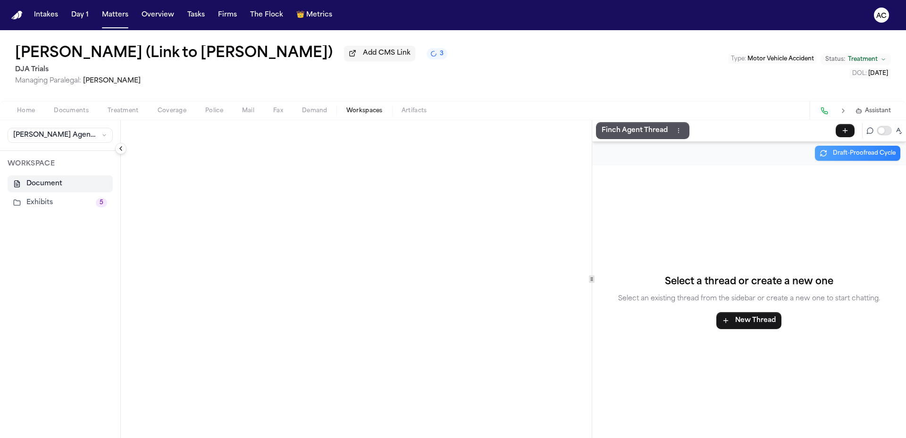
click at [57, 189] on button "Document" at bounding box center [60, 184] width 105 height 17
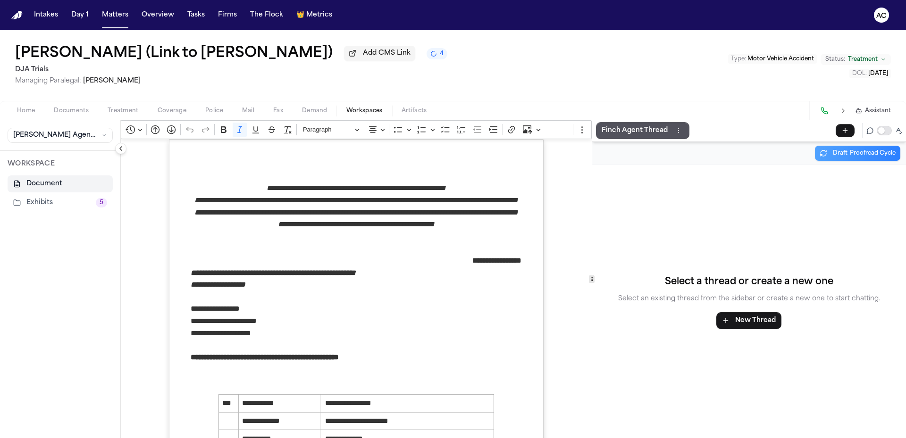
click at [65, 199] on button "Exhibits 5" at bounding box center [60, 202] width 105 height 17
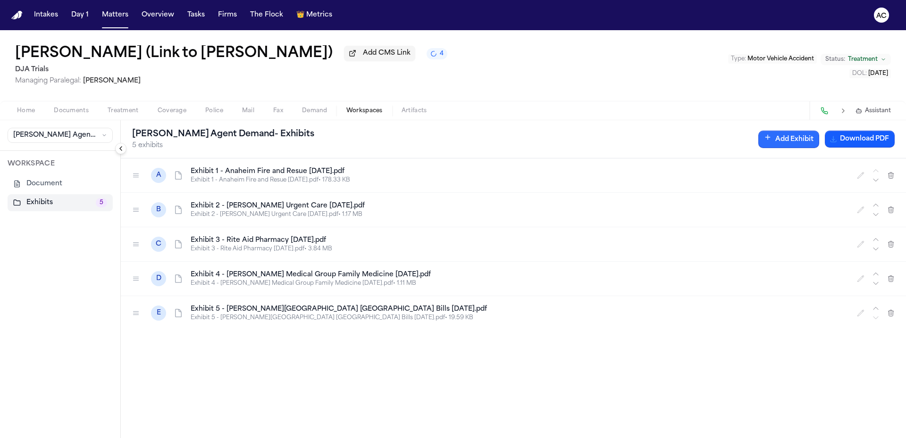
click at [775, 143] on button "Add Exhibit" at bounding box center [788, 139] width 61 height 17
click at [603, 192] on input "Document" at bounding box center [593, 185] width 89 height 17
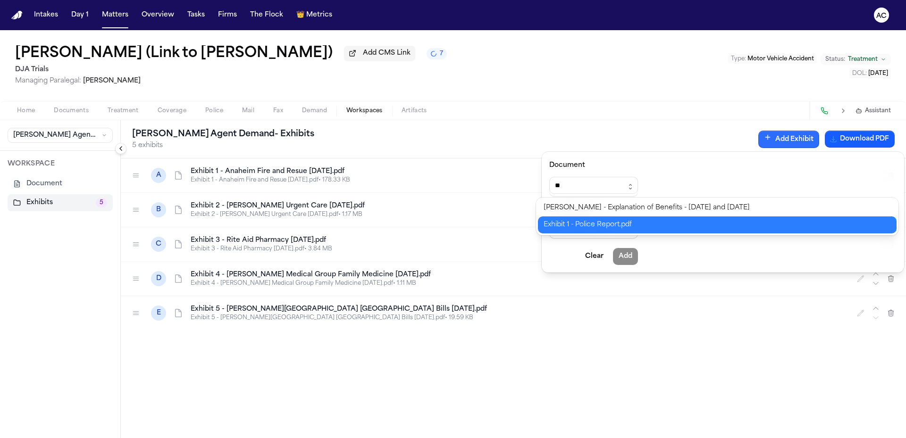
type input "**********"
click at [607, 438] on div "**********" at bounding box center [453, 438] width 906 height 0
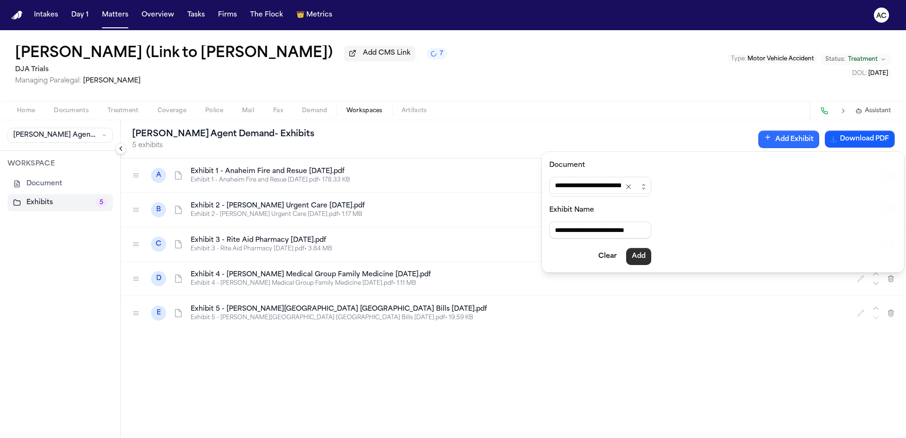
type input "**********"
click at [651, 260] on button "Add" at bounding box center [638, 256] width 25 height 17
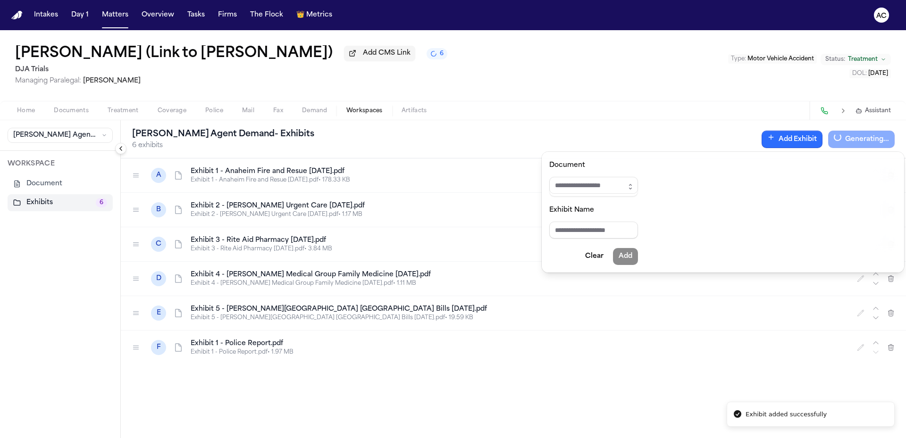
click at [134, 348] on div "[PERSON_NAME] Agent Demand - Exhibits 6 exhibits Add Exhibit Generating... A Ex…" at bounding box center [513, 279] width 785 height 318
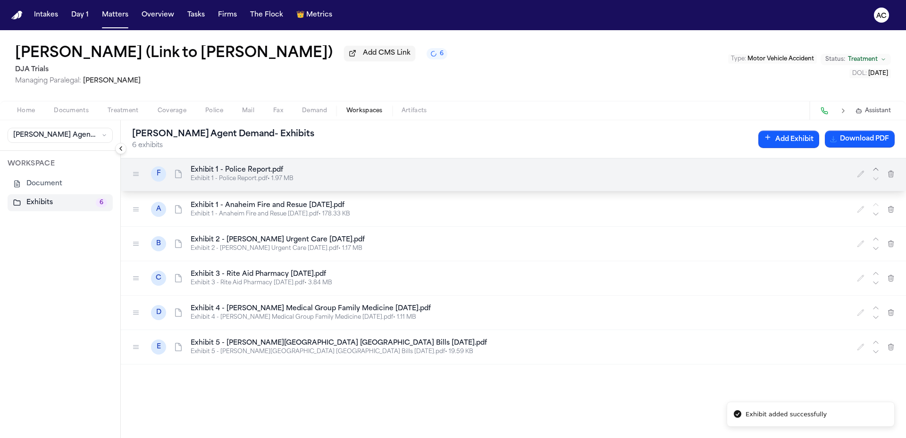
drag, startPoint x: 135, startPoint y: 350, endPoint x: 135, endPoint y: 176, distance: 174.1
click at [135, 176] on icon at bounding box center [136, 174] width 8 height 8
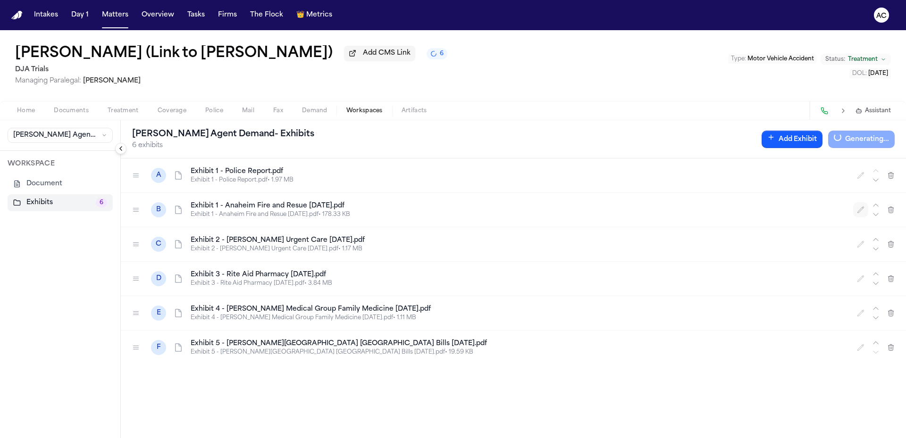
click at [856, 211] on button "button" at bounding box center [860, 209] width 15 height 15
click at [222, 209] on input "**********" at bounding box center [304, 210] width 227 height 17
type input "**********"
drag, startPoint x: 862, startPoint y: 244, endPoint x: 827, endPoint y: 251, distance: 35.5
click at [862, 244] on icon "button" at bounding box center [861, 244] width 6 height 6
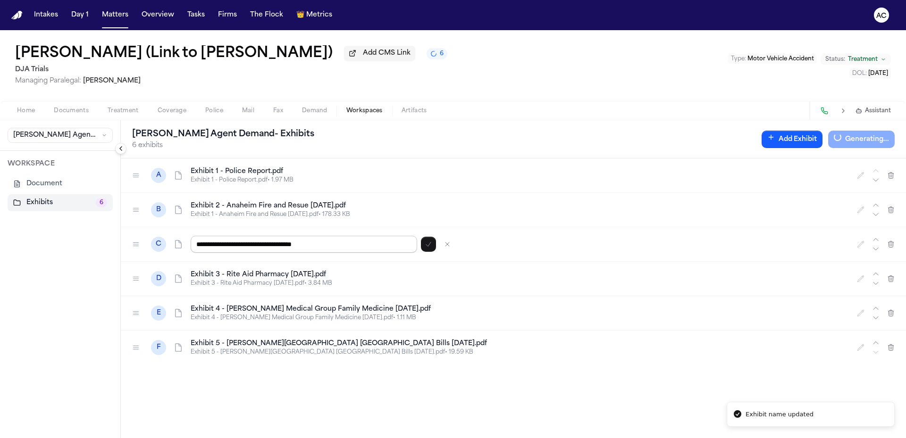
click at [225, 244] on input "**********" at bounding box center [304, 244] width 227 height 17
type input "**********"
click at [430, 244] on icon "button" at bounding box center [428, 245] width 5 height 4
click at [861, 280] on icon "button" at bounding box center [861, 279] width 8 height 8
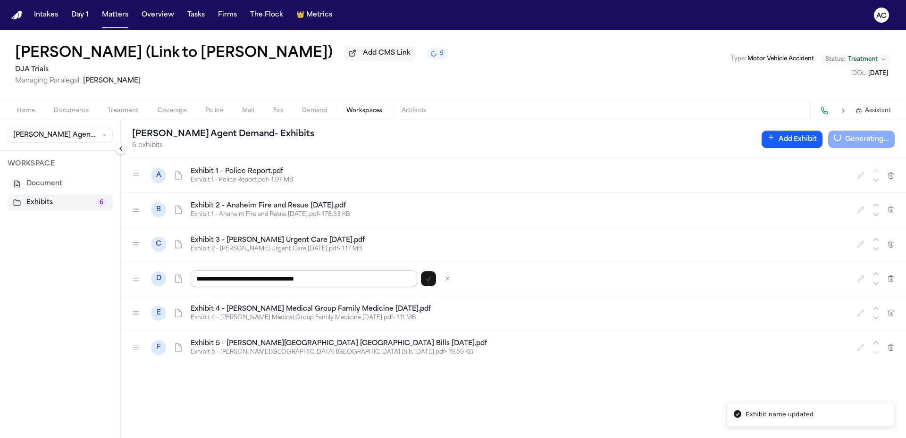
click at [221, 278] on input "**********" at bounding box center [304, 278] width 227 height 17
type input "**********"
click at [426, 279] on icon "button" at bounding box center [429, 279] width 8 height 8
click at [864, 309] on button "button" at bounding box center [860, 313] width 15 height 15
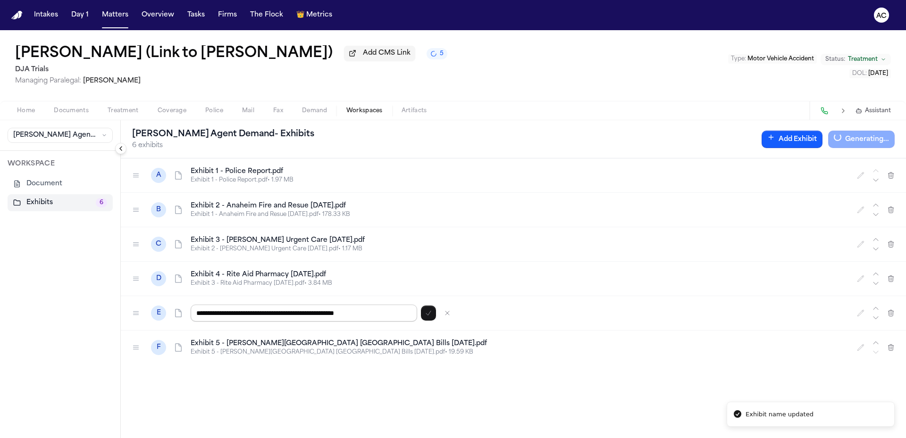
click at [221, 312] on input "**********" at bounding box center [304, 313] width 227 height 17
type input "**********"
click at [425, 314] on icon "button" at bounding box center [429, 314] width 8 height 8
drag, startPoint x: 861, startPoint y: 346, endPoint x: 834, endPoint y: 353, distance: 28.2
click at [859, 346] on icon "button" at bounding box center [861, 348] width 8 height 8
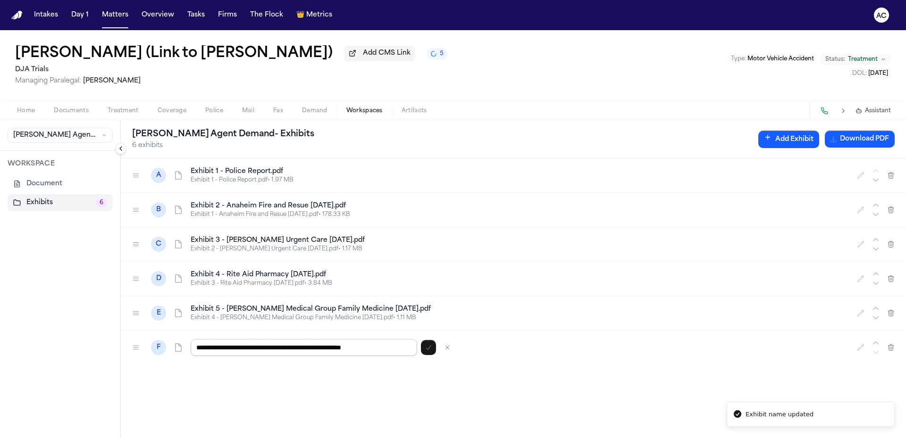
drag, startPoint x: 224, startPoint y: 347, endPoint x: 219, endPoint y: 346, distance: 4.9
click at [219, 346] on input "**********" at bounding box center [304, 347] width 227 height 17
type input "**********"
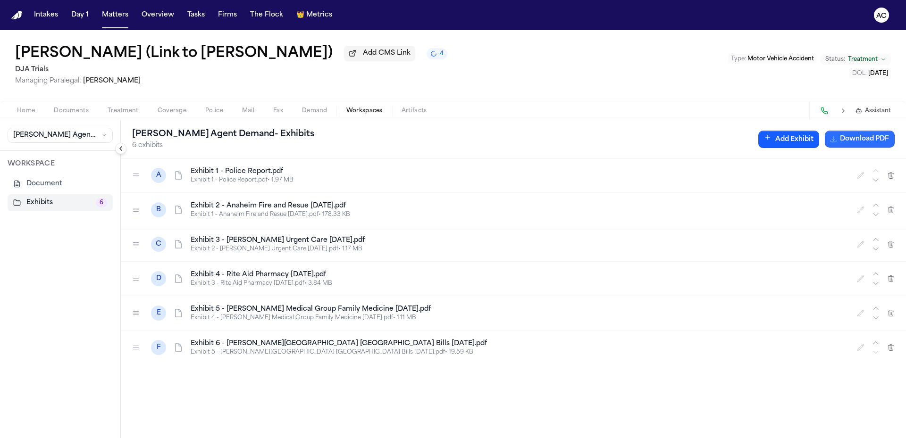
click at [876, 137] on button "Download PDF" at bounding box center [860, 139] width 70 height 17
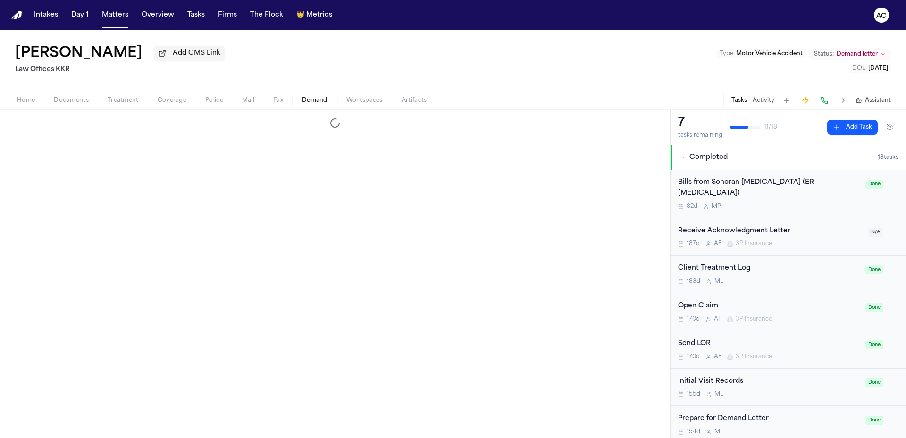
click at [310, 104] on span "Demand" at bounding box center [314, 101] width 25 height 8
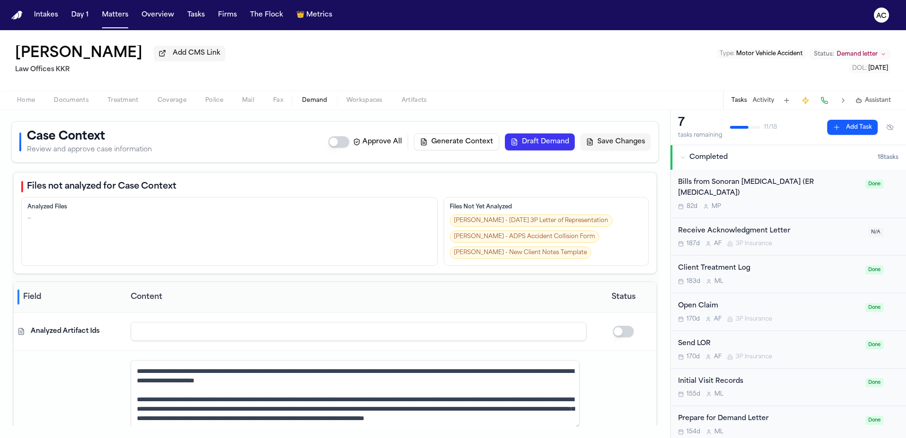
click at [361, 98] on span "Workspaces" at bounding box center [364, 101] width 36 height 8
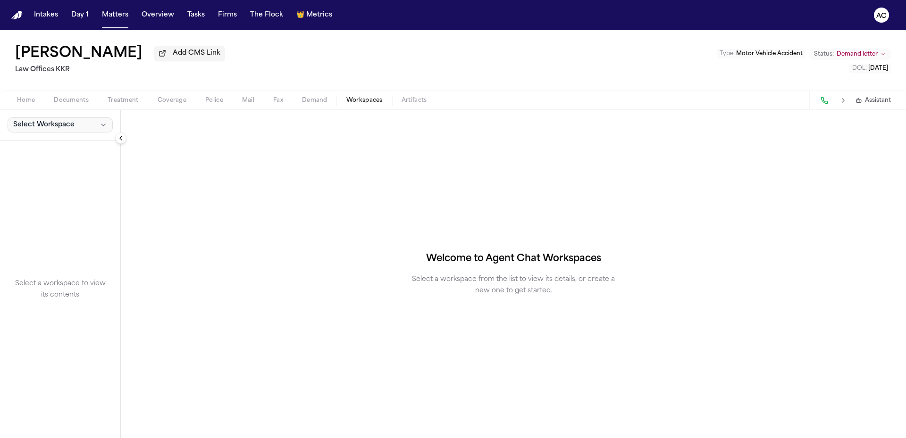
click at [70, 129] on span "Select Workspace" at bounding box center [43, 124] width 61 height 9
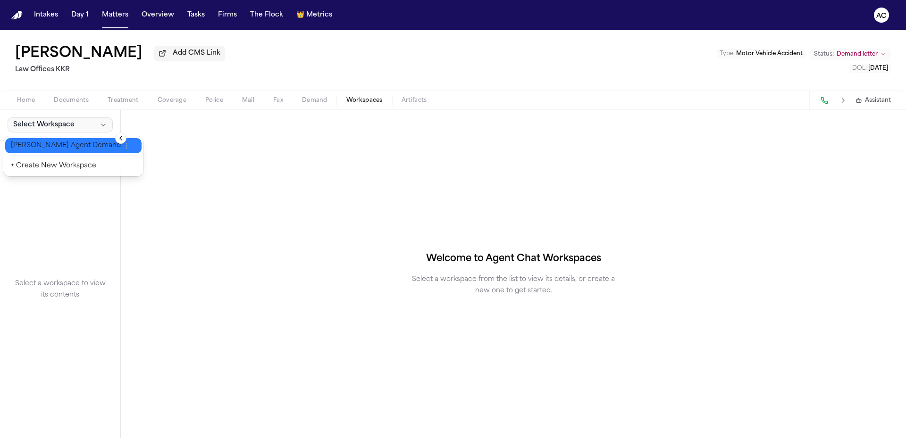
click at [51, 146] on span "[PERSON_NAME] Agent Demand" at bounding box center [66, 145] width 110 height 9
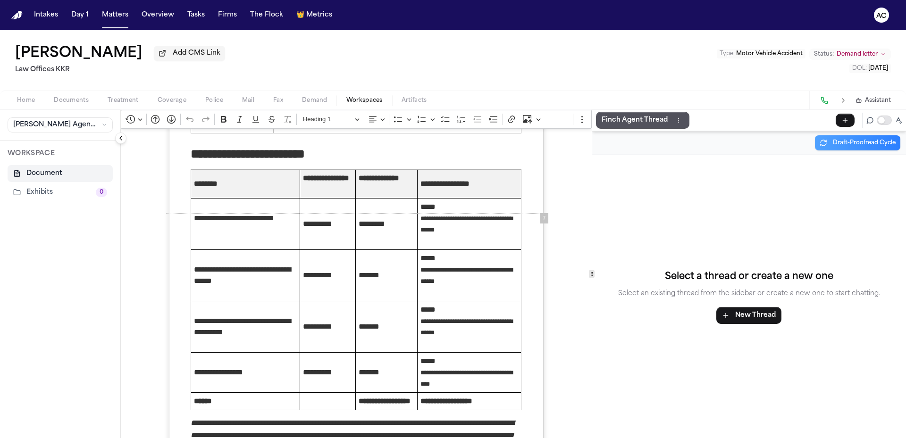
scroll to position [2670, 0]
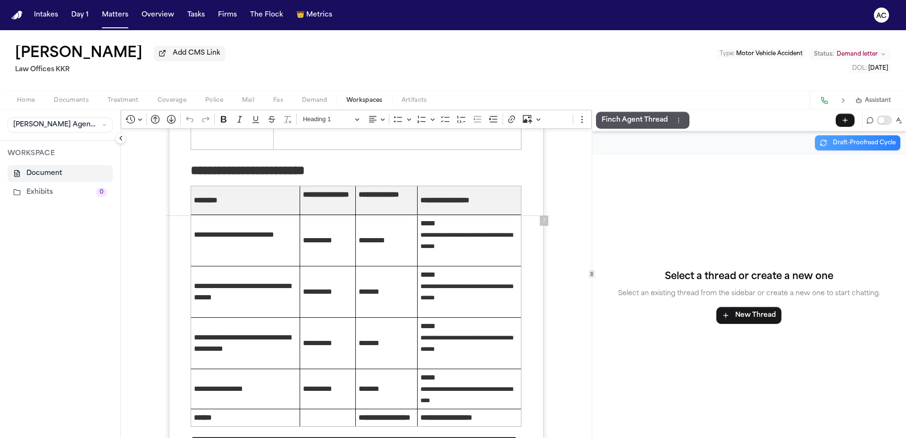
drag, startPoint x: 75, startPoint y: 99, endPoint x: 82, endPoint y: 107, distance: 10.7
click at [75, 99] on span "Documents" at bounding box center [71, 101] width 35 height 8
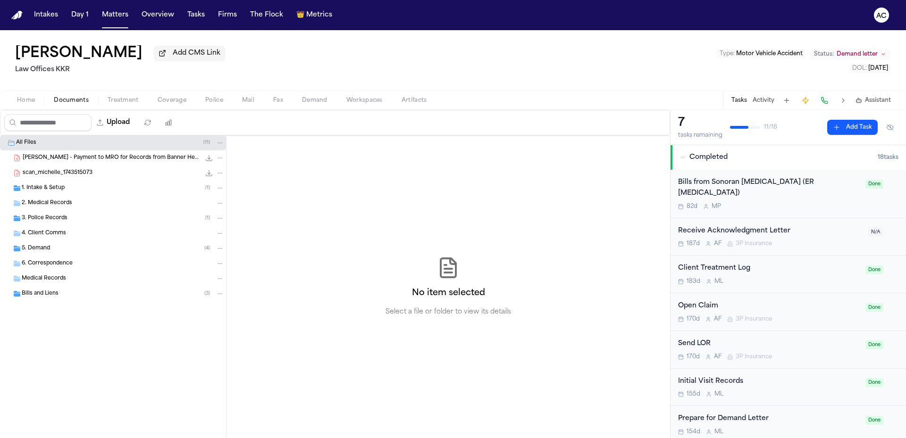
click at [51, 217] on span "3. Police Records" at bounding box center [45, 219] width 46 height 8
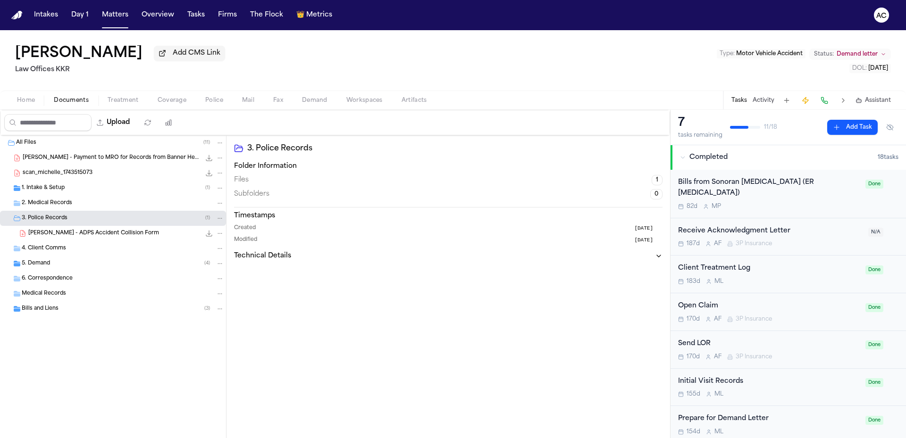
click at [72, 233] on span "J. Trotter - ADPS Accident Collision Form" at bounding box center [93, 234] width 131 height 8
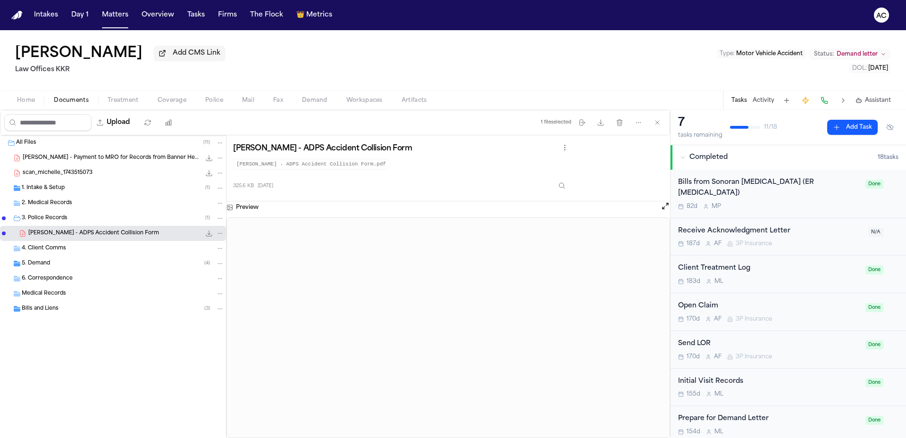
click at [620, 59] on div "James Trotter Add CMS Link Law Offices KKR Type : Motor Vehicle Accident Status…" at bounding box center [453, 60] width 906 height 60
click at [625, 56] on div "James Trotter Add CMS Link Law Offices KKR Type : Motor Vehicle Accident Status…" at bounding box center [453, 60] width 906 height 60
click at [79, 178] on div "scan_michelle_1743515073 38.4 KB • PDF" at bounding box center [113, 173] width 226 height 15
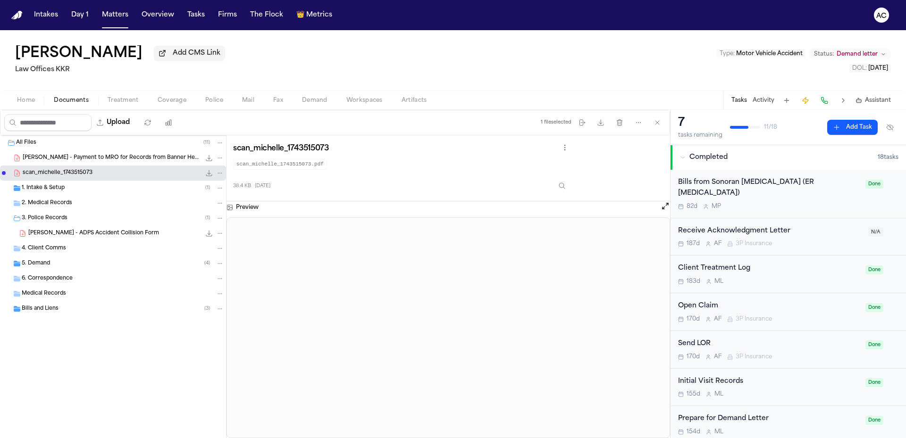
click at [81, 266] on div "5. Demand ( 4 )" at bounding box center [123, 264] width 202 height 8
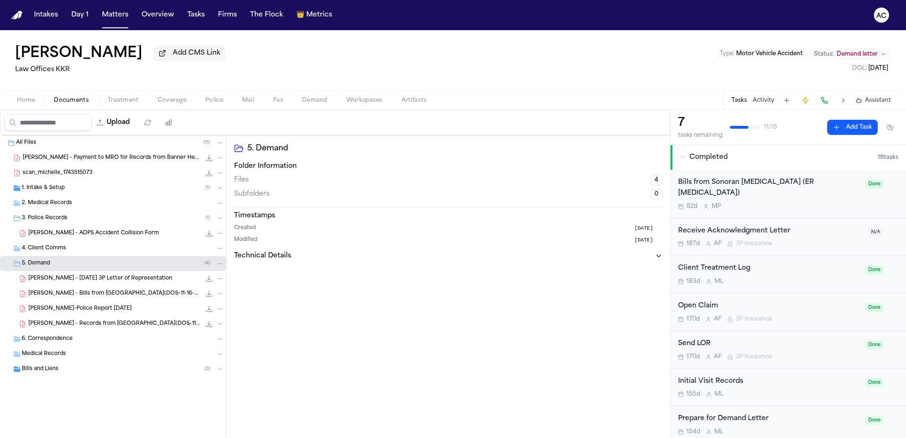
click at [114, 306] on div "J.Trotter-Police Report 11-16-24 1.2 MB • PDF" at bounding box center [126, 308] width 196 height 9
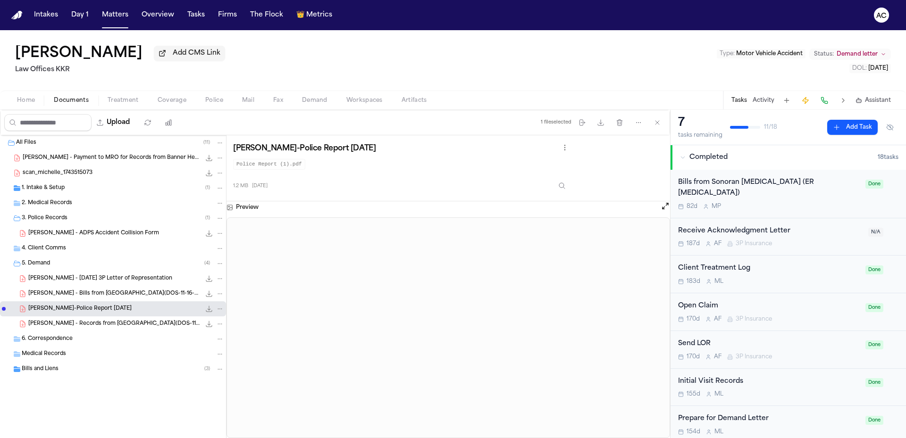
click at [61, 365] on div "Bills and Liens ( 3 )" at bounding box center [113, 369] width 226 height 15
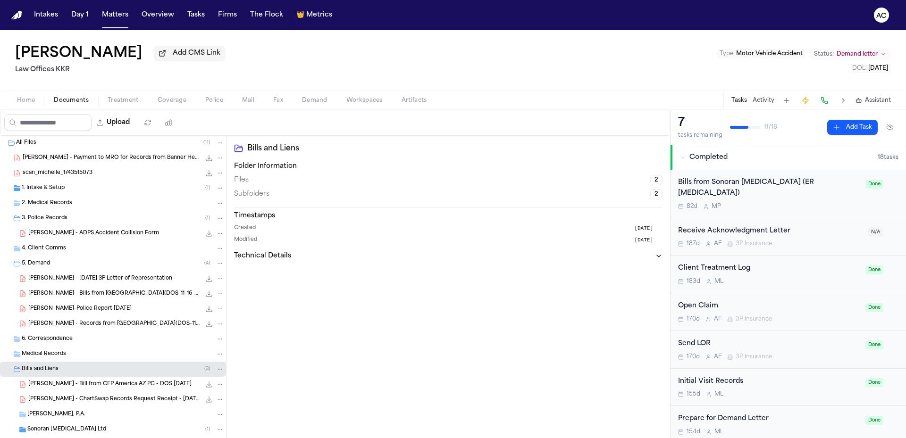
scroll to position [21, 0]
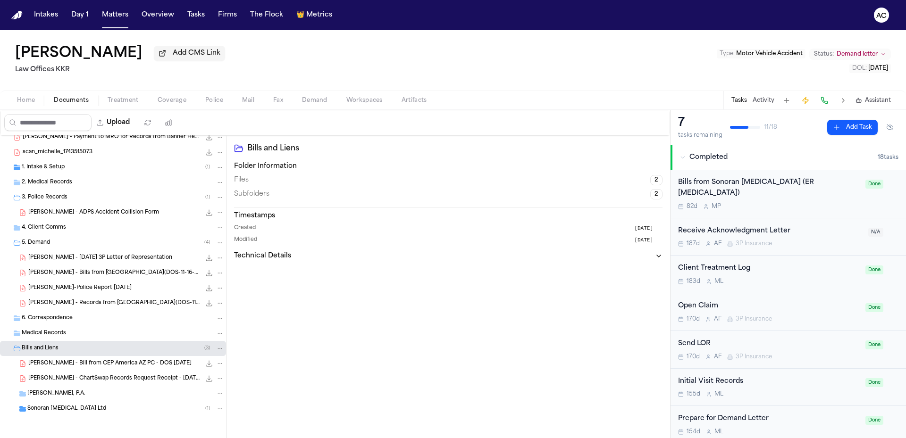
click at [125, 274] on span "J. Trotter - Bills from Banner Desert Medical Center(DOS-11-16-24)" at bounding box center [114, 273] width 172 height 8
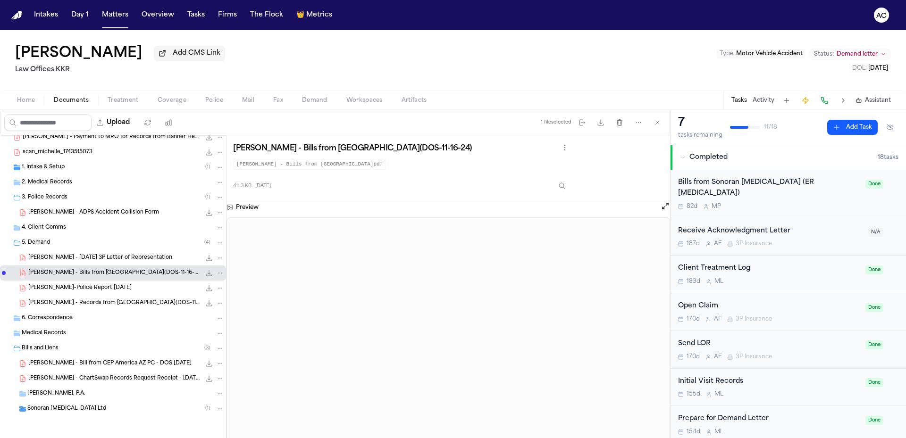
click at [118, 301] on span "J. Trotter - Records from Banner Desert Medical Center(DOS-11-16-24)" at bounding box center [114, 304] width 172 height 8
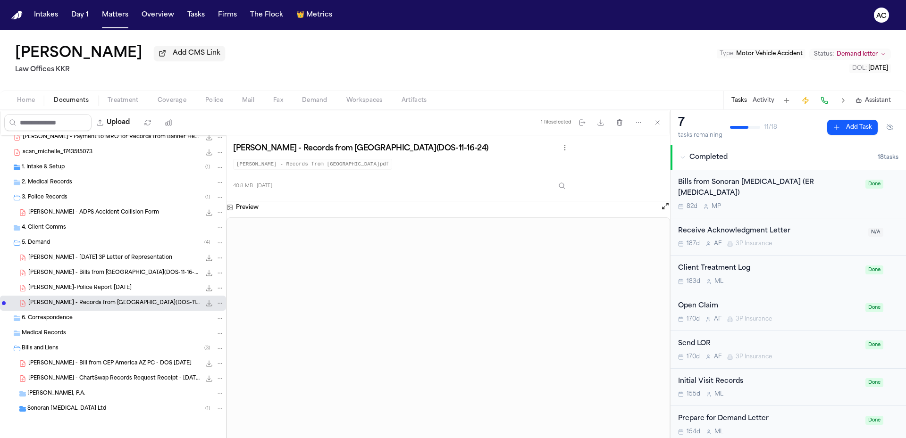
click at [205, 305] on icon "File: J. Trotter - Records from Banner Desert Medical Center(DOS-11-16-24)" at bounding box center [209, 304] width 8 height 8
click at [109, 383] on div "J. Trotter - ChartSwap Records Request Receipt - 8.4.25 151.6 KB • PDF" at bounding box center [126, 378] width 196 height 9
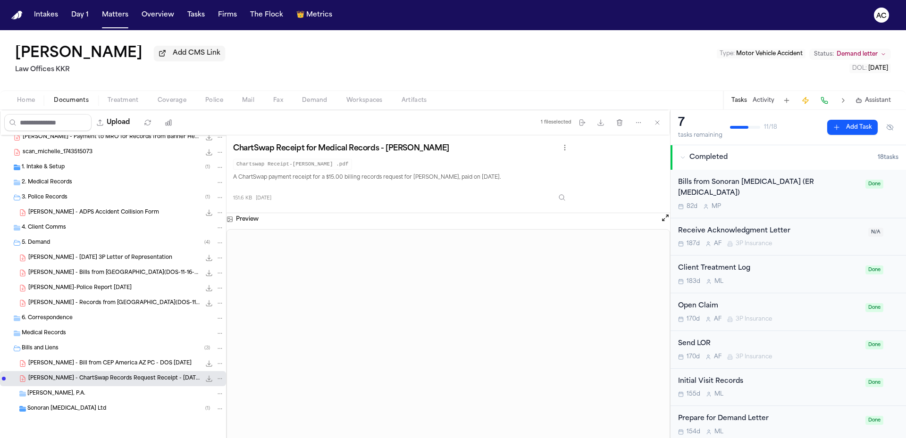
click at [85, 407] on span "Sonoran Radiology Ltd" at bounding box center [66, 409] width 79 height 8
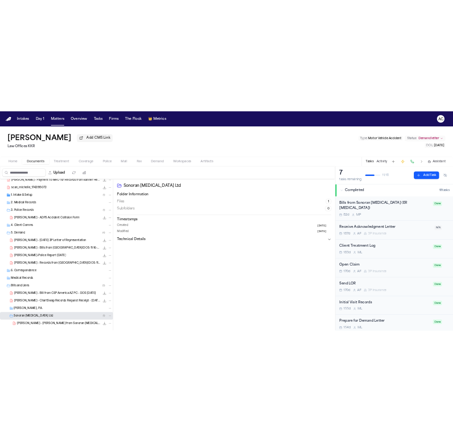
scroll to position [36, 0]
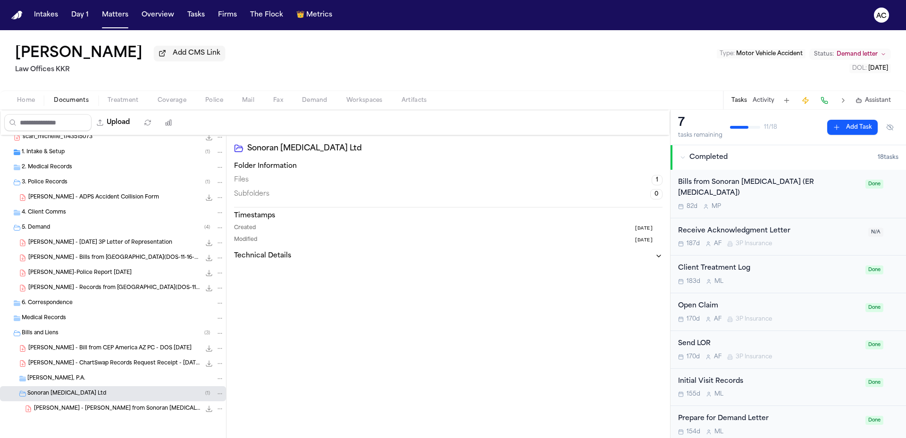
click at [122, 410] on span "J. Trotter - Bill from Sonoran Radiology - 11.16.24" at bounding box center [117, 409] width 167 height 8
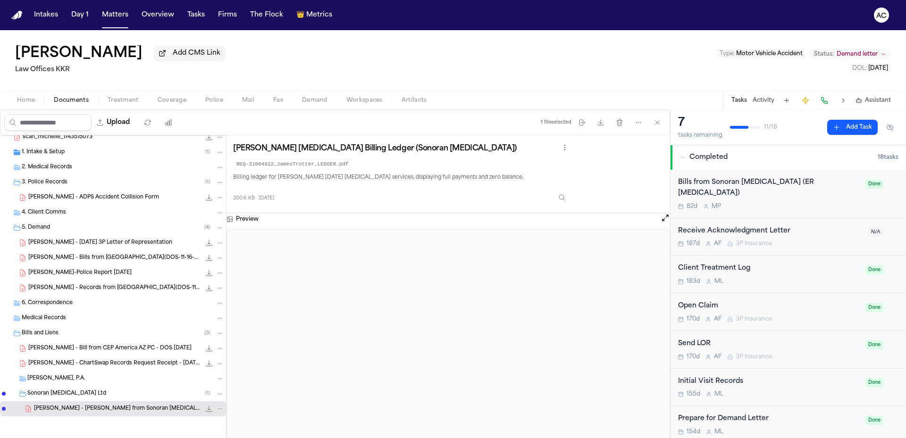
click at [136, 348] on span "J. Trotter - Bill from CEP America AZ PC - DOS 11.16.24" at bounding box center [109, 349] width 163 height 8
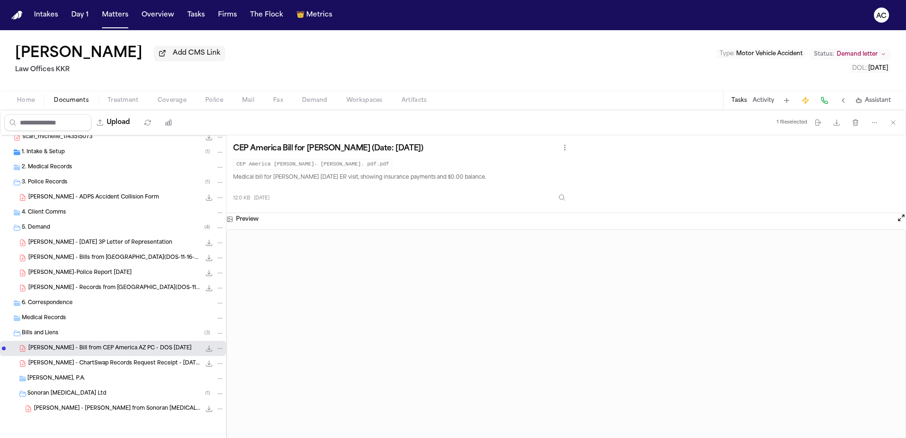
scroll to position [32, 0]
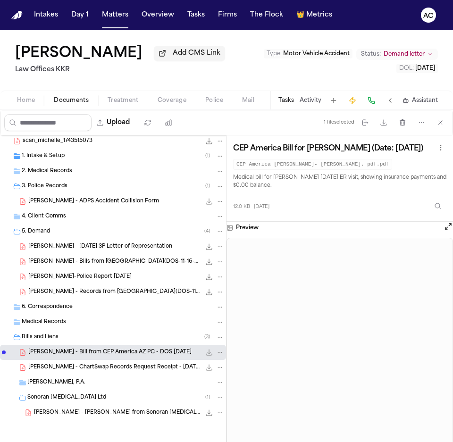
click at [73, 101] on span "Documents" at bounding box center [71, 101] width 35 height 8
click at [123, 119] on button "Upload" at bounding box center [114, 122] width 44 height 17
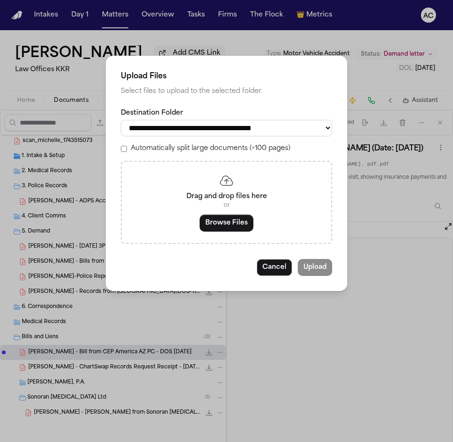
click at [212, 127] on select "**********" at bounding box center [226, 128] width 211 height 17
select select "**********"
click at [121, 120] on select "**********" at bounding box center [226, 128] width 211 height 17
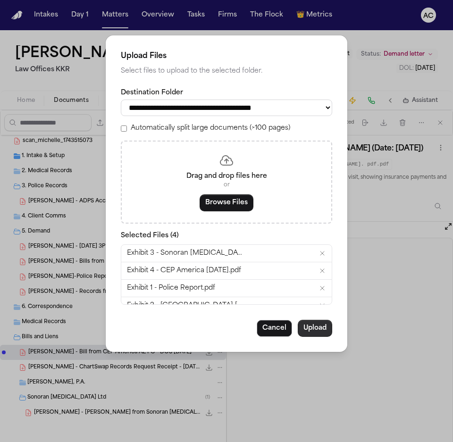
click at [323, 328] on button "Upload" at bounding box center [315, 328] width 34 height 17
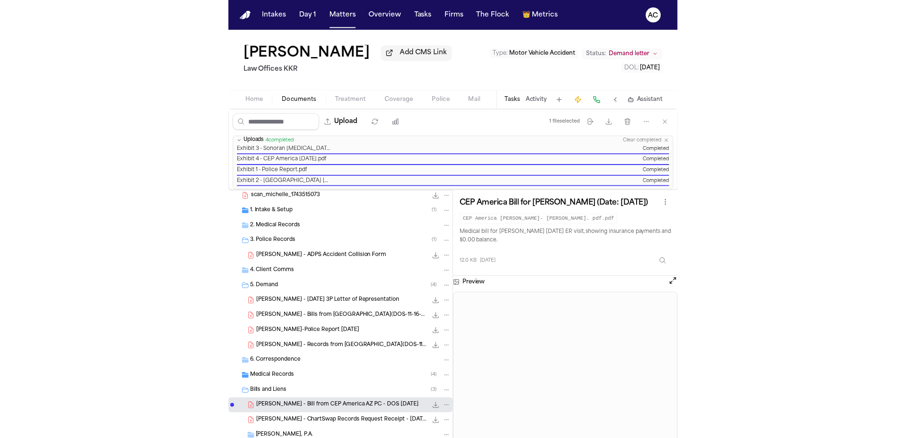
scroll to position [36, 0]
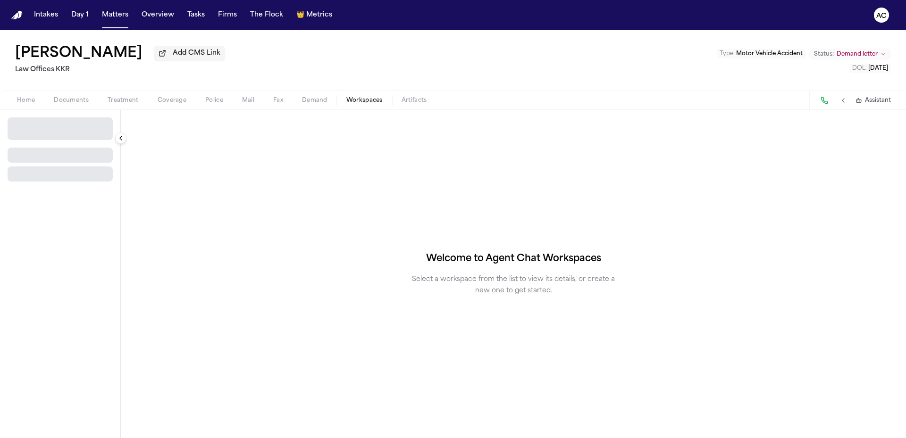
click at [358, 102] on span "Workspaces" at bounding box center [364, 101] width 36 height 8
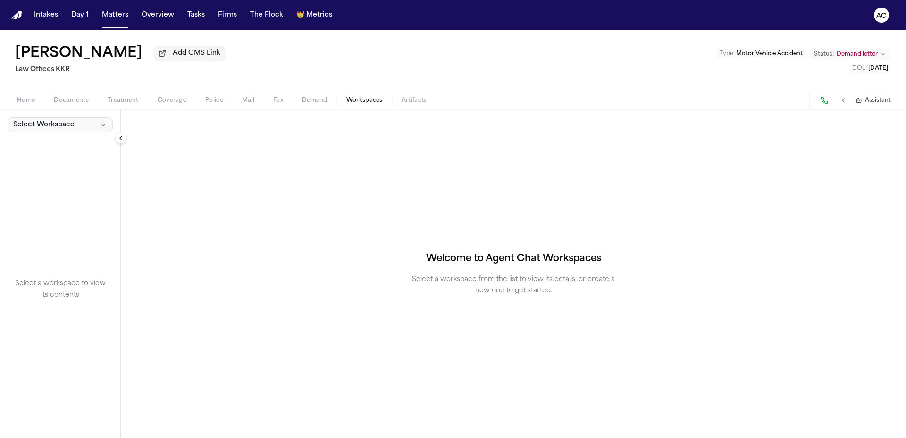
click at [88, 125] on button "Select Workspace" at bounding box center [60, 125] width 105 height 15
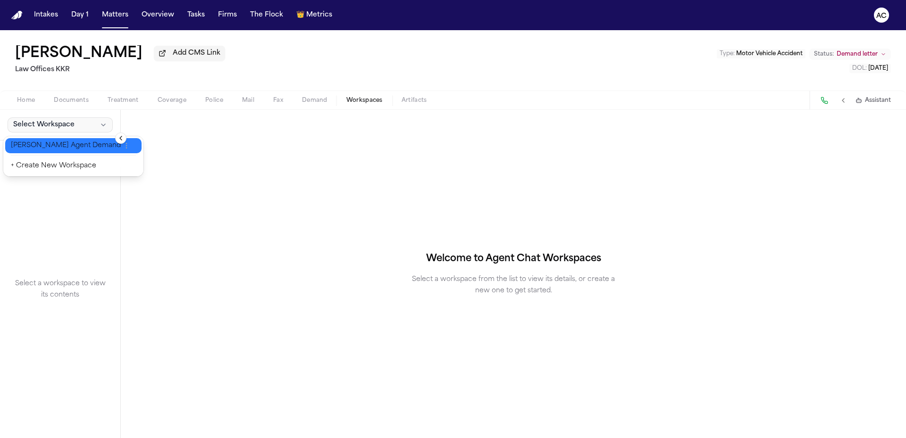
click at [59, 148] on span "Finch Agent Demand" at bounding box center [66, 145] width 110 height 9
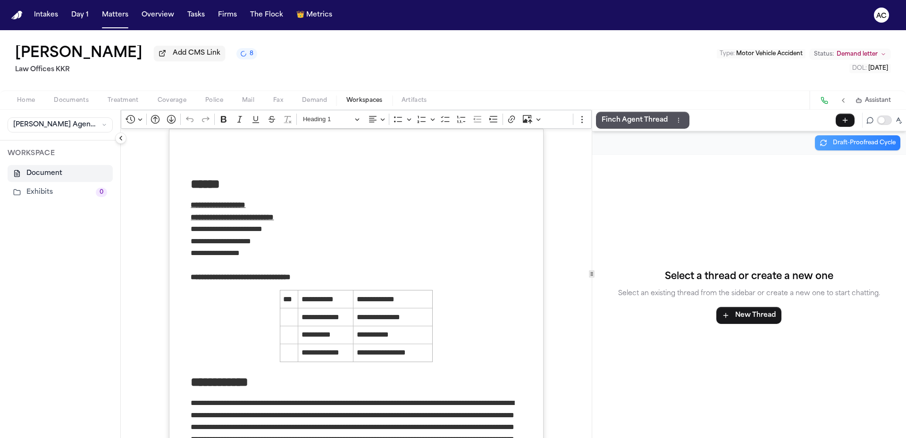
click at [50, 194] on button "Exhibits 0" at bounding box center [60, 192] width 105 height 17
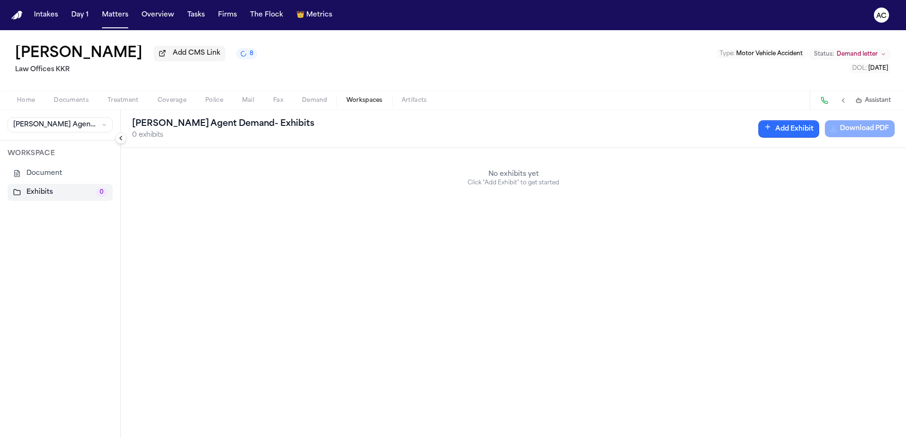
drag, startPoint x: 778, startPoint y: 136, endPoint x: 781, endPoint y: 128, distance: 8.1
click at [780, 131] on button "Add Exhibit" at bounding box center [788, 128] width 61 height 17
click at [601, 179] on input "Document" at bounding box center [593, 175] width 89 height 17
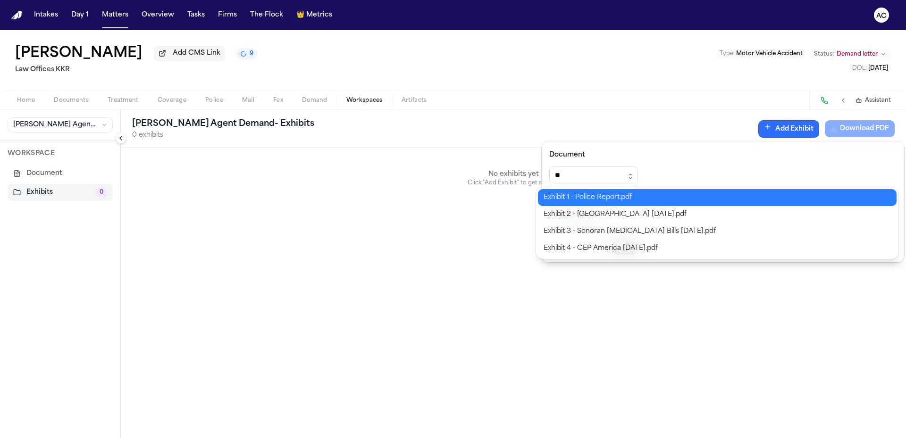
type input "**********"
drag, startPoint x: 601, startPoint y: 201, endPoint x: 628, endPoint y: 197, distance: 27.2
click at [602, 438] on div "**********" at bounding box center [453, 438] width 906 height 0
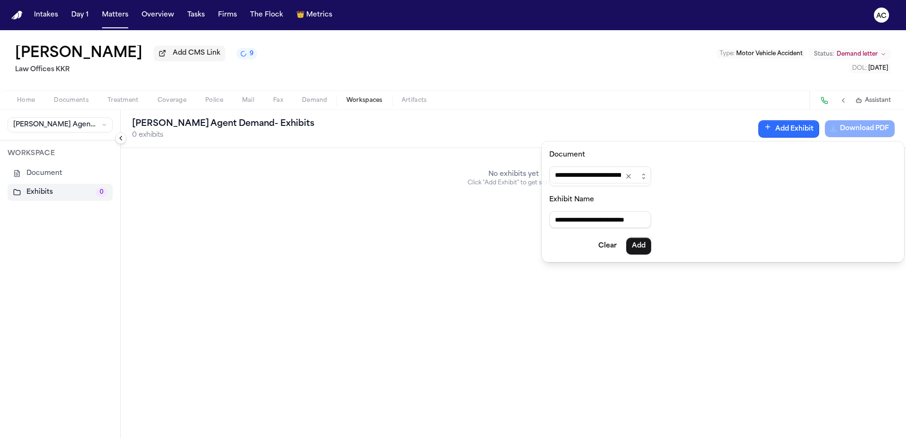
type input "**********"
click at [650, 244] on button "Add" at bounding box center [638, 246] width 25 height 17
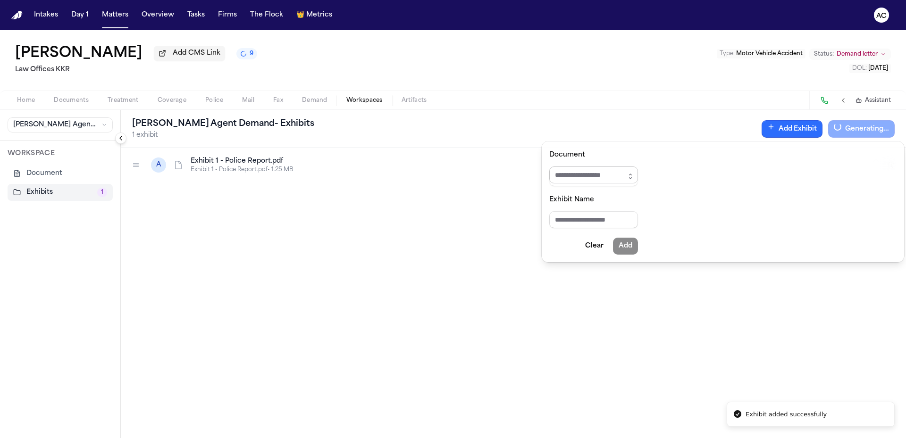
click at [613, 178] on input "Document" at bounding box center [593, 175] width 89 height 17
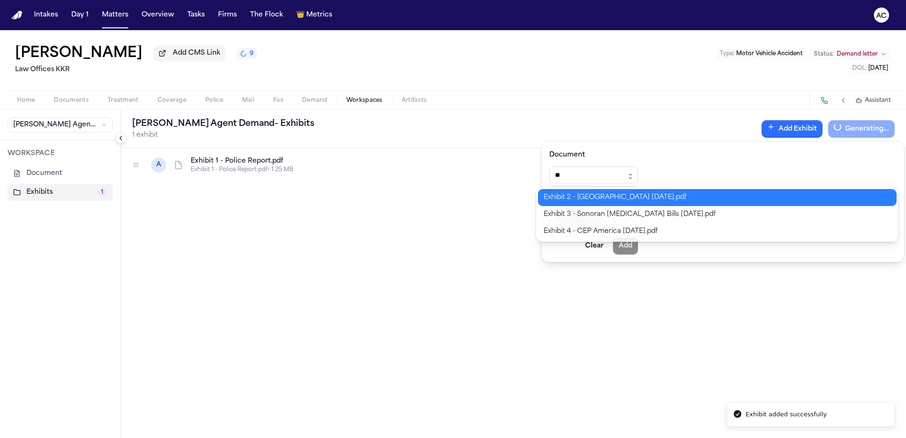
type input "**********"
click at [611, 438] on div "**********" at bounding box center [453, 438] width 906 height 0
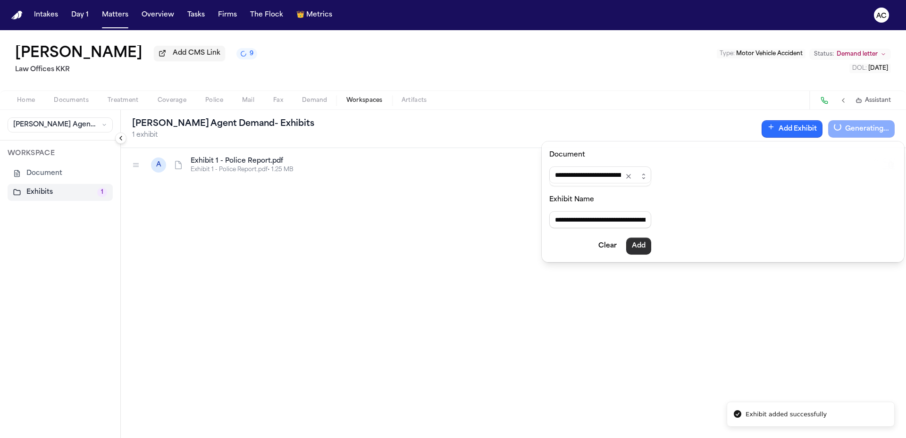
type input "**********"
click at [650, 247] on button "Add" at bounding box center [638, 246] width 25 height 17
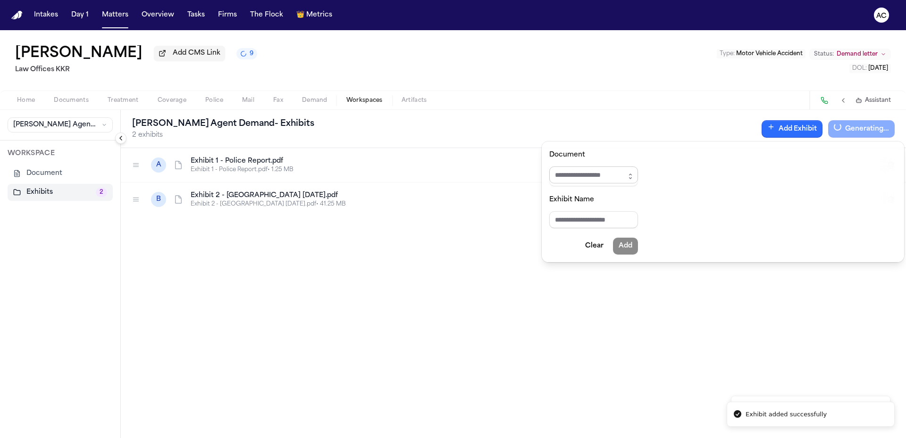
click at [594, 179] on input "Document" at bounding box center [593, 175] width 89 height 17
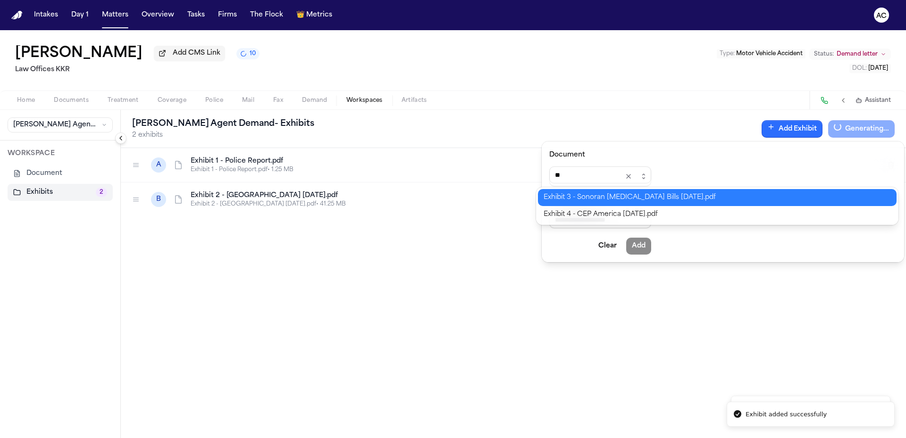
type input "**********"
drag, startPoint x: 620, startPoint y: 197, endPoint x: 632, endPoint y: 210, distance: 18.0
click at [623, 438] on div "**********" at bounding box center [453, 438] width 906 height 0
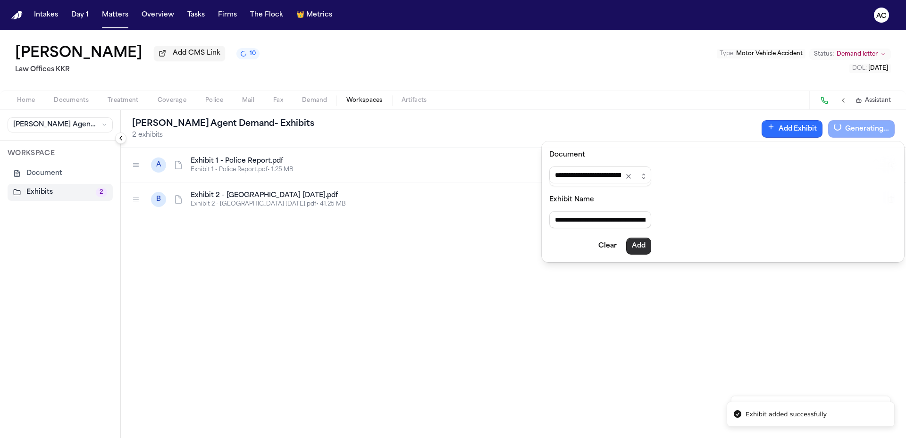
type input "**********"
click at [651, 249] on button "Add" at bounding box center [638, 246] width 25 height 17
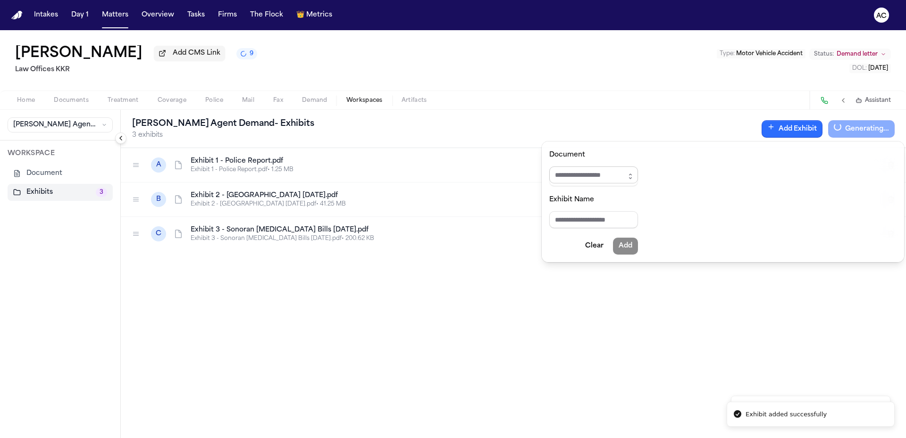
click at [599, 174] on input "Document" at bounding box center [593, 175] width 89 height 17
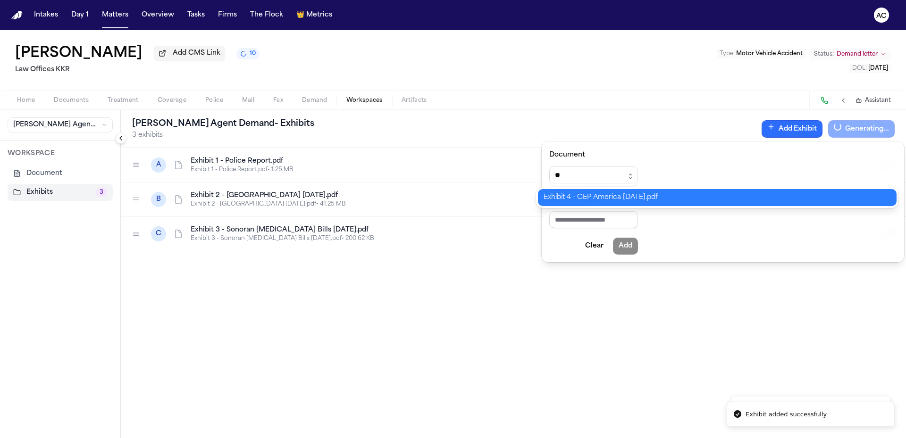
type input "**********"
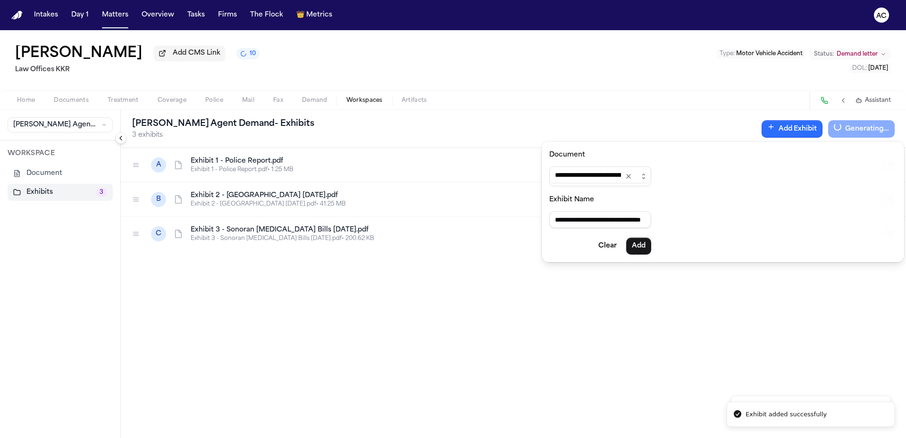
click at [635, 438] on div "**********" at bounding box center [453, 438] width 906 height 0
type input "**********"
click at [646, 246] on button "Add" at bounding box center [638, 246] width 25 height 17
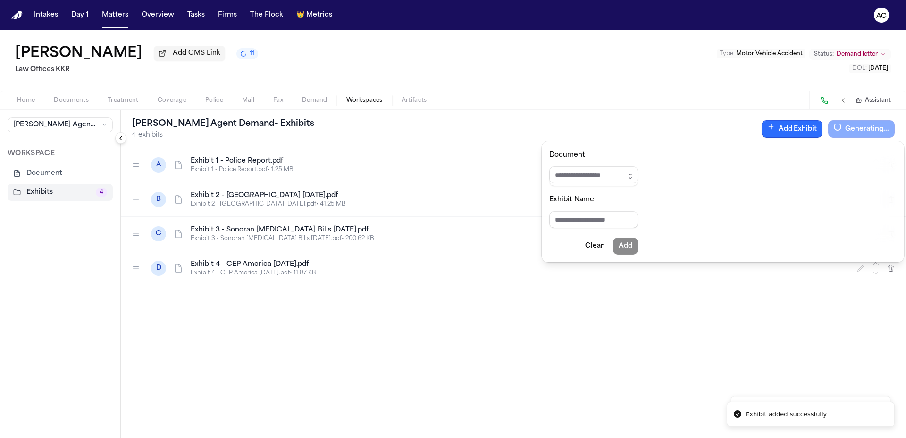
click at [298, 370] on div "Finch Agent Demand - Exhibits 4 exhibits Add Exhibit Generating... A Exhibit 1 …" at bounding box center [513, 274] width 785 height 328
click at [862, 267] on icon "button" at bounding box center [861, 269] width 8 height 8
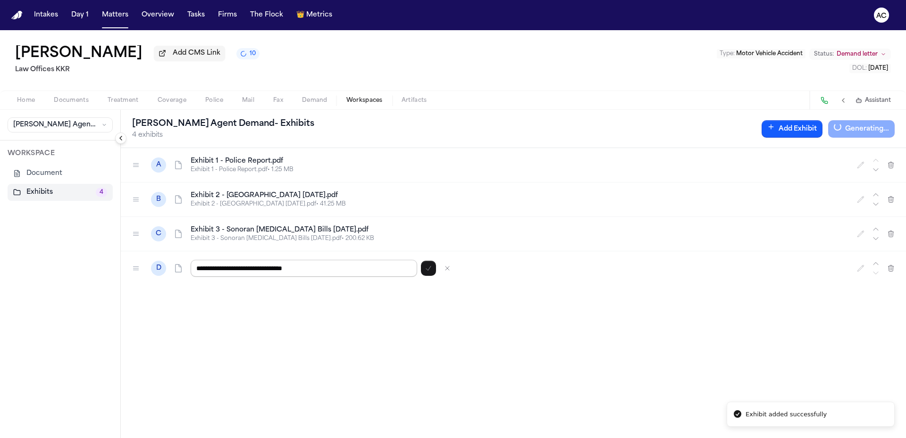
click at [276, 266] on input "**********" at bounding box center [304, 268] width 227 height 17
type input "**********"
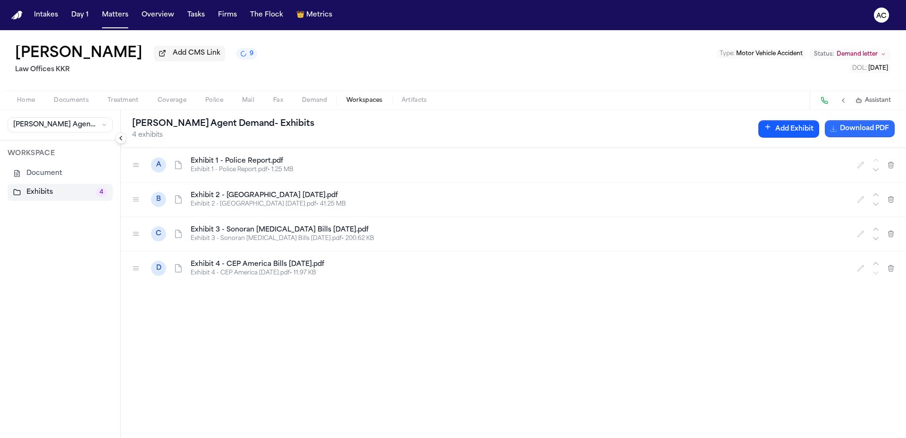
click at [844, 132] on button "Download PDF" at bounding box center [860, 128] width 70 height 17
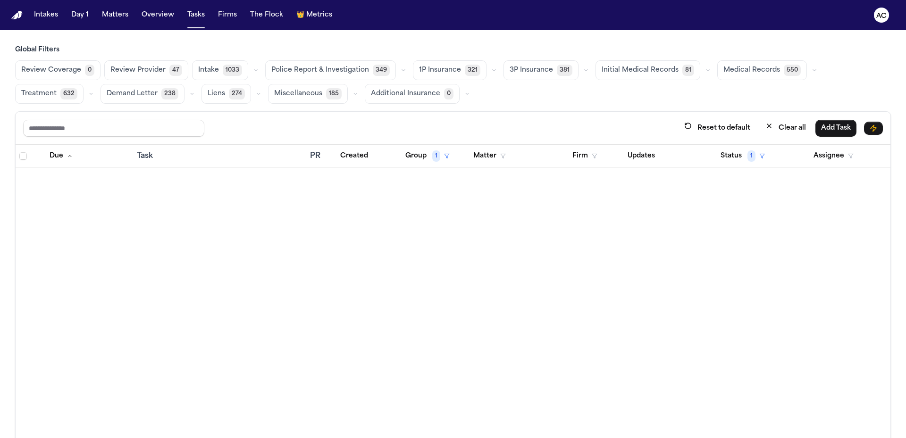
scroll to position [3540, 0]
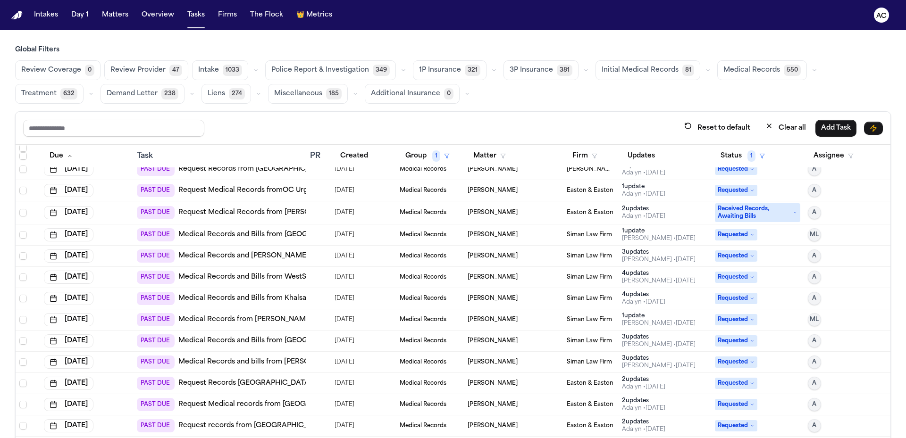
click at [270, 211] on link "Request Medical Records from [PERSON_NAME][GEOGRAPHIC_DATA] - [GEOGRAPHIC_DATA]" at bounding box center [337, 212] width 319 height 9
click at [277, 235] on link "Medical Records and Bills from [GEOGRAPHIC_DATA] Physical Therapy" at bounding box center [297, 234] width 239 height 9
click at [285, 296] on link "Medical Records and Bills from Khalsa [MEDICAL_DATA]" at bounding box center [272, 298] width 189 height 9
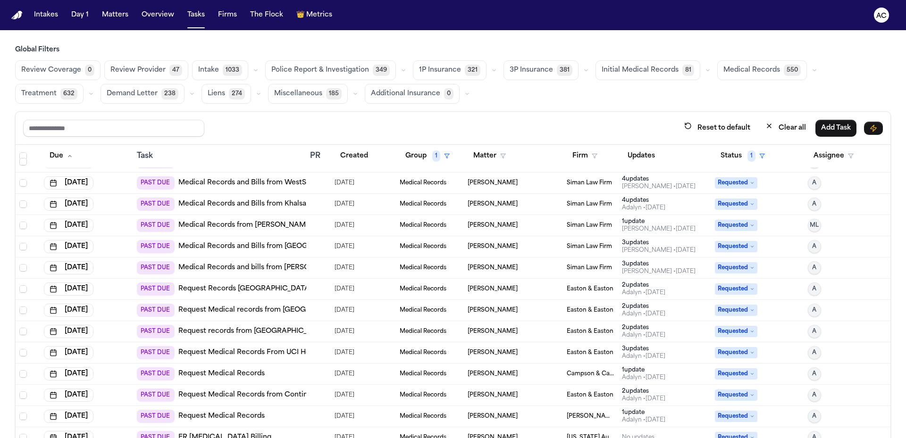
scroll to position [3678, 0]
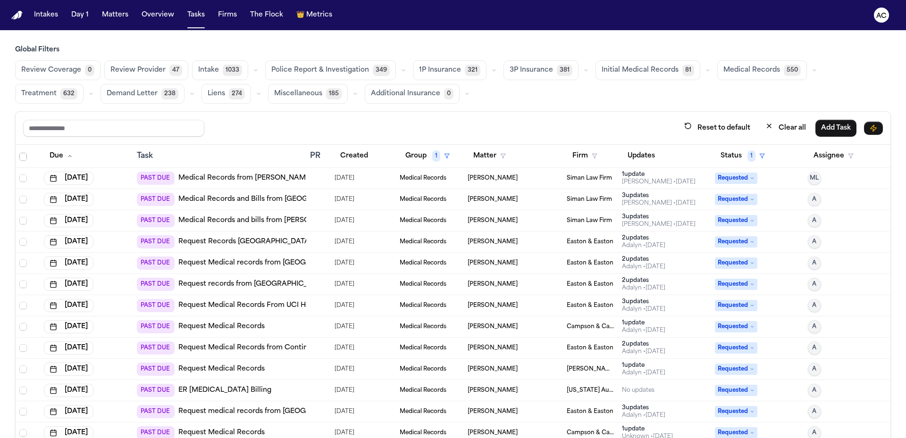
click at [292, 244] on link "Request Records [GEOGRAPHIC_DATA]" at bounding box center [245, 241] width 134 height 9
click at [280, 266] on link "Request Medical records from [GEOGRAPHIC_DATA]" at bounding box center [267, 263] width 178 height 9
click at [277, 263] on link "Request Medical records from [GEOGRAPHIC_DATA]" at bounding box center [267, 263] width 178 height 9
click at [279, 286] on link "Request records from [GEOGRAPHIC_DATA]" at bounding box center [253, 284] width 150 height 9
click at [277, 281] on link "Request records from [GEOGRAPHIC_DATA]" at bounding box center [253, 284] width 150 height 9
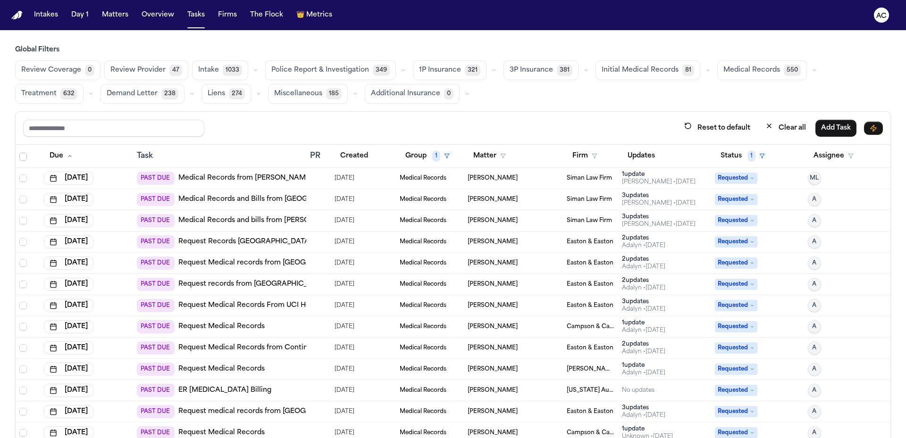
click at [278, 307] on link "Request Medical Records From UCI Health Tustin" at bounding box center [261, 305] width 167 height 9
click at [235, 326] on link "Request Medical Records" at bounding box center [221, 326] width 86 height 9
click at [243, 347] on link "Request Medical Records from ContinuEM" at bounding box center [250, 348] width 144 height 9
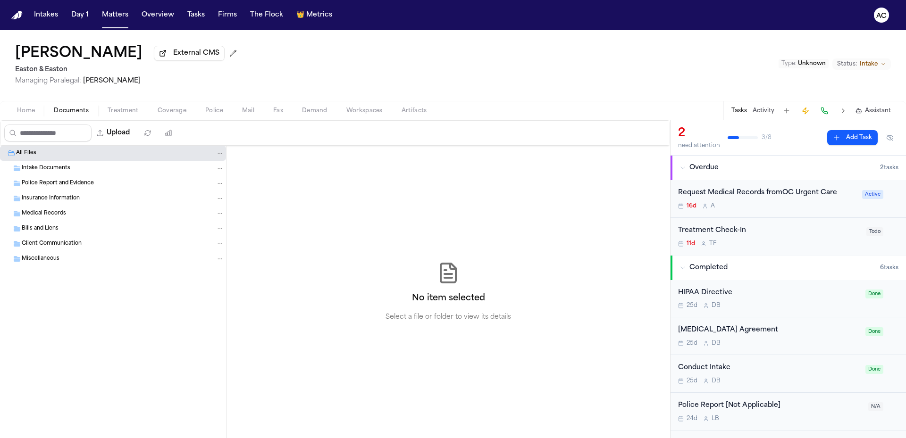
click at [117, 117] on div "Home Documents Treatment Coverage Police Mail Fax Demand Workspaces Artifacts T…" at bounding box center [453, 110] width 906 height 19
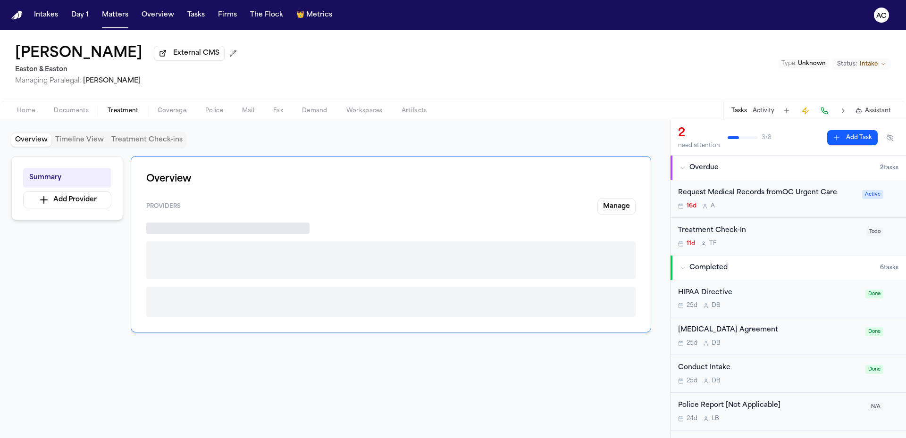
click at [122, 112] on span "Treatment" at bounding box center [123, 111] width 31 height 8
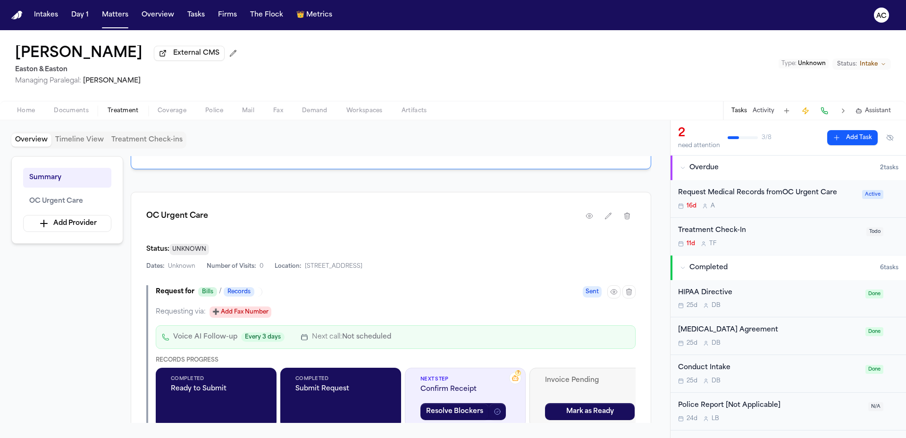
scroll to position [189, 0]
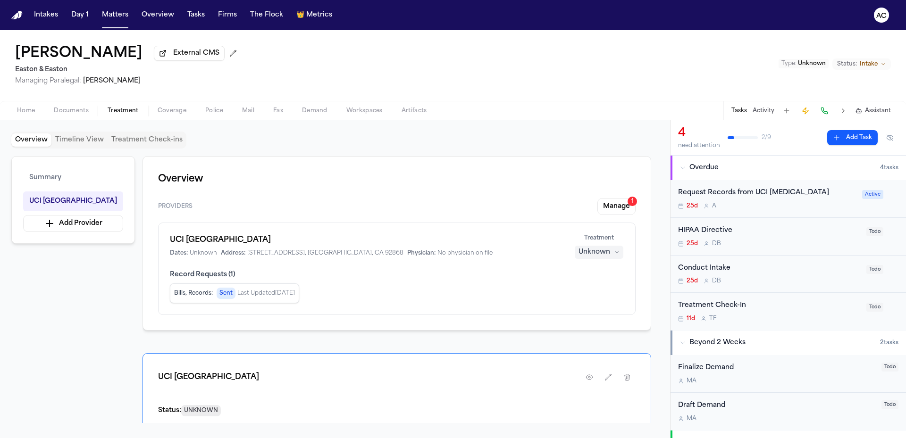
scroll to position [189, 0]
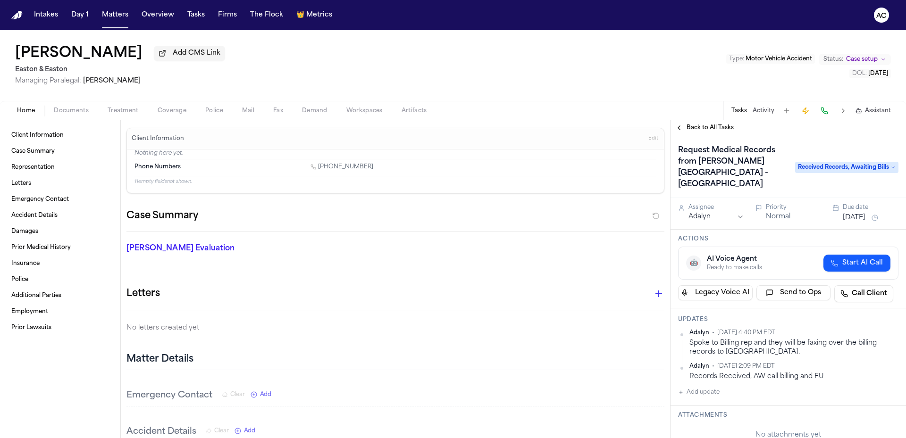
click at [119, 111] on span "Treatment" at bounding box center [123, 111] width 31 height 8
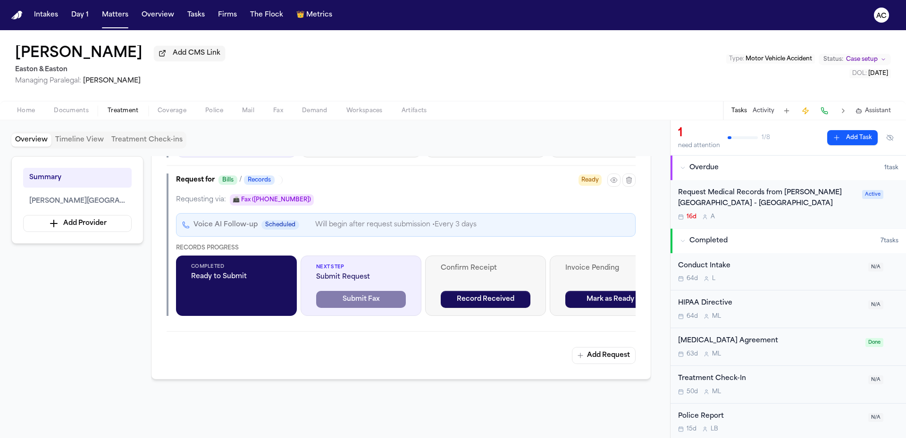
scroll to position [378, 0]
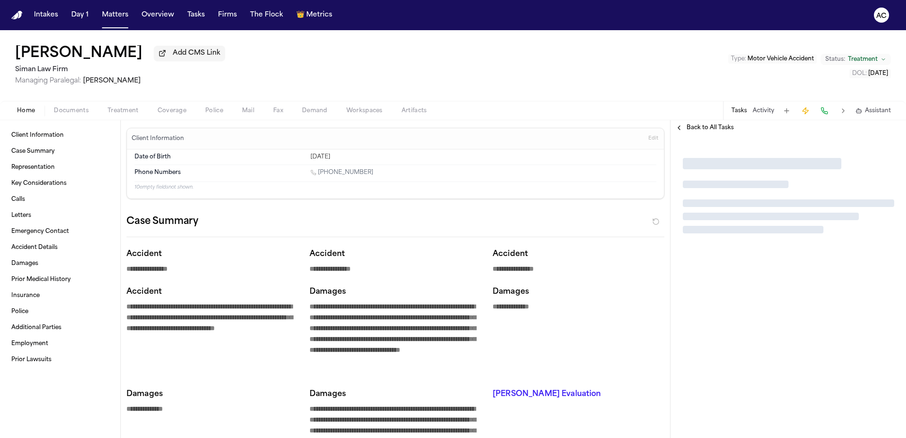
type textarea "*"
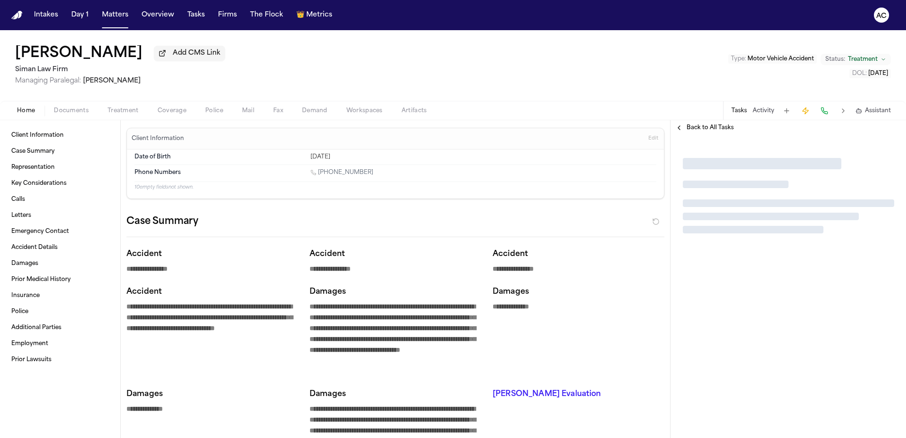
type textarea "*"
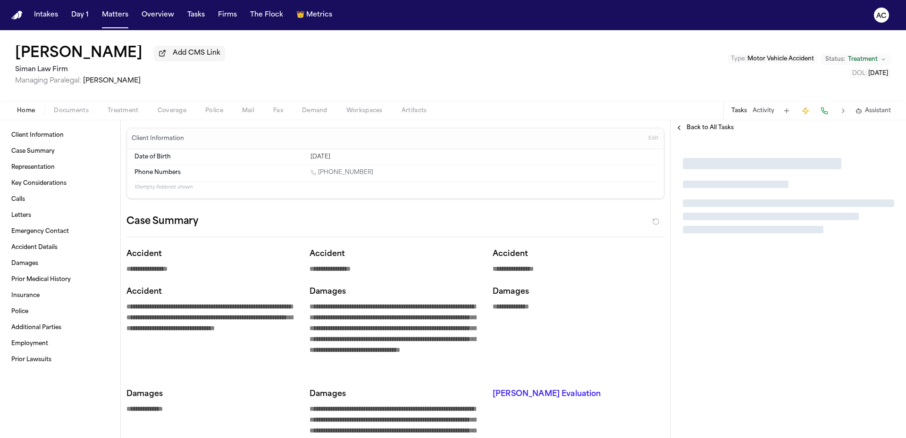
type textarea "*"
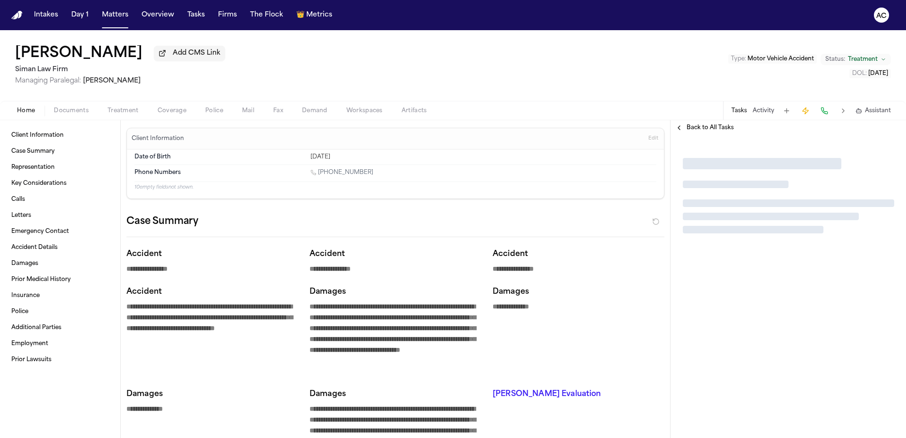
type textarea "*"
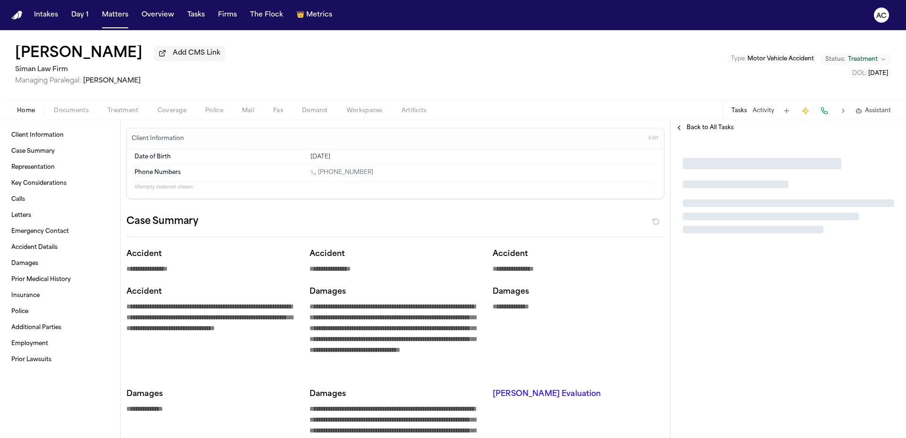
type textarea "*"
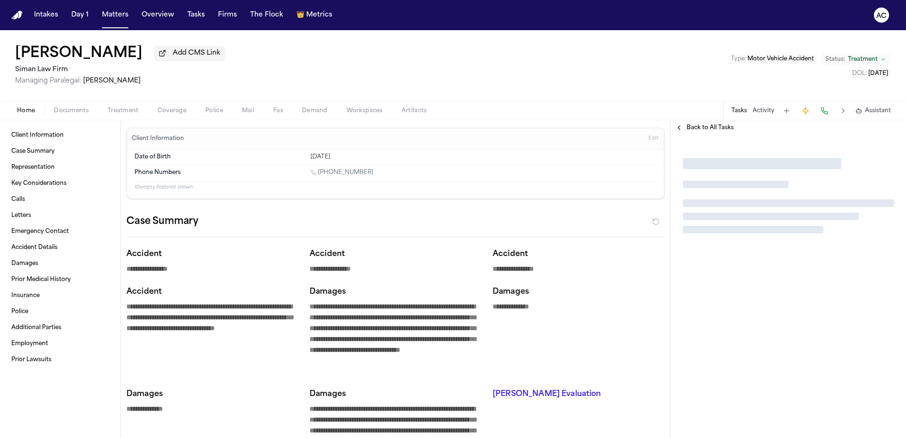
type textarea "*"
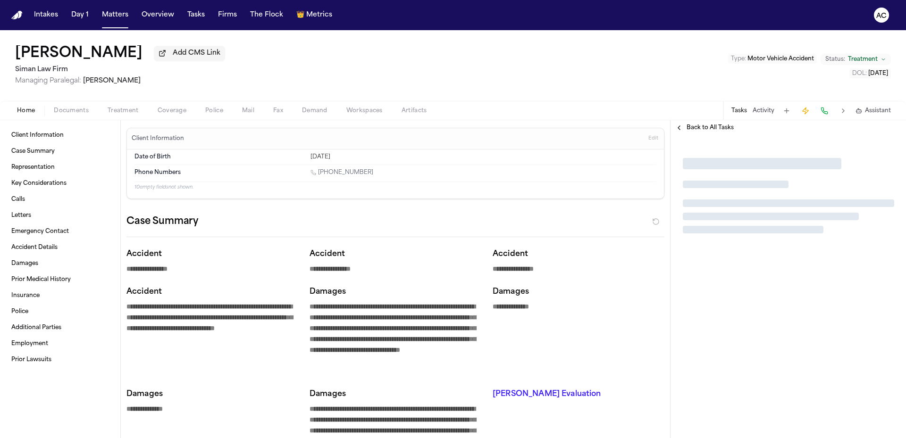
type textarea "*"
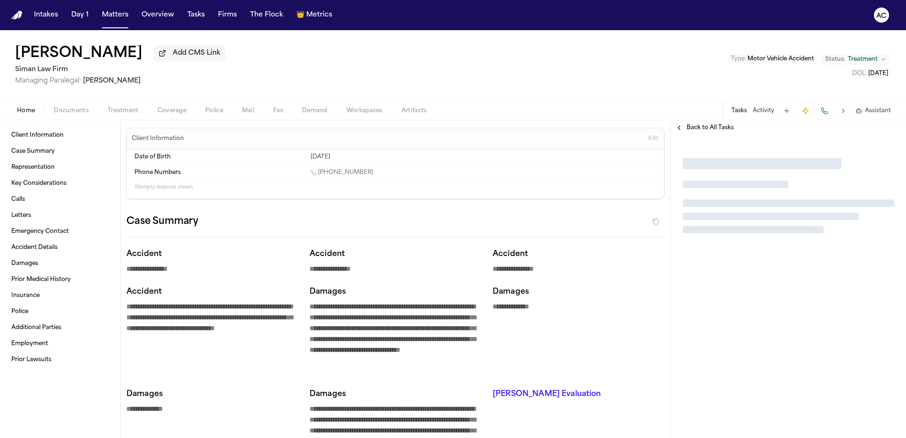
type textarea "*"
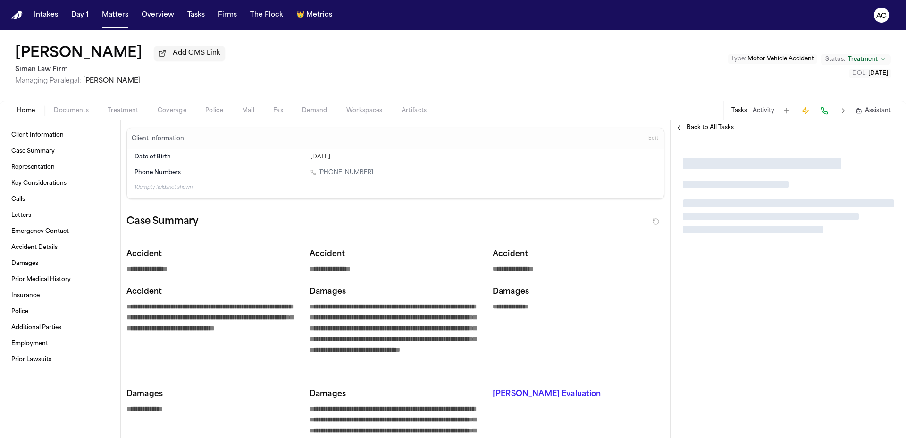
type textarea "*"
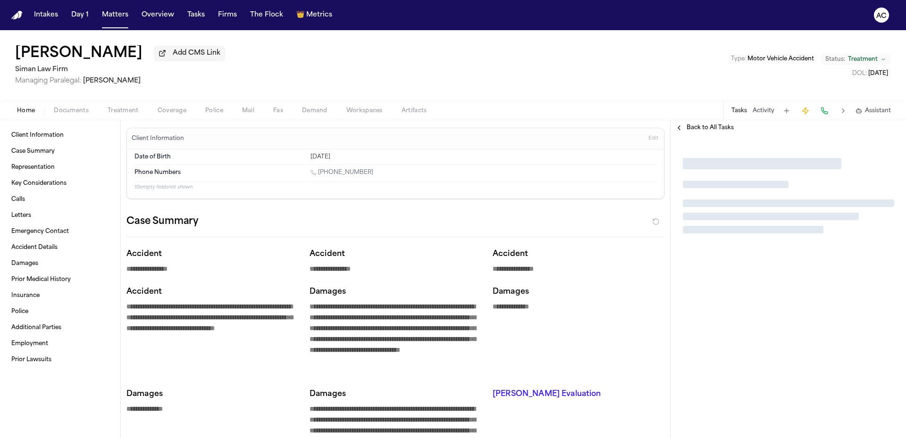
type textarea "*"
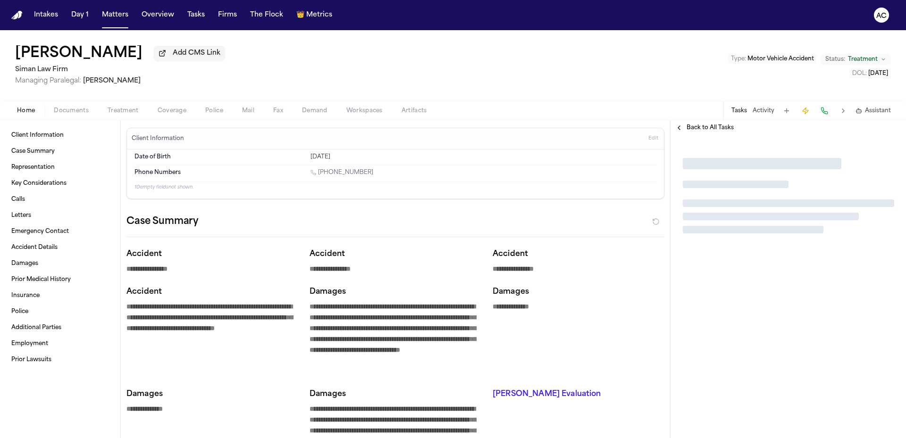
type textarea "*"
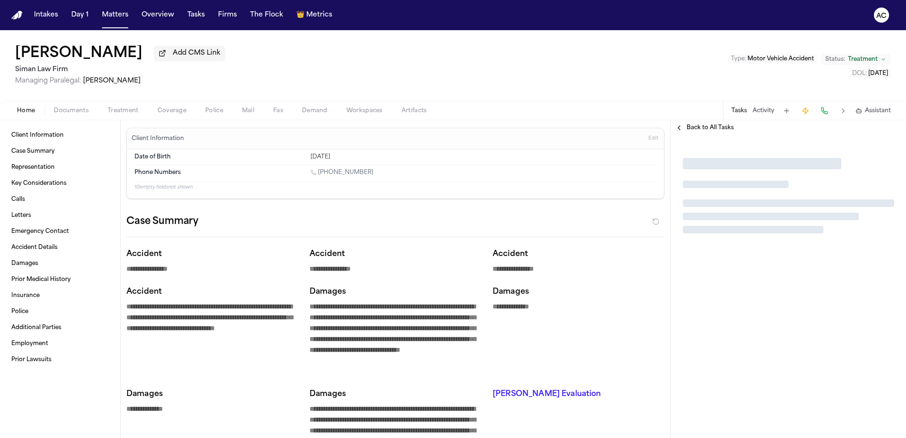
type textarea "*"
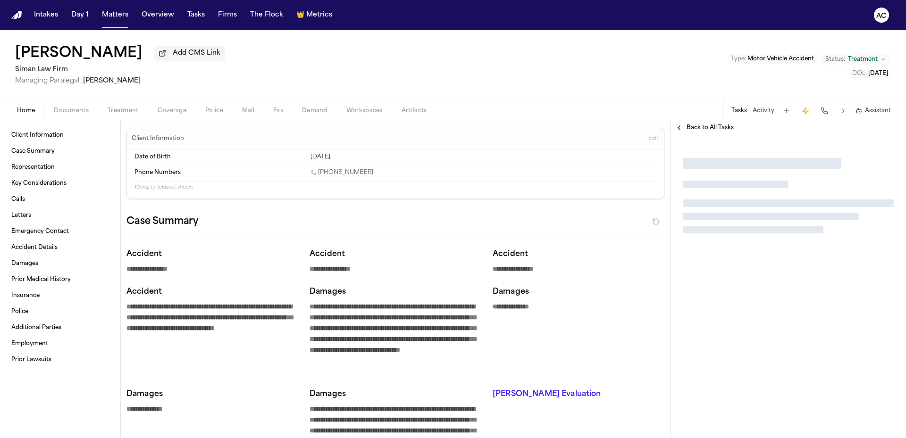
type textarea "*"
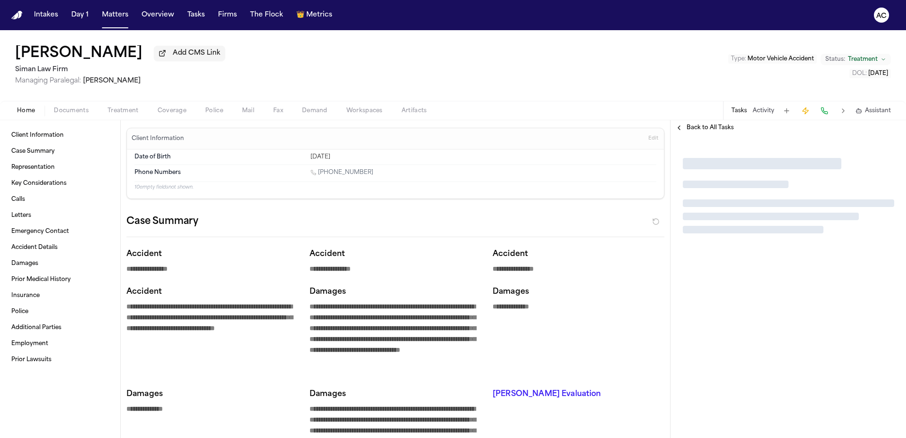
type textarea "*"
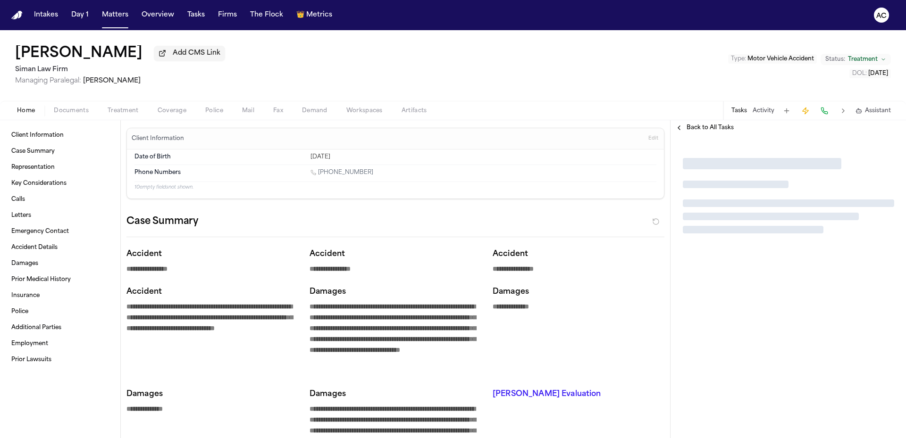
type textarea "*"
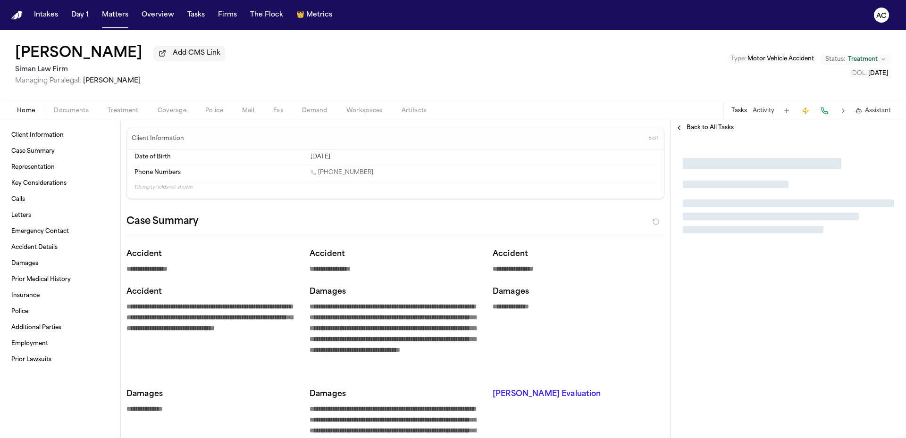
type textarea "*"
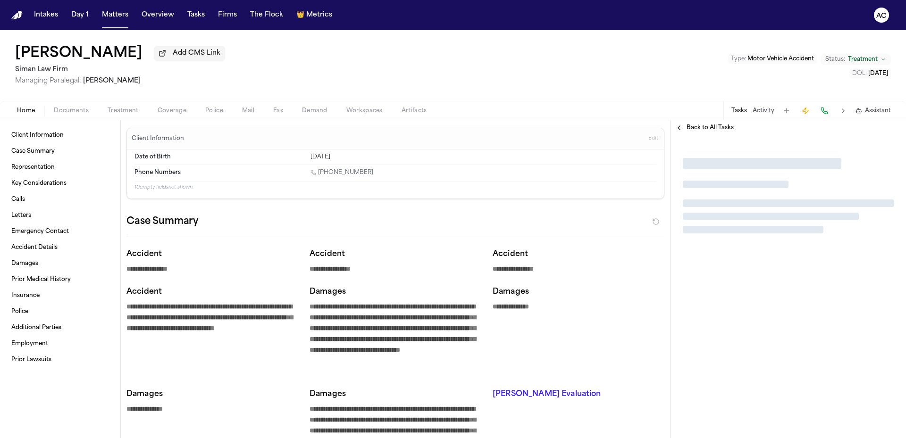
type textarea "*"
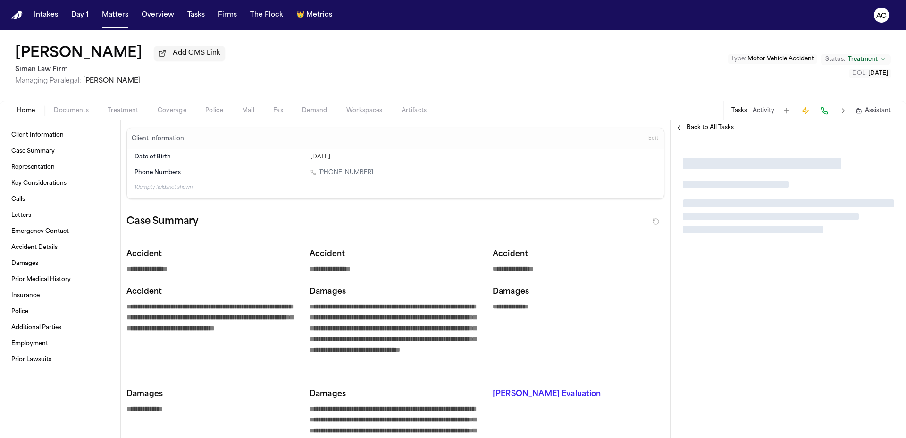
type textarea "*"
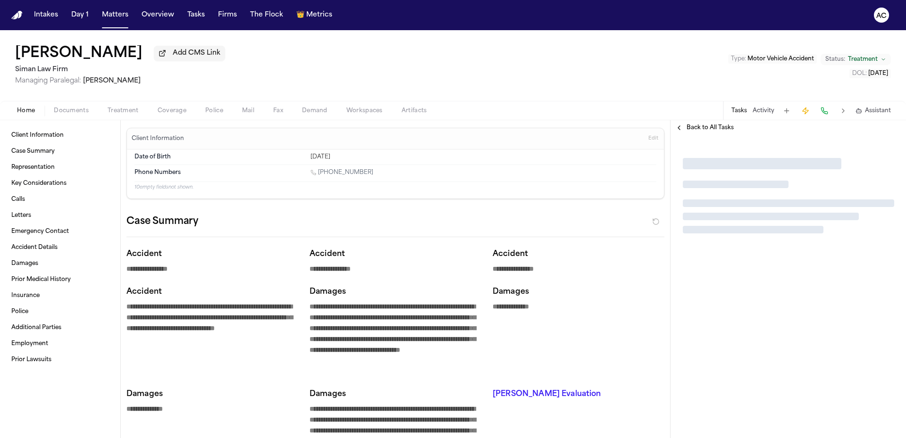
type textarea "*"
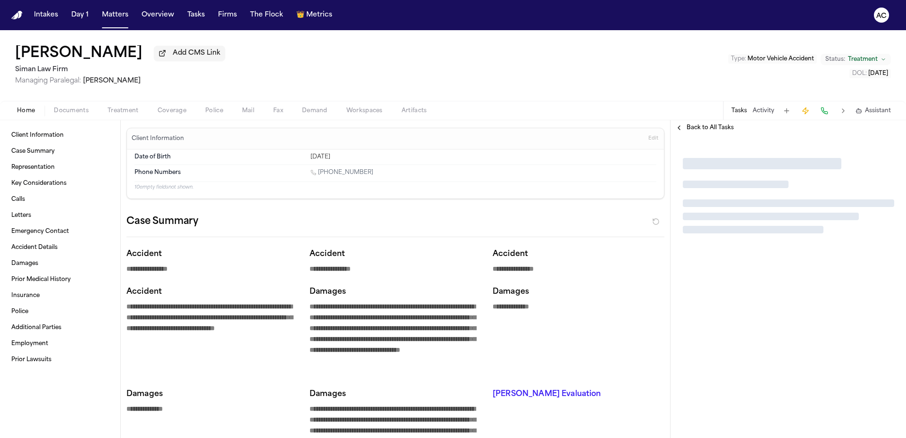
type textarea "*"
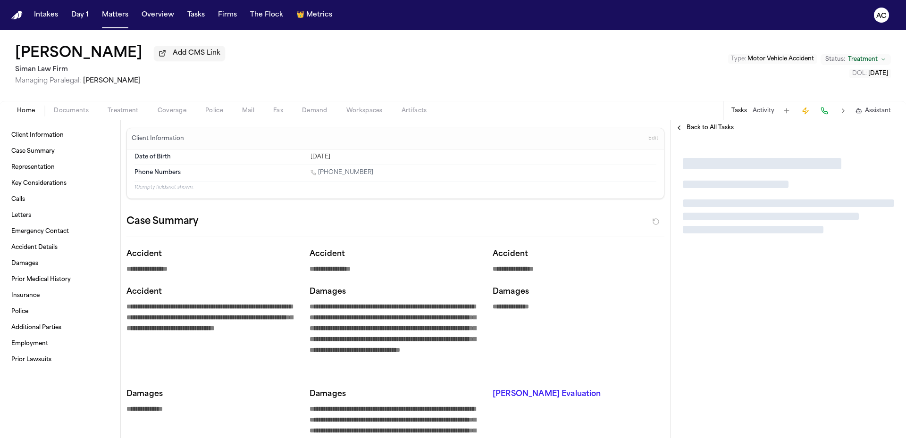
type textarea "*"
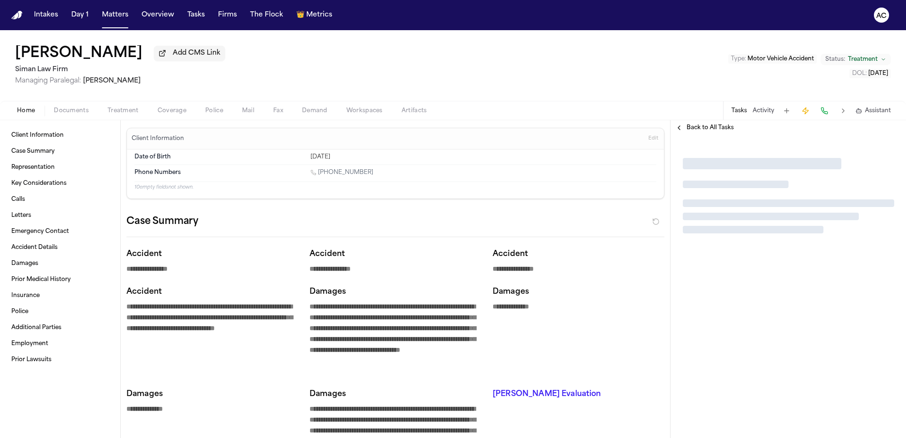
type textarea "*"
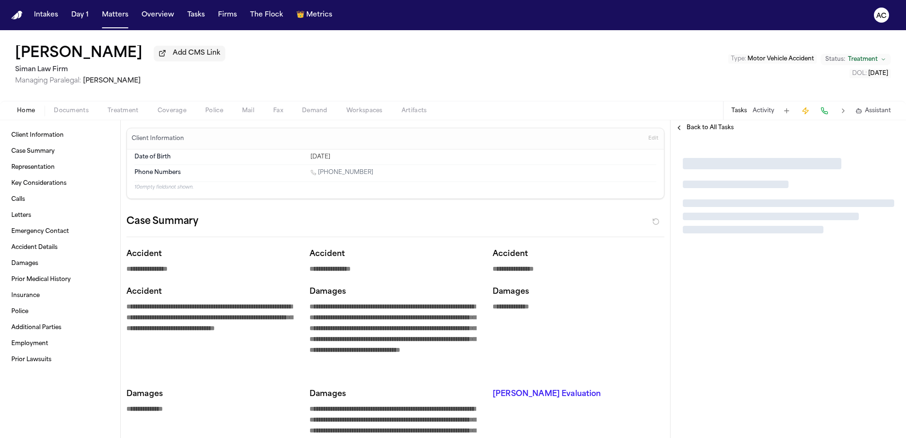
type textarea "*"
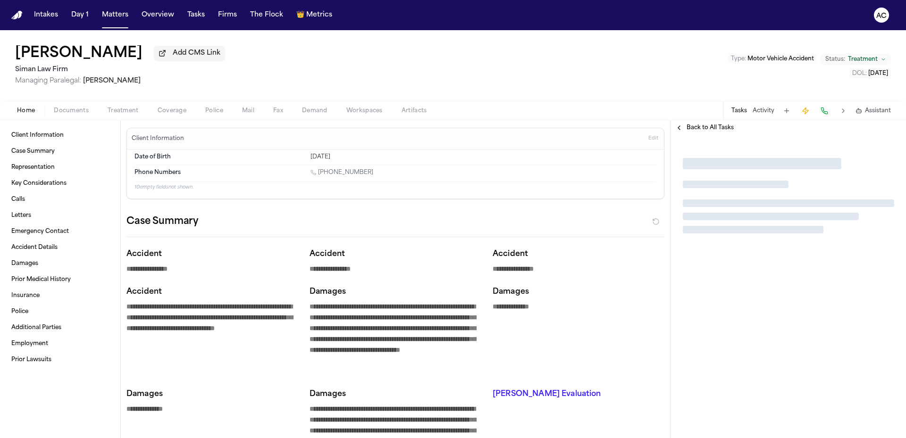
type textarea "*"
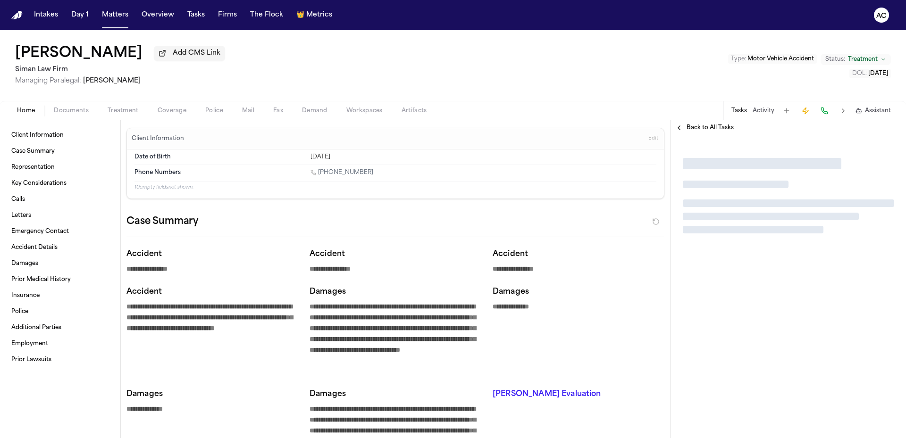
type textarea "*"
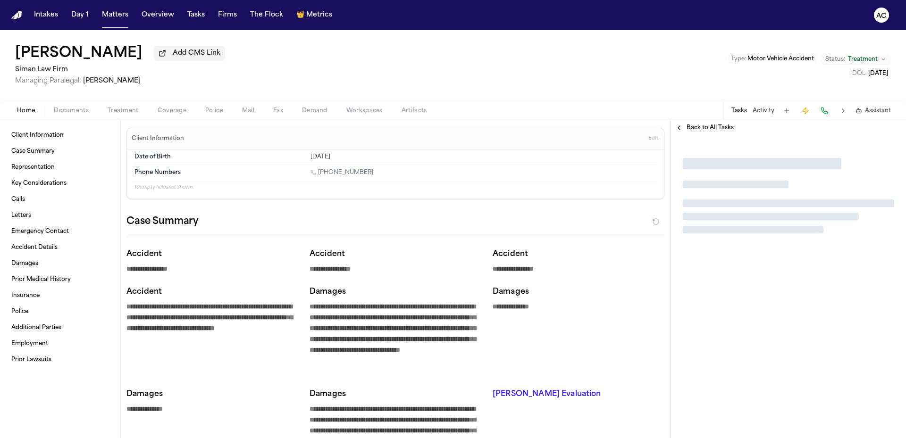
type textarea "*"
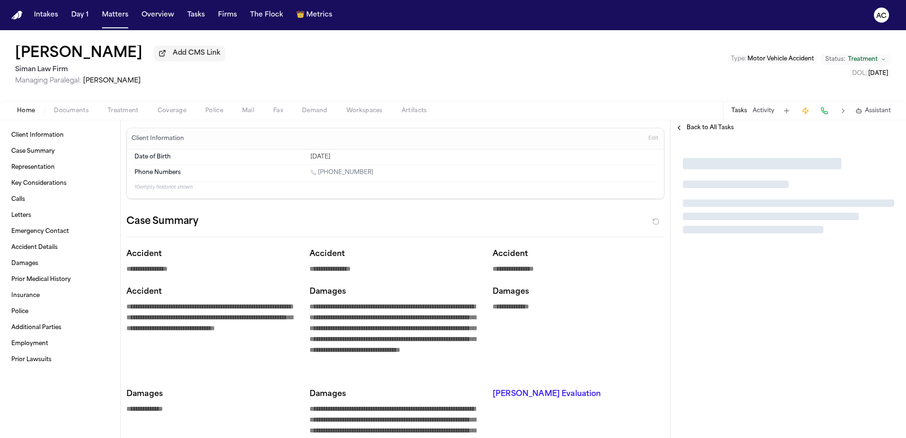
type textarea "*"
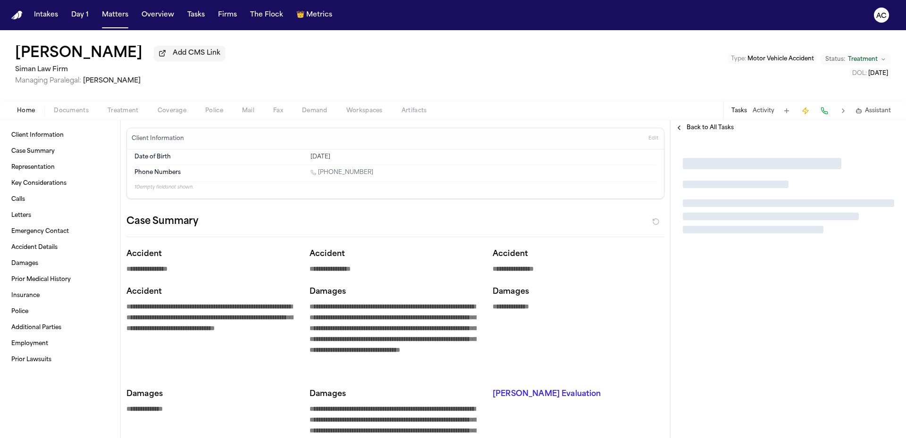
type textarea "*"
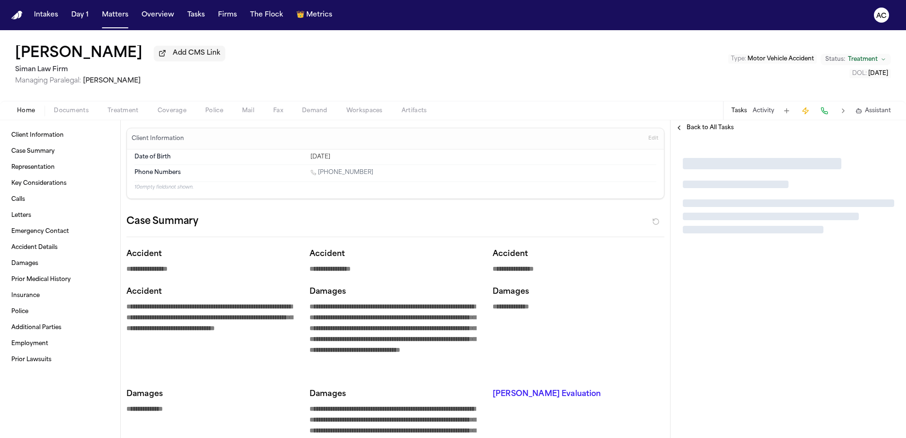
type textarea "*"
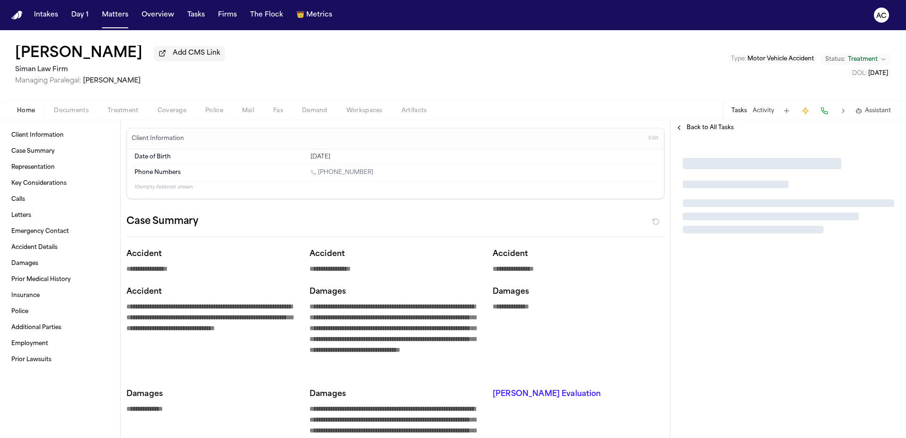
type textarea "*"
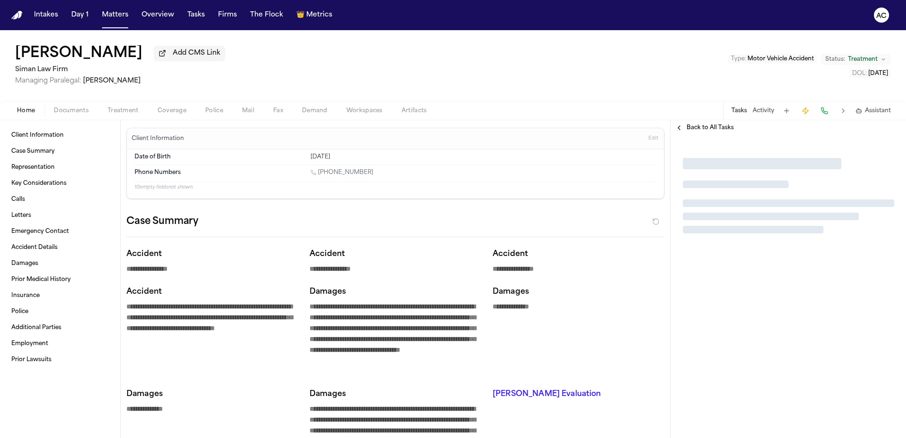
type textarea "*"
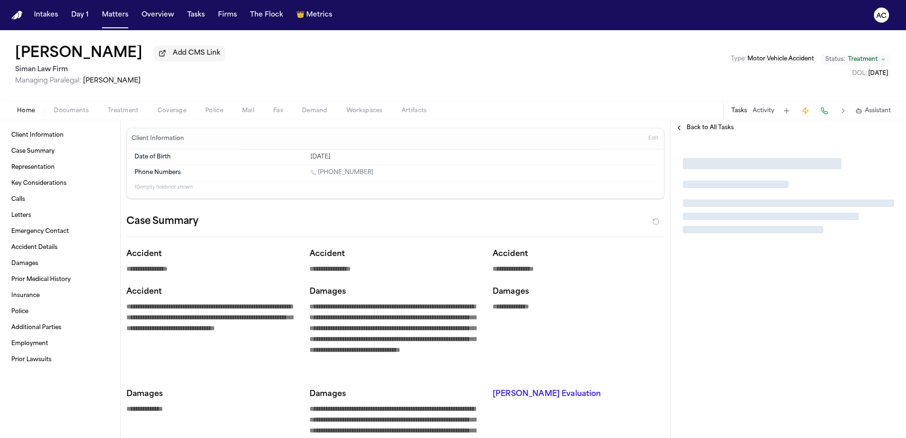
type textarea "*"
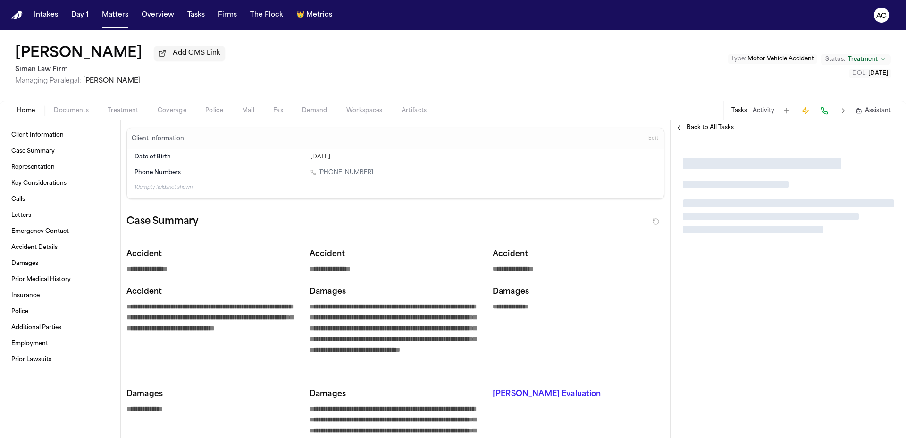
type textarea "*"
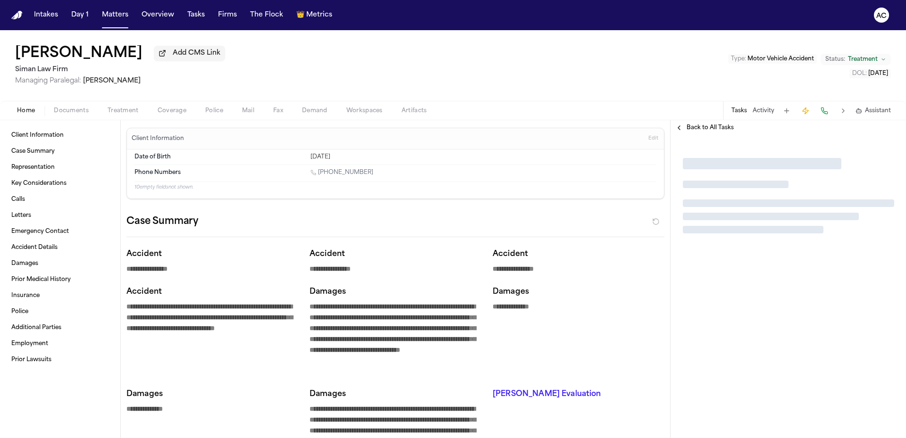
type textarea "*"
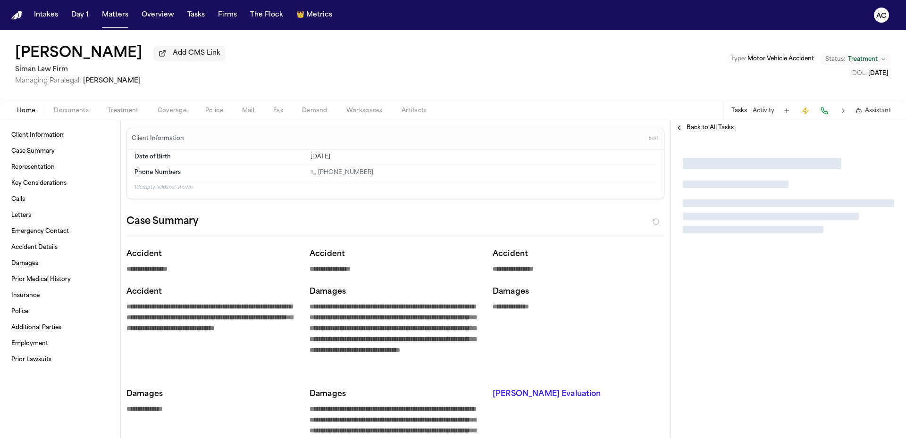
type textarea "*"
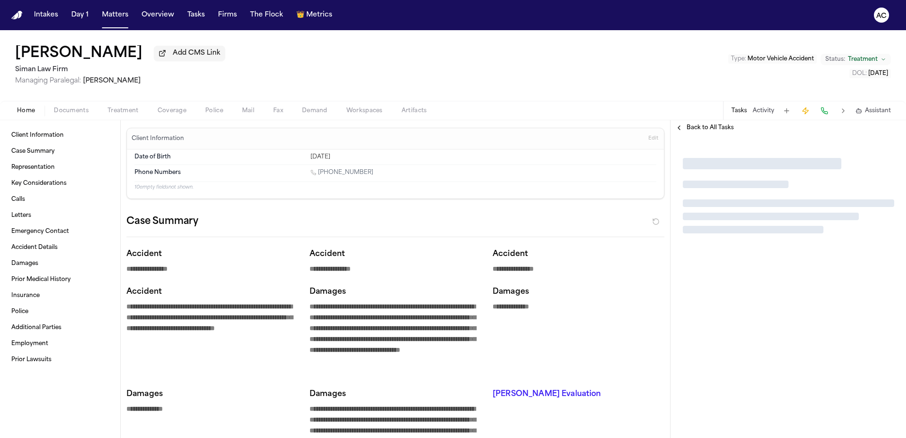
type textarea "*"
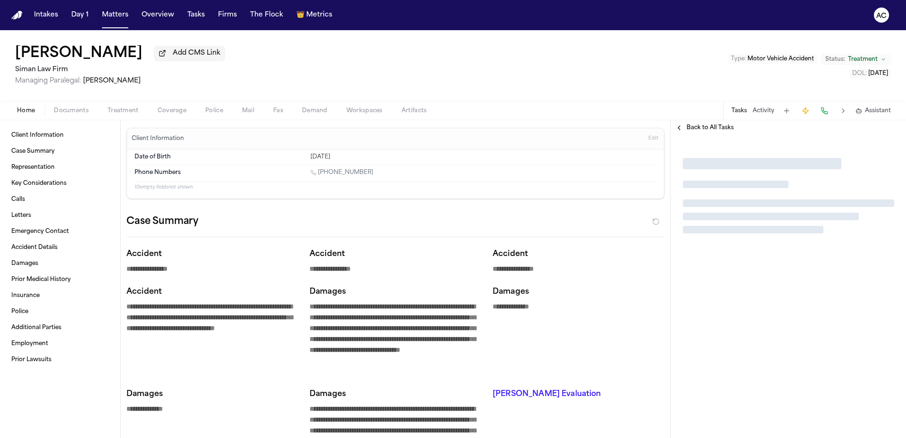
type textarea "*"
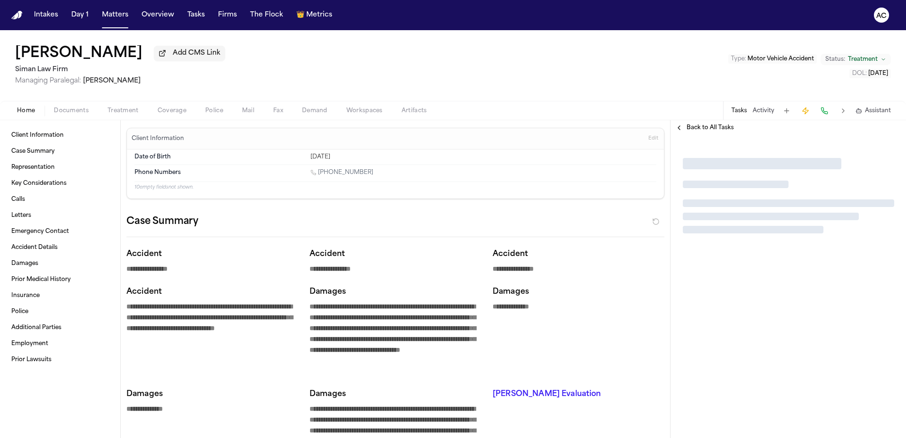
type textarea "*"
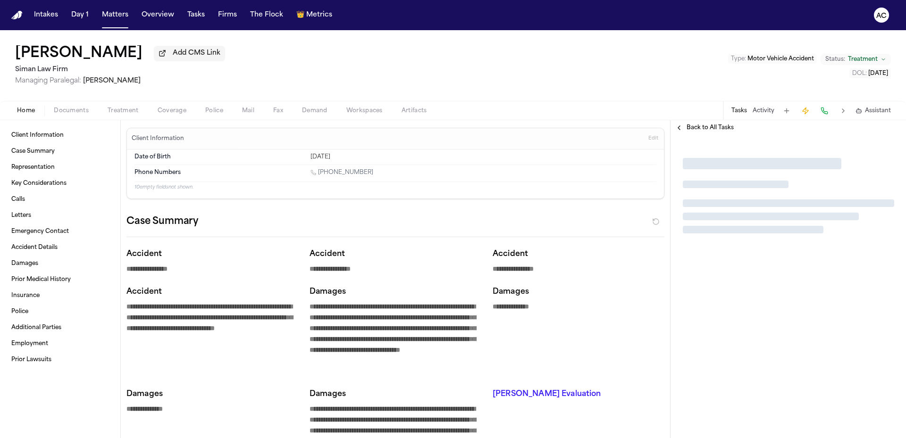
type textarea "*"
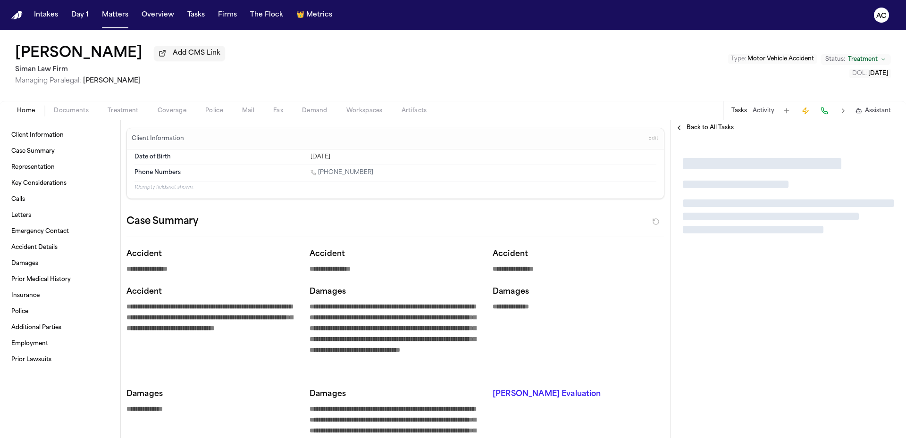
type textarea "*"
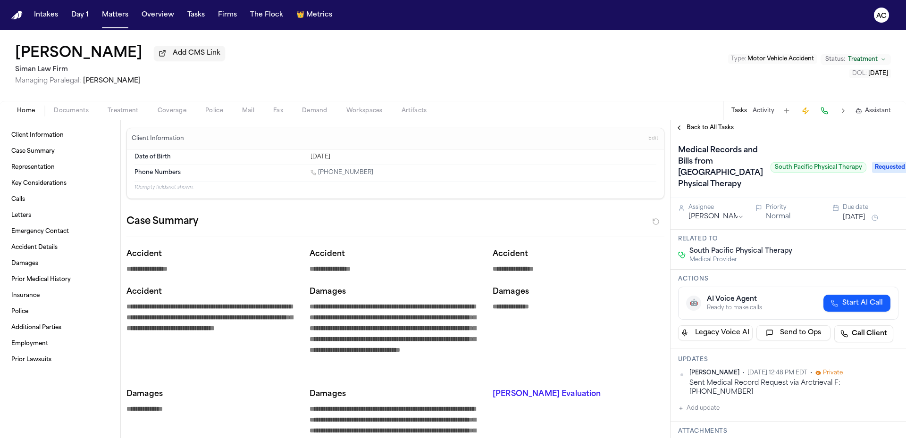
click at [79, 112] on span "Documents" at bounding box center [71, 111] width 35 height 8
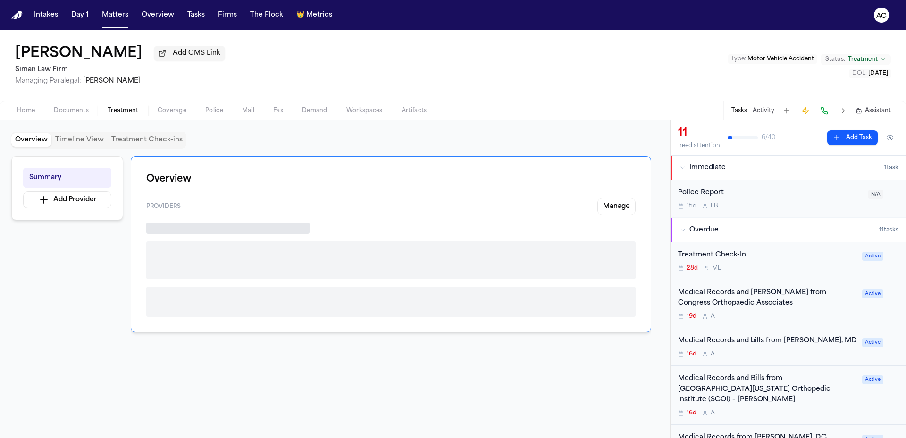
click at [118, 109] on span "Treatment" at bounding box center [123, 111] width 31 height 8
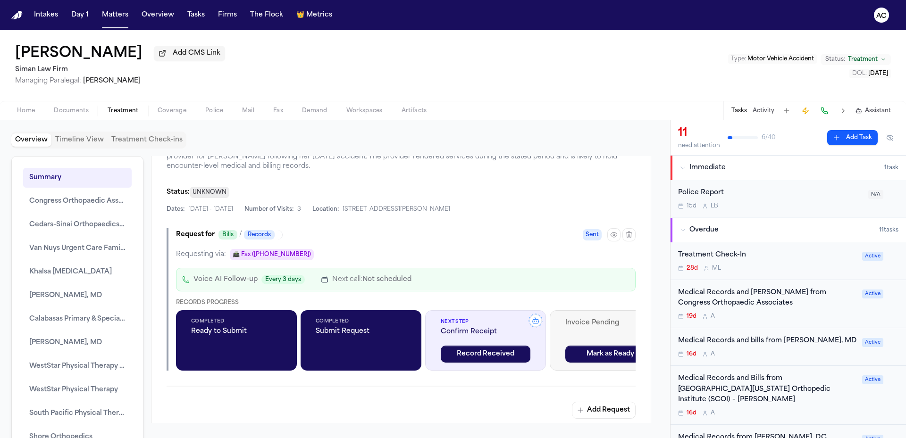
scroll to position [2831, 0]
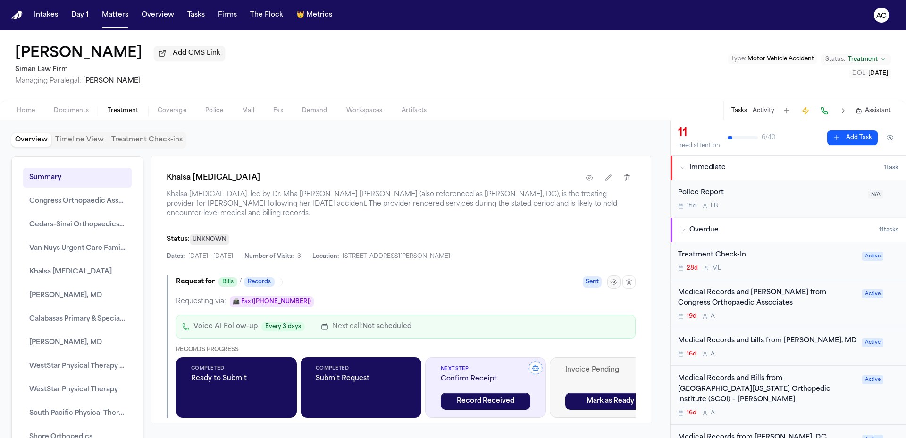
click at [613, 289] on button "button" at bounding box center [613, 282] width 13 height 13
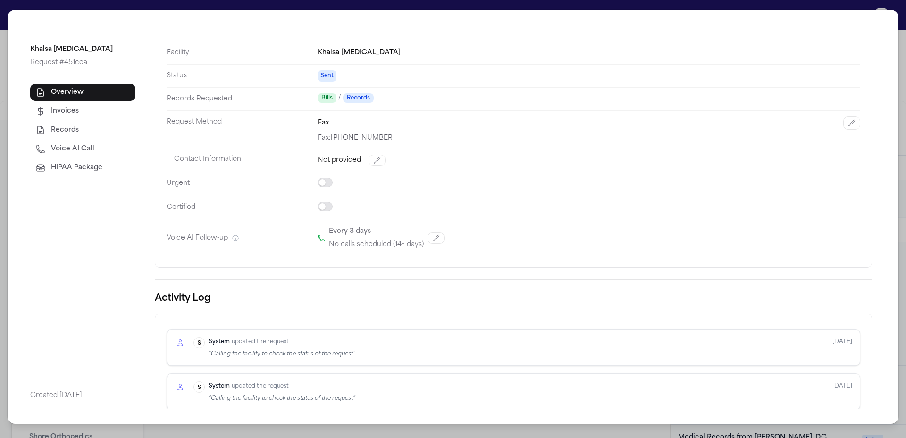
scroll to position [94, 0]
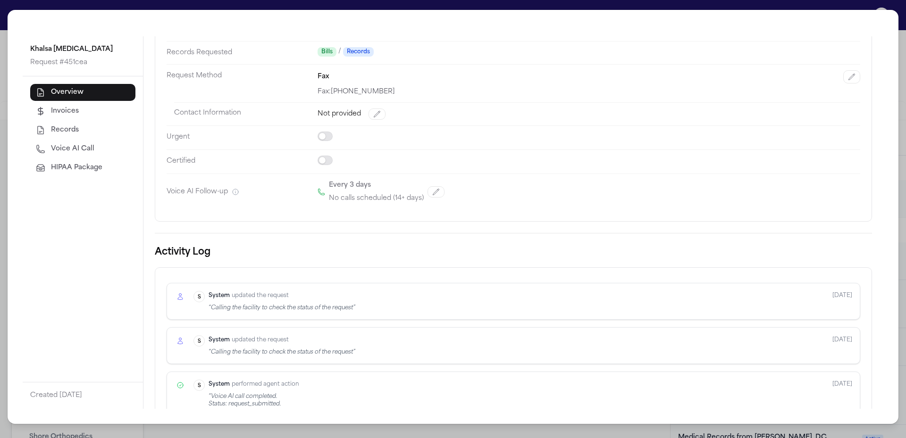
click at [80, 147] on span "Voice AI Call" at bounding box center [72, 148] width 43 height 9
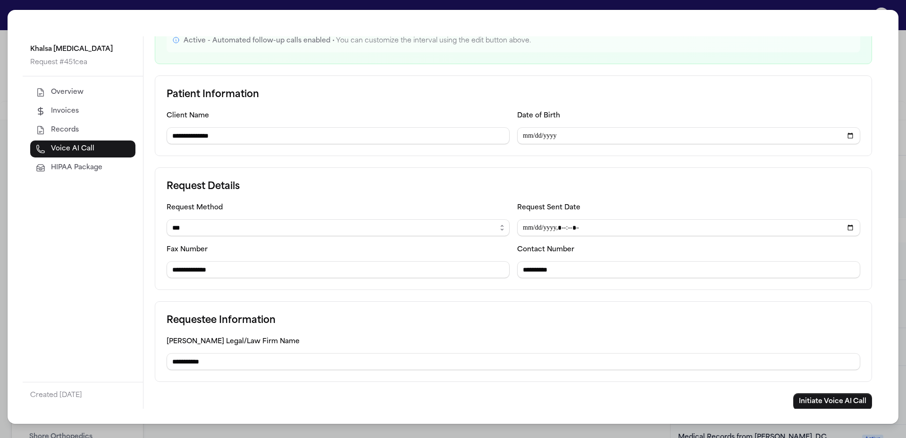
scroll to position [124, 0]
click at [829, 398] on button "Initiate Voice AI Call" at bounding box center [832, 400] width 79 height 17
click at [905, 22] on div "**********" at bounding box center [453, 219] width 906 height 438
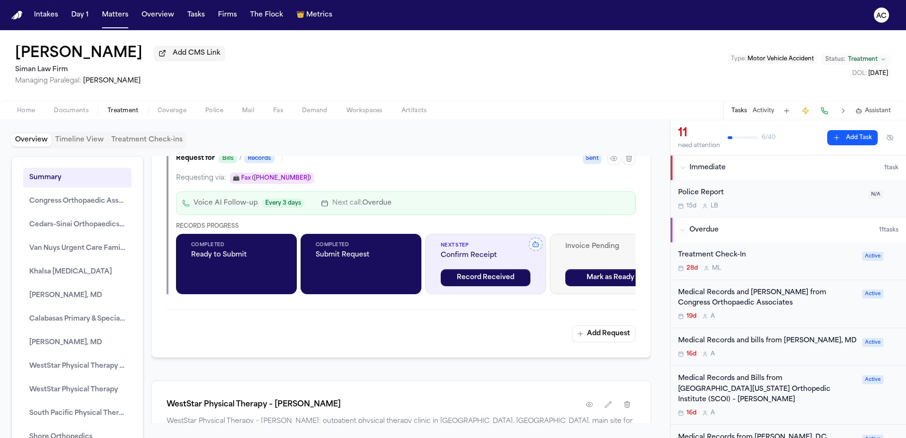
scroll to position [3728, 0]
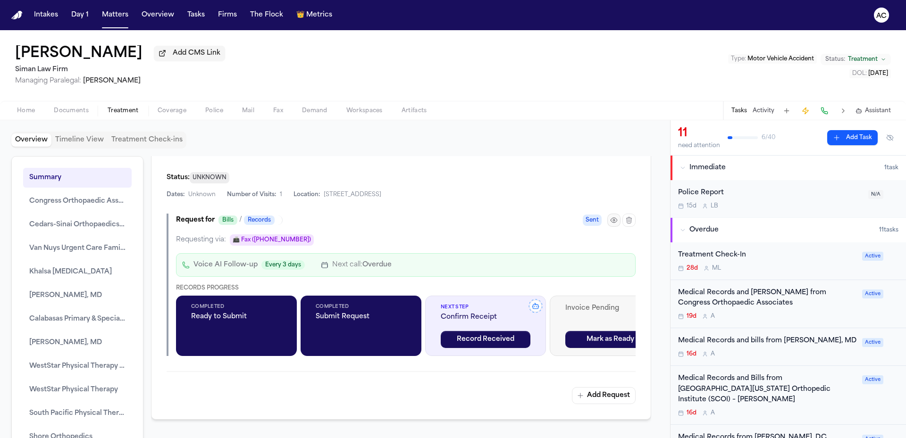
click at [610, 224] on icon "button" at bounding box center [614, 221] width 8 height 8
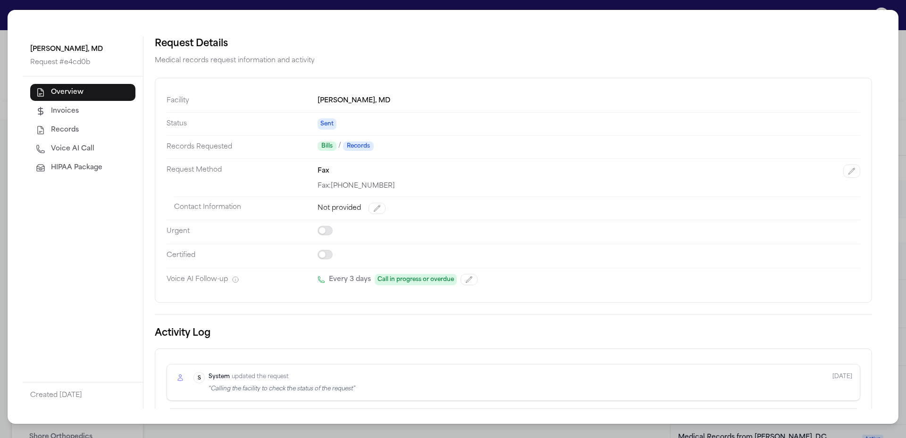
click at [73, 147] on span "Voice AI Call" at bounding box center [72, 148] width 43 height 9
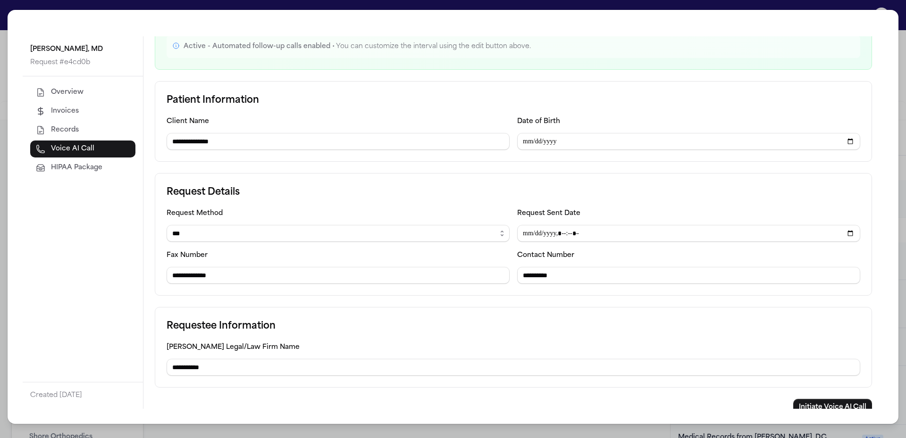
scroll to position [114, 0]
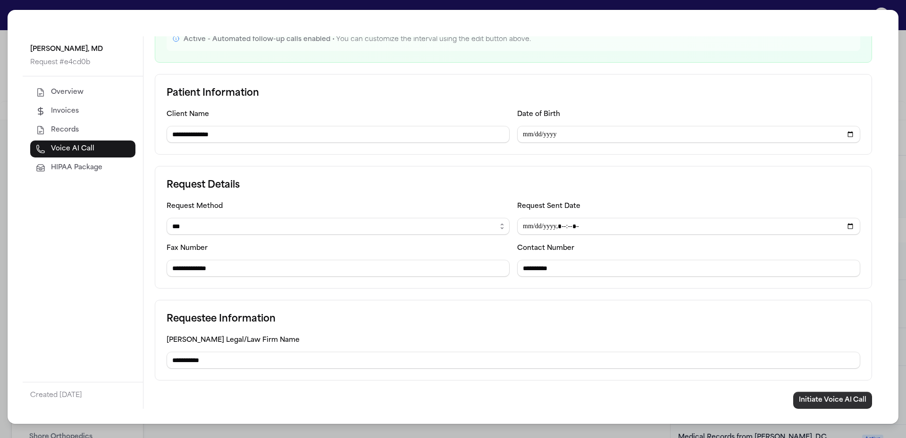
click at [844, 399] on button "Initiate Voice AI Call" at bounding box center [832, 400] width 79 height 17
click at [903, 96] on div "**********" at bounding box center [453, 219] width 906 height 438
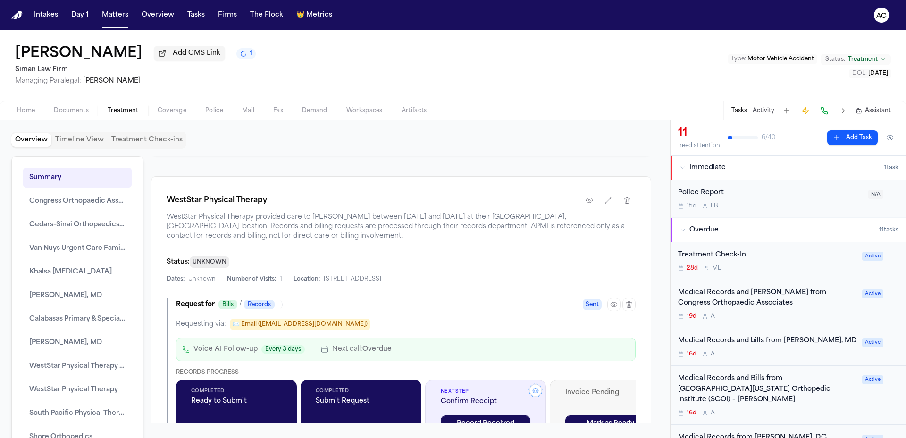
scroll to position [4200, 0]
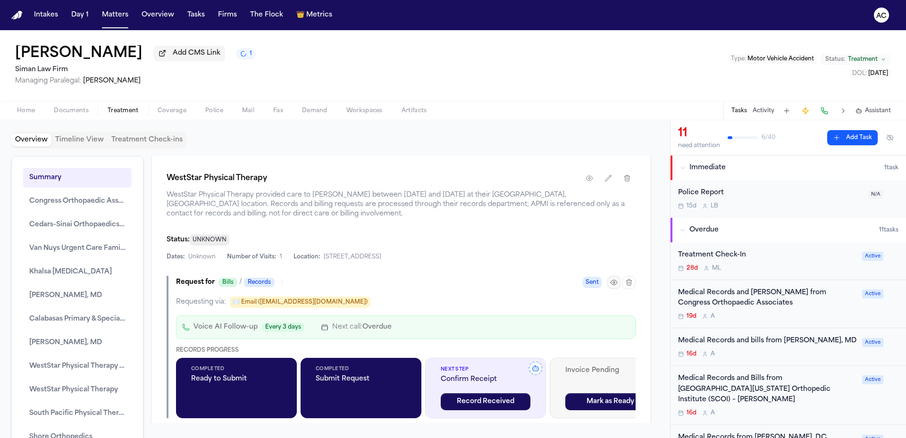
click at [611, 280] on icon "button" at bounding box center [614, 282] width 6 height 5
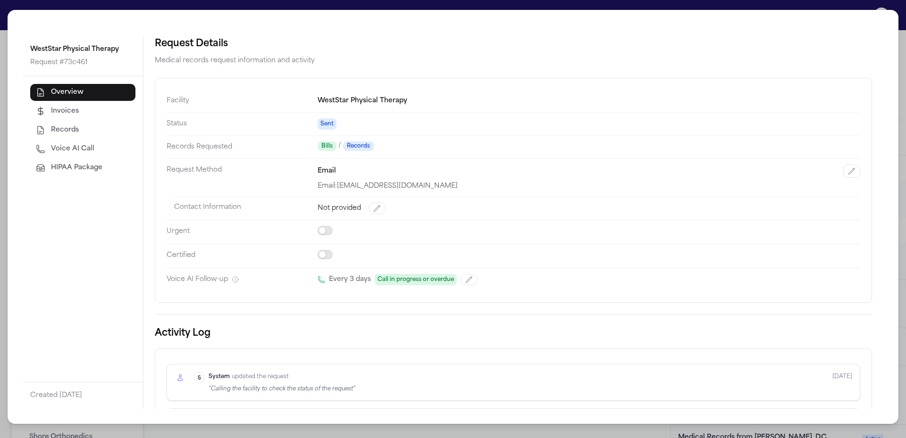
drag, startPoint x: 82, startPoint y: 149, endPoint x: 103, endPoint y: 145, distance: 21.6
click at [82, 148] on span "Voice AI Call" at bounding box center [72, 148] width 43 height 9
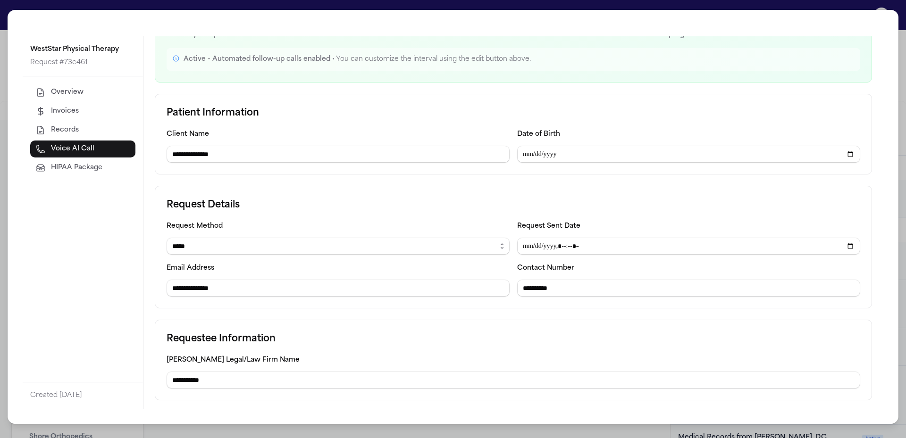
scroll to position [114, 0]
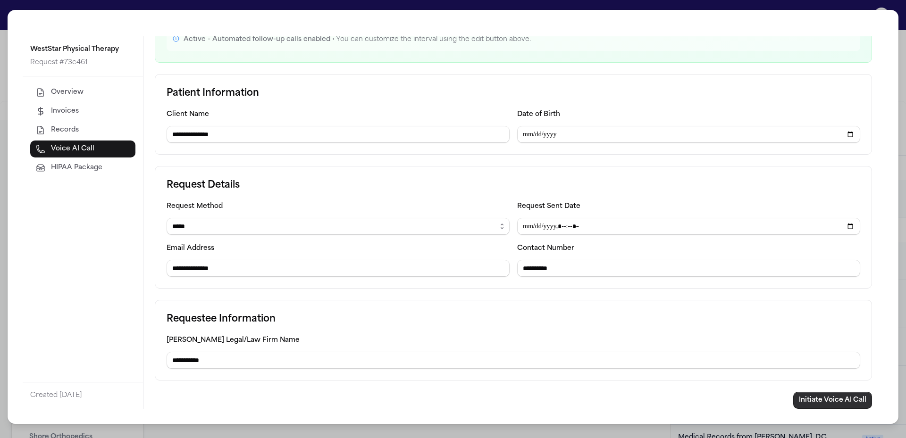
click at [844, 402] on button "Initiate Voice AI Call" at bounding box center [832, 400] width 79 height 17
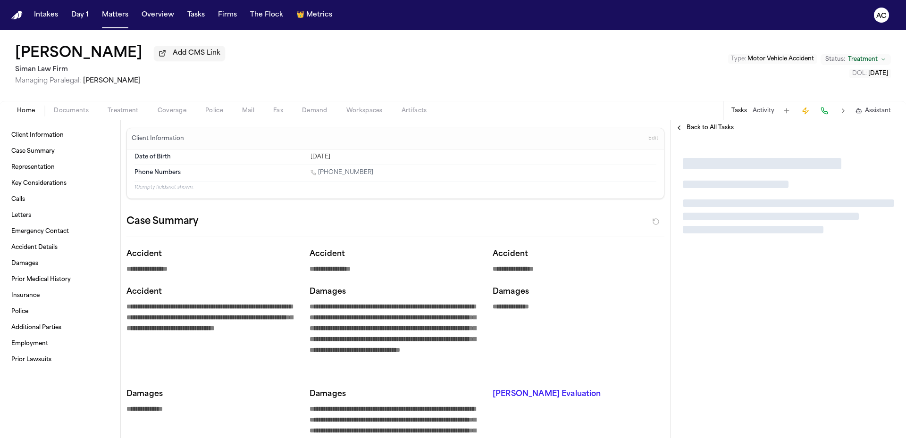
type textarea "*"
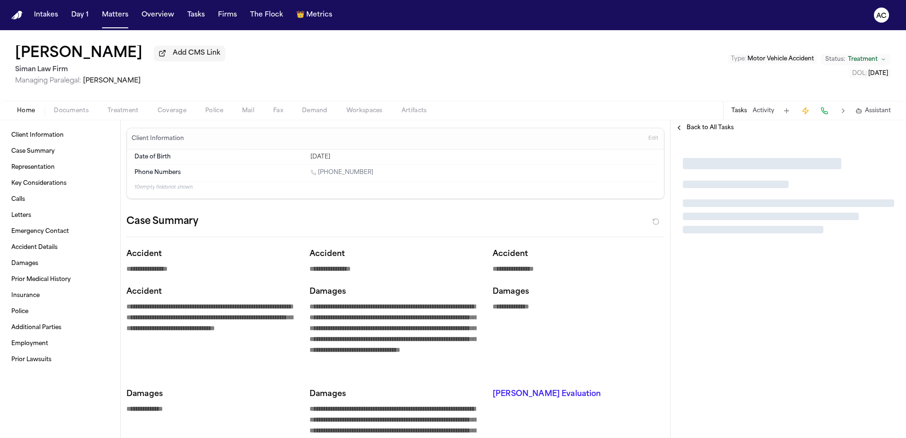
type textarea "*"
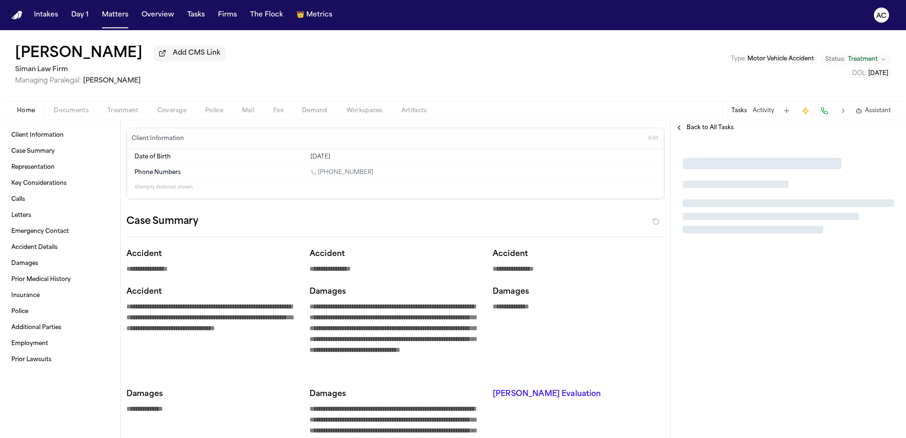
type textarea "*"
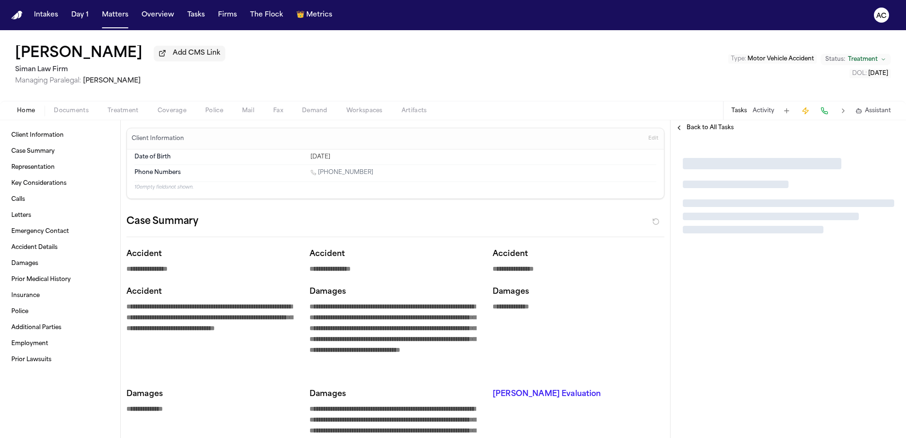
type textarea "*"
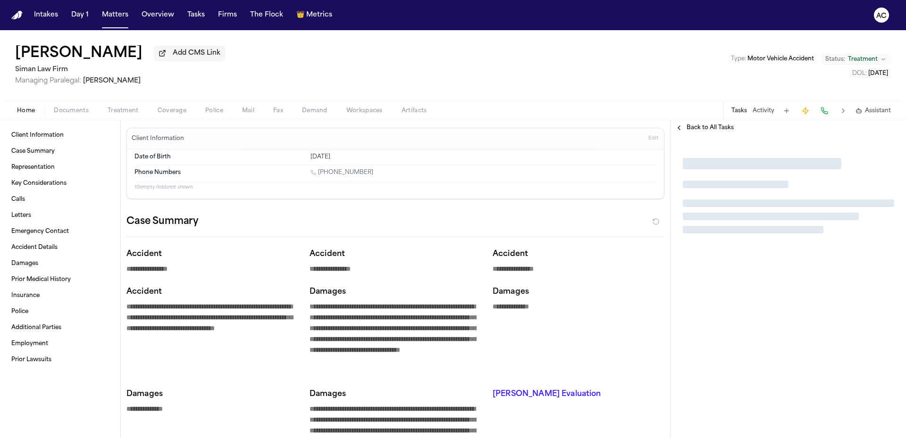
type textarea "*"
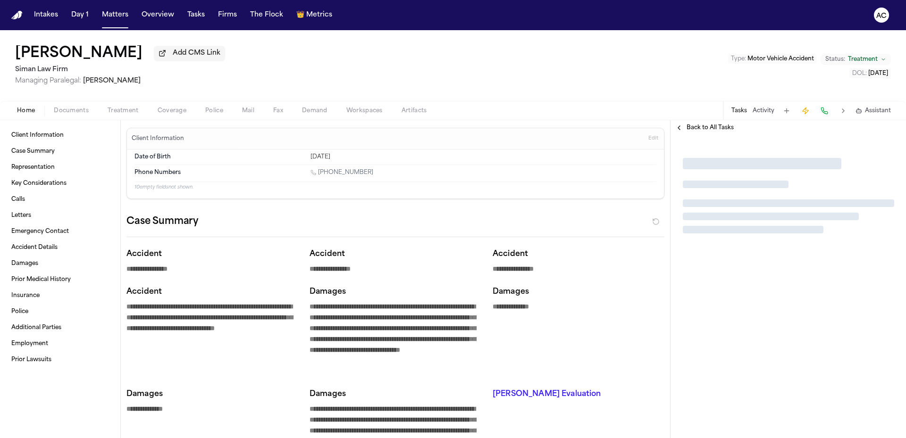
type textarea "*"
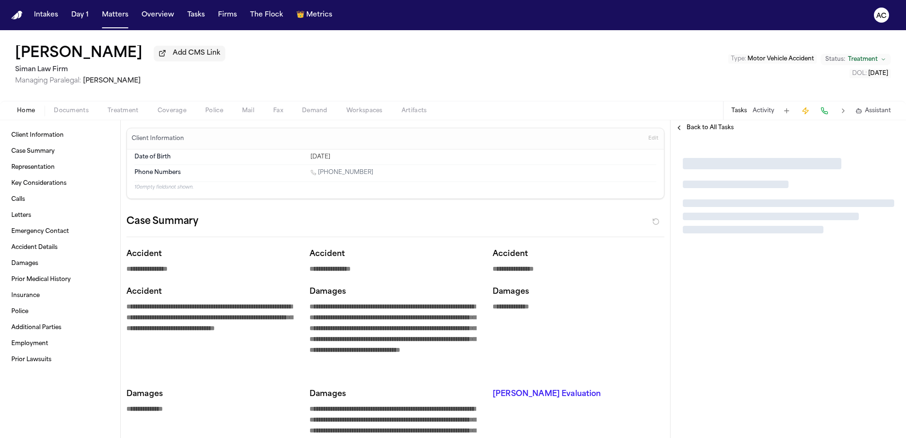
type textarea "*"
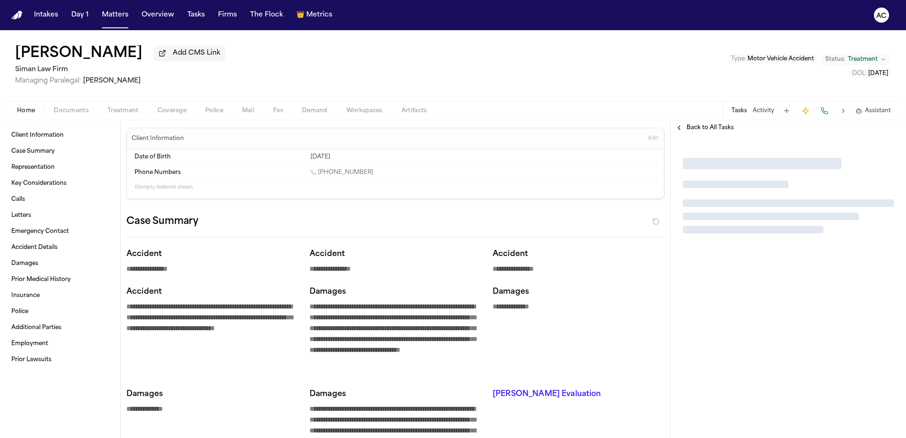
type textarea "*"
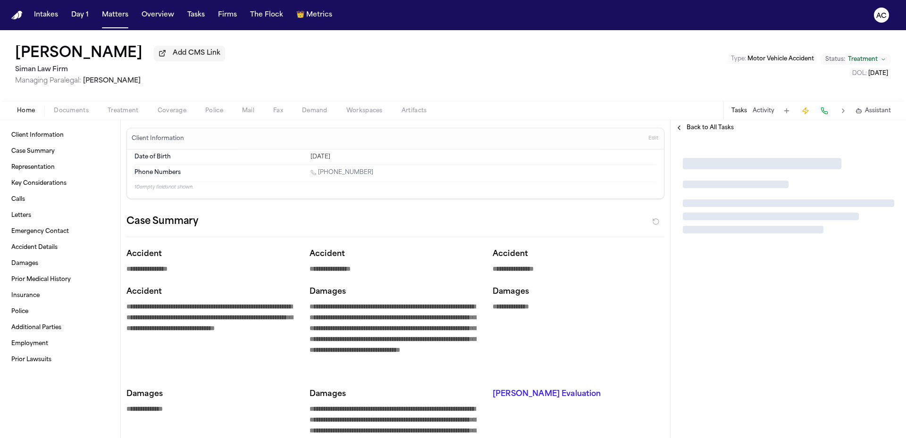
type textarea "*"
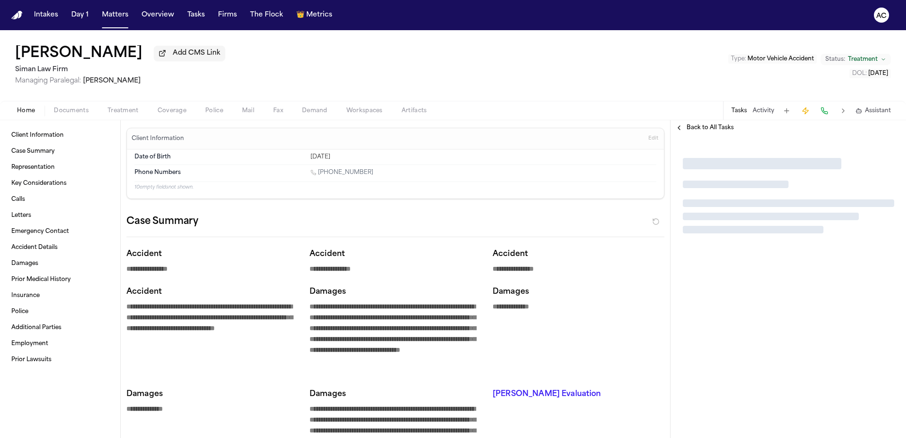
type textarea "*"
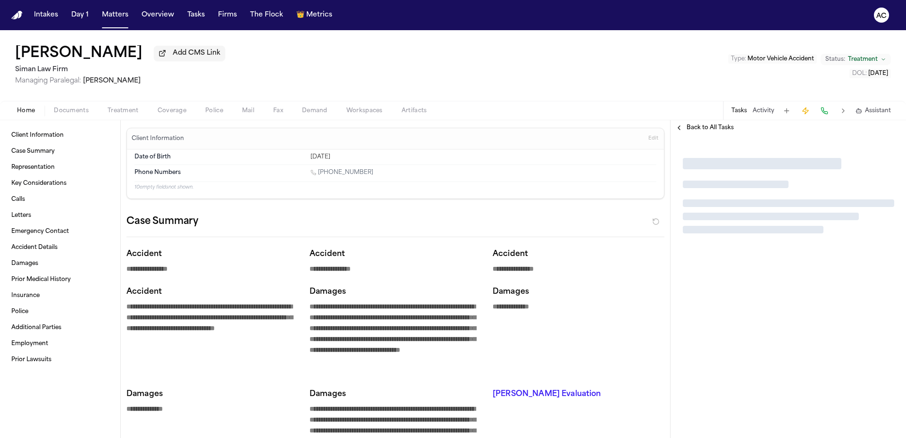
type textarea "*"
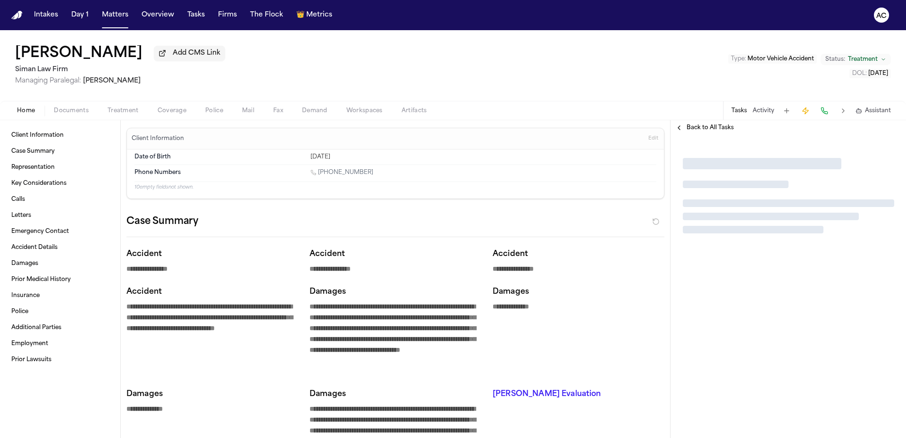
type textarea "*"
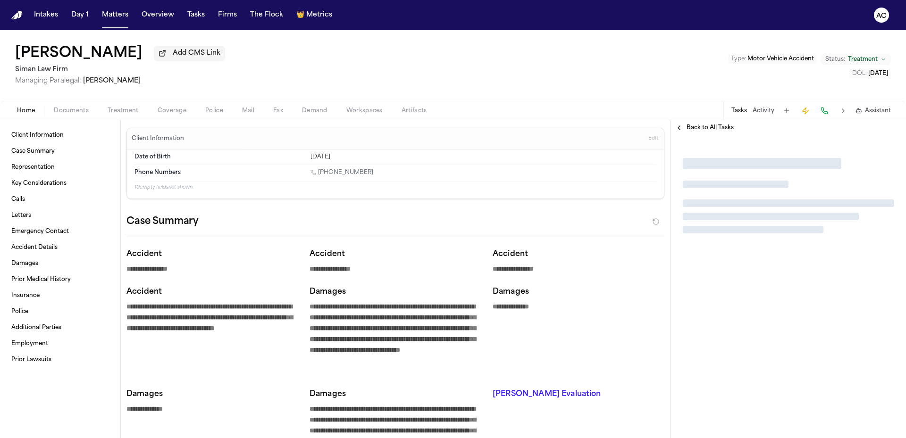
type textarea "*"
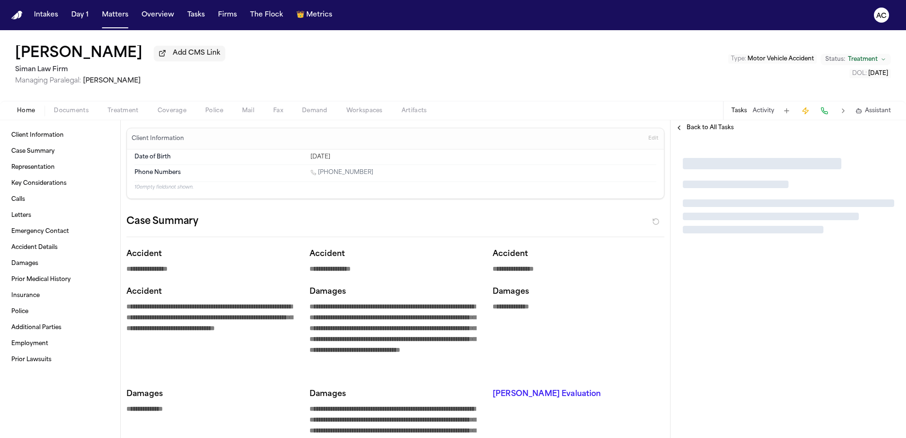
type textarea "*"
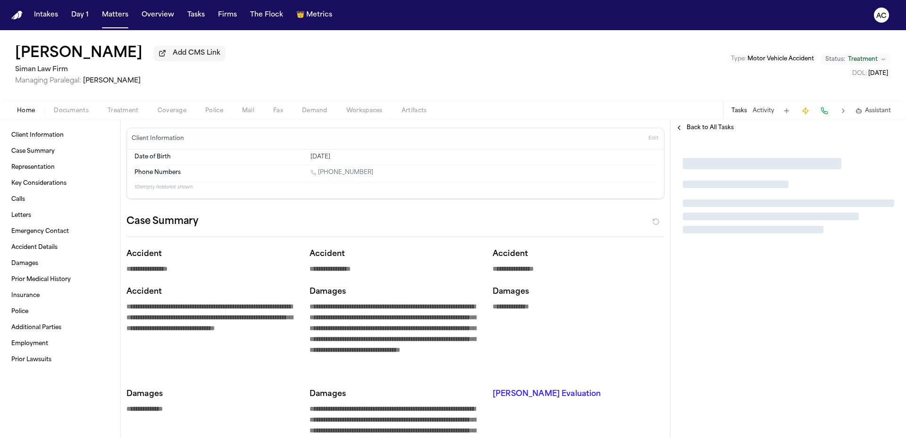
type textarea "*"
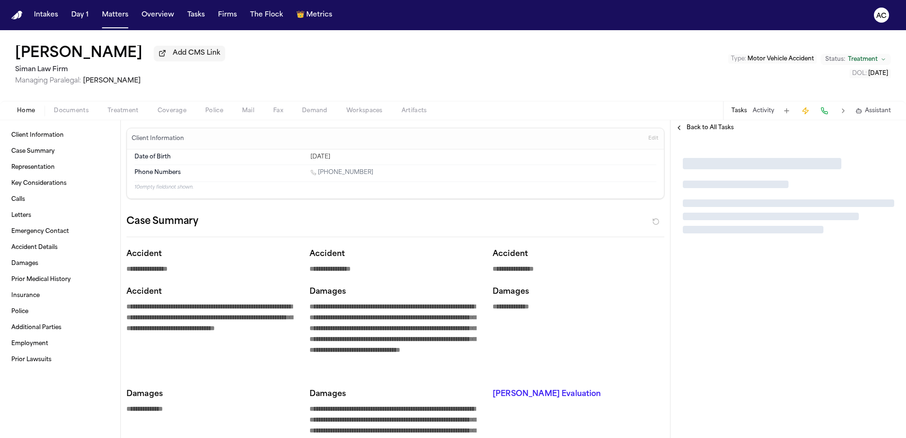
type textarea "*"
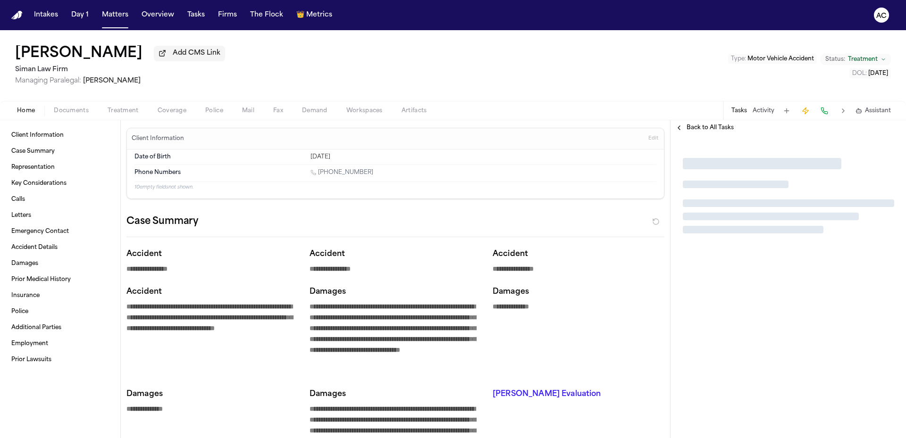
type textarea "*"
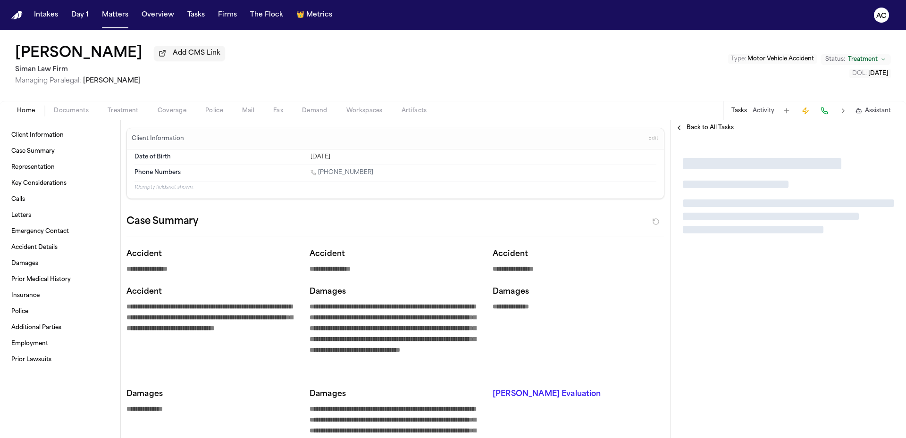
type textarea "*"
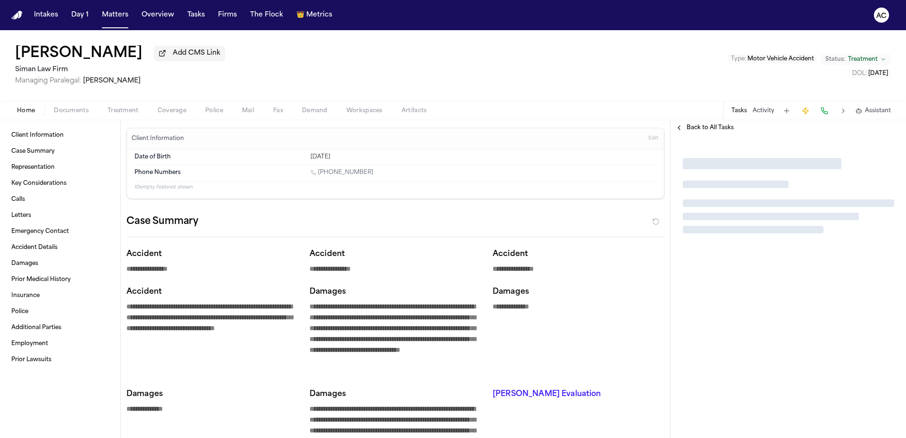
type textarea "*"
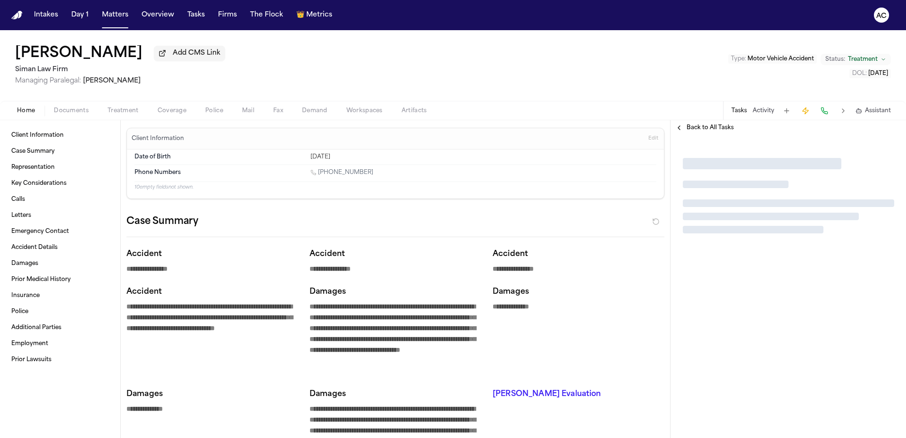
type textarea "*"
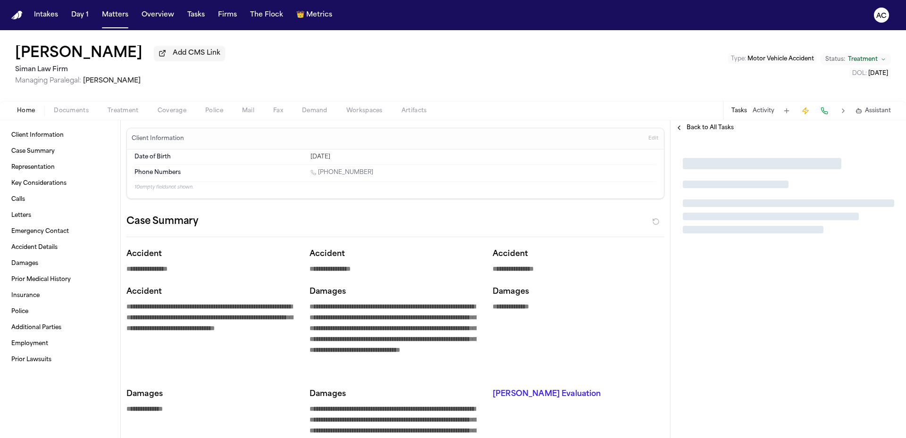
type textarea "*"
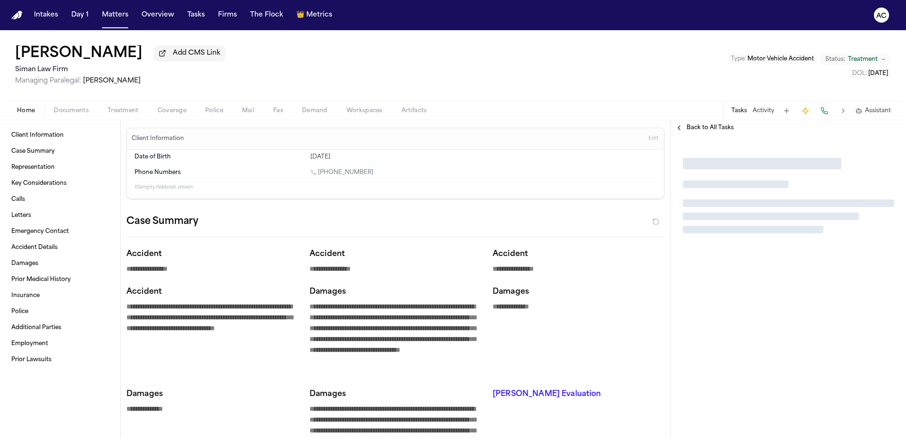
type textarea "*"
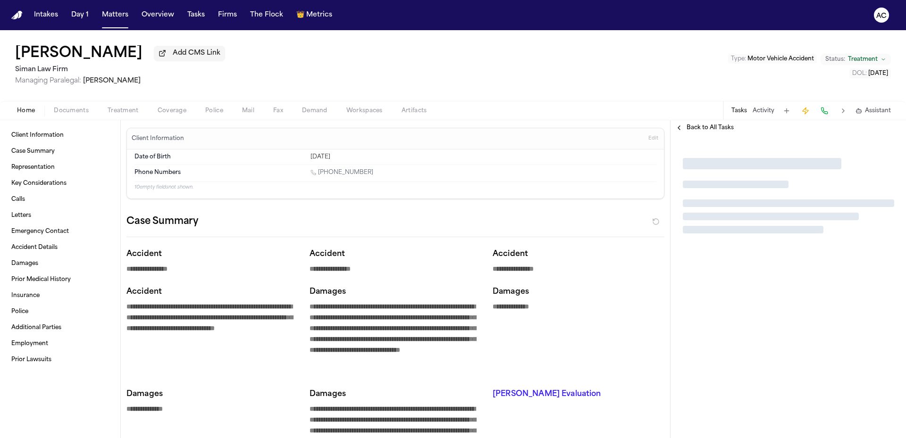
type textarea "*"
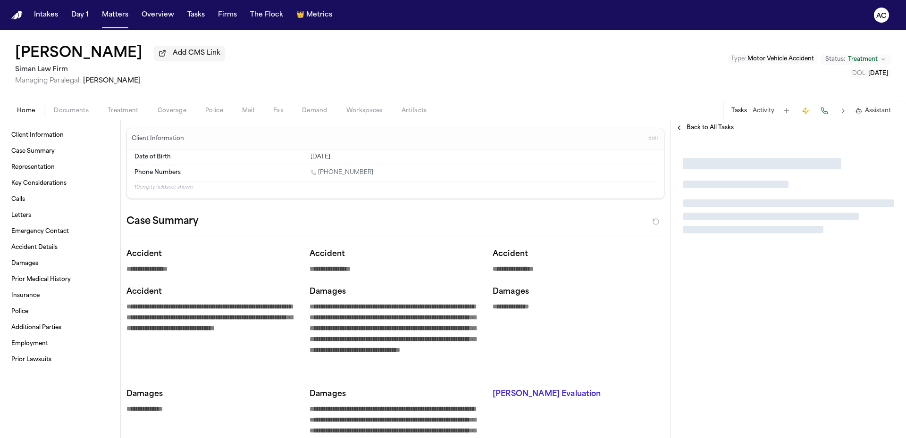
type textarea "*"
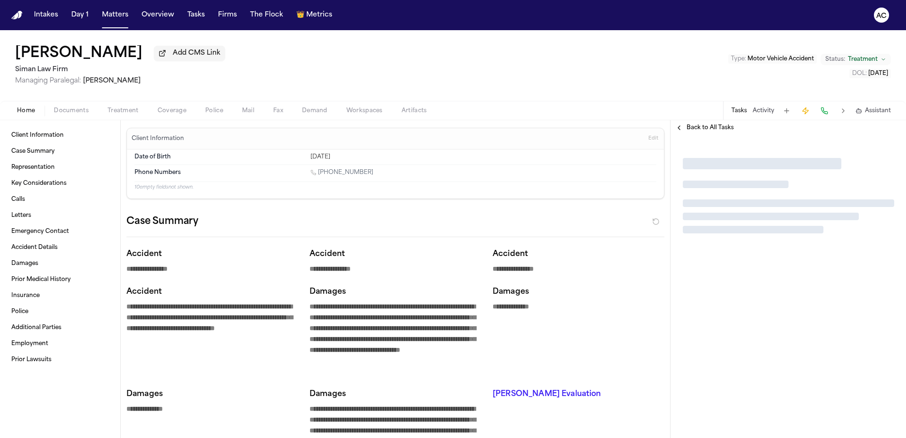
type textarea "*"
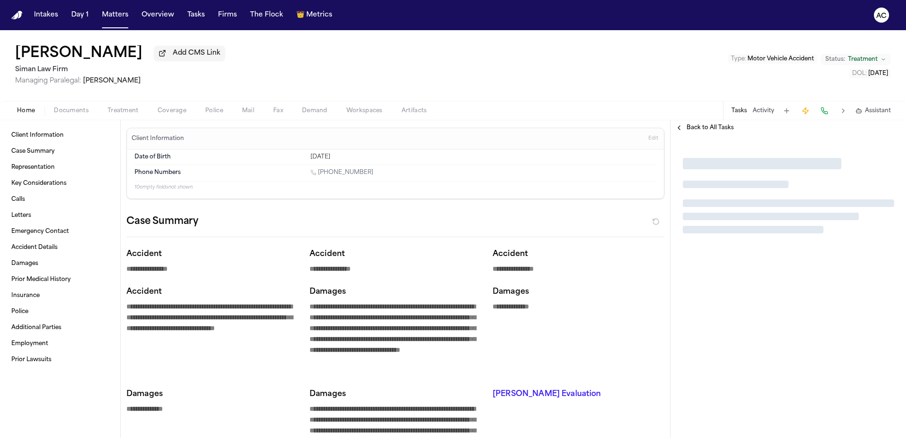
type textarea "*"
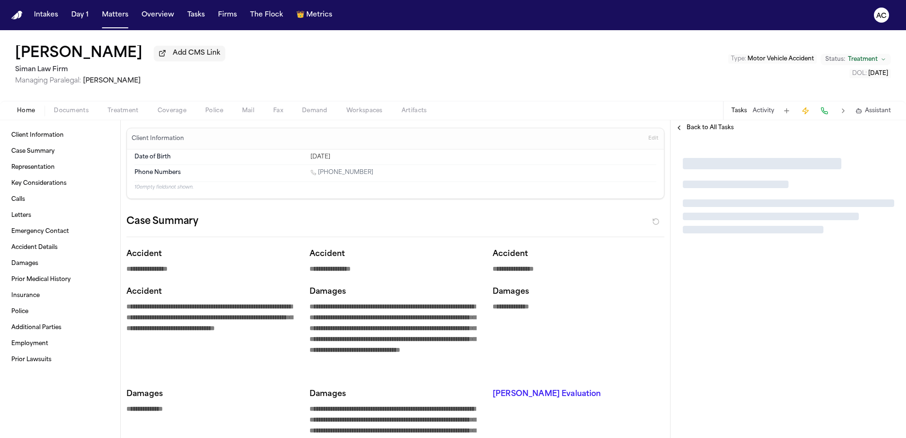
type textarea "*"
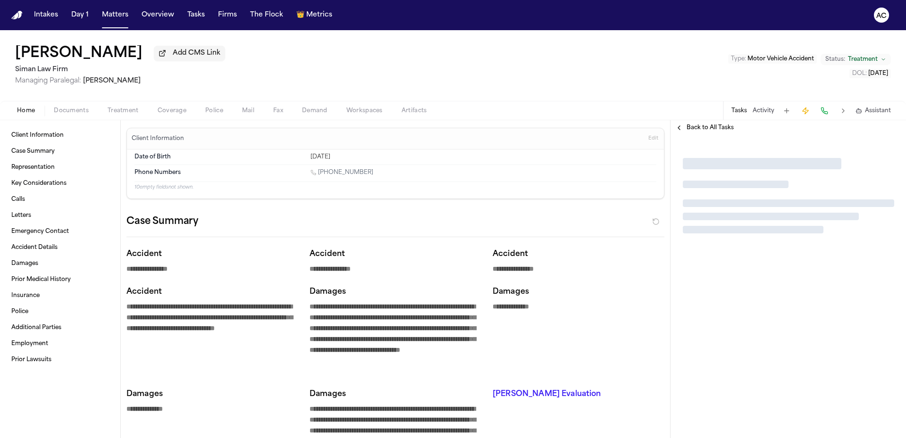
type textarea "*"
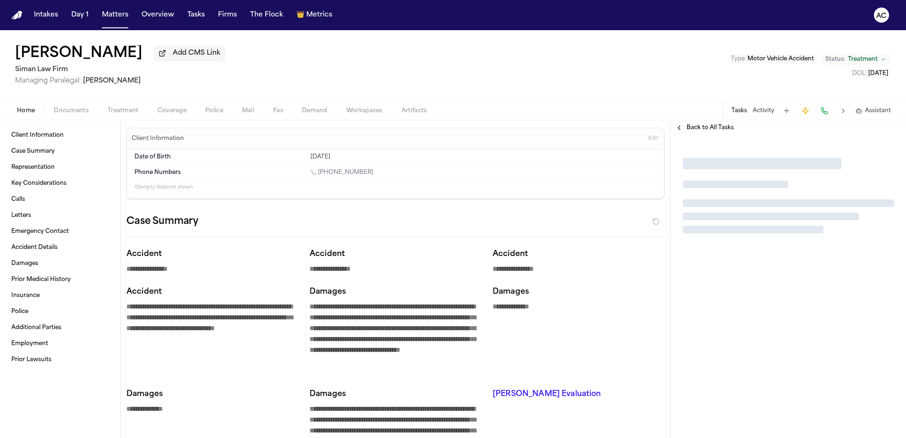
type textarea "*"
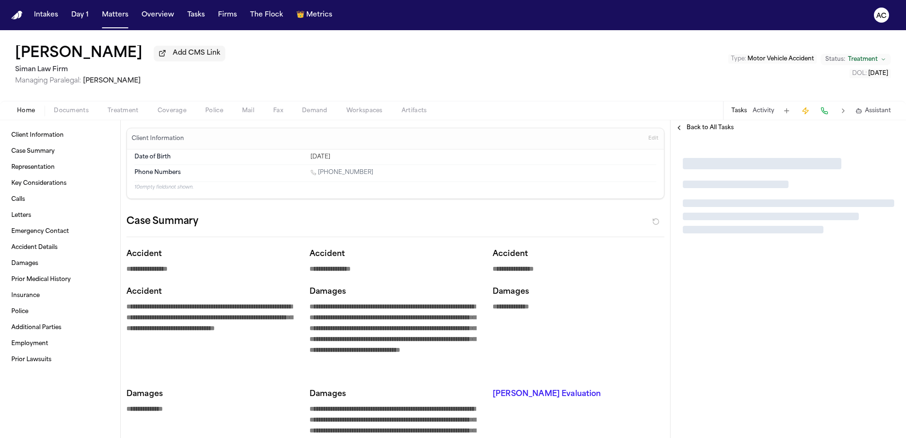
type textarea "*"
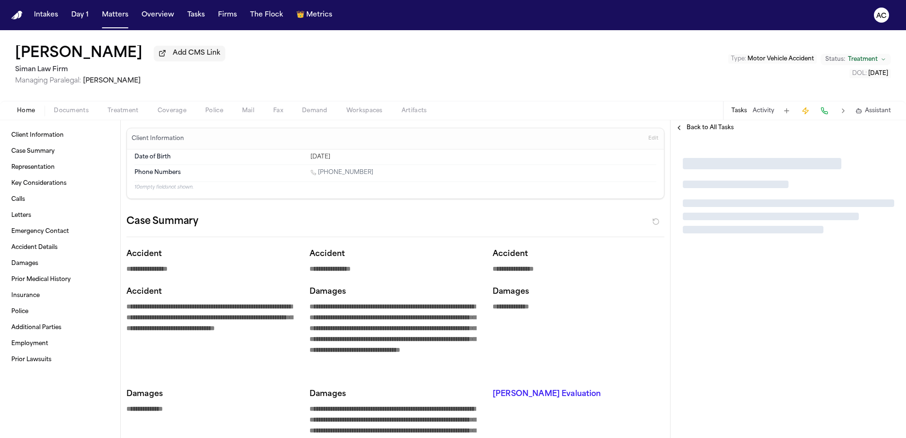
type textarea "*"
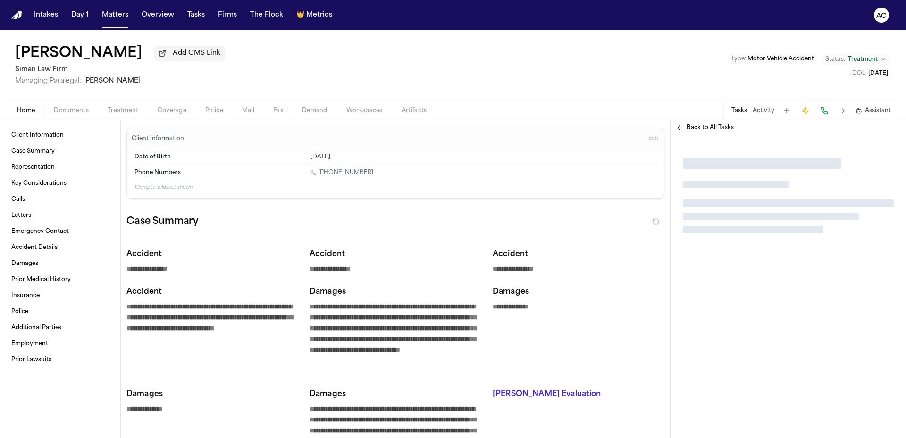
type textarea "*"
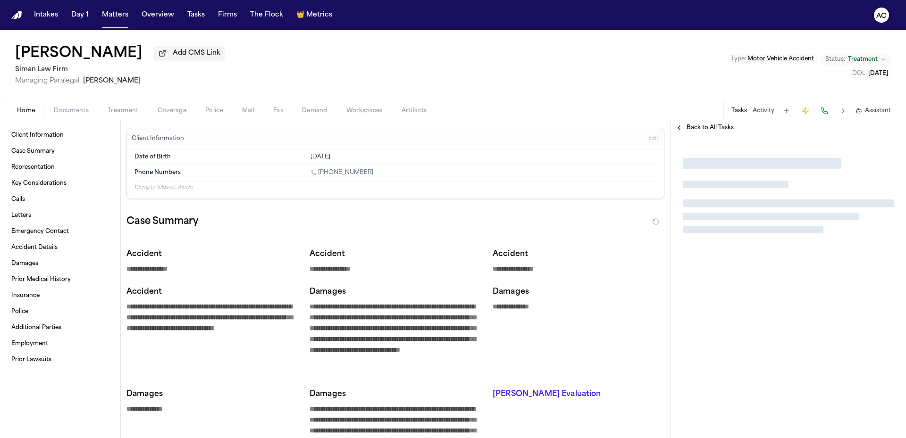
type textarea "*"
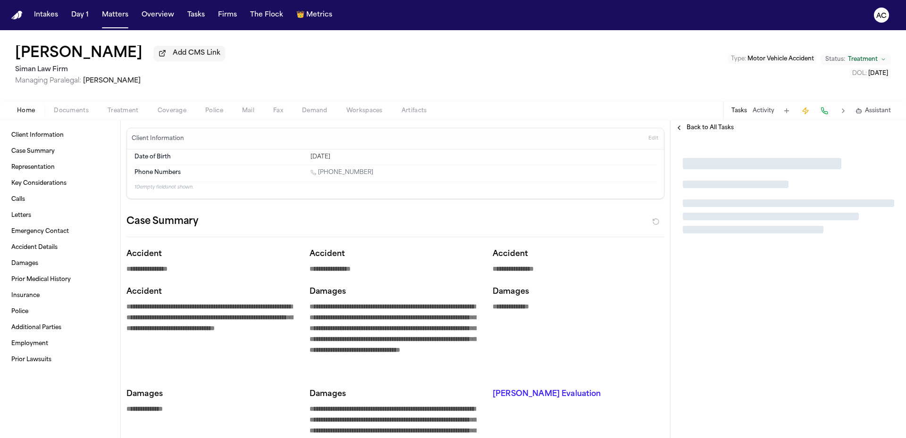
type textarea "*"
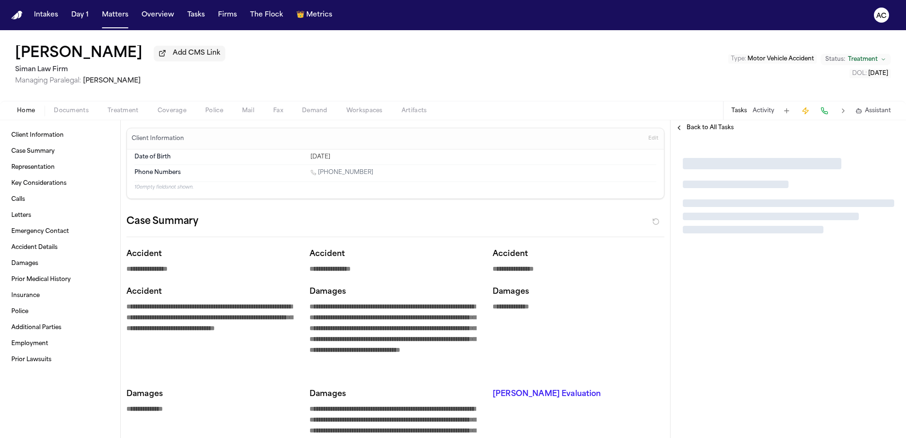
type textarea "*"
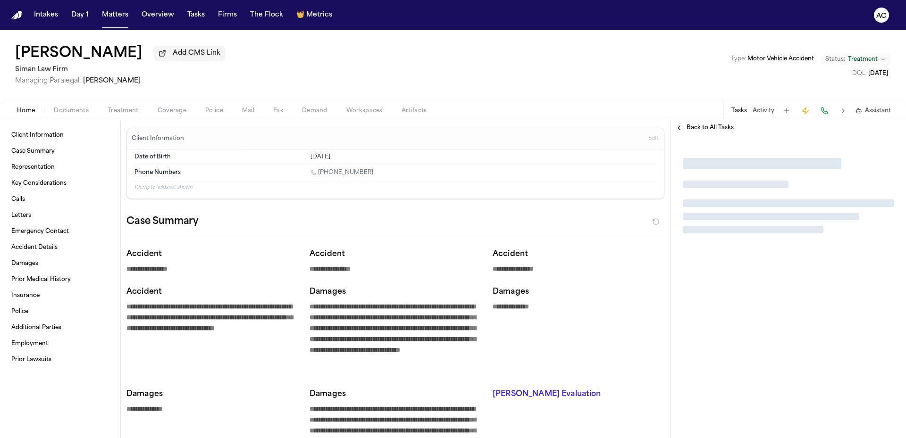
type textarea "*"
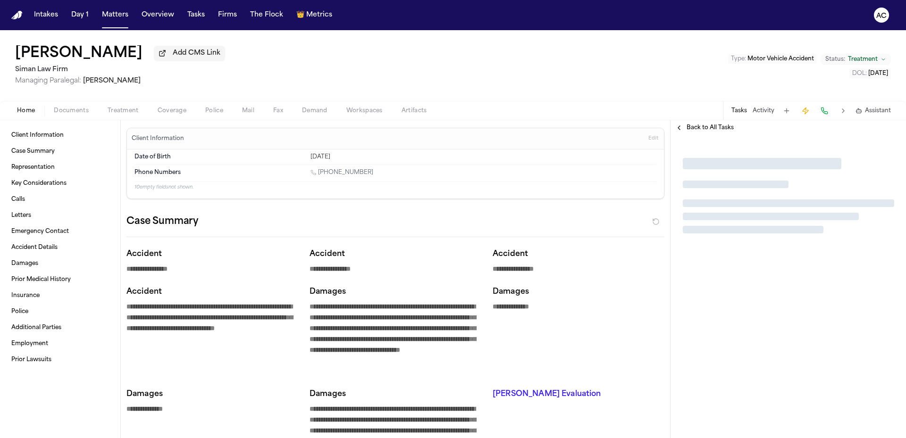
type textarea "*"
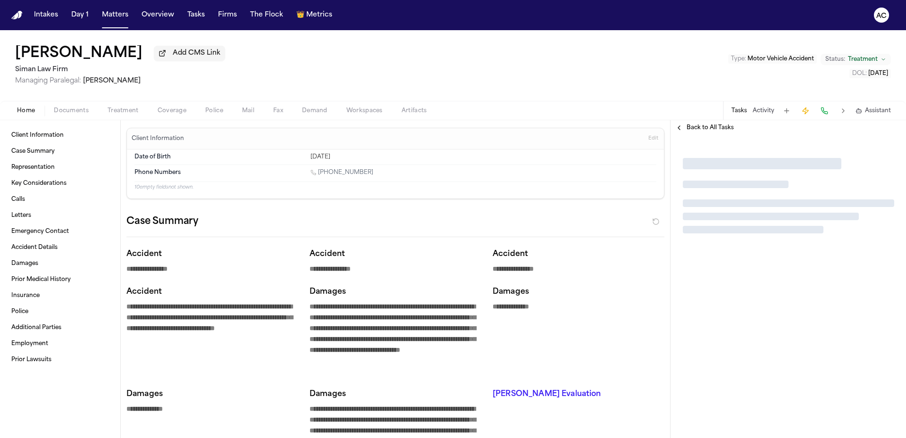
type textarea "*"
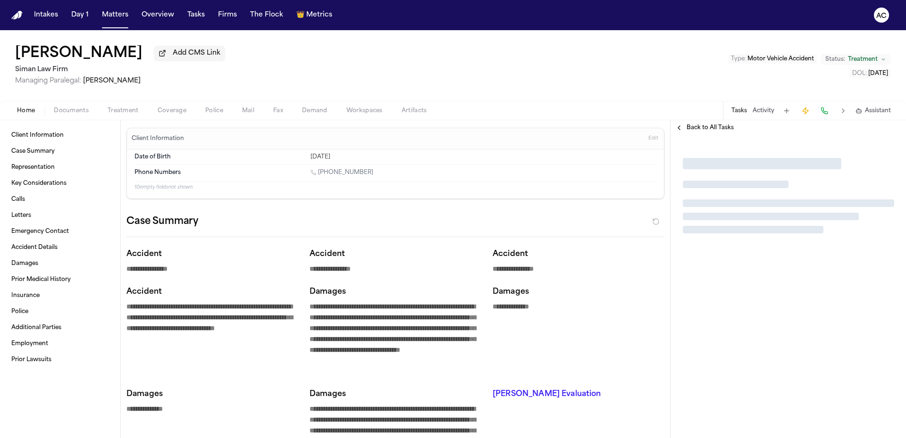
type textarea "*"
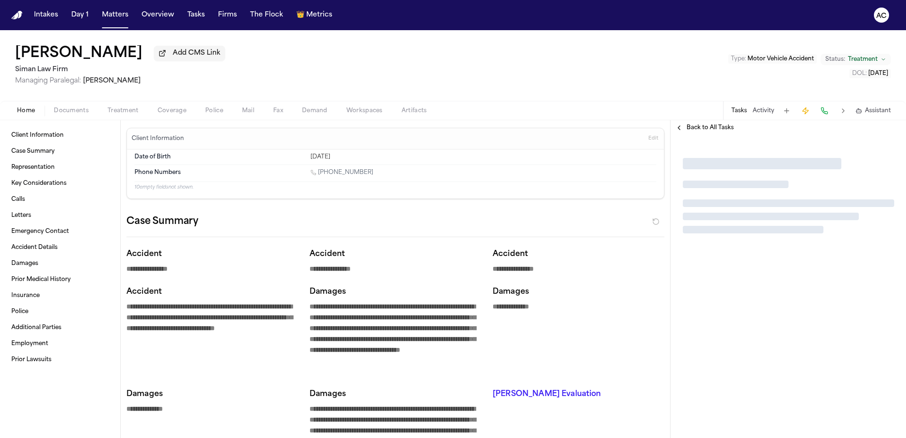
type textarea "*"
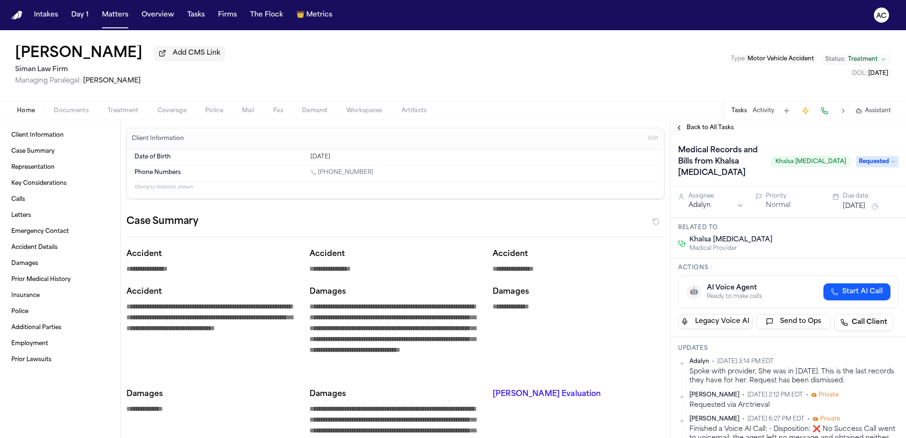
click at [75, 111] on span "Documents" at bounding box center [71, 111] width 35 height 8
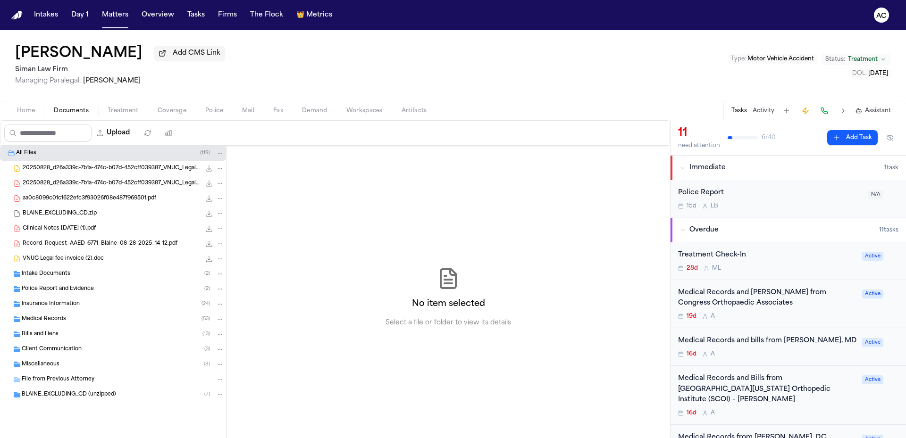
click at [60, 313] on div "Medical Records ( 53 )" at bounding box center [113, 319] width 226 height 15
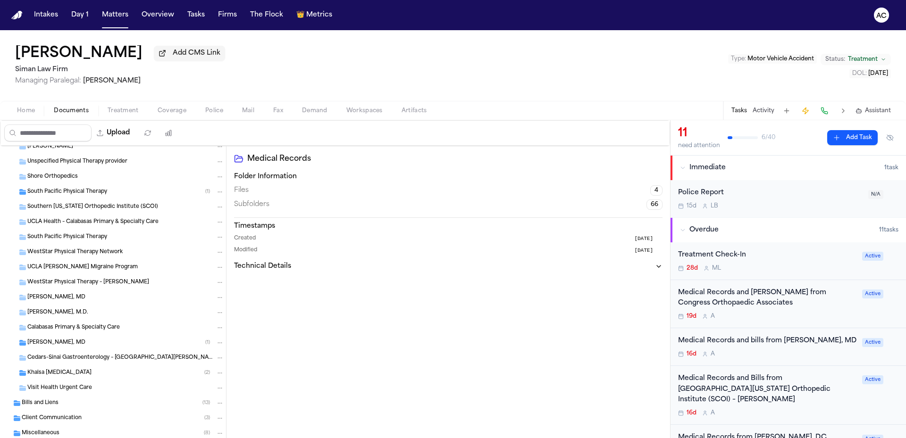
scroll to position [991, 0]
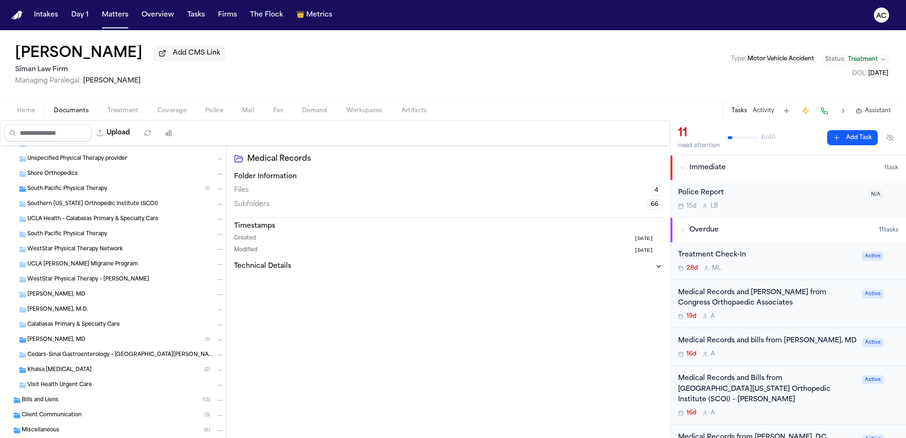
click at [76, 400] on div "Bills and Liens ( 13 )" at bounding box center [123, 400] width 202 height 8
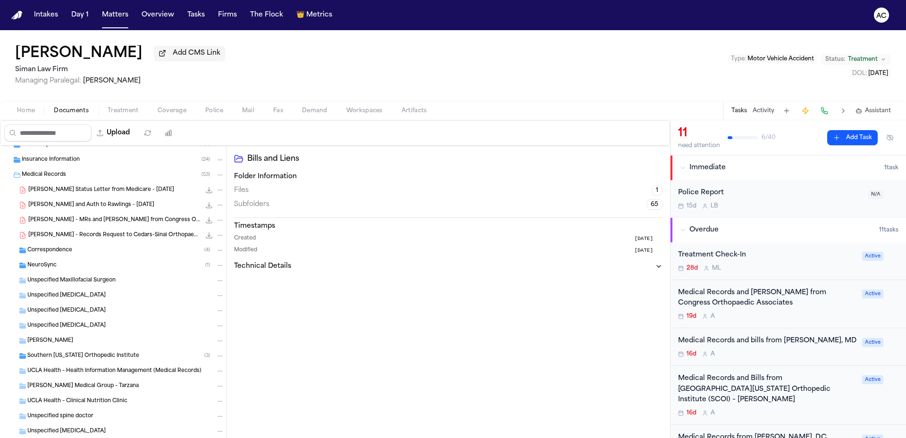
scroll to position [189, 0]
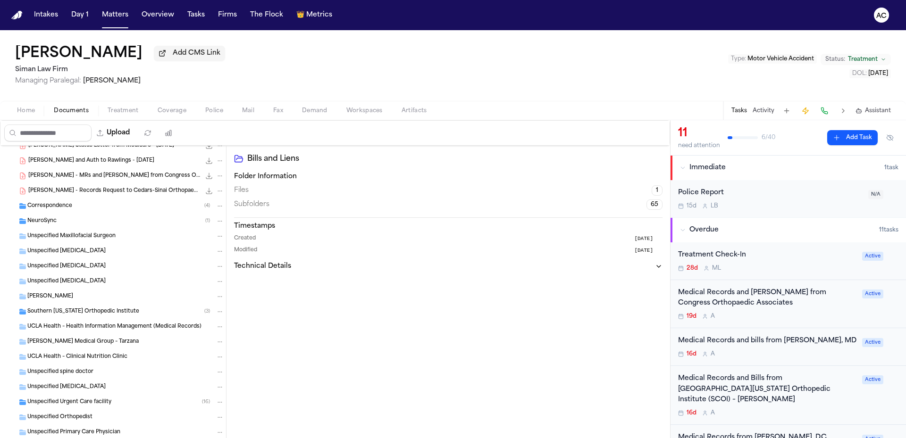
click at [139, 316] on div "Southern [US_STATE] Orthopedic Institute ( 3 )" at bounding box center [113, 311] width 226 height 15
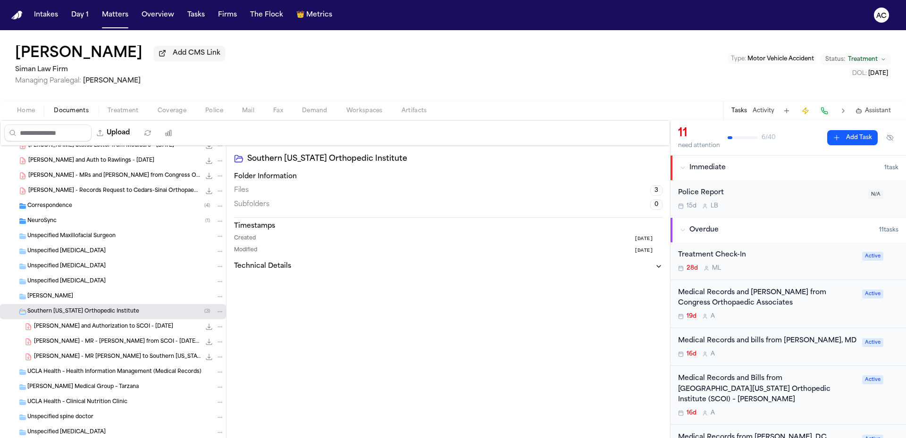
click at [138, 313] on div "Southern [US_STATE] Orthopedic Institute ( 3 )" at bounding box center [125, 312] width 197 height 8
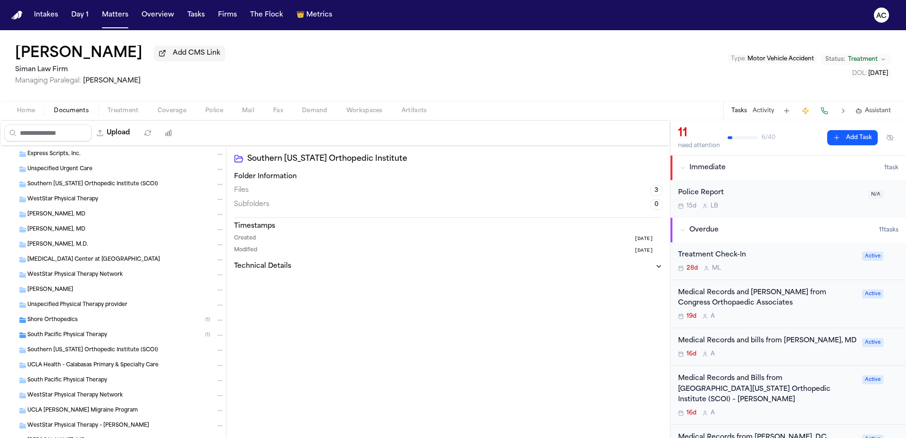
scroll to position [1888, 0]
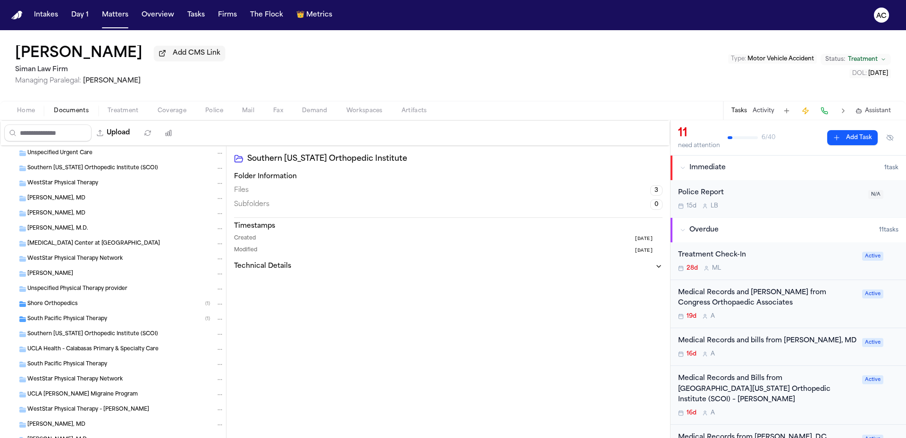
click at [92, 305] on div "Shore Orthopedics ( 1 )" at bounding box center [125, 304] width 197 height 8
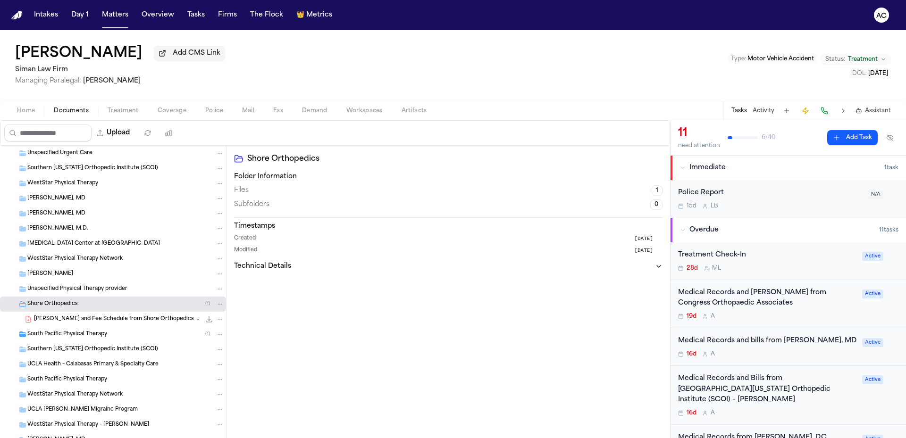
click at [118, 318] on span "[PERSON_NAME] and Fee Schedule from Shore Orthopedics - [DATE]" at bounding box center [117, 320] width 167 height 8
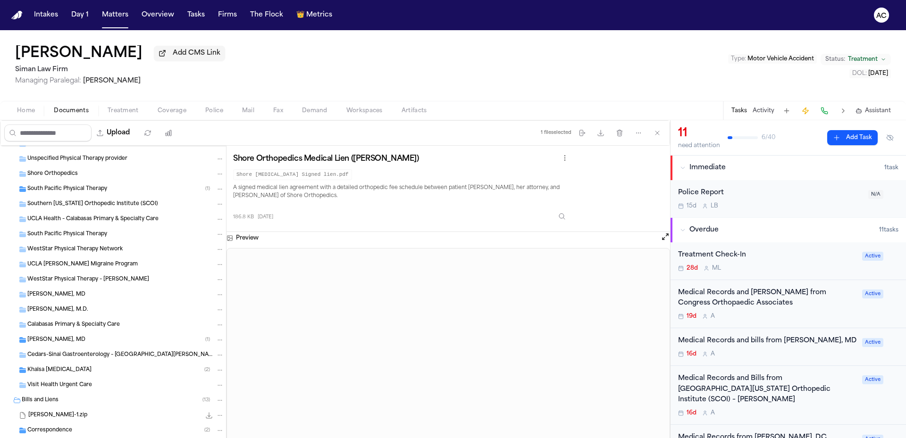
scroll to position [944, 0]
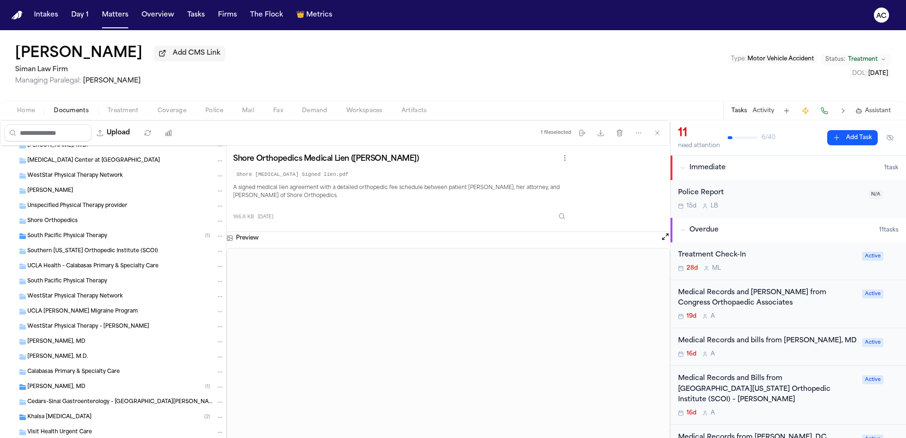
click at [121, 111] on span "Treatment" at bounding box center [123, 111] width 31 height 8
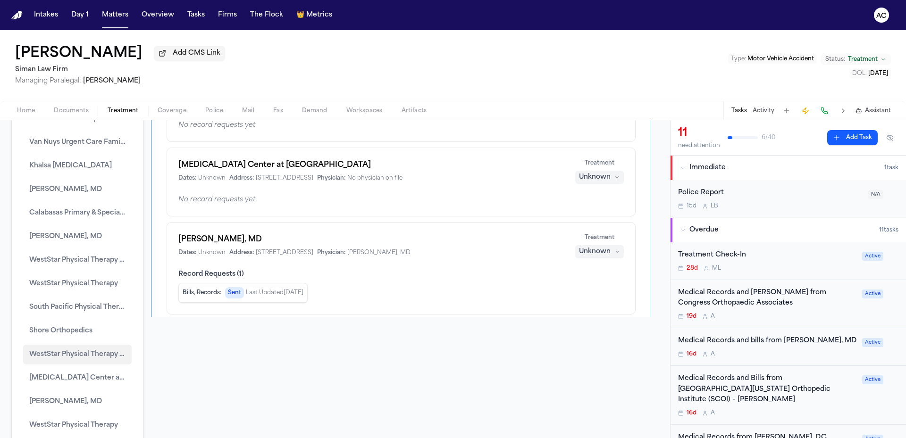
scroll to position [230, 0]
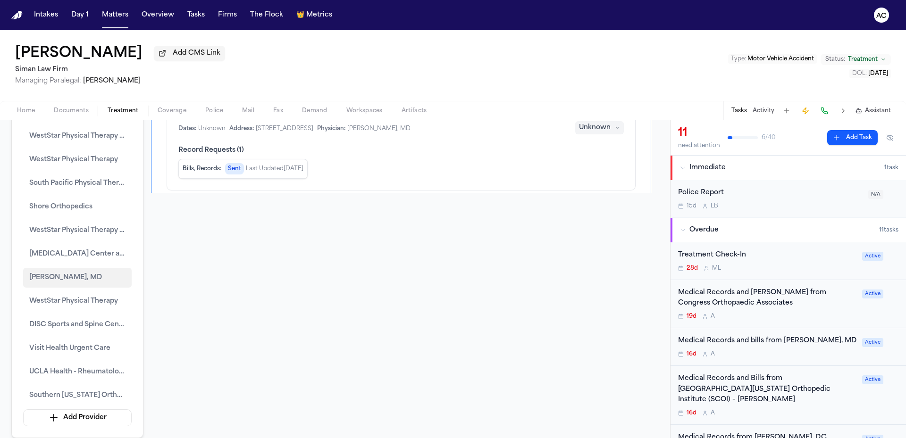
click at [76, 278] on span "[PERSON_NAME], MD" at bounding box center [65, 277] width 73 height 11
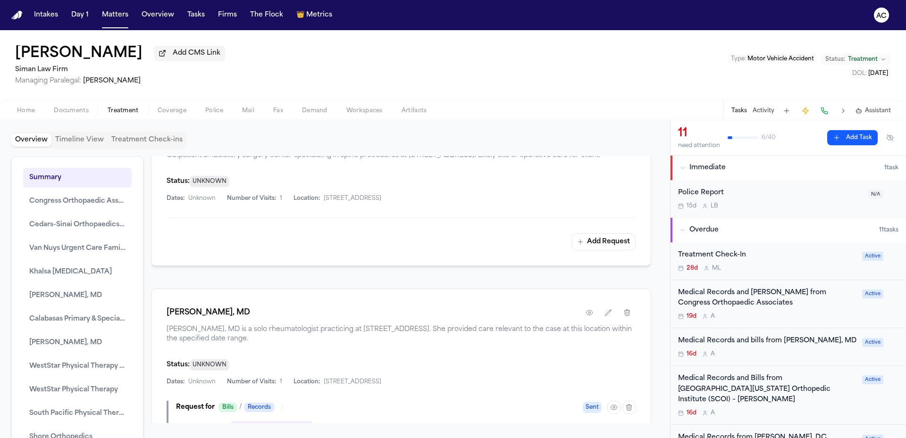
scroll to position [5474, 0]
click at [586, 311] on icon "button" at bounding box center [589, 313] width 6 height 5
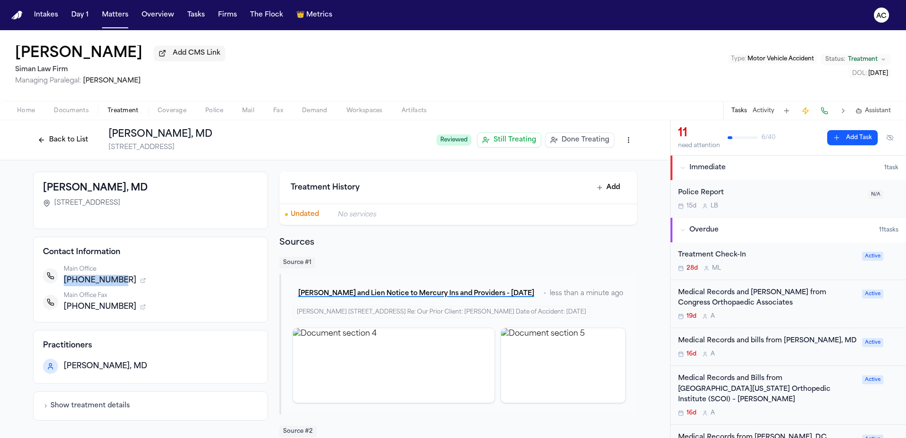
drag, startPoint x: 111, startPoint y: 281, endPoint x: 62, endPoint y: 279, distance: 49.6
click at [64, 279] on span "[PHONE_NUMBER]" at bounding box center [100, 280] width 73 height 11
copy span "[PHONE_NUMBER]"
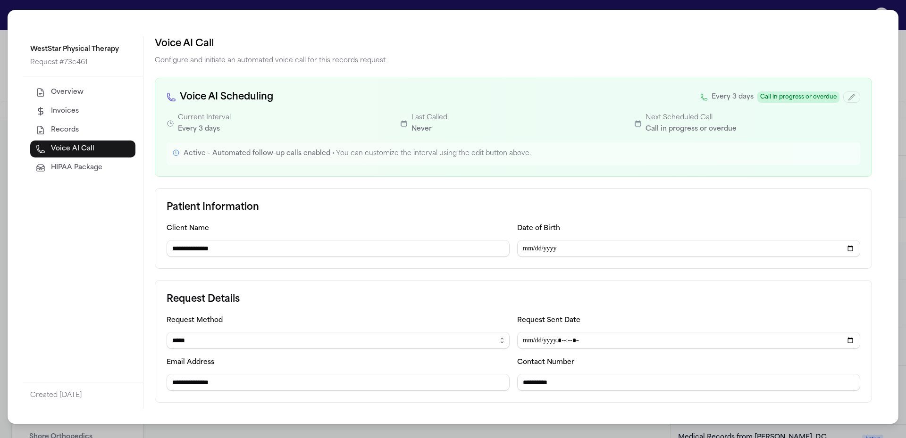
select select "*****"
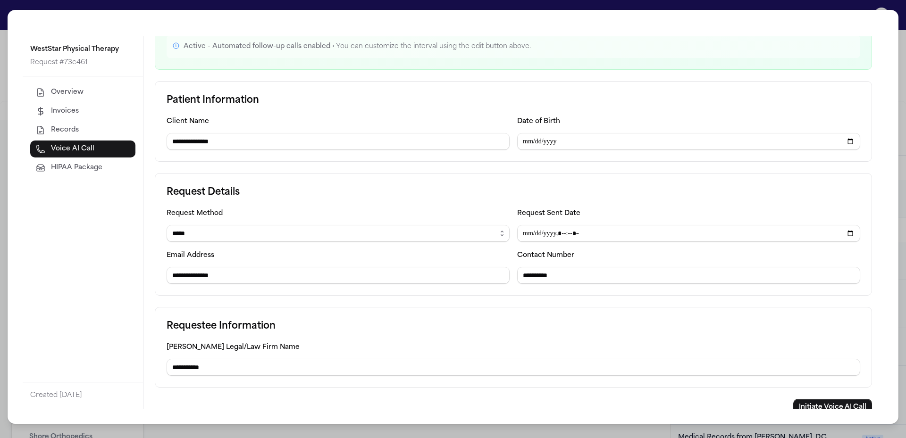
scroll to position [114, 0]
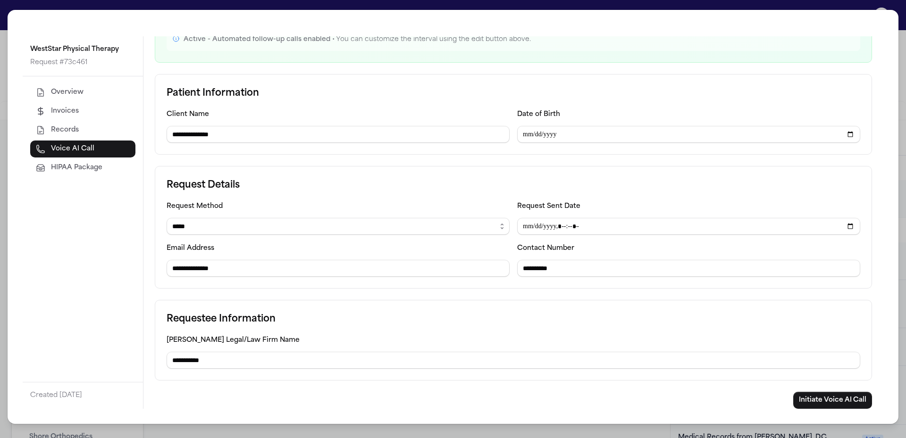
click at [903, 54] on div "**********" at bounding box center [453, 219] width 906 height 438
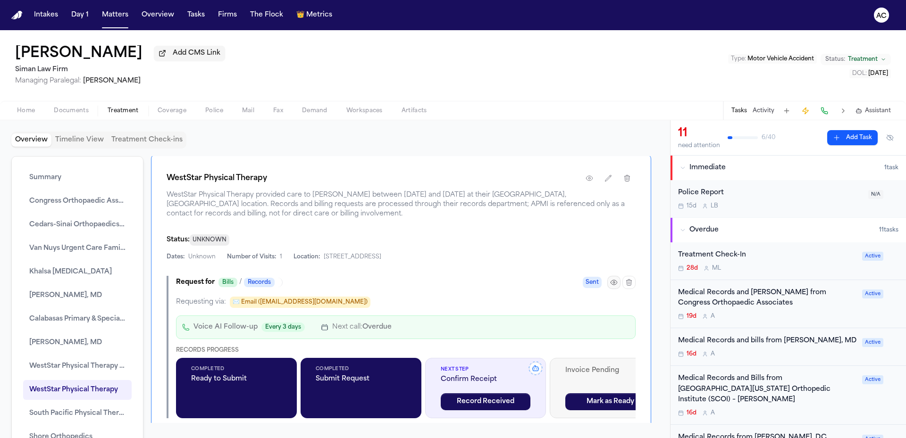
click at [611, 280] on icon "button" at bounding box center [614, 282] width 6 height 5
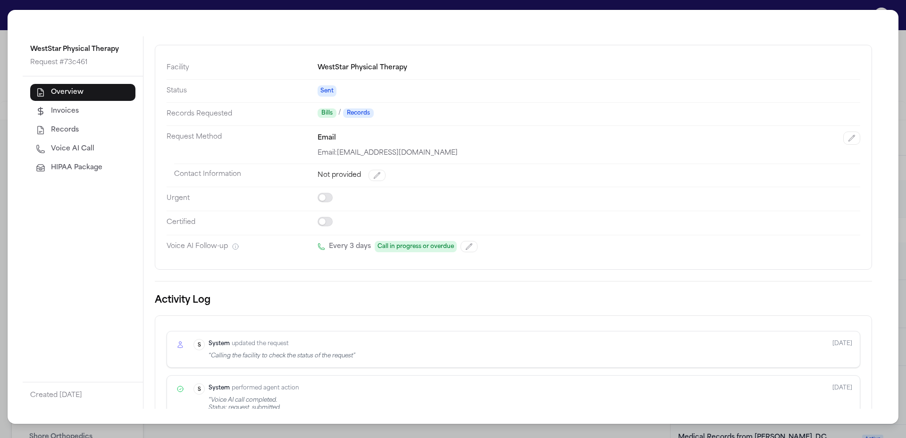
scroll to position [18, 0]
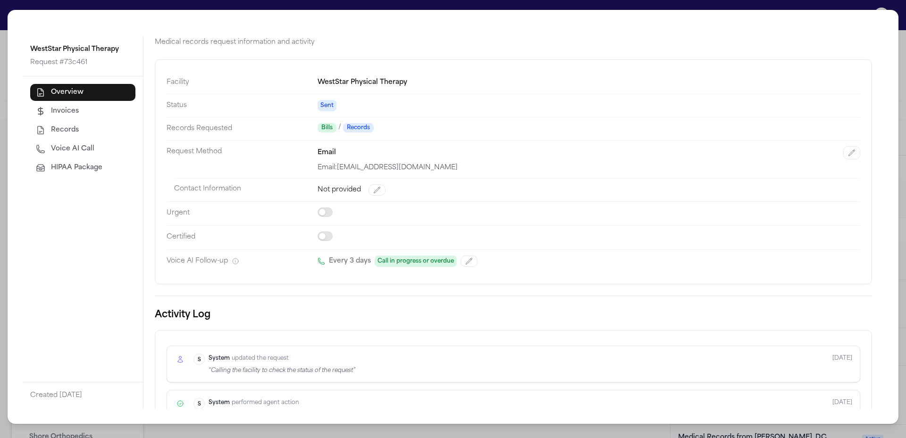
click at [74, 151] on span "Voice AI Call" at bounding box center [72, 148] width 43 height 9
select select "*****"
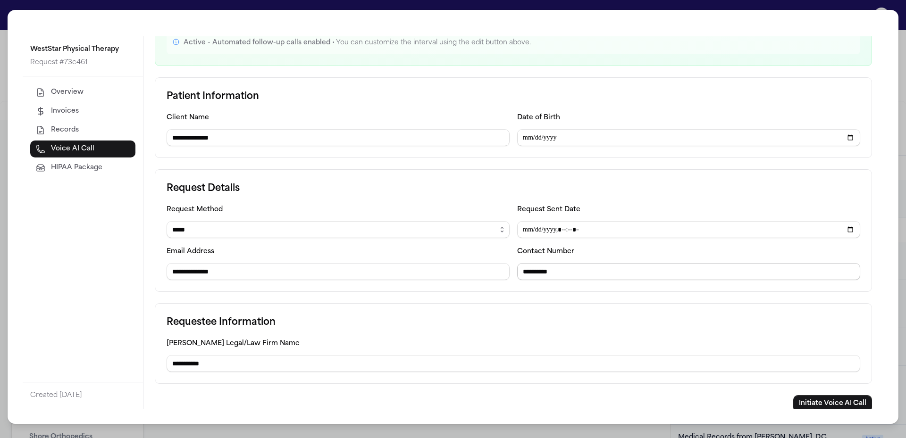
scroll to position [114, 0]
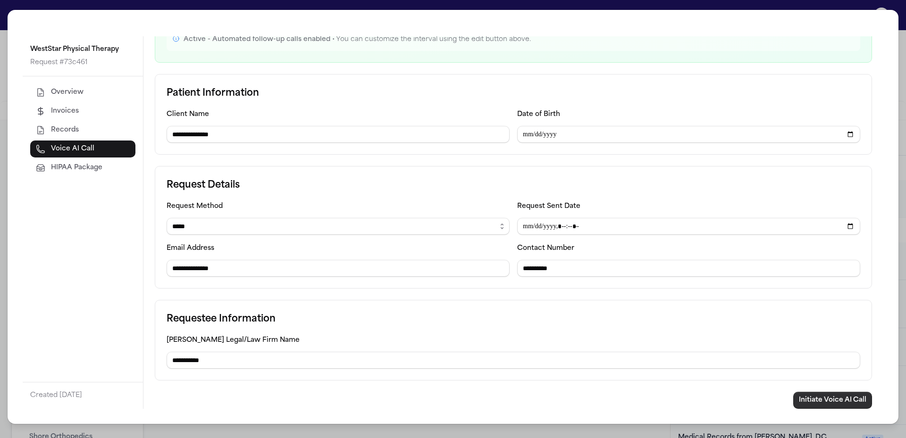
click at [815, 398] on button "Initiate Voice AI Call" at bounding box center [832, 400] width 79 height 17
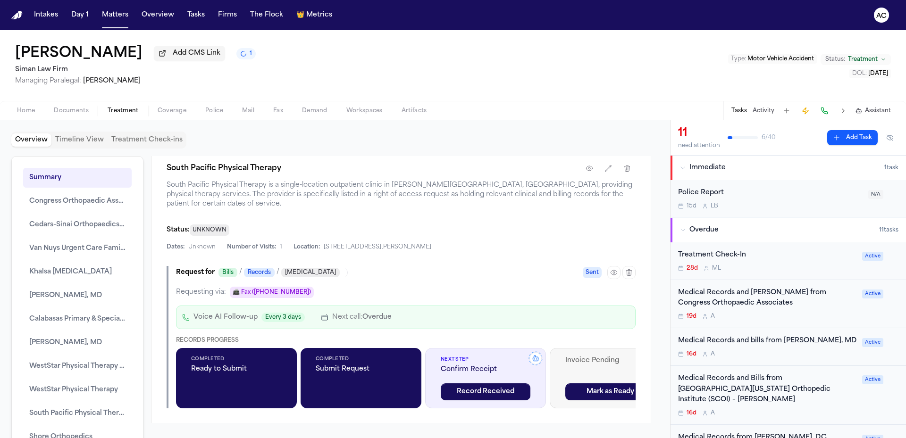
scroll to position [4583, 0]
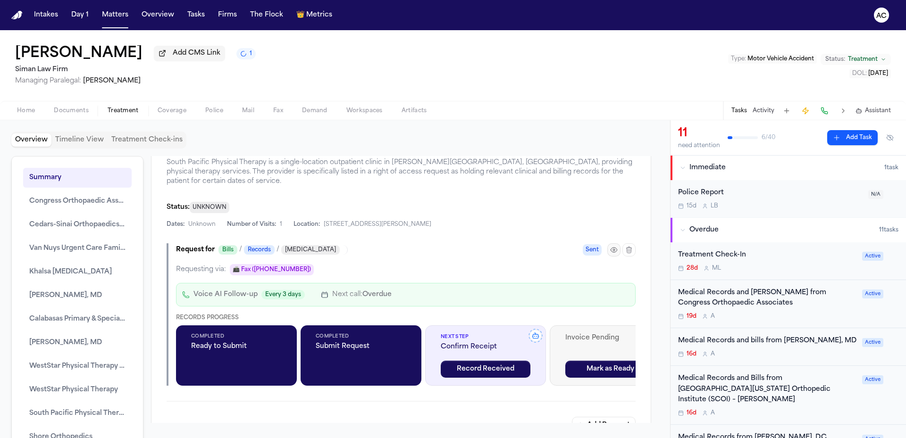
click at [610, 246] on icon "button" at bounding box center [614, 250] width 8 height 8
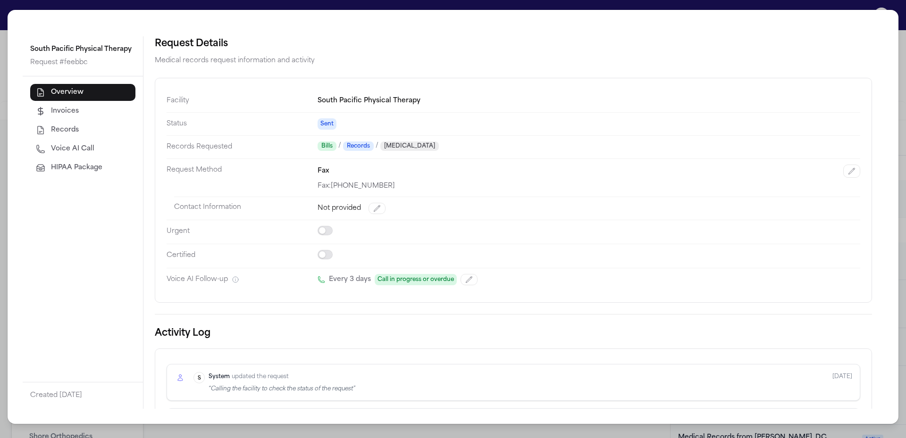
click at [72, 149] on span "Voice AI Call" at bounding box center [72, 148] width 43 height 9
select select "***"
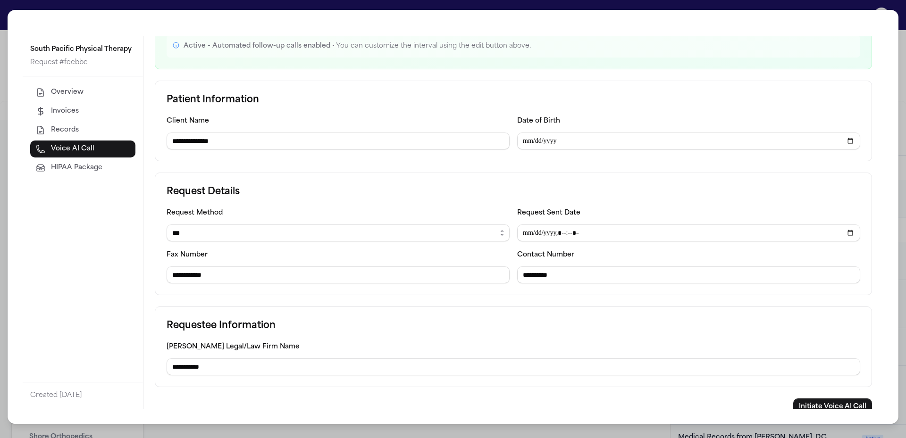
scroll to position [114, 0]
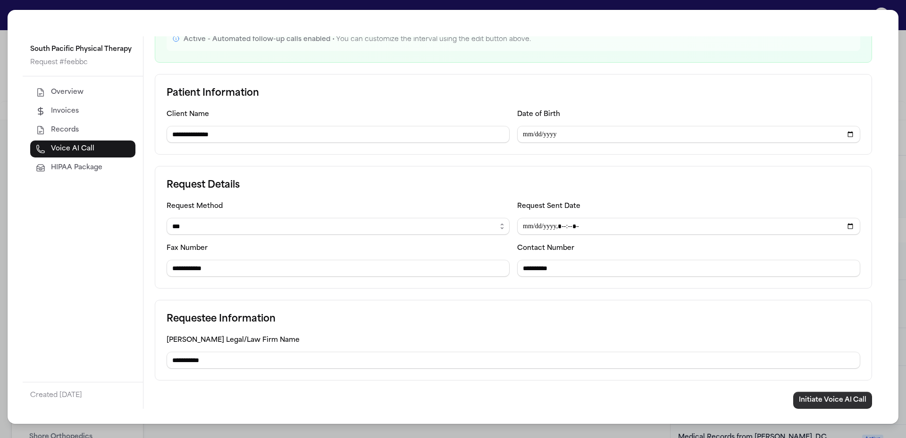
click at [849, 399] on button "Initiate Voice AI Call" at bounding box center [832, 400] width 79 height 17
click at [71, 3] on div "**********" at bounding box center [453, 219] width 906 height 438
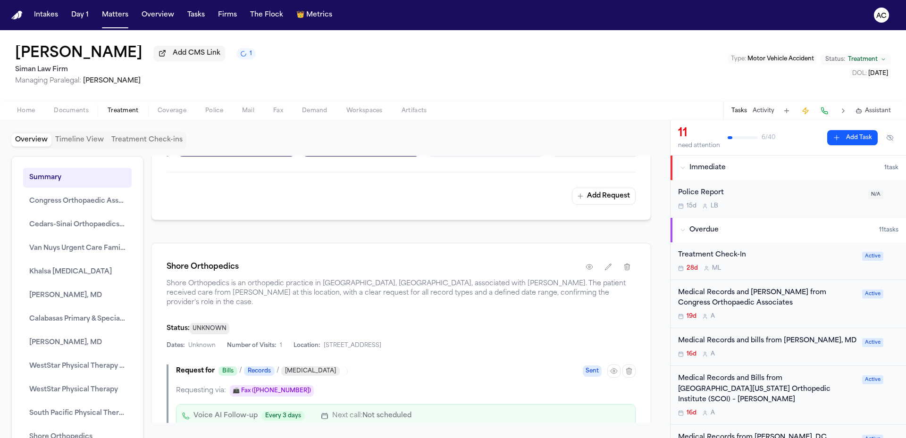
scroll to position [4866, 0]
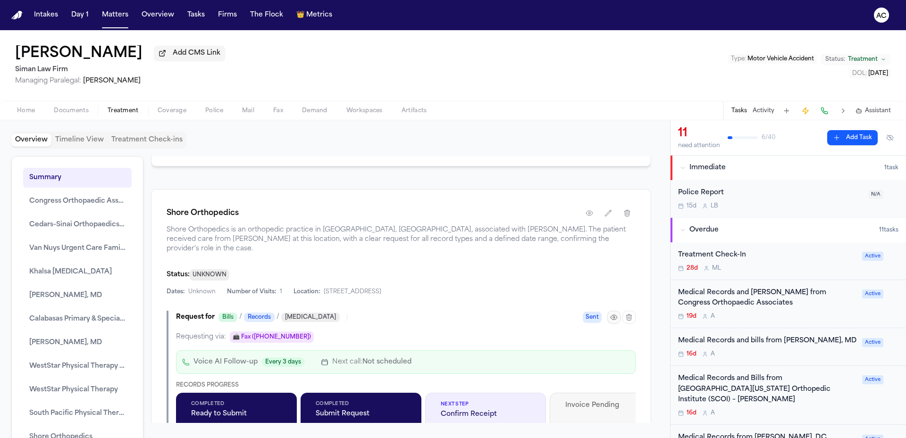
click at [610, 314] on icon "button" at bounding box center [614, 318] width 8 height 8
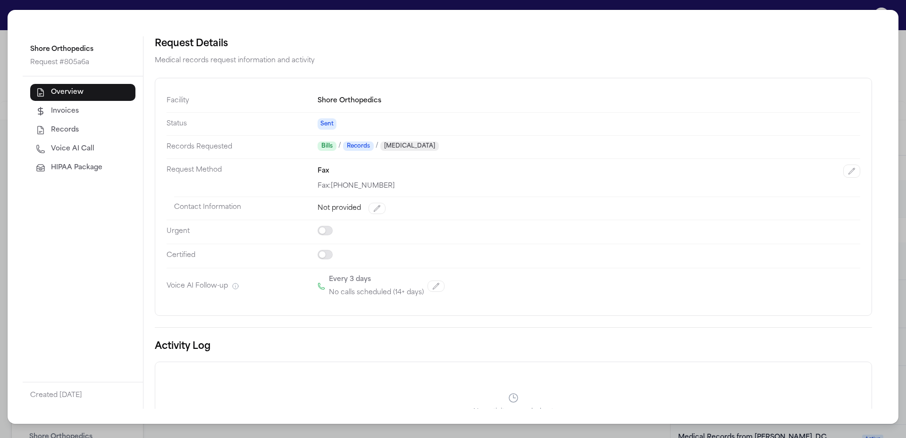
click at [87, 157] on button "Voice AI Call" at bounding box center [82, 149] width 105 height 17
select select "***"
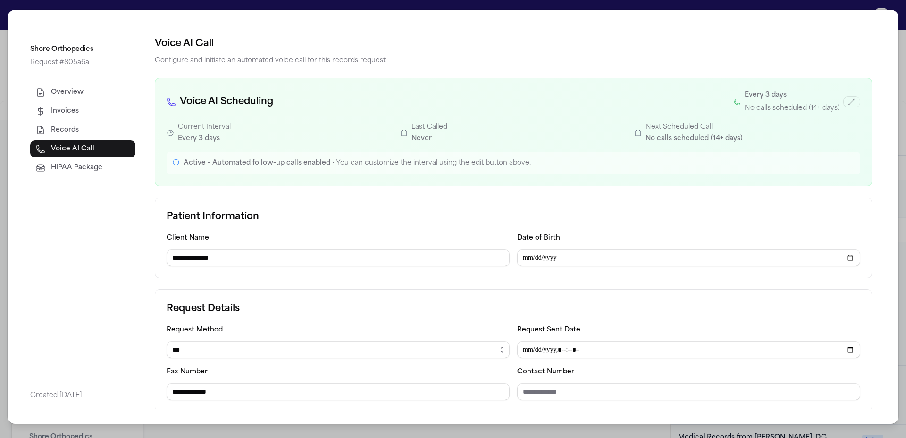
click at [78, 96] on span "Overview" at bounding box center [67, 92] width 33 height 9
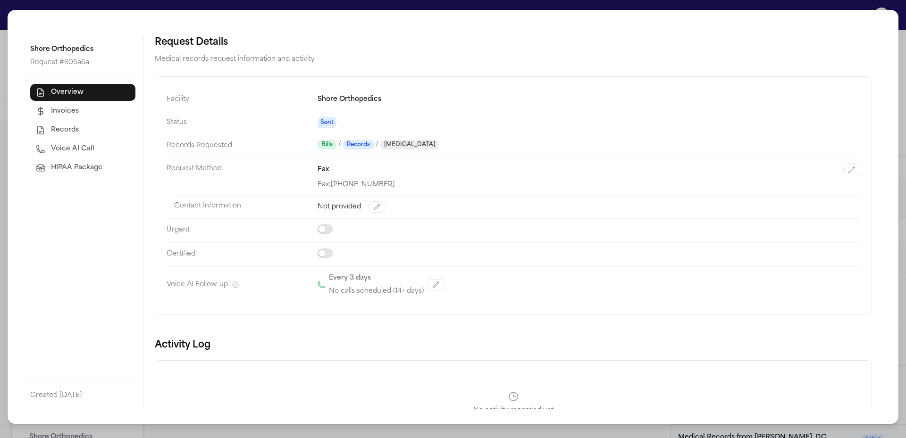
scroll to position [0, 0]
click at [844, 6] on div "Shore Orthopedics Request # 805a6a Overview Invoices Records Voice AI Call HIPA…" at bounding box center [453, 219] width 906 height 438
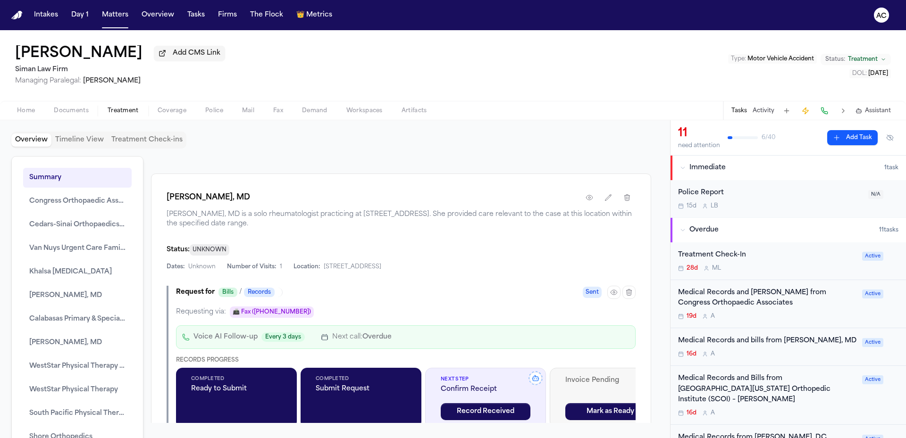
scroll to position [5574, 0]
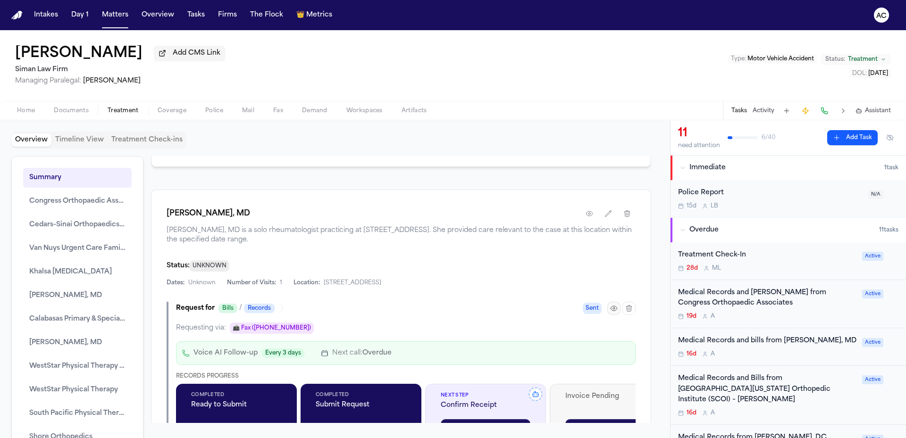
click at [607, 302] on button "button" at bounding box center [613, 308] width 13 height 13
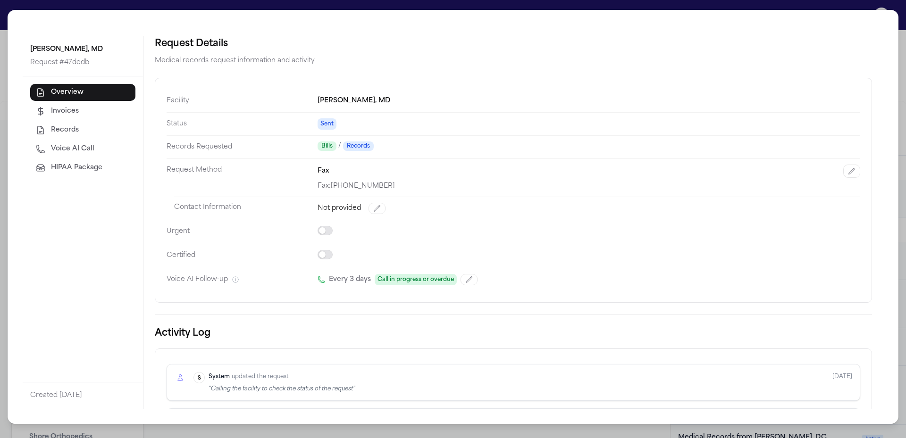
click at [102, 145] on button "Voice AI Call" at bounding box center [82, 149] width 105 height 17
select select "***"
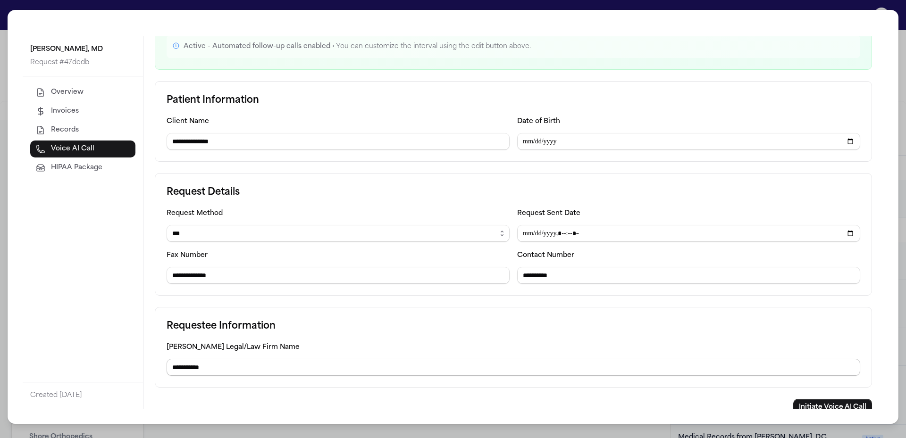
scroll to position [114, 0]
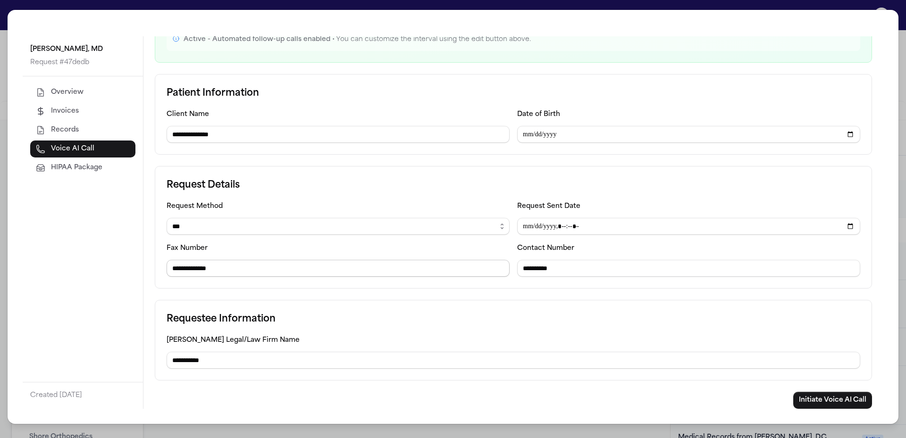
drag, startPoint x: 564, startPoint y: 269, endPoint x: 500, endPoint y: 274, distance: 63.9
click at [500, 274] on div "**********" at bounding box center [514, 239] width 694 height 76
paste input "**"
type input "**********"
click at [817, 404] on button "Initiate Voice AI Call" at bounding box center [832, 400] width 79 height 17
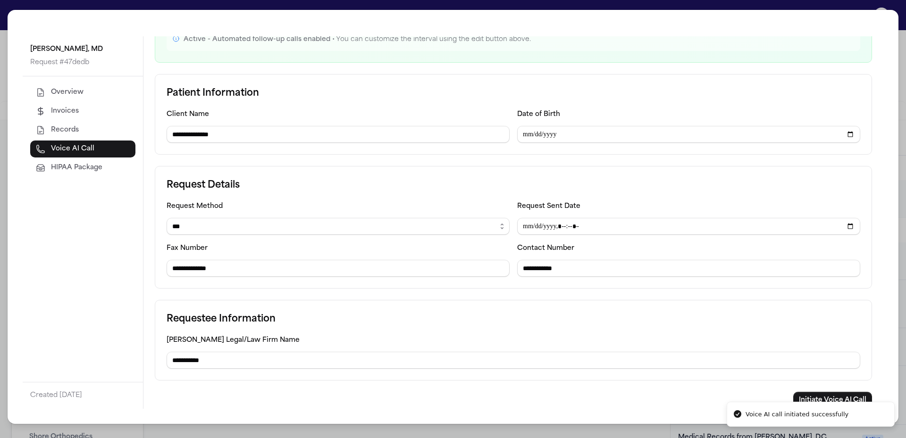
click at [903, 50] on div "**********" at bounding box center [453, 219] width 906 height 438
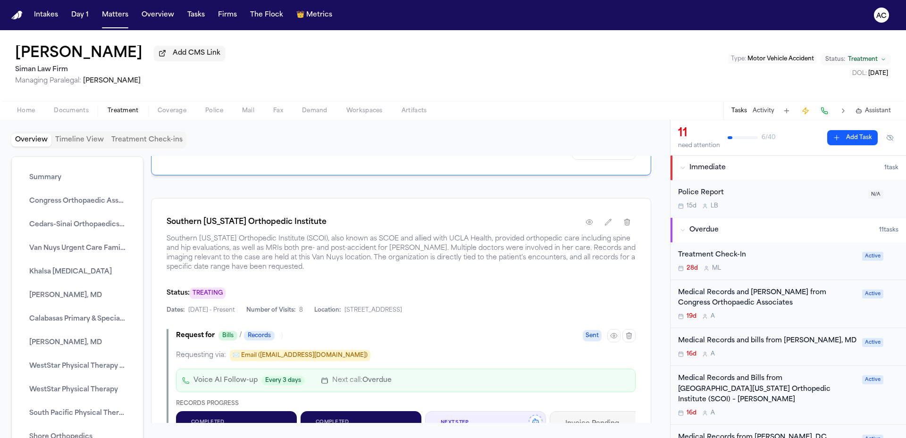
scroll to position [6895, 0]
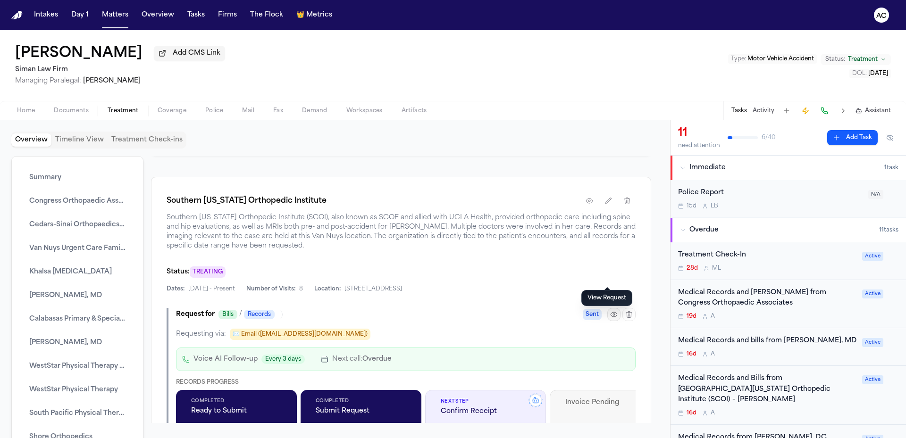
click at [611, 308] on button "button" at bounding box center [613, 314] width 13 height 13
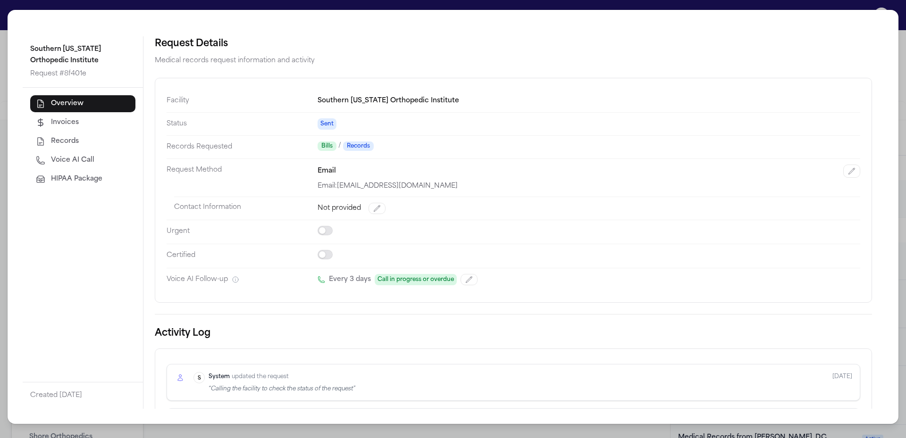
click at [88, 158] on span "Voice AI Call" at bounding box center [72, 160] width 43 height 9
select select "*****"
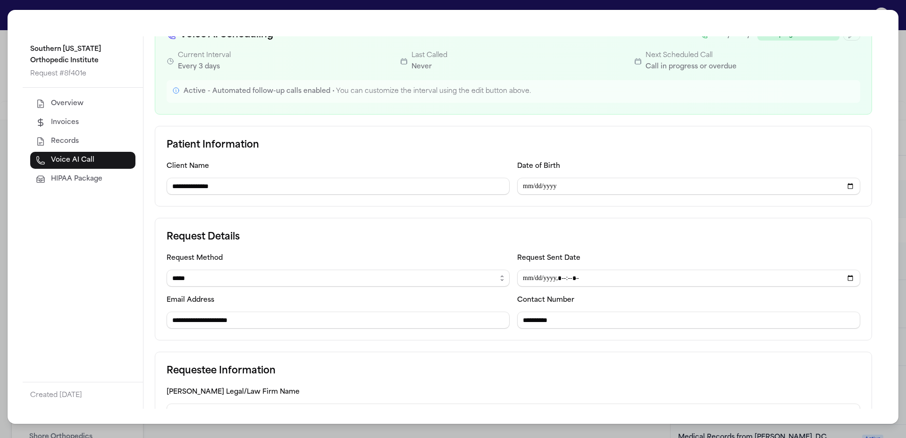
scroll to position [94, 0]
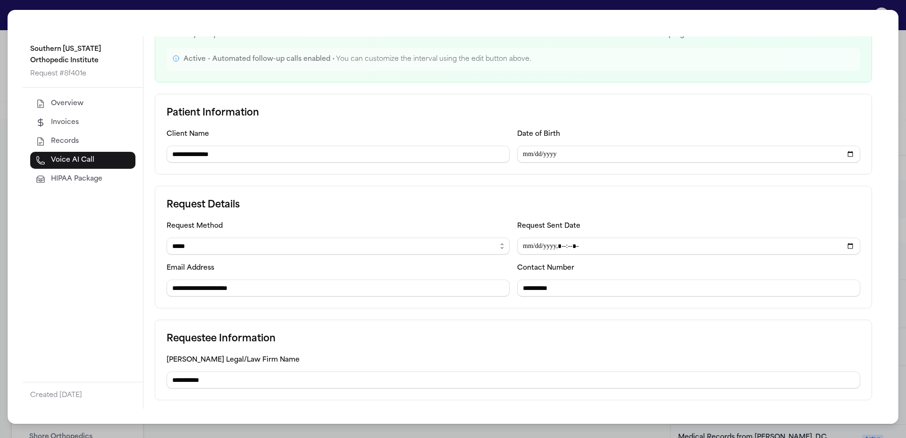
click at [904, 25] on div "**********" at bounding box center [453, 219] width 906 height 438
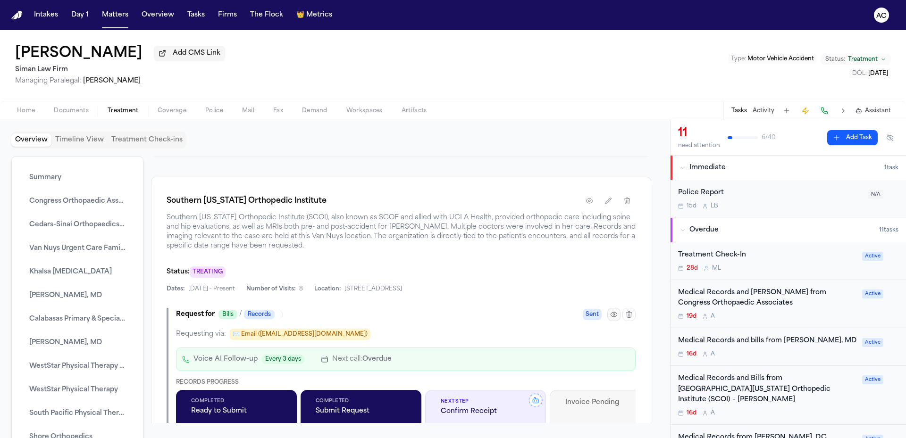
click at [610, 311] on icon "button" at bounding box center [614, 315] width 8 height 8
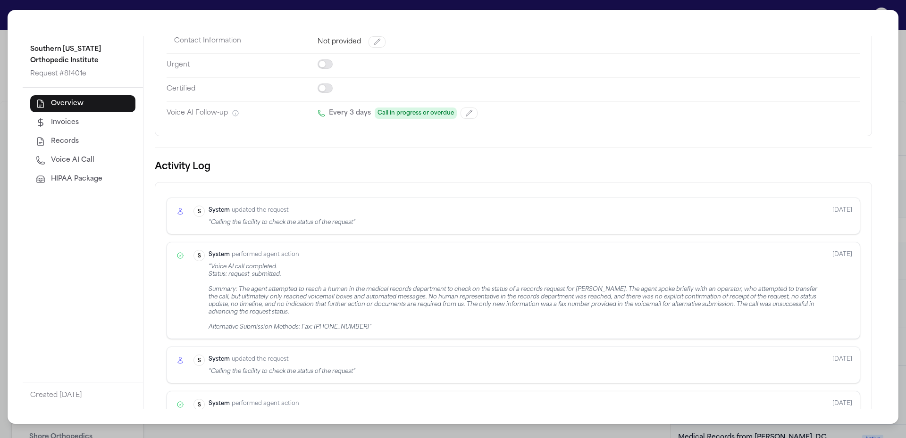
scroll to position [47, 0]
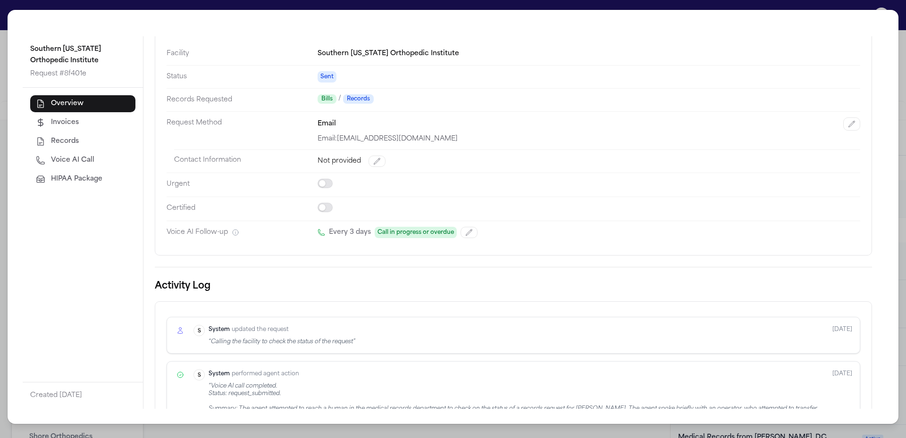
click at [86, 160] on span "Voice AI Call" at bounding box center [72, 160] width 43 height 9
select select "*****"
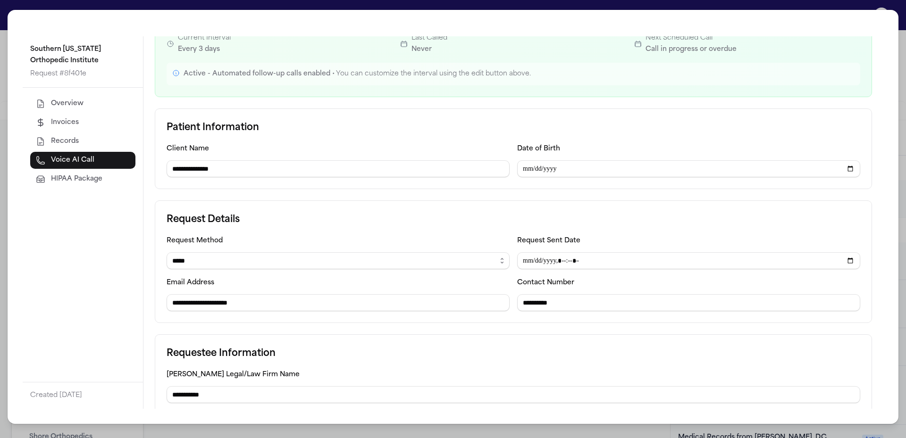
scroll to position [114, 0]
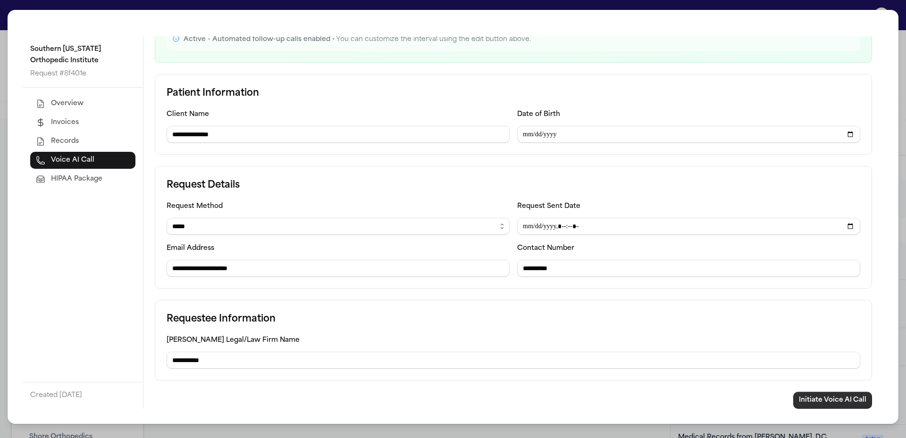
click at [840, 399] on button "Initiate Voice AI Call" at bounding box center [832, 400] width 79 height 17
click at [767, 4] on div "**********" at bounding box center [453, 219] width 906 height 438
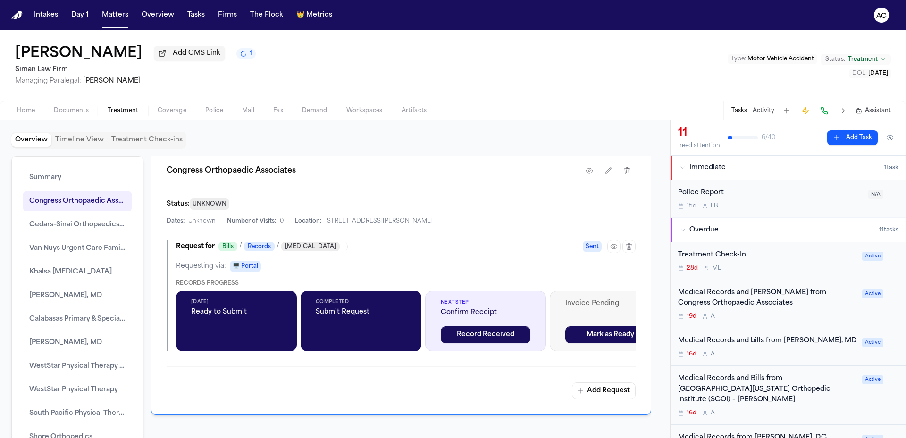
scroll to position [1807, 0]
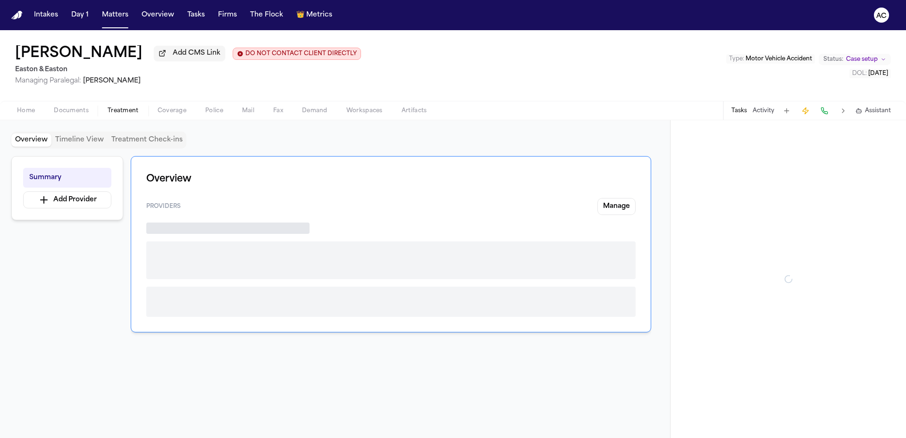
click at [125, 116] on span "button" at bounding box center [123, 116] width 42 height 1
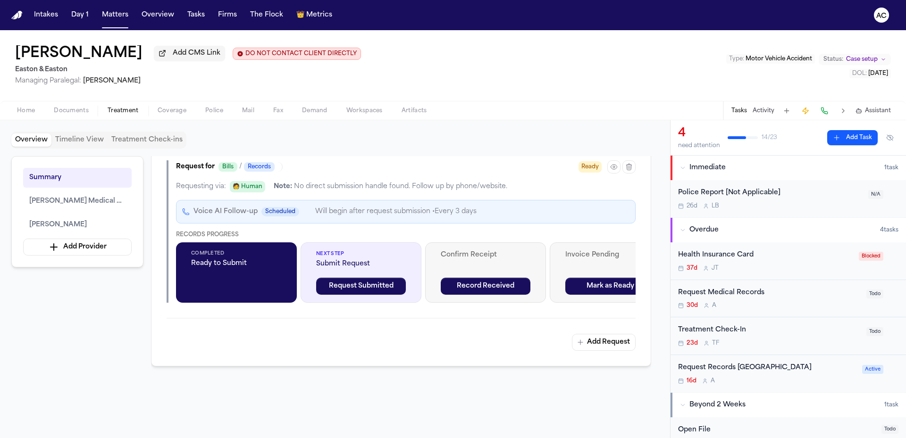
scroll to position [849, 0]
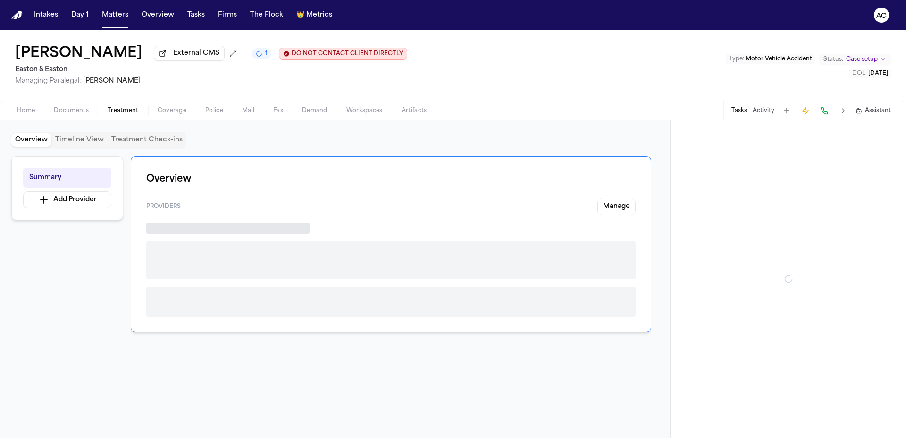
click at [124, 111] on span "Treatment" at bounding box center [123, 111] width 31 height 8
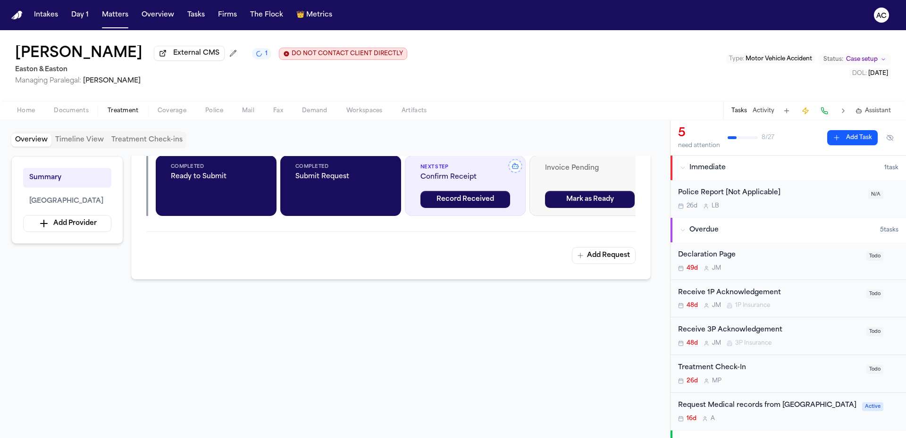
scroll to position [166, 0]
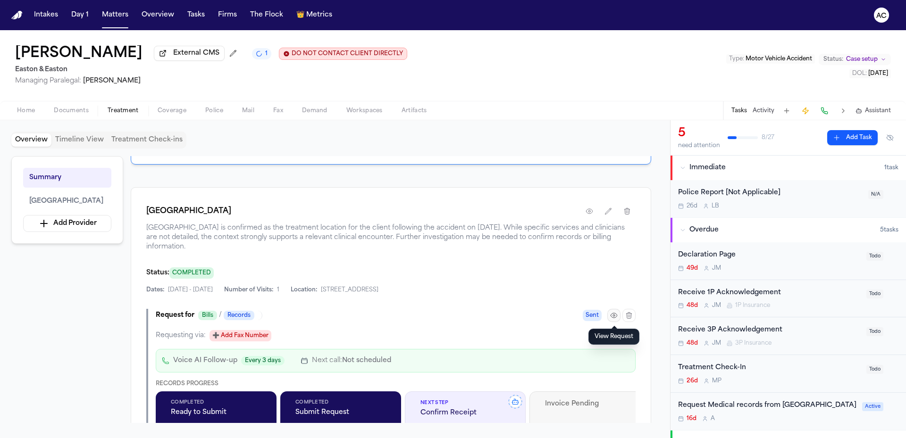
click at [615, 315] on icon "button" at bounding box center [614, 316] width 8 height 8
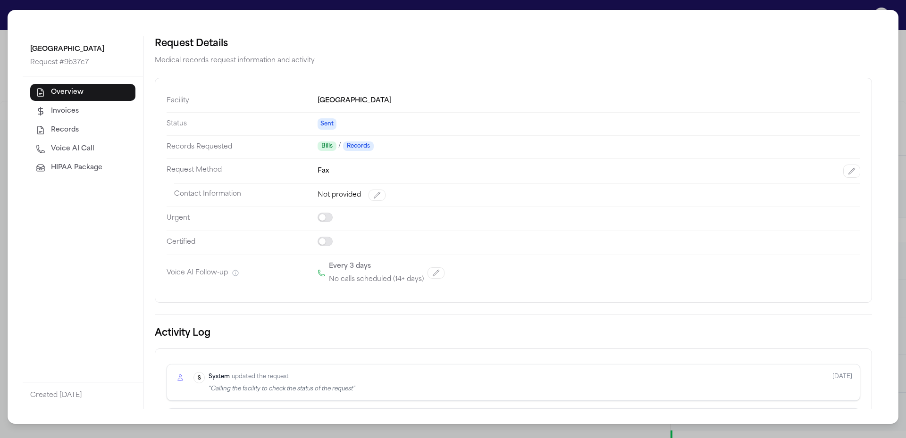
click at [87, 146] on span "Voice AI Call" at bounding box center [72, 148] width 43 height 9
select select "***"
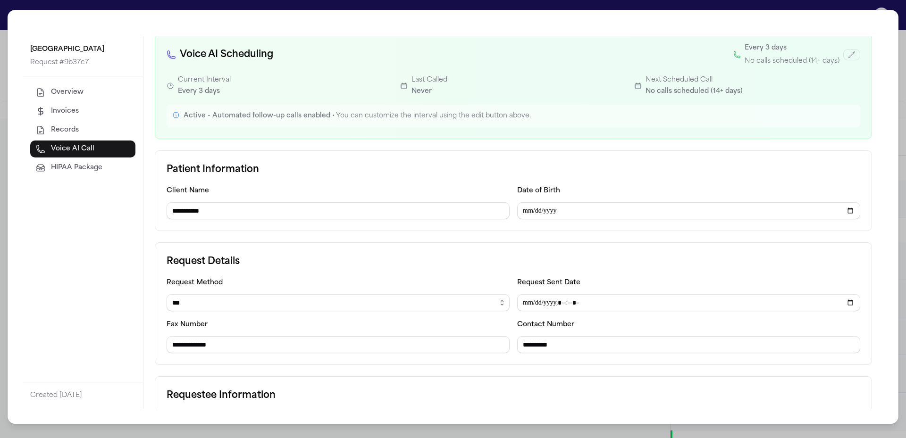
scroll to position [94, 0]
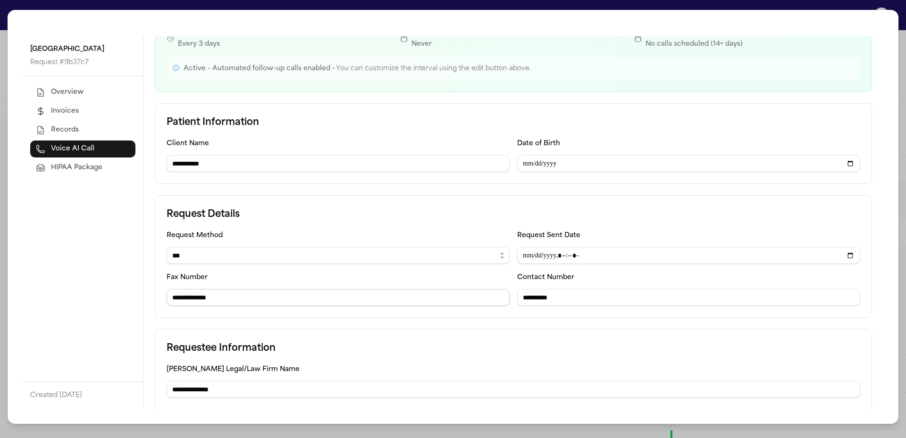
drag, startPoint x: 563, startPoint y: 302, endPoint x: 496, endPoint y: 298, distance: 66.1
click at [496, 298] on div "**********" at bounding box center [514, 268] width 694 height 76
paste input "**"
type input "**********"
click at [621, 371] on div "**********" at bounding box center [514, 381] width 694 height 34
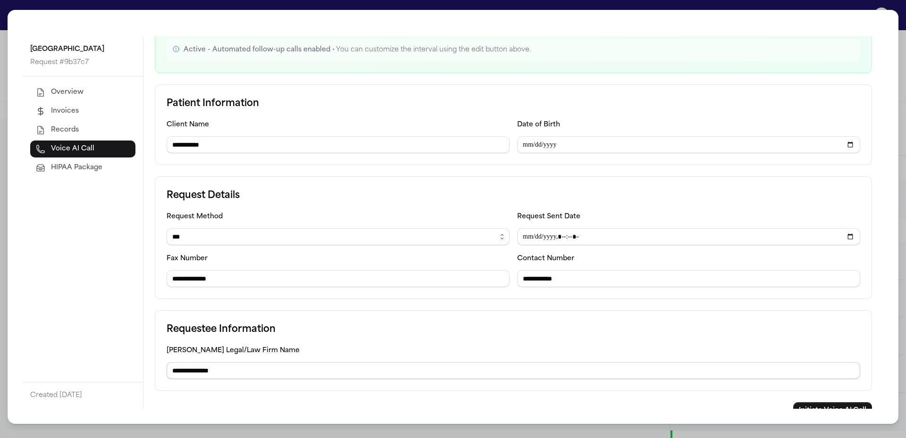
scroll to position [124, 0]
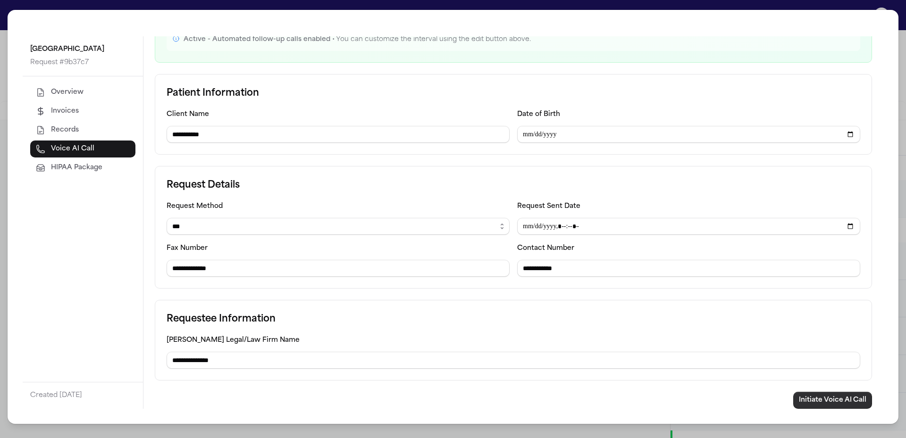
click at [837, 398] on button "Initiate Voice AI Call" at bounding box center [832, 400] width 79 height 17
click at [901, 17] on div "**********" at bounding box center [453, 219] width 906 height 438
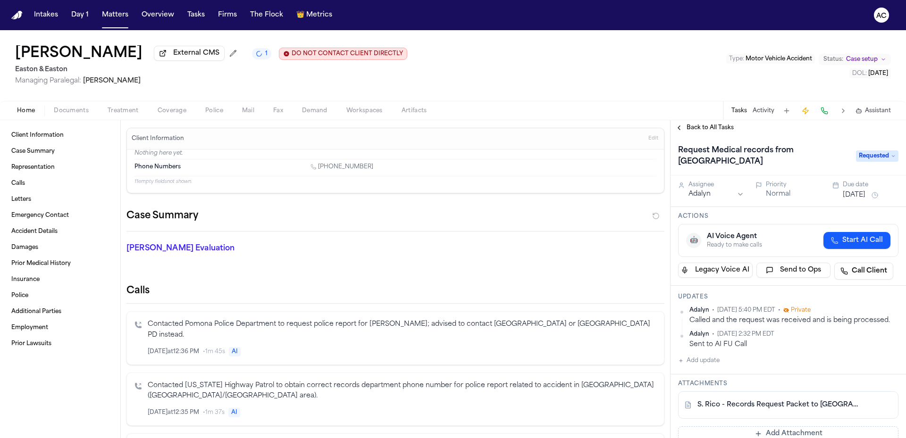
click at [80, 109] on span "Documents" at bounding box center [71, 111] width 35 height 8
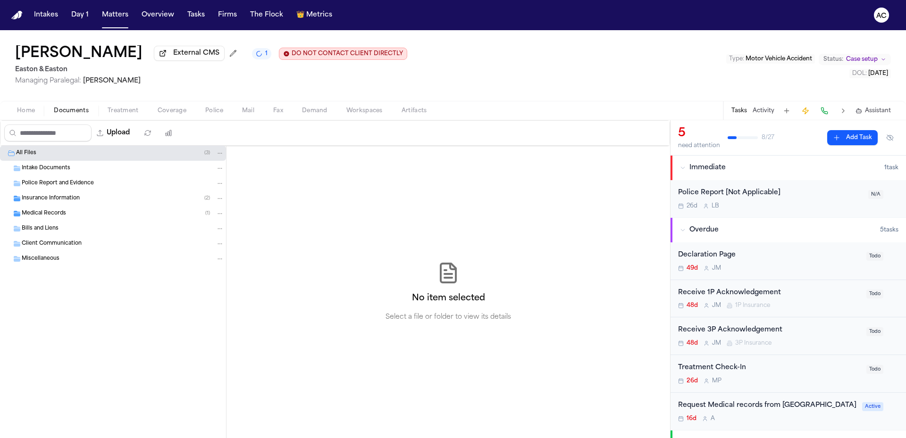
click at [133, 113] on span "Treatment" at bounding box center [123, 111] width 31 height 8
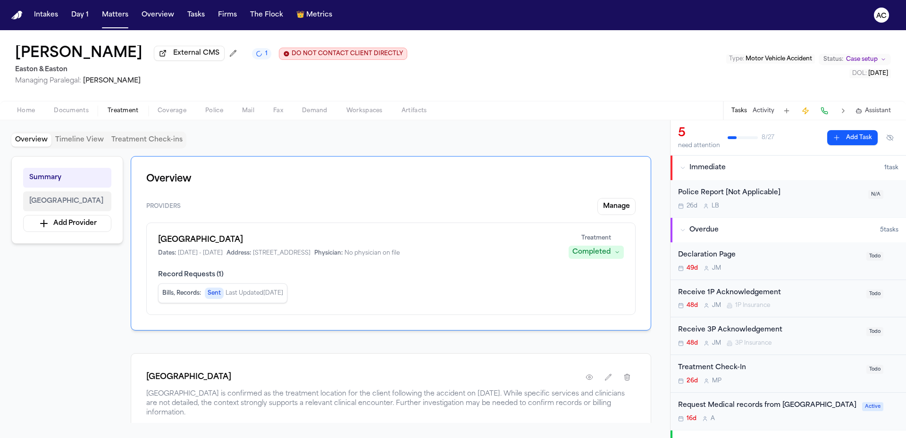
click at [93, 202] on span "[GEOGRAPHIC_DATA]" at bounding box center [66, 201] width 74 height 11
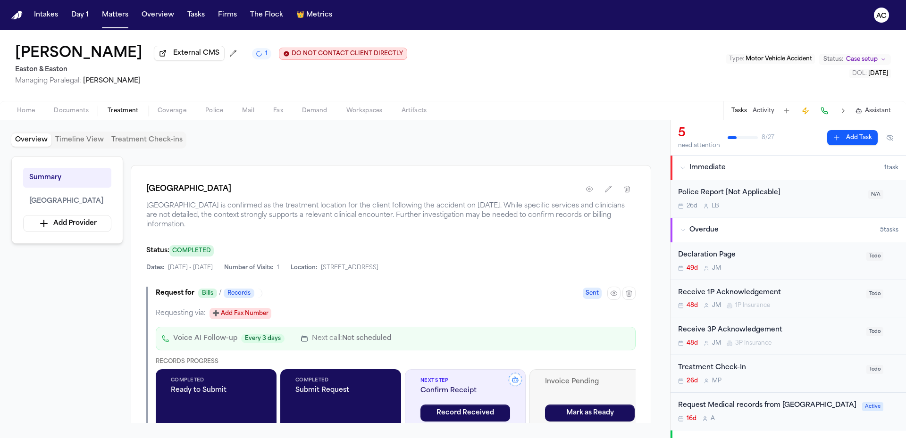
scroll to position [189, 0]
click at [587, 189] on icon "button" at bounding box center [590, 189] width 8 height 8
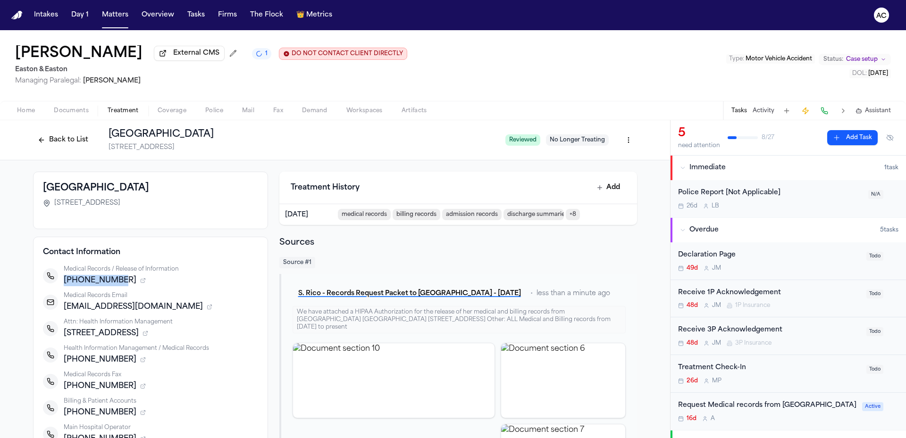
drag, startPoint x: 116, startPoint y: 279, endPoint x: 61, endPoint y: 283, distance: 54.8
click at [64, 283] on span "[PHONE_NUMBER]" at bounding box center [100, 280] width 73 height 11
copy span "[PHONE_NUMBER]"
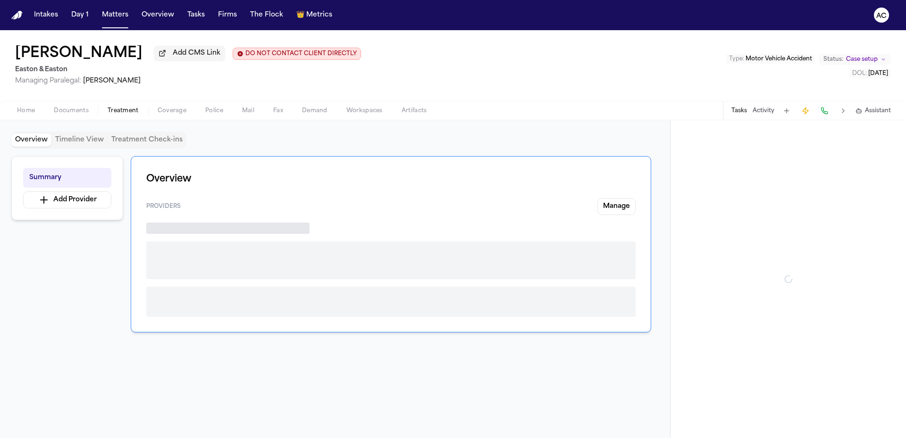
click at [126, 107] on span "Treatment" at bounding box center [123, 111] width 31 height 8
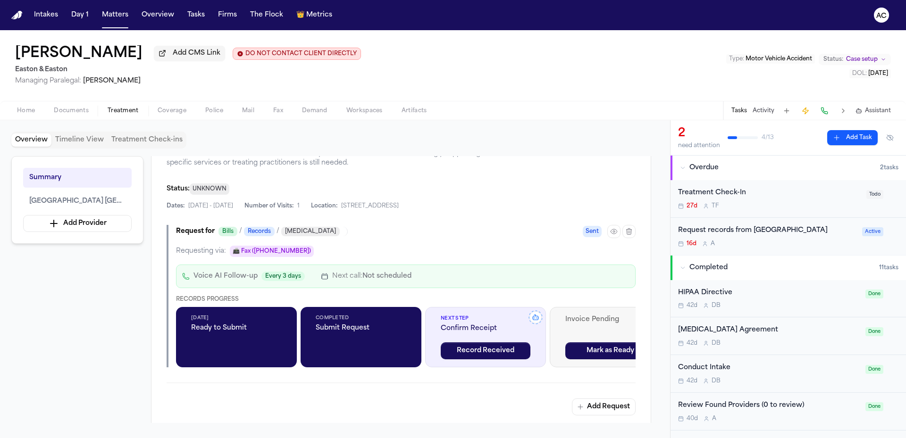
scroll to position [236, 0]
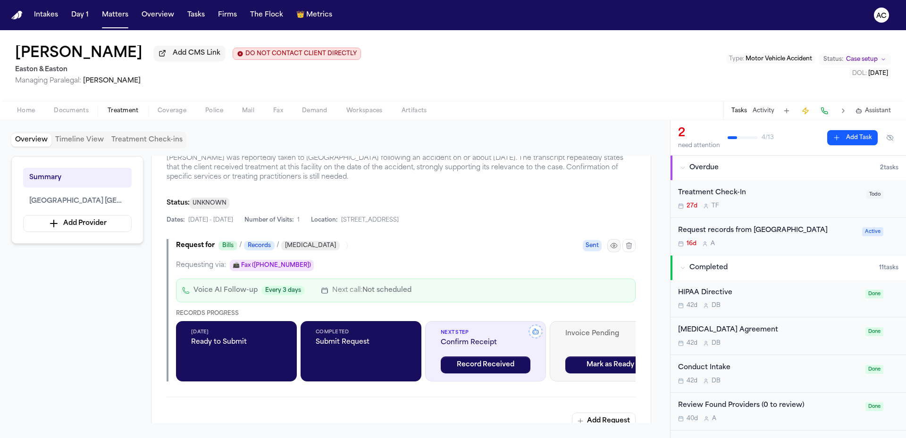
click at [614, 247] on icon "button" at bounding box center [614, 246] width 8 height 8
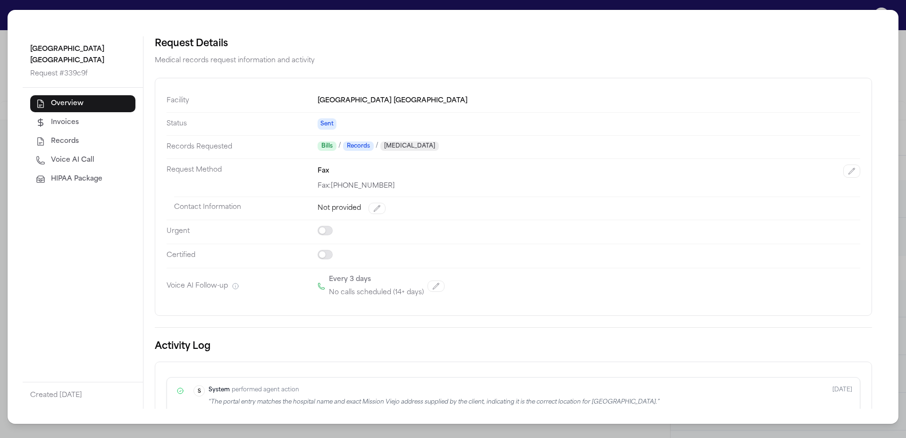
click at [101, 157] on button "Voice AI Call" at bounding box center [82, 160] width 105 height 17
select select "***"
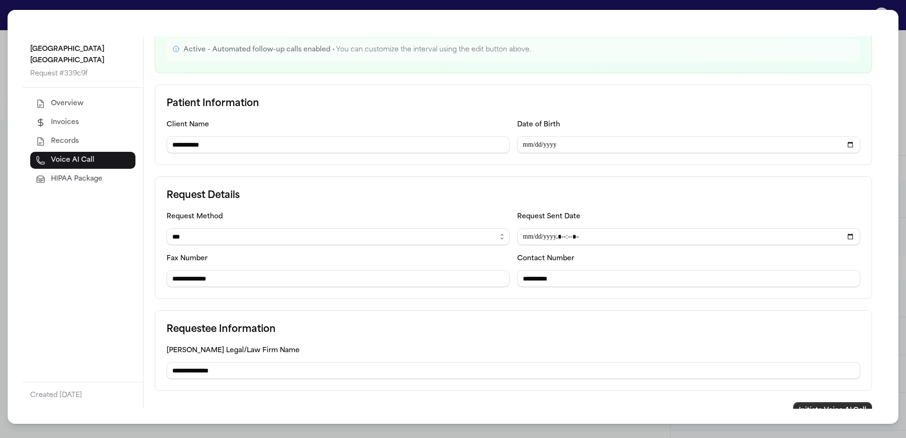
scroll to position [124, 0]
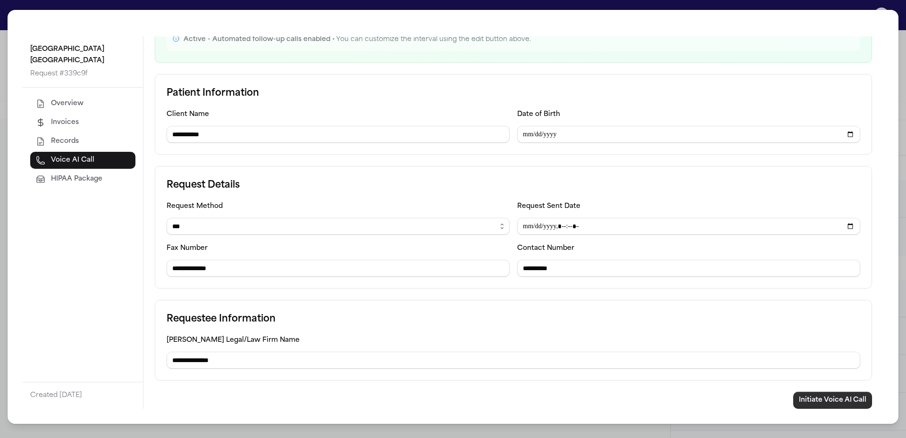
click at [847, 403] on button "Initiate Voice AI Call" at bounding box center [832, 400] width 79 height 17
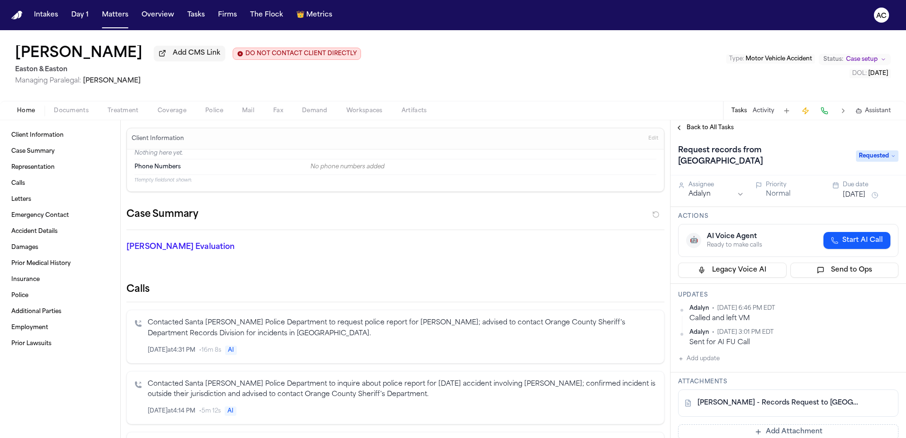
click at [73, 111] on span "Documents" at bounding box center [71, 111] width 35 height 8
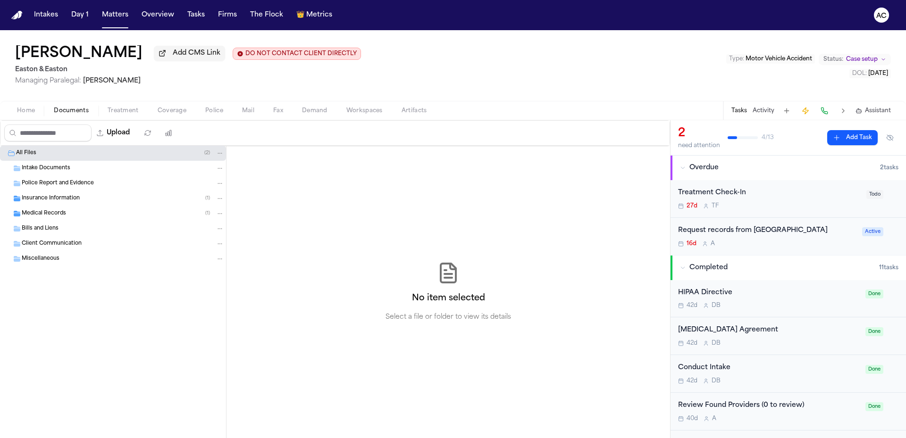
click at [129, 112] on span "Treatment" at bounding box center [123, 111] width 31 height 8
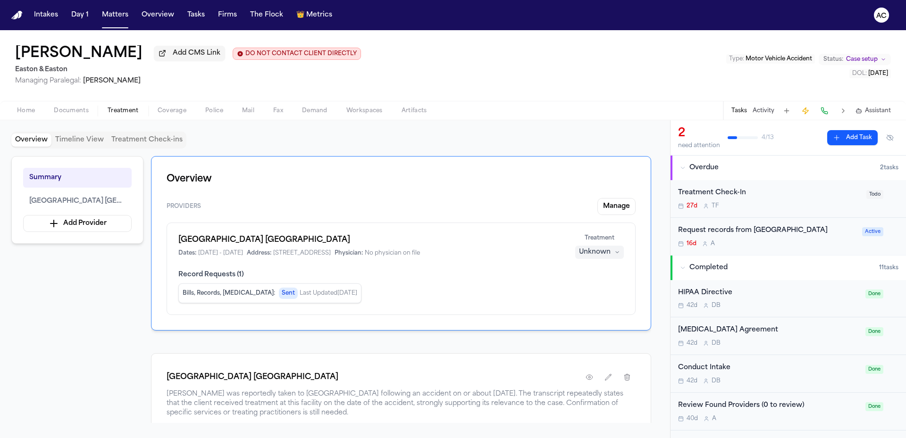
click at [77, 109] on span "Documents" at bounding box center [71, 111] width 35 height 8
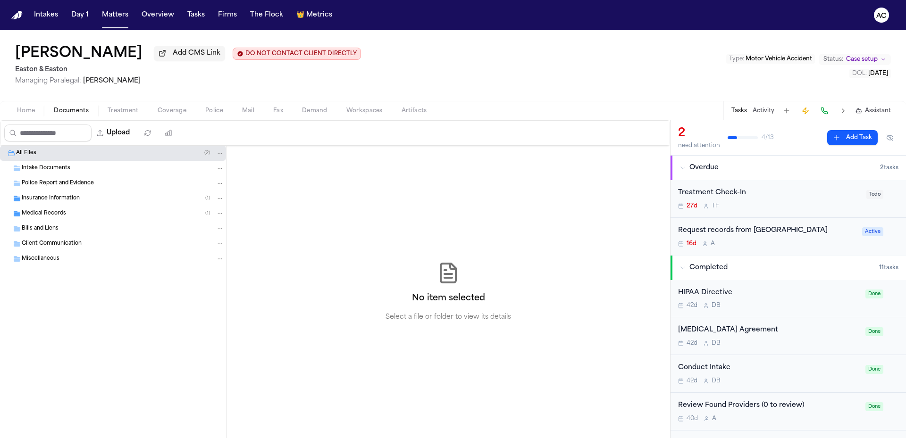
click at [69, 208] on div "Medical Records ( 1 )" at bounding box center [113, 213] width 226 height 15
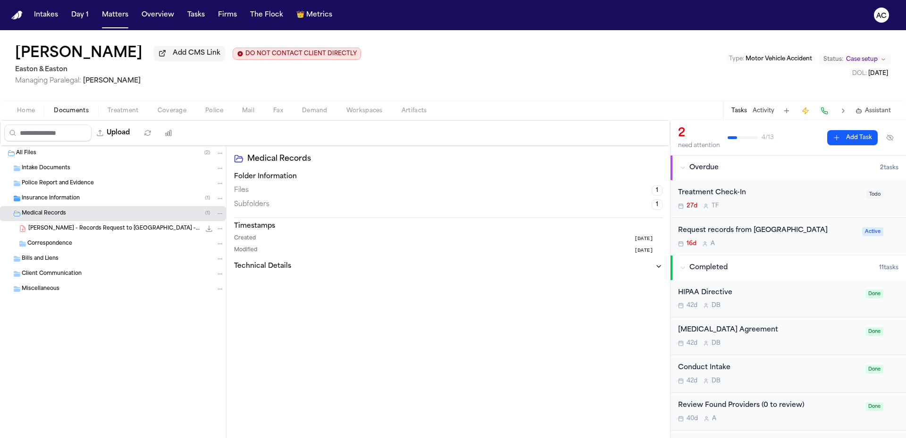
click at [130, 111] on span "Treatment" at bounding box center [123, 111] width 31 height 8
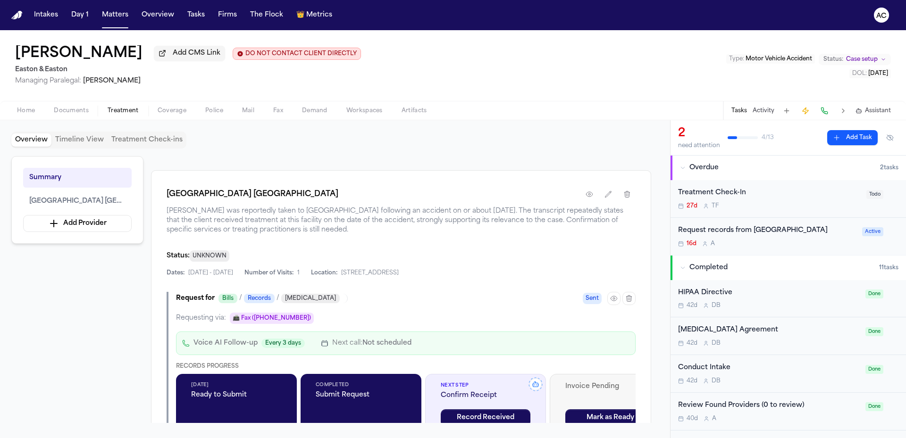
scroll to position [189, 0]
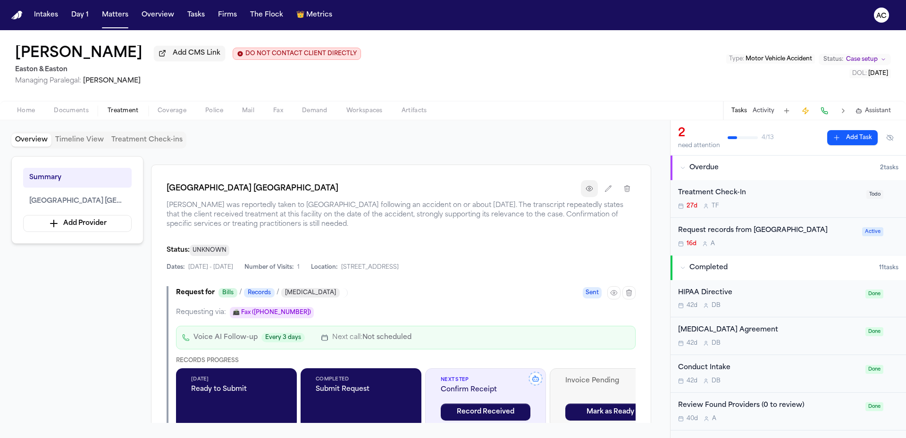
click at [593, 192] on icon "button" at bounding box center [590, 189] width 8 height 8
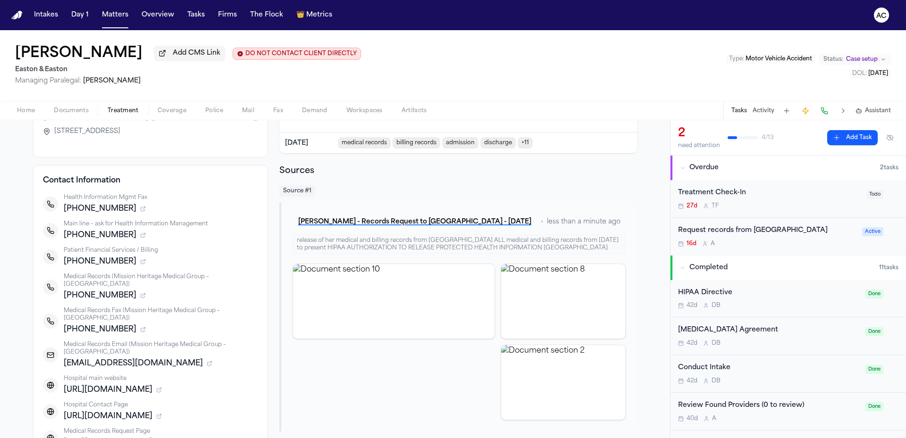
scroll to position [94, 0]
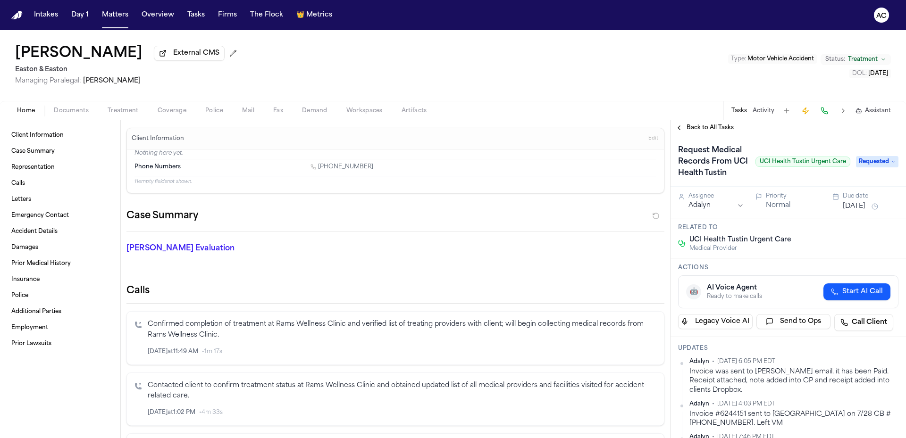
click at [133, 116] on button "Treatment" at bounding box center [123, 110] width 50 height 11
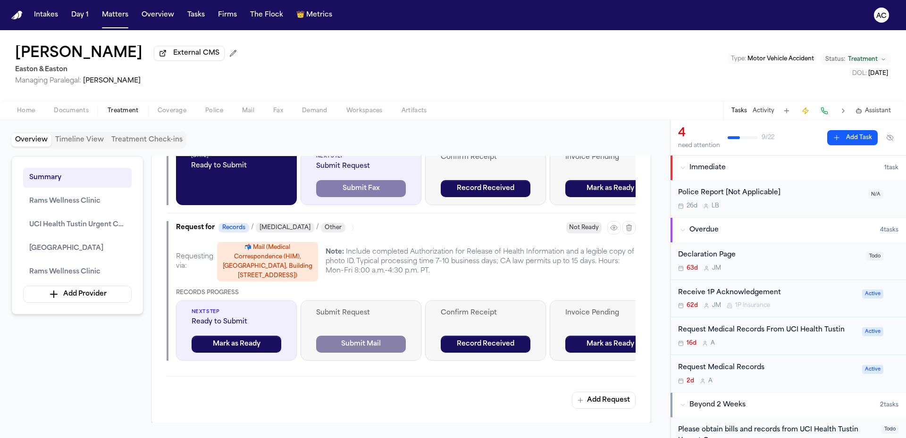
scroll to position [849, 0]
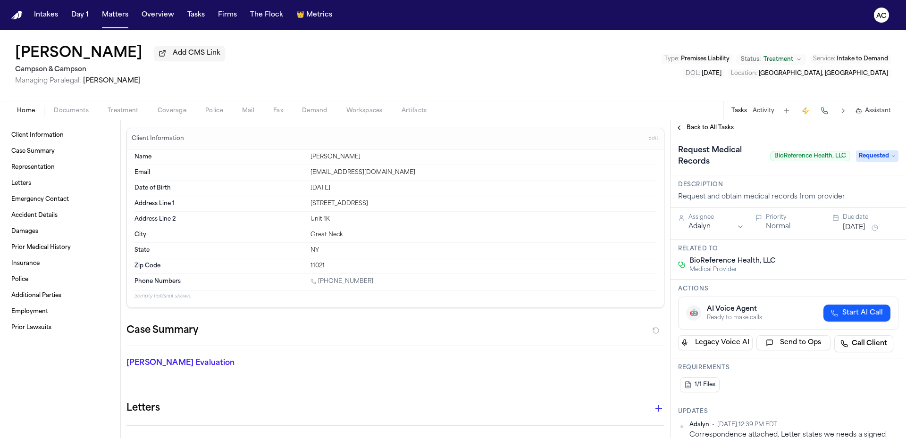
click at [126, 105] on button "Treatment" at bounding box center [123, 110] width 50 height 11
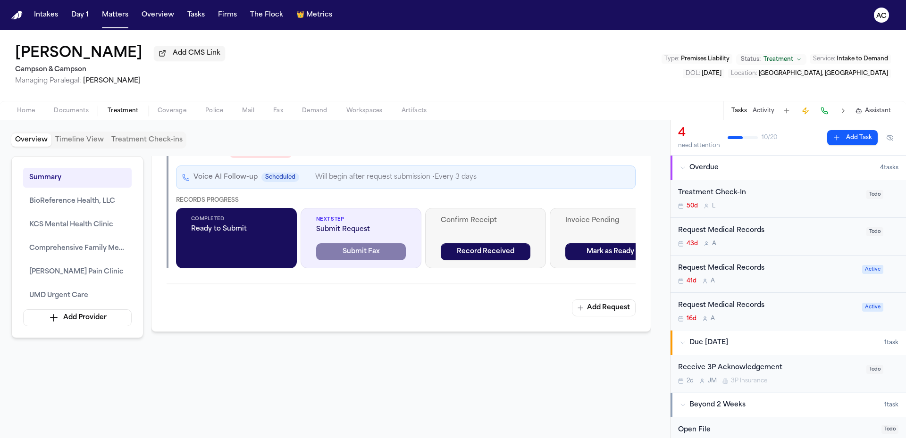
scroll to position [1770, 0]
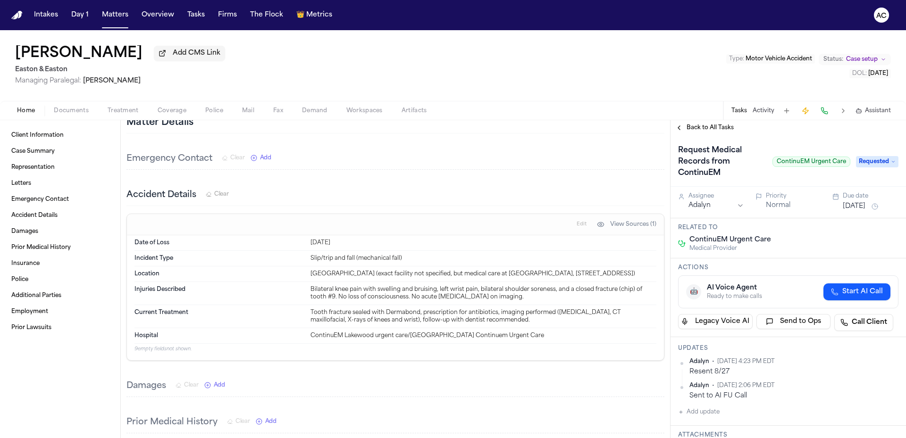
scroll to position [283, 0]
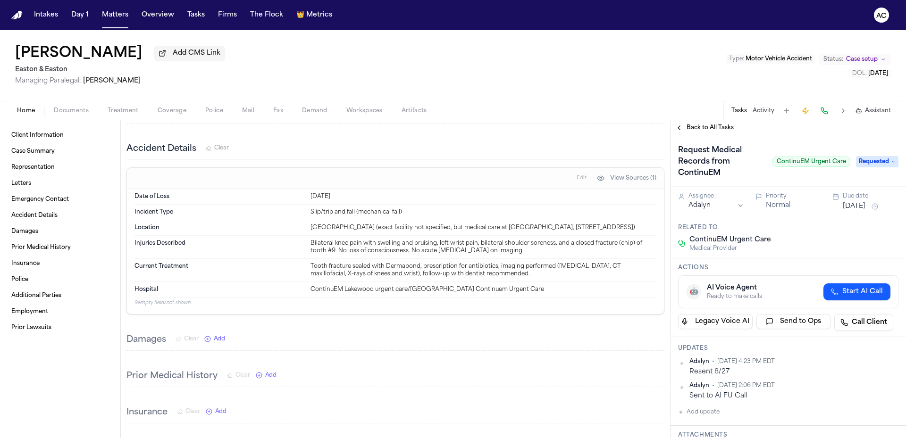
click at [131, 117] on div "Home Documents Treatment Coverage Police Mail Fax Demand Workspaces Artifacts T…" at bounding box center [453, 110] width 906 height 19
click at [135, 110] on span "Treatment" at bounding box center [123, 111] width 31 height 8
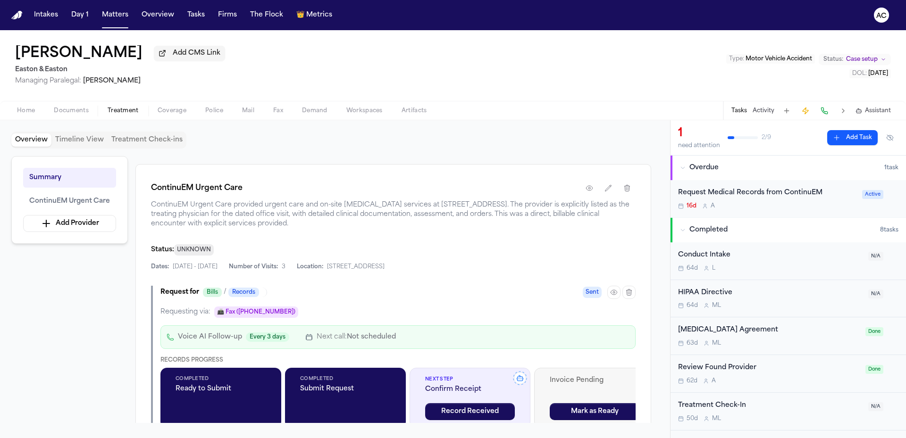
scroll to position [189, 0]
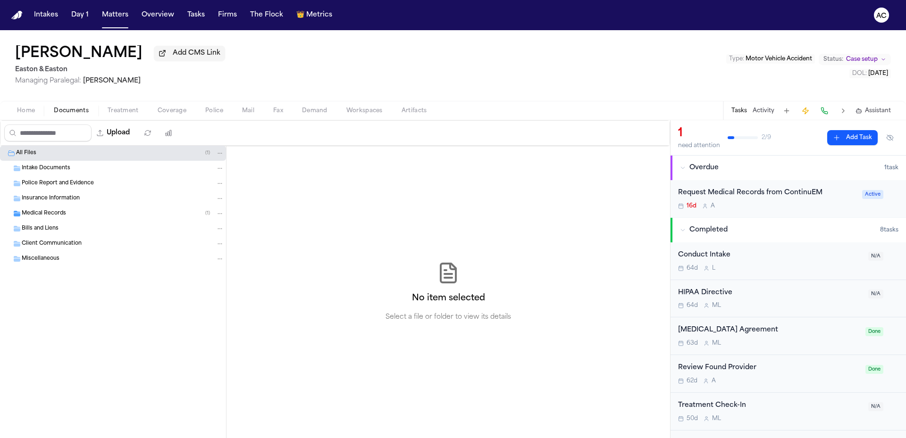
click at [79, 114] on span "Documents" at bounding box center [71, 111] width 35 height 8
click at [73, 214] on div "Medical Records ( 1 )" at bounding box center [123, 214] width 202 height 8
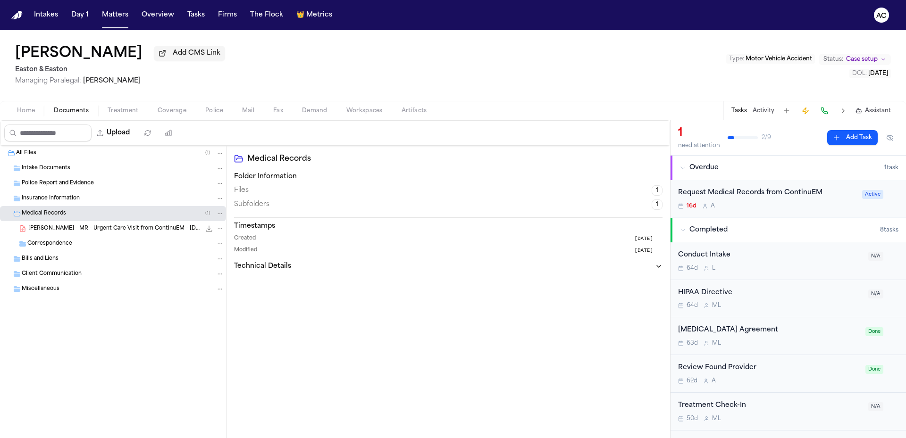
click at [83, 231] on span "[PERSON_NAME] - MR - Urgent Care Visit from ContinuEM - [DATE]" at bounding box center [114, 229] width 172 height 8
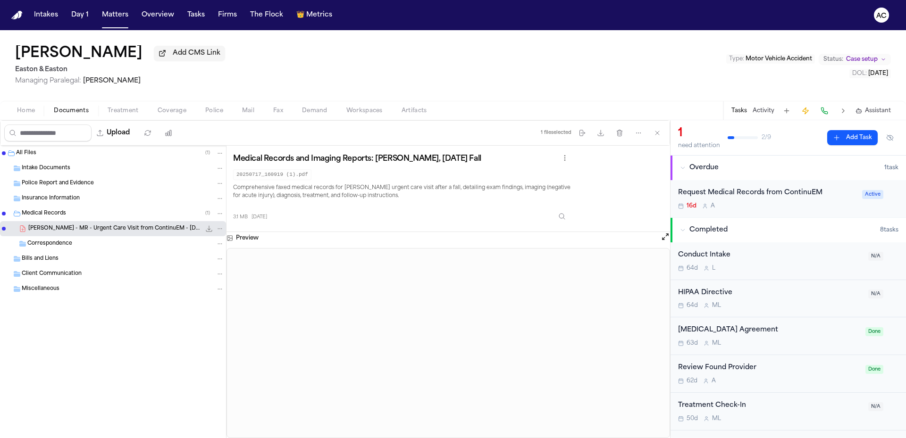
click at [123, 111] on span "Treatment" at bounding box center [123, 111] width 31 height 8
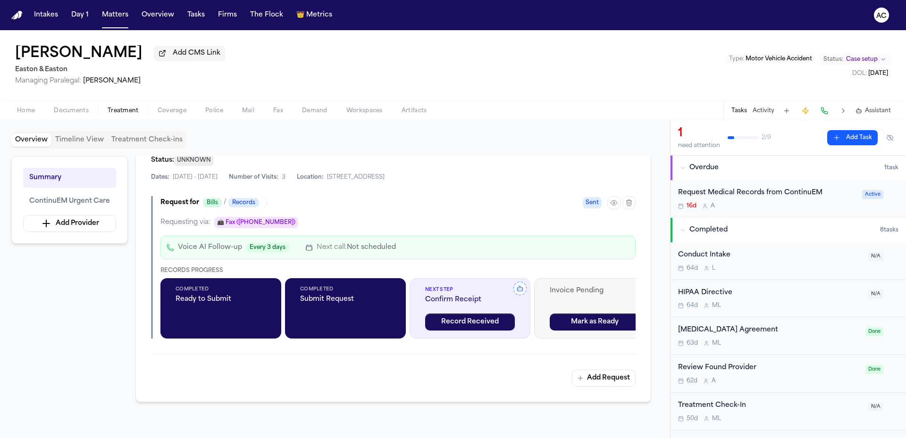
scroll to position [283, 0]
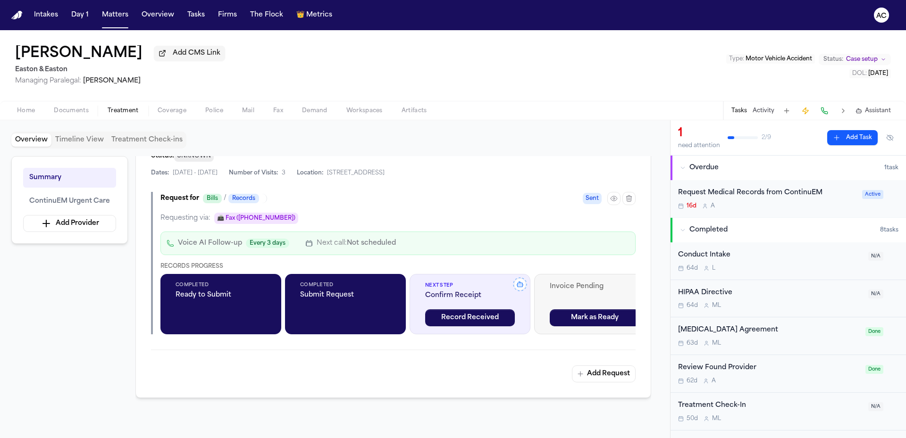
click at [82, 113] on span "Documents" at bounding box center [71, 111] width 35 height 8
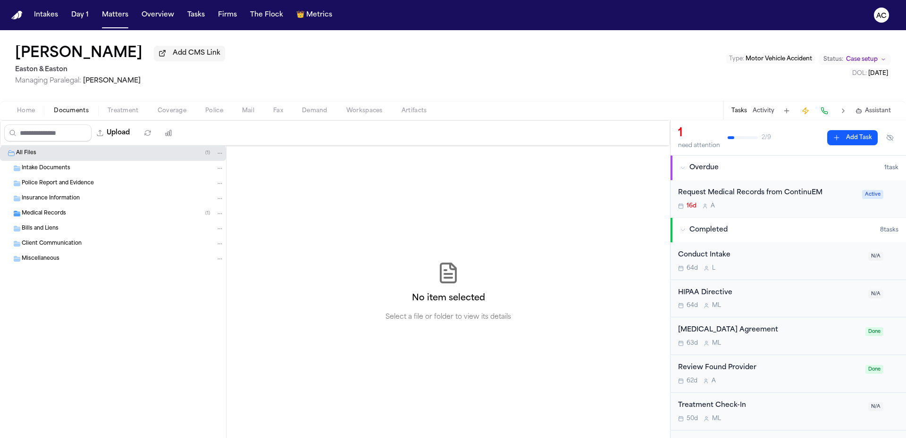
click at [57, 207] on div "Medical Records ( 1 )" at bounding box center [113, 213] width 226 height 15
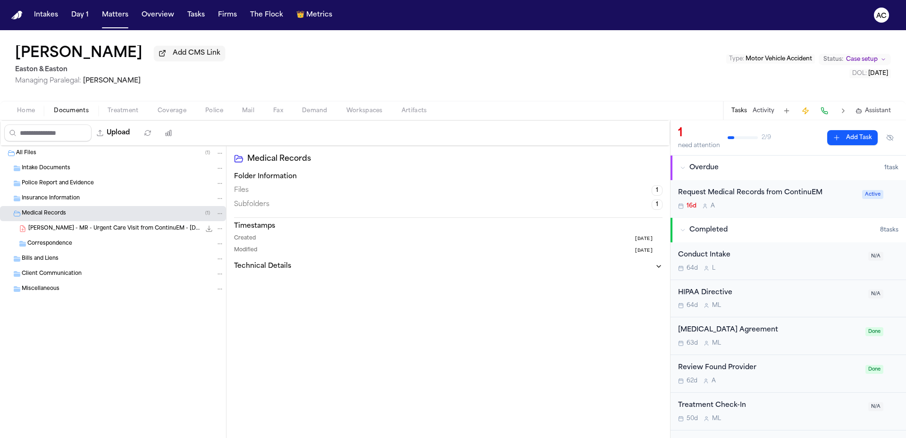
click at [116, 228] on span "[PERSON_NAME] - MR - Urgent Care Visit from ContinuEM - [DATE]" at bounding box center [114, 229] width 172 height 8
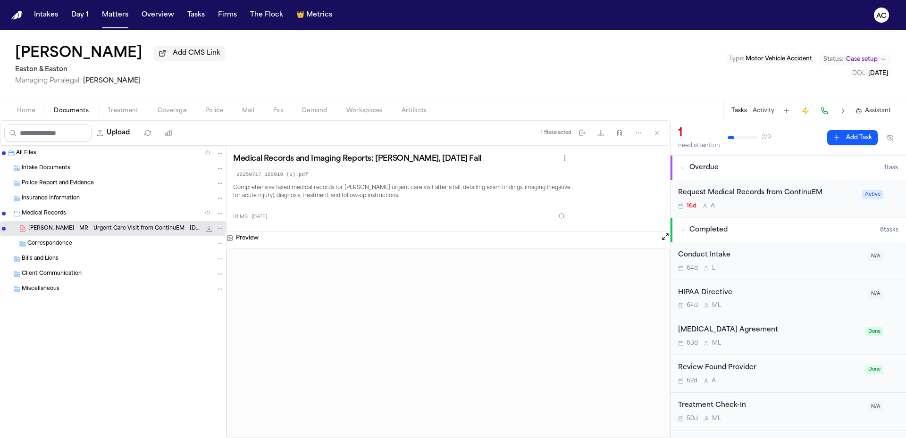
click at [56, 212] on span "Medical Records" at bounding box center [44, 214] width 44 height 8
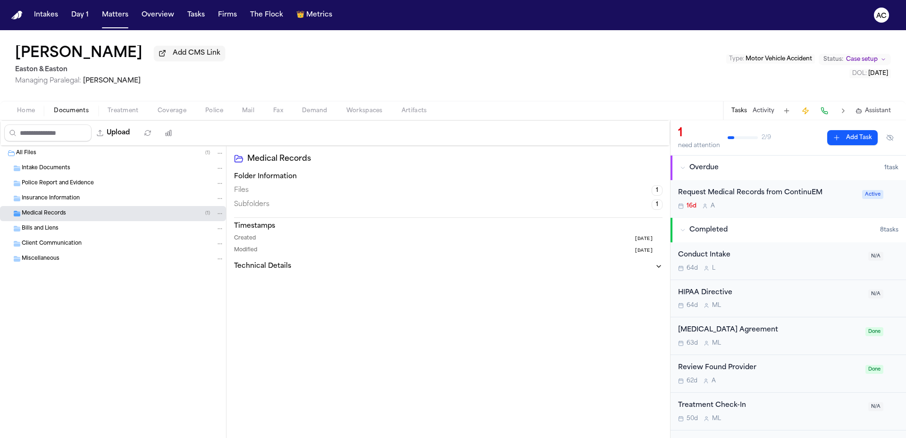
click at [121, 115] on button "Treatment" at bounding box center [123, 110] width 50 height 11
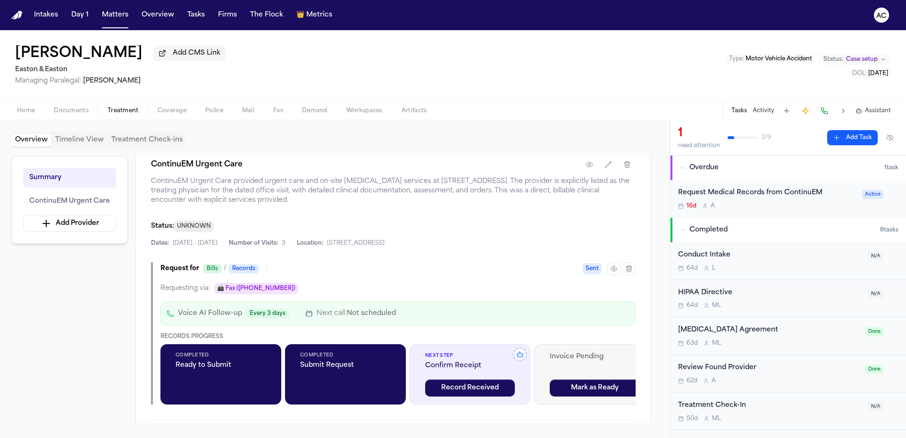
scroll to position [236, 0]
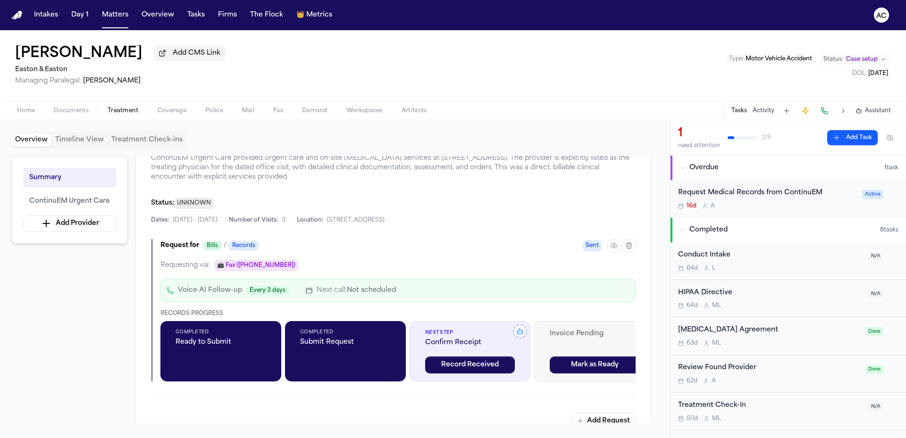
click at [82, 111] on span "Documents" at bounding box center [71, 111] width 35 height 8
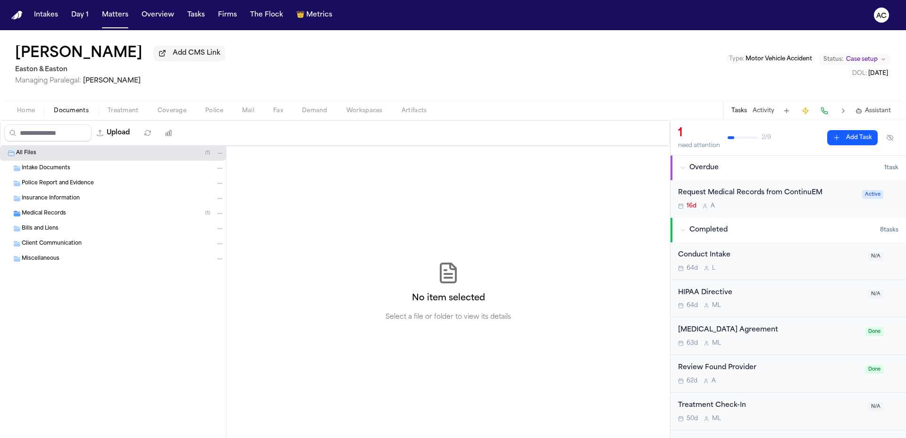
click at [78, 212] on div "Medical Records ( 1 )" at bounding box center [123, 214] width 202 height 8
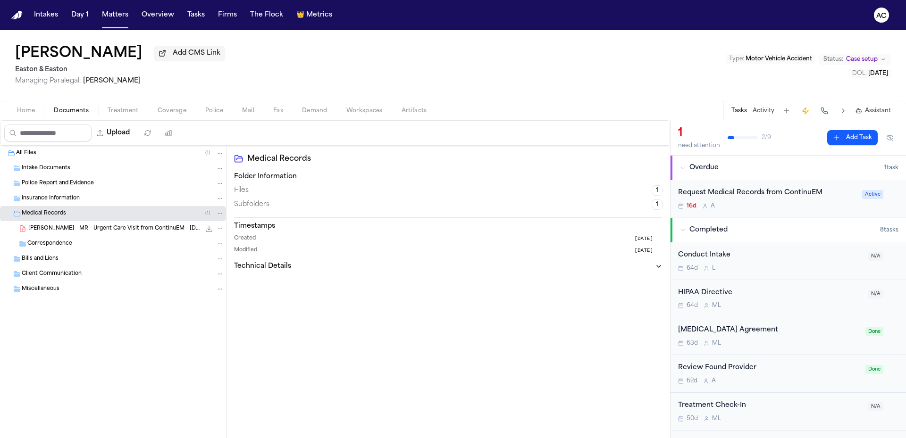
click at [98, 229] on span "[PERSON_NAME] - MR - Urgent Care Visit from ContinuEM - [DATE]" at bounding box center [114, 229] width 172 height 8
